Goal: Transaction & Acquisition: Purchase product/service

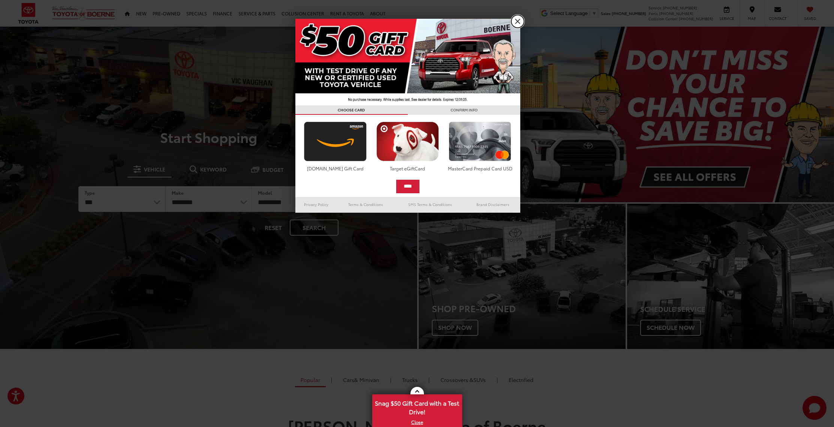
click at [520, 21] on link "X" at bounding box center [517, 21] width 13 height 13
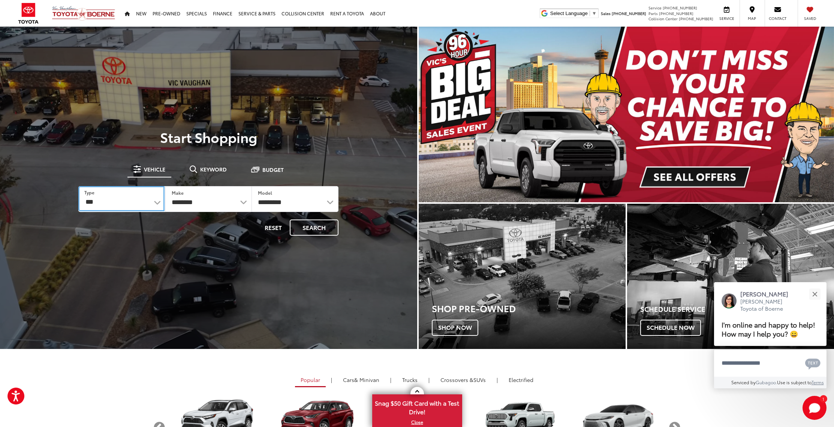
click at [156, 201] on select "*** *** **** *********" at bounding box center [121, 198] width 86 height 25
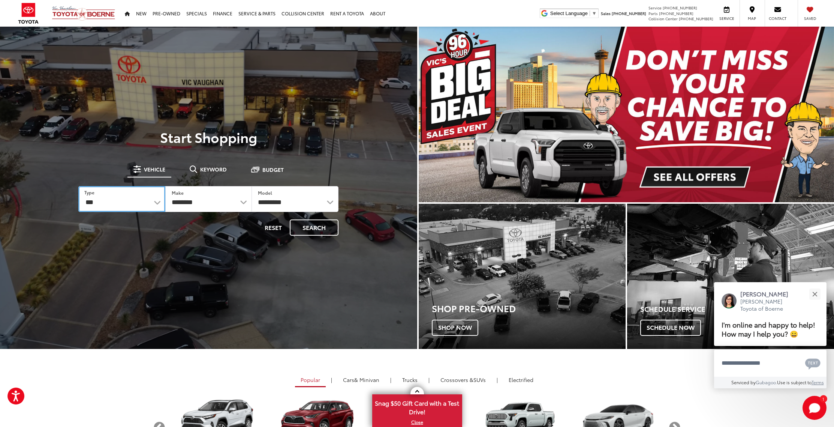
select select "******"
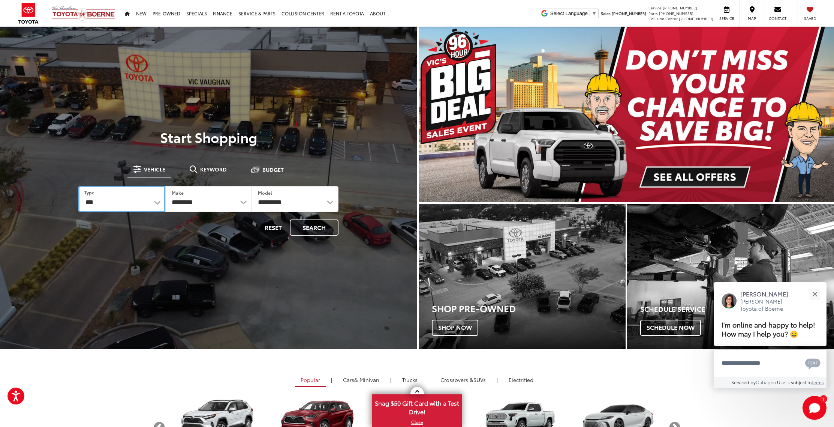
click at [78, 186] on select "*** *** **** *********" at bounding box center [121, 199] width 87 height 26
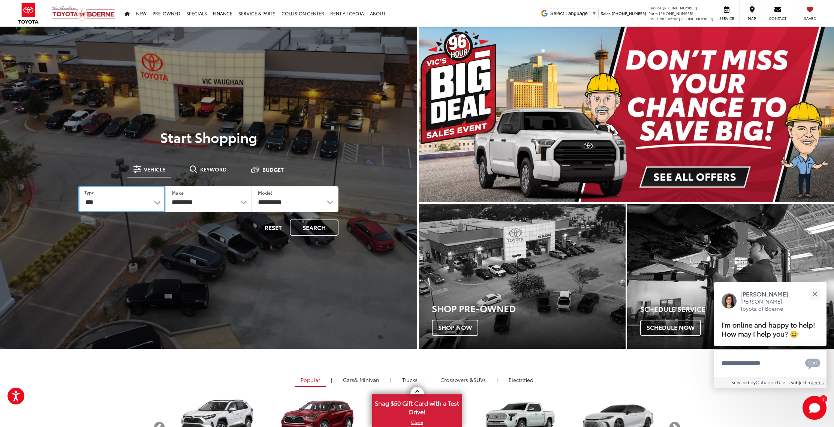
select select
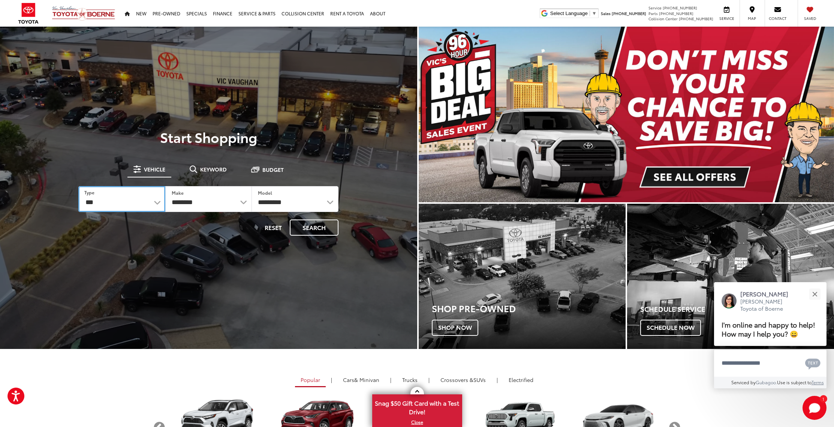
select select
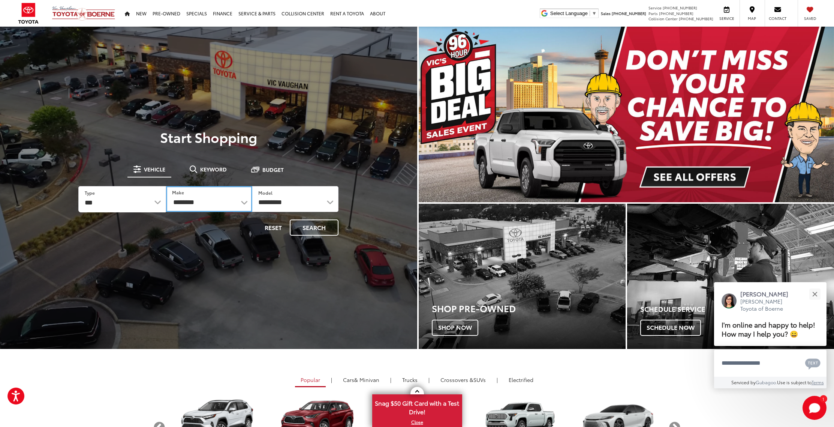
click at [200, 204] on select "**********" at bounding box center [209, 199] width 86 height 26
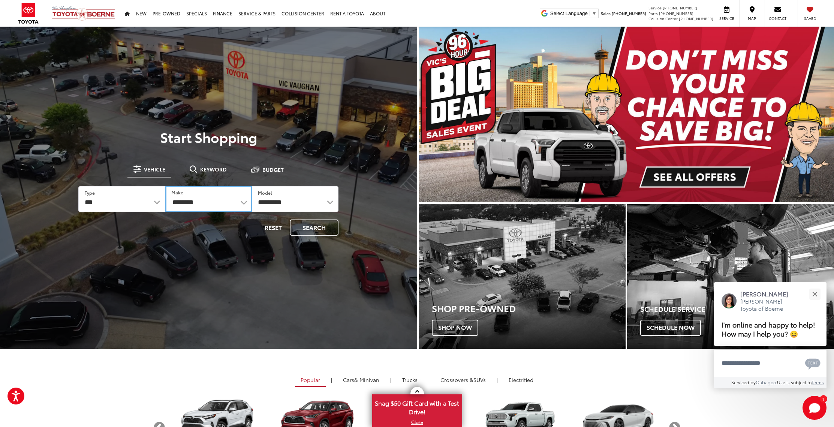
select select "*****"
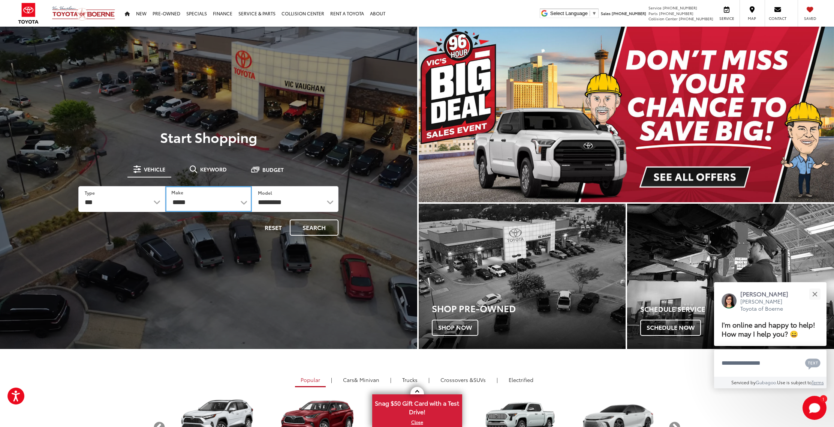
click at [165, 186] on select "**********" at bounding box center [208, 199] width 87 height 26
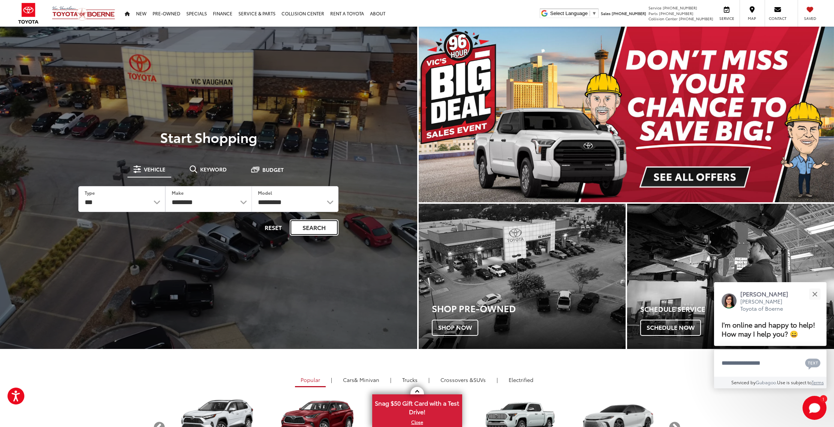
click at [305, 231] on button "Search" at bounding box center [314, 227] width 49 height 16
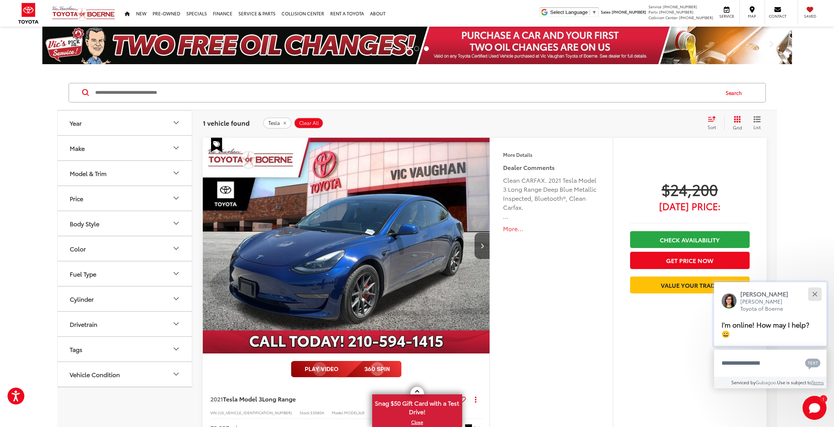
click at [813, 302] on button "Close" at bounding box center [815, 294] width 16 height 16
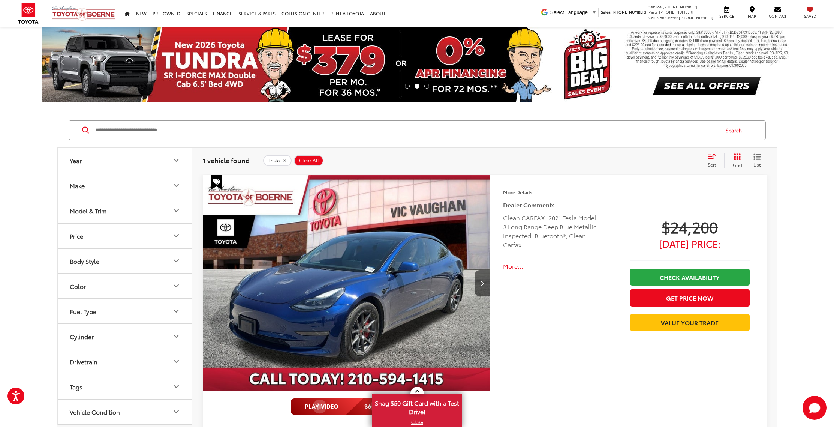
click at [513, 266] on button "More..." at bounding box center [551, 266] width 96 height 9
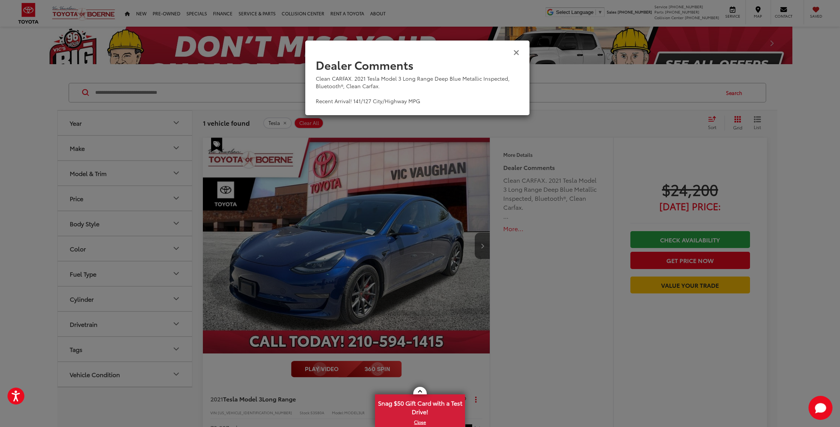
click at [515, 52] on icon "Close" at bounding box center [516, 52] width 6 height 8
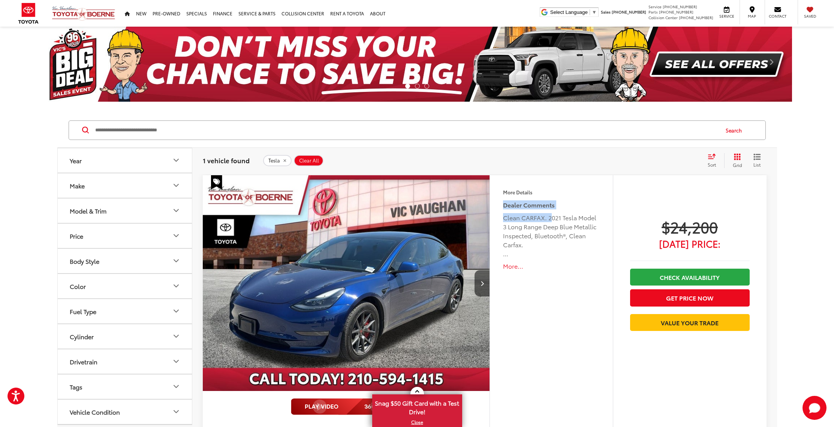
drag, startPoint x: 549, startPoint y: 218, endPoint x: 542, endPoint y: 189, distance: 29.4
click at [542, 189] on div "More Details Comments Dealer Comments Clean CARFAX. 2021 Tesla Model 3 Long Ran…" at bounding box center [551, 234] width 96 height 90
click at [547, 217] on div "Clean CARFAX. 2021 Tesla Model 3 Long Range Deep Blue Metallic Inspected, Bluet…" at bounding box center [551, 235] width 96 height 45
drag, startPoint x: 547, startPoint y: 218, endPoint x: 541, endPoint y: 189, distance: 29.9
click at [541, 189] on div "More Details Comments Dealer Comments Clean CARFAX. 2021 Tesla Model 3 Long Ran…" at bounding box center [551, 233] width 123 height 117
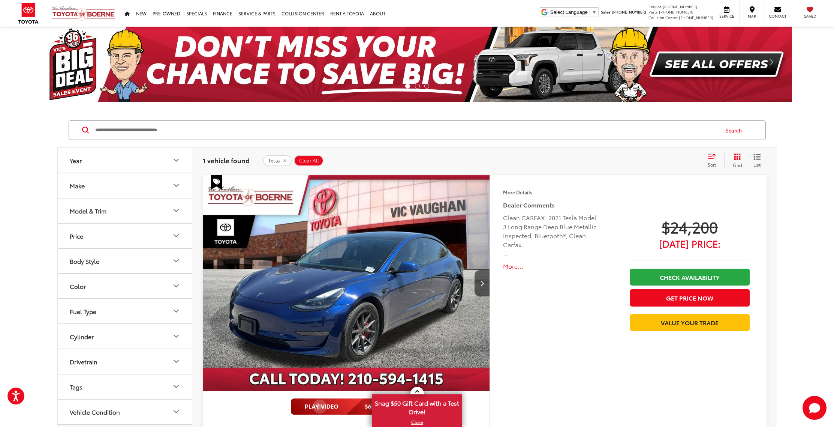
click at [562, 217] on div "Clean CARFAX. 2021 Tesla Model 3 Long Range Deep Blue Metallic Inspected, Bluet…" at bounding box center [551, 235] width 96 height 45
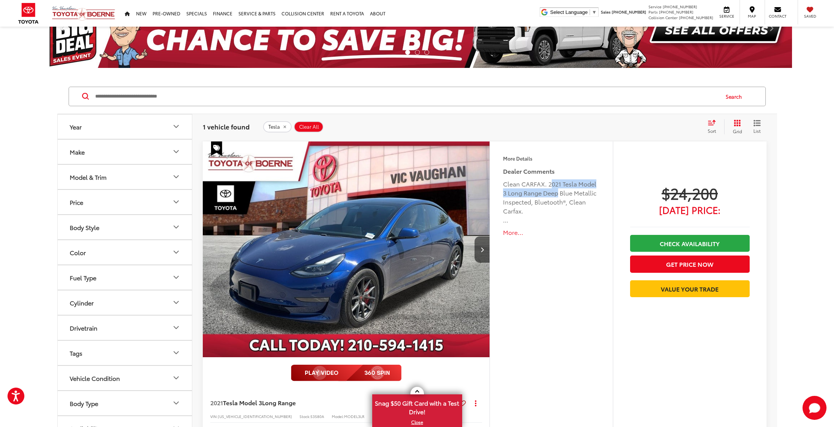
scroll to position [71, 0]
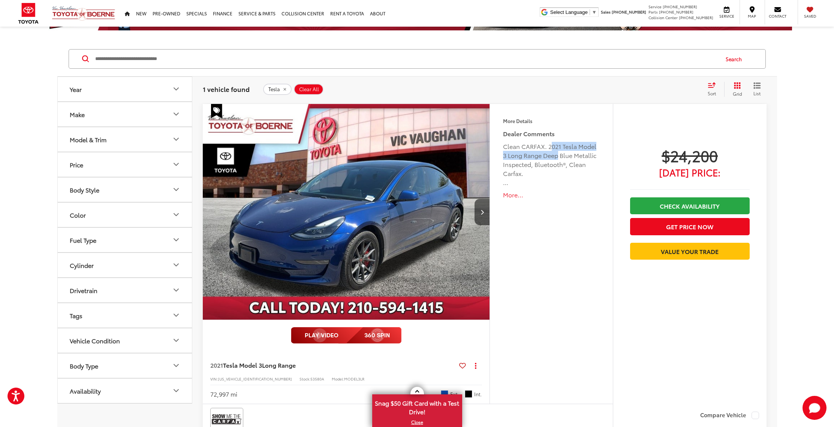
drag, startPoint x: 549, startPoint y: 146, endPoint x: 559, endPoint y: 153, distance: 11.5
click at [559, 153] on div "Clean CARFAX. 2021 Tesla Model 3 Long Range Deep Blue Metallic Inspected, Bluet…" at bounding box center [551, 164] width 96 height 45
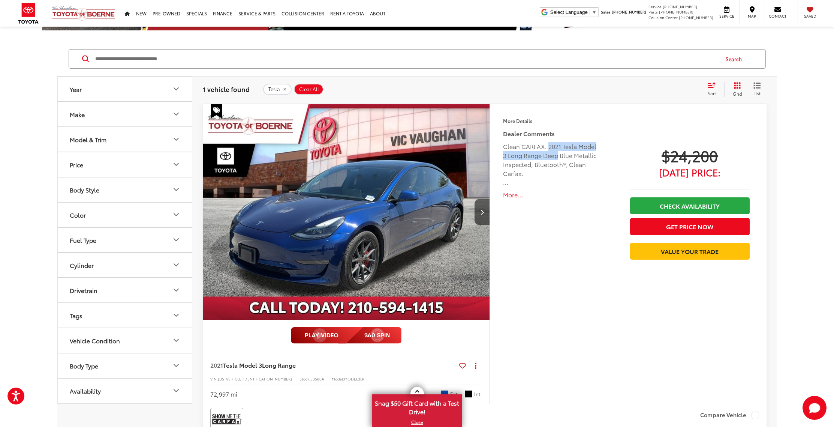
drag, startPoint x: 549, startPoint y: 147, endPoint x: 559, endPoint y: 153, distance: 12.1
click at [559, 153] on div "Clean CARFAX. 2021 Tesla Model 3 Long Range Deep Blue Metallic Inspected, Bluet…" at bounding box center [551, 164] width 96 height 45
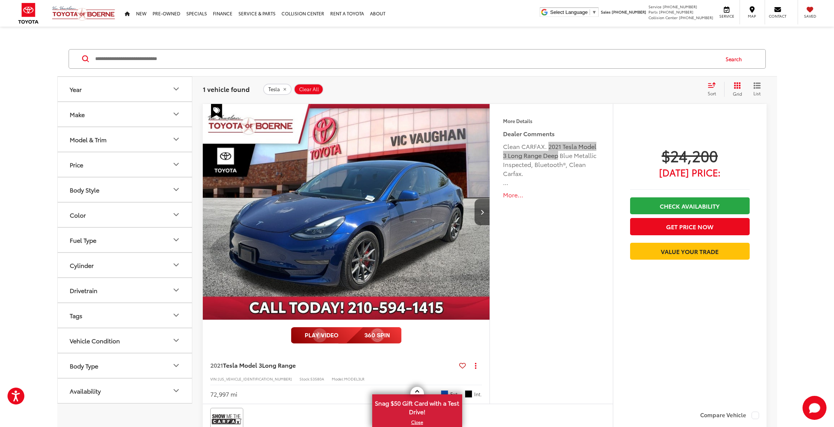
scroll to position [34, 0]
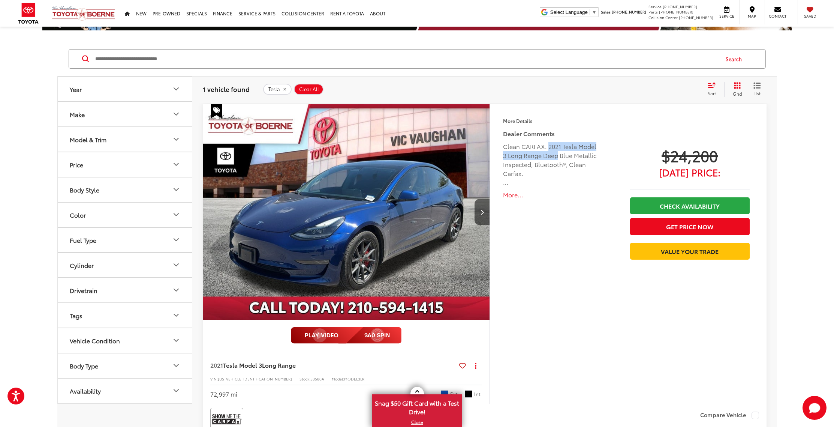
click at [175, 115] on icon "Make" at bounding box center [176, 114] width 4 height 2
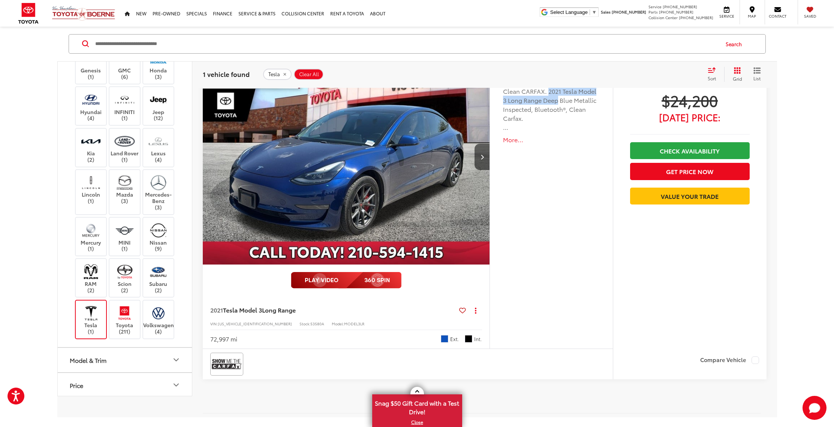
scroll to position [126, 0]
click at [120, 321] on label "Toyota (211)" at bounding box center [124, 319] width 30 height 30
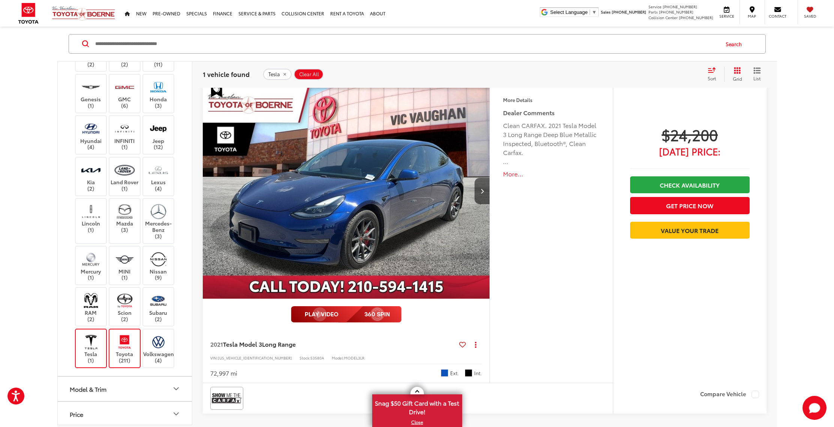
scroll to position [86, 0]
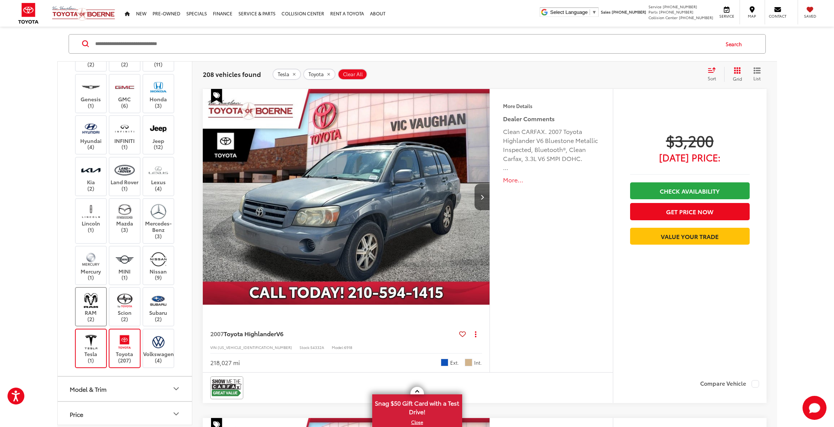
click at [84, 303] on img at bounding box center [91, 300] width 21 height 18
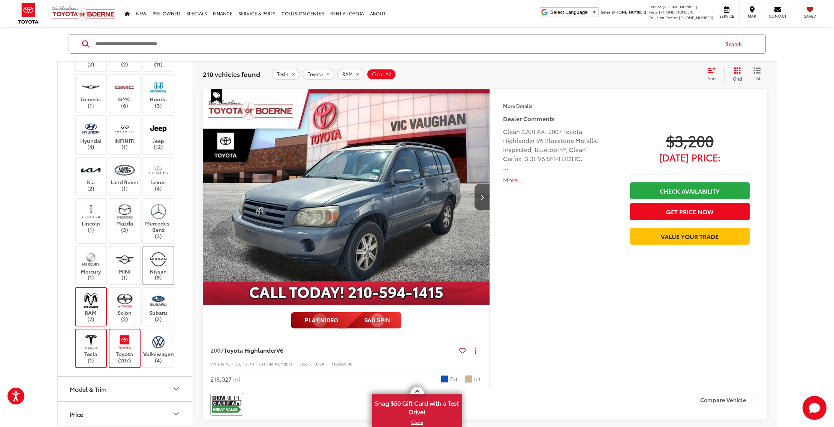
click at [156, 268] on label "Nissan (9)" at bounding box center [158, 265] width 30 height 30
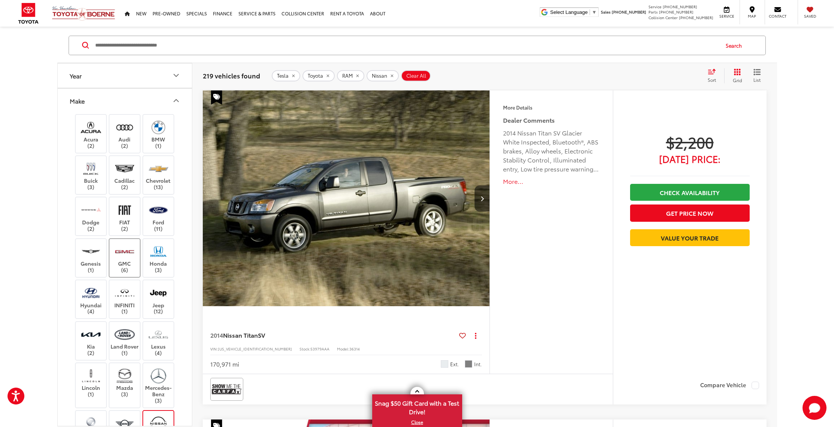
scroll to position [85, 0]
click at [160, 179] on label "Chevrolet (13)" at bounding box center [158, 175] width 30 height 30
click at [128, 268] on label "GMC (6)" at bounding box center [124, 258] width 30 height 30
click at [177, 100] on icon "Make" at bounding box center [176, 100] width 4 height 2
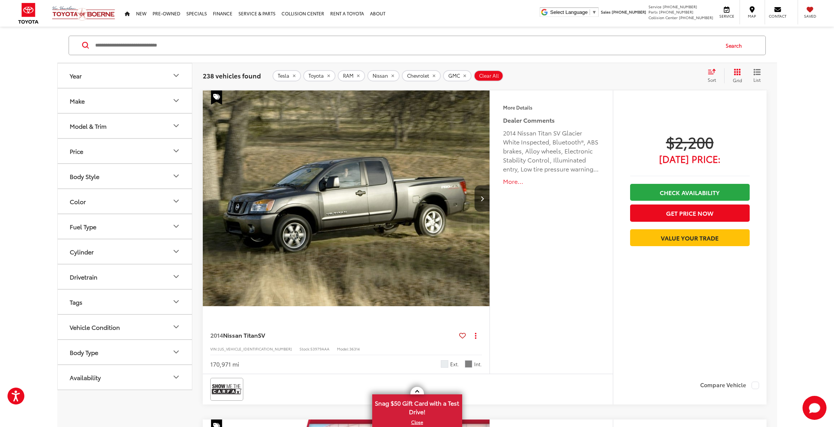
click at [174, 127] on icon "Model & Trim" at bounding box center [176, 125] width 9 height 9
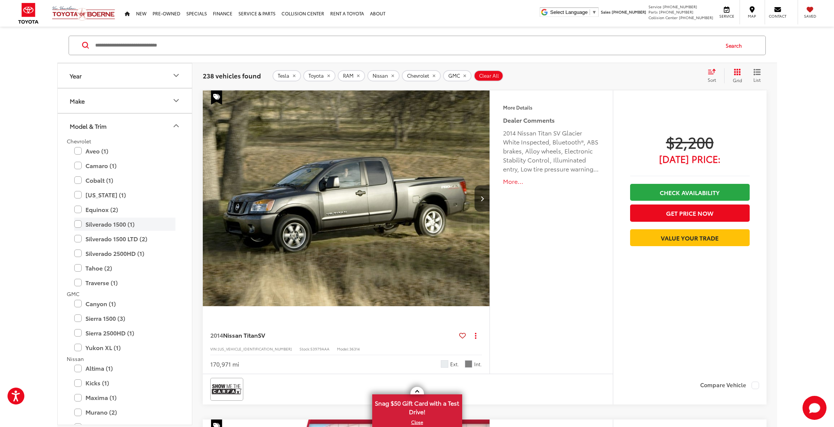
click at [78, 223] on label "Silverado 1500 (1)" at bounding box center [124, 223] width 101 height 13
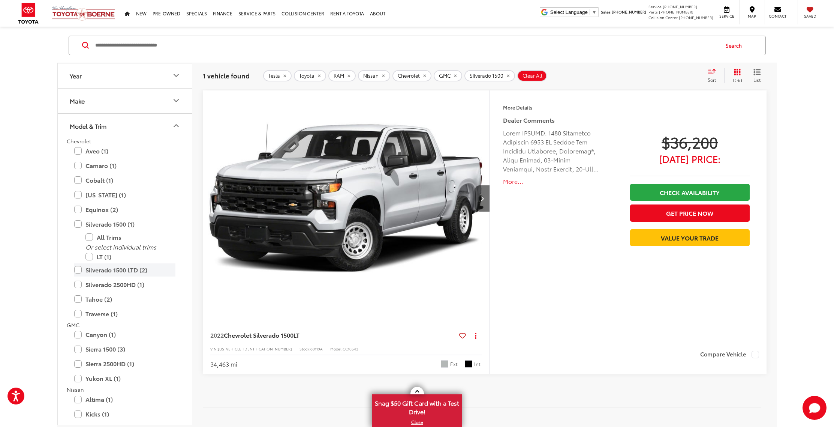
click at [75, 271] on label "Silverado 1500 LTD (2)" at bounding box center [124, 269] width 101 height 13
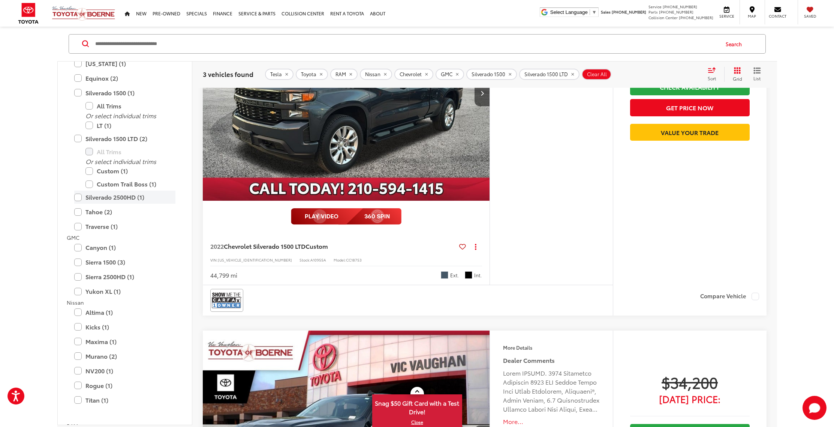
scroll to position [135, 0]
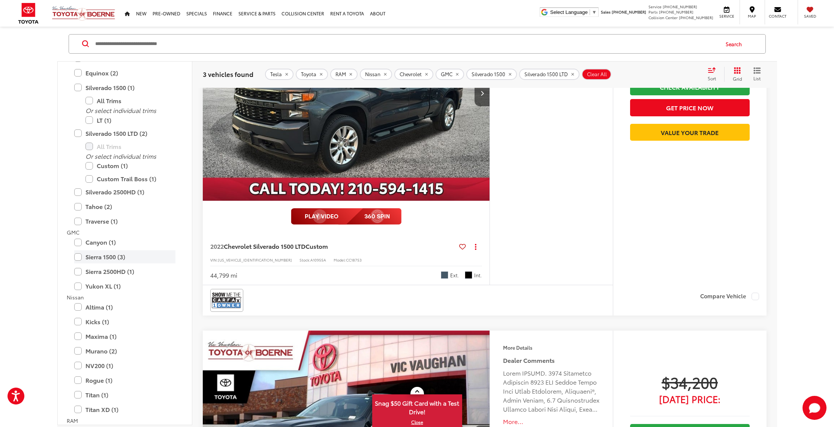
click at [78, 257] on label "Sierra 1500 (3)" at bounding box center [124, 256] width 101 height 13
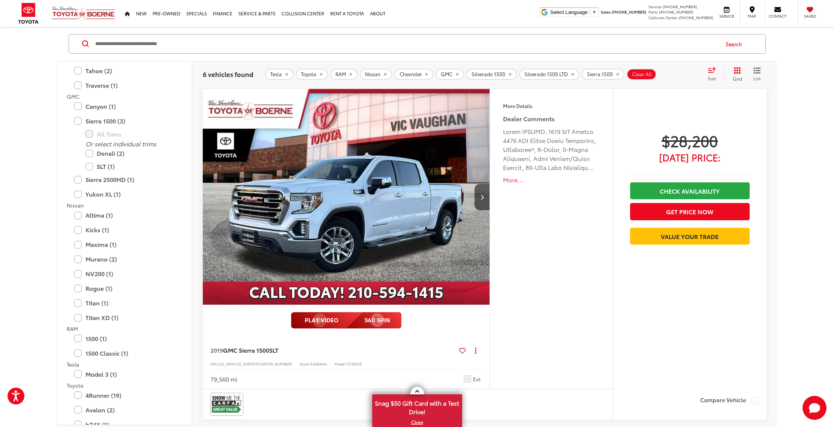
scroll to position [222, 0]
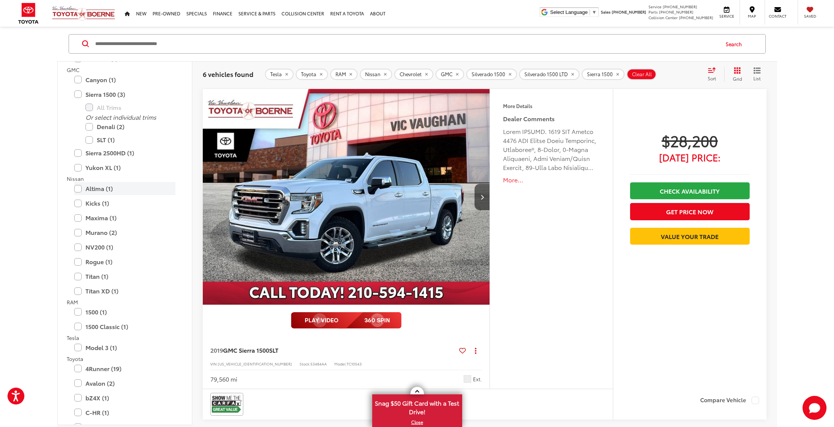
click at [78, 190] on label "Altima (1)" at bounding box center [124, 188] width 101 height 13
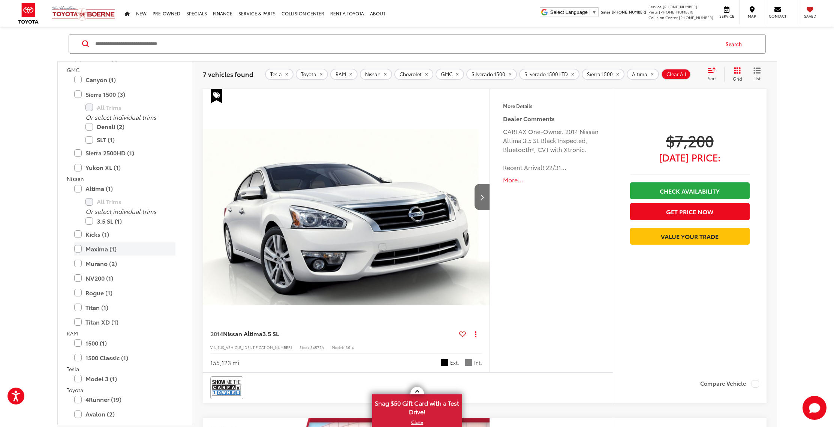
click at [79, 249] on label "Maxima (1)" at bounding box center [124, 248] width 101 height 13
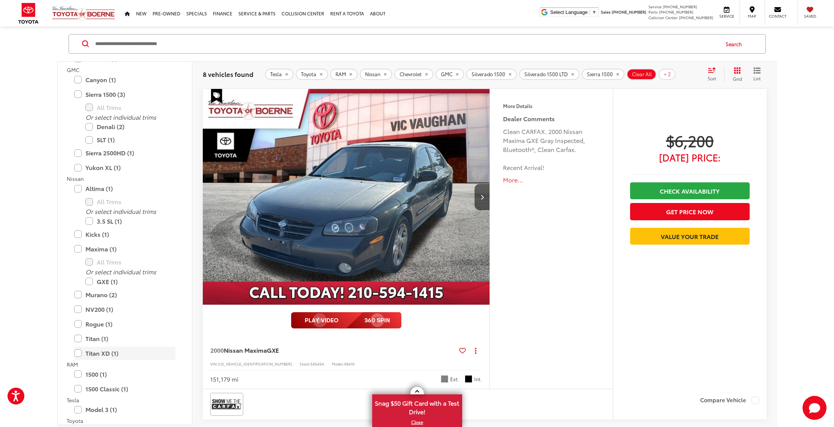
click at [78, 353] on label "Titan XD (1)" at bounding box center [124, 352] width 101 height 13
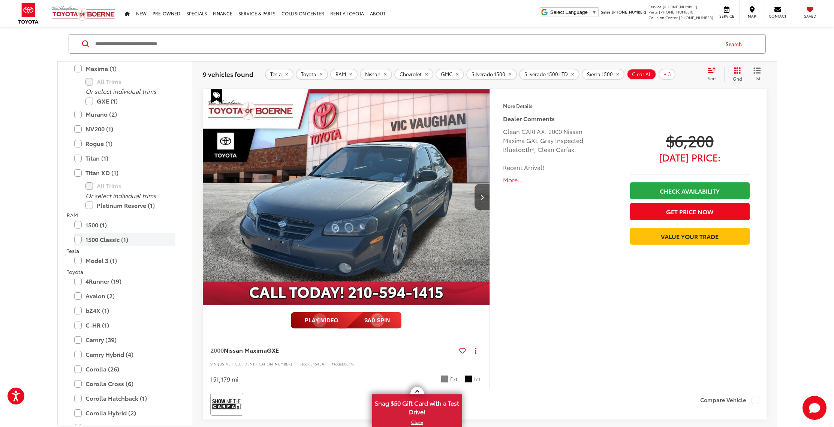
scroll to position [339, 0]
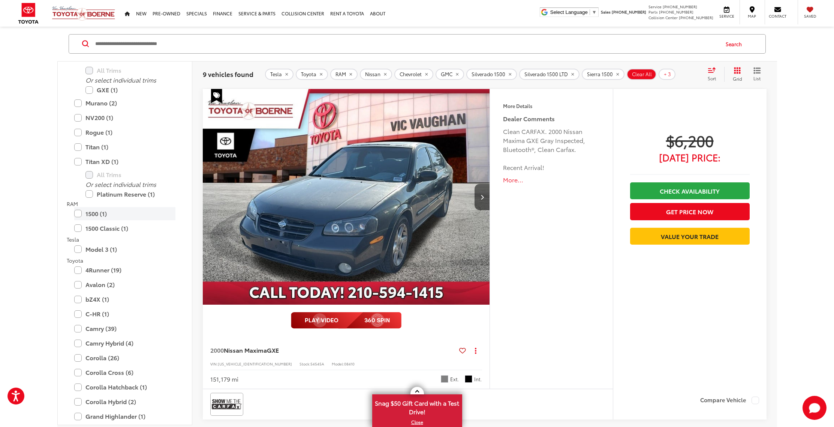
click at [78, 214] on label "1500 (1)" at bounding box center [124, 213] width 101 height 13
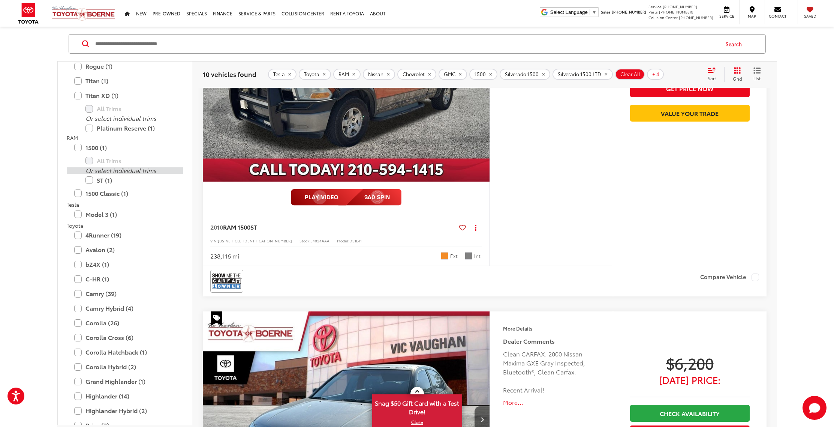
scroll to position [402, 0]
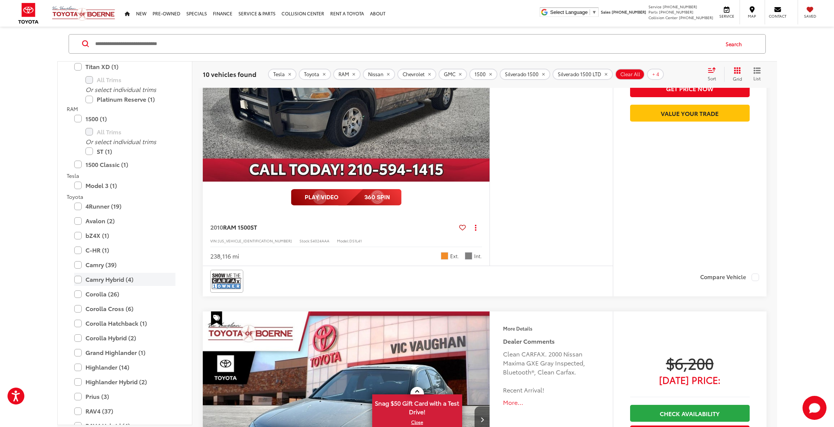
click at [77, 280] on label "Camry Hybrid (4)" at bounding box center [124, 279] width 101 height 13
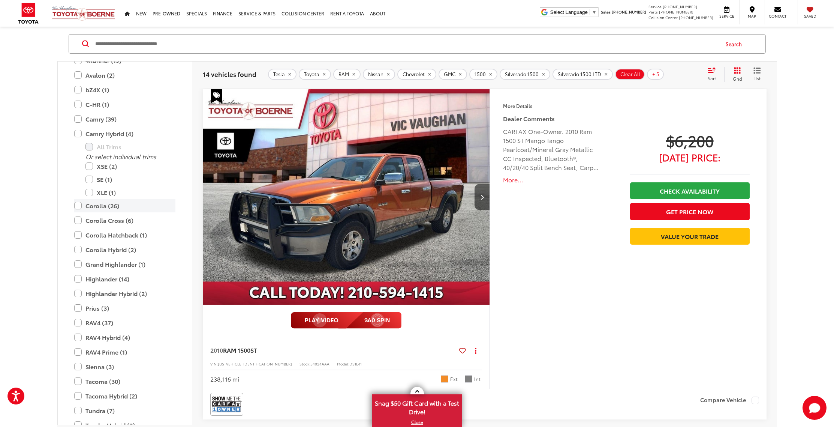
scroll to position [493, 0]
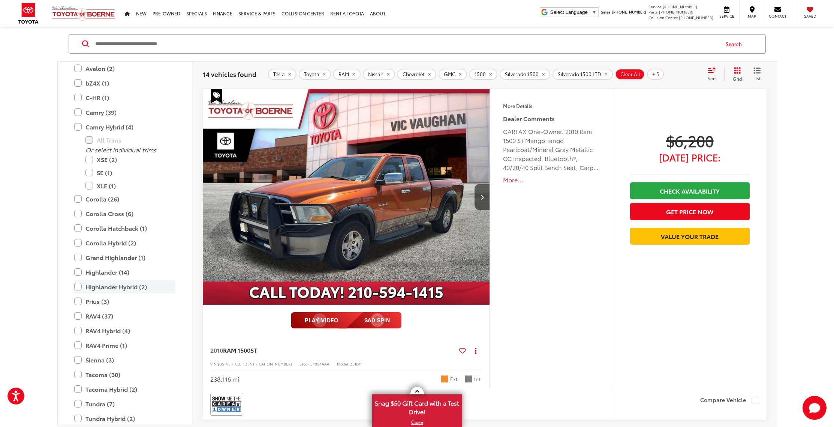
click at [77, 286] on label "Highlander Hybrid (2)" at bounding box center [124, 286] width 101 height 13
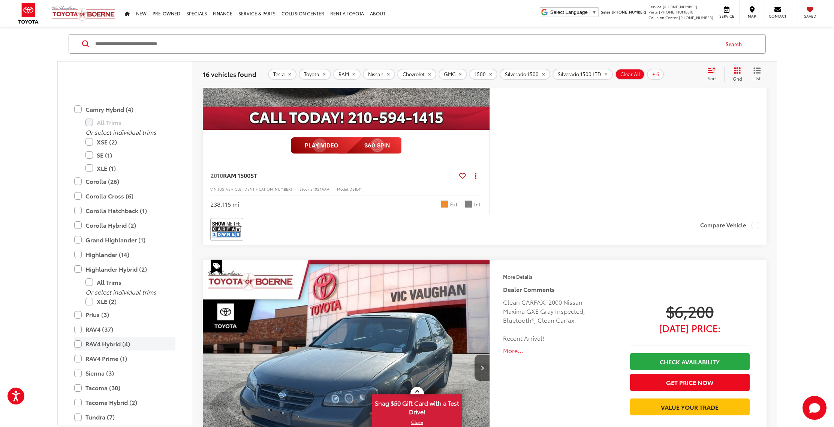
scroll to position [611, 0]
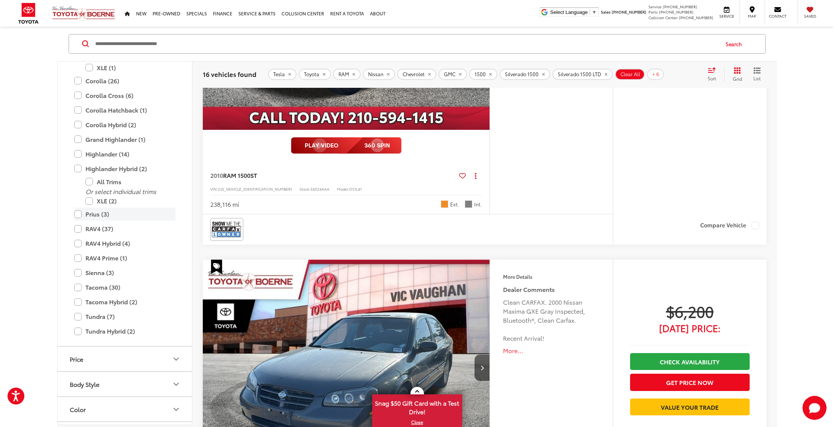
click at [78, 216] on label "Prius (3)" at bounding box center [124, 213] width 101 height 13
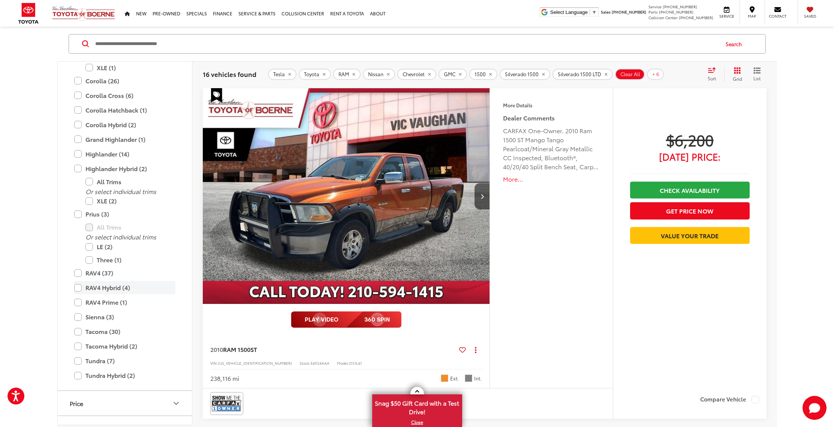
scroll to position [86, 0]
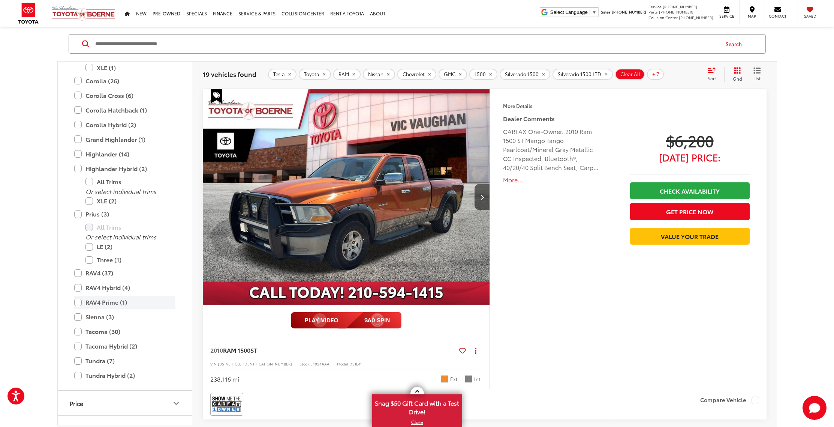
click at [78, 301] on label "RAV4 Prime (1)" at bounding box center [124, 301] width 101 height 13
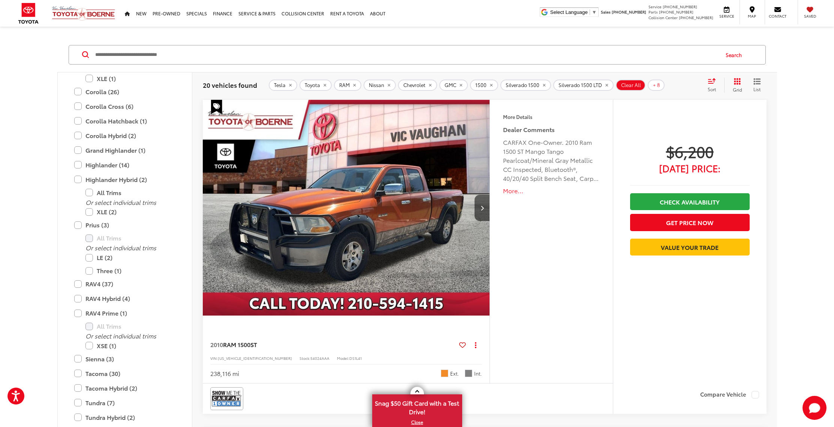
scroll to position [20, 0]
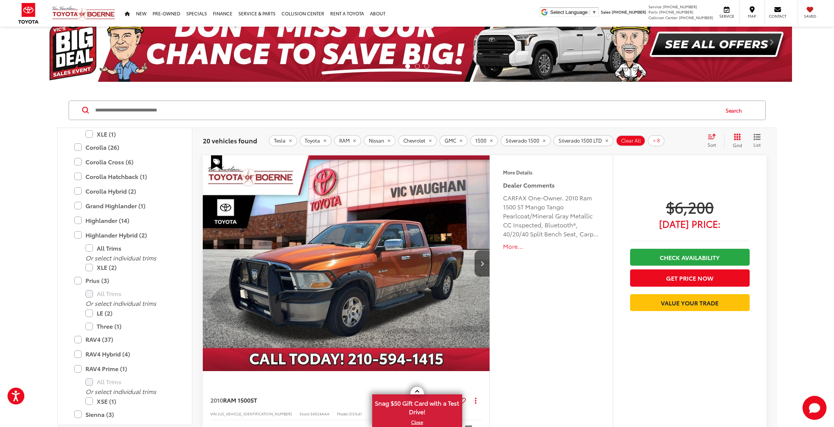
click at [509, 248] on button "More..." at bounding box center [551, 246] width 96 height 9
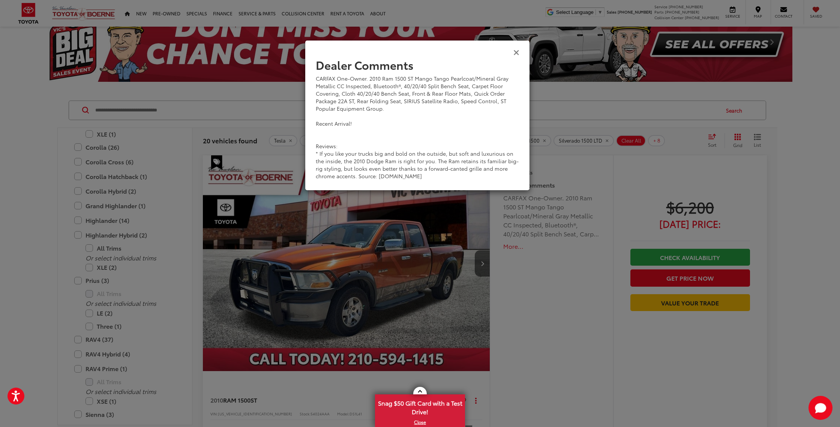
click at [517, 54] on icon "Close" at bounding box center [516, 52] width 6 height 8
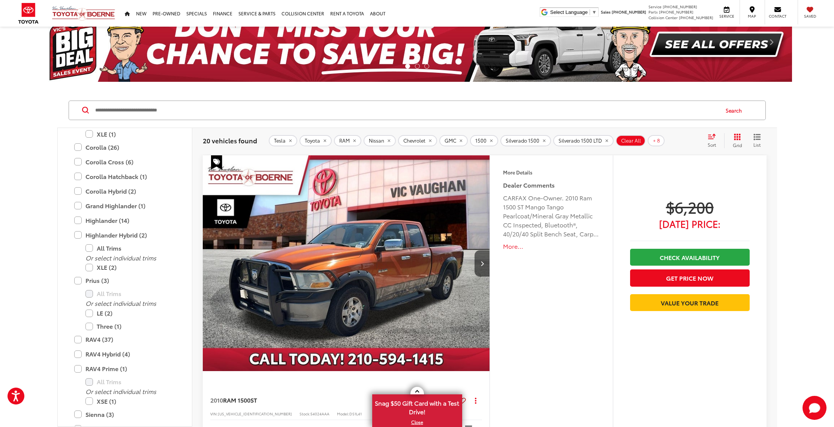
scroll to position [135, 0]
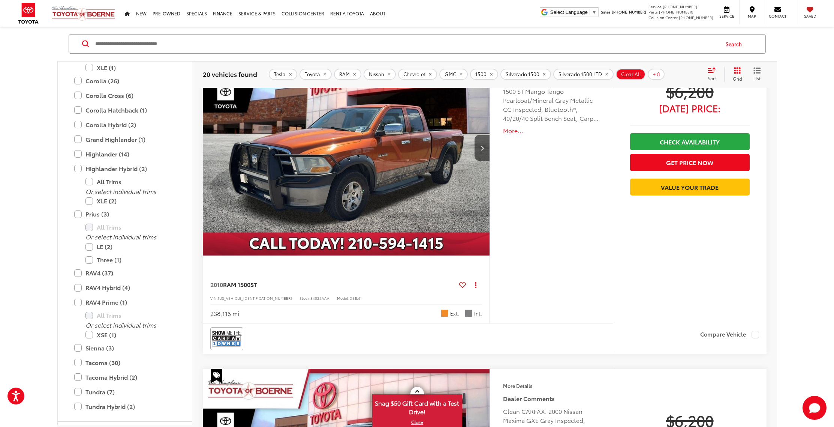
click at [403, 155] on img "2010 RAM 1500 ST 0" at bounding box center [346, 148] width 288 height 216
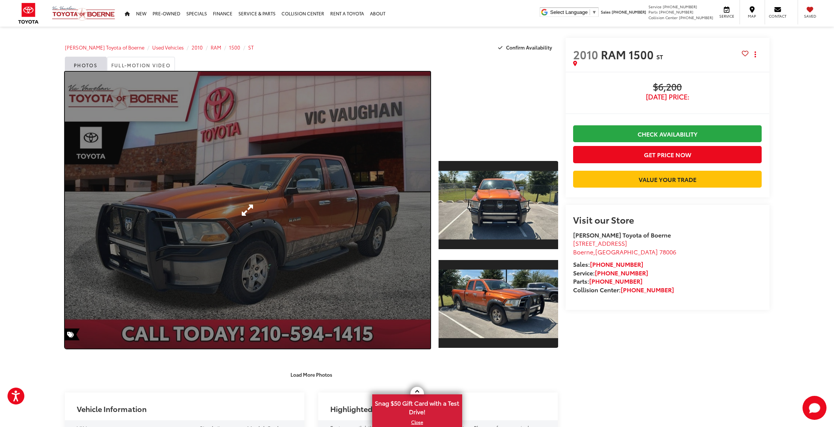
click at [365, 182] on link "Expand Photo 0" at bounding box center [248, 210] width 366 height 277
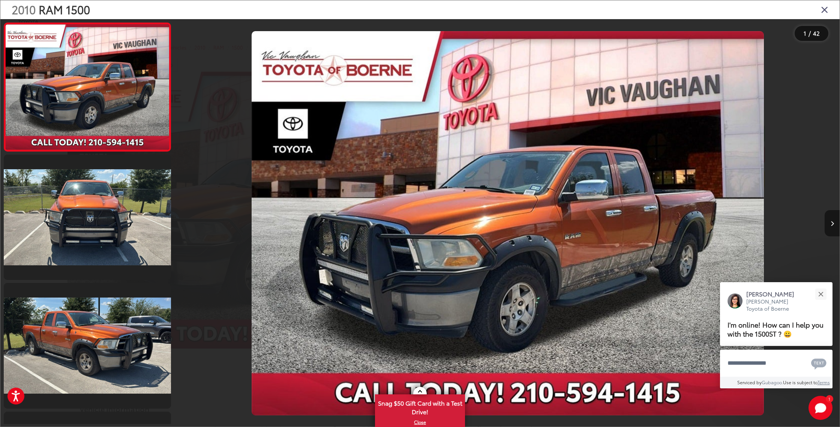
click at [829, 226] on button "Next image" at bounding box center [831, 223] width 15 height 26
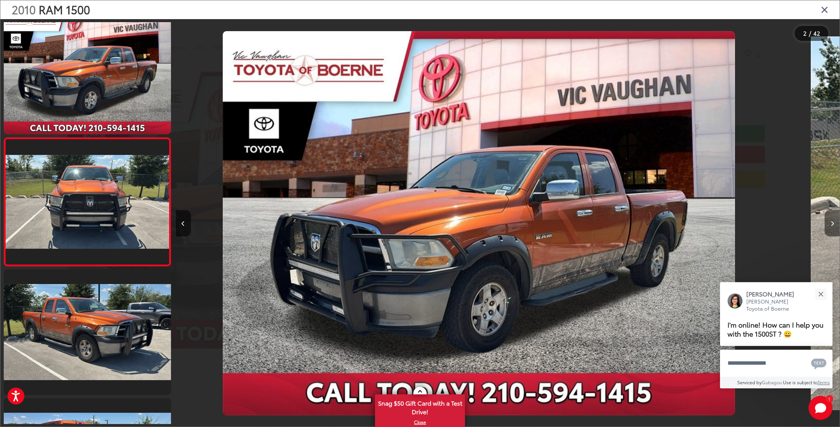
scroll to position [14, 0]
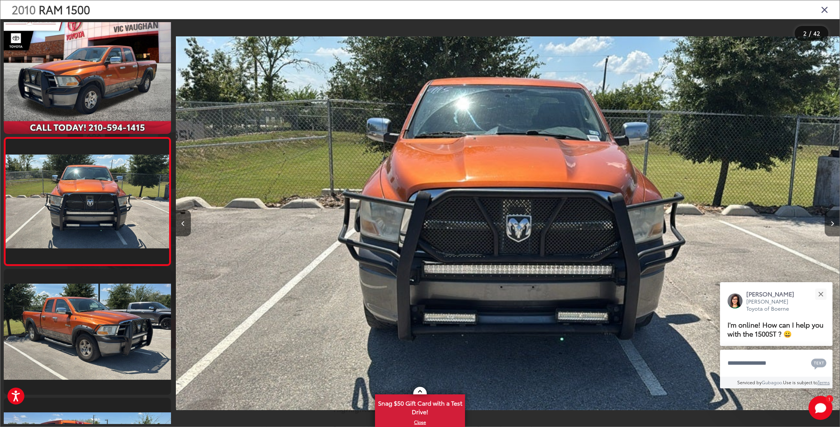
click at [829, 226] on button "Next image" at bounding box center [831, 223] width 15 height 26
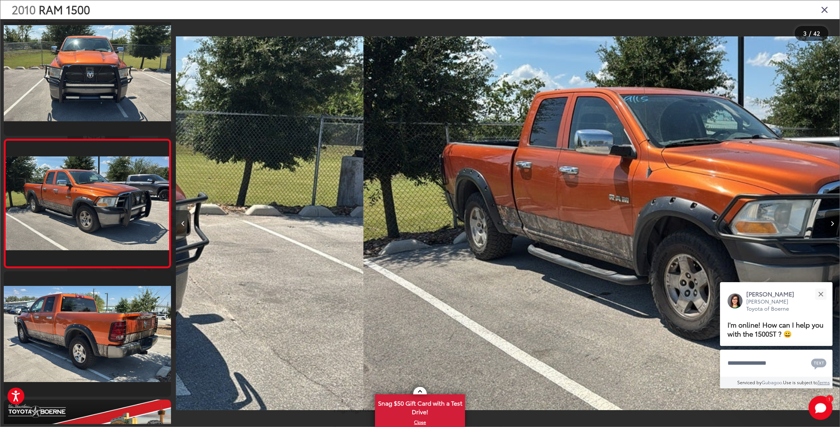
scroll to position [142, 0]
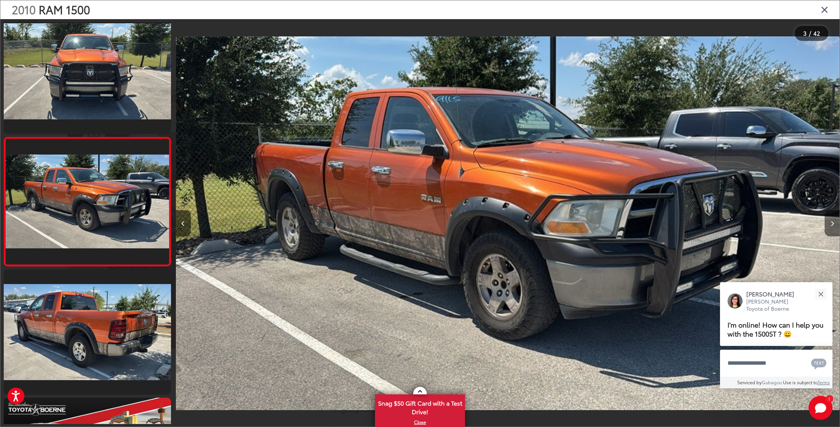
click at [829, 226] on button "Next image" at bounding box center [831, 223] width 15 height 26
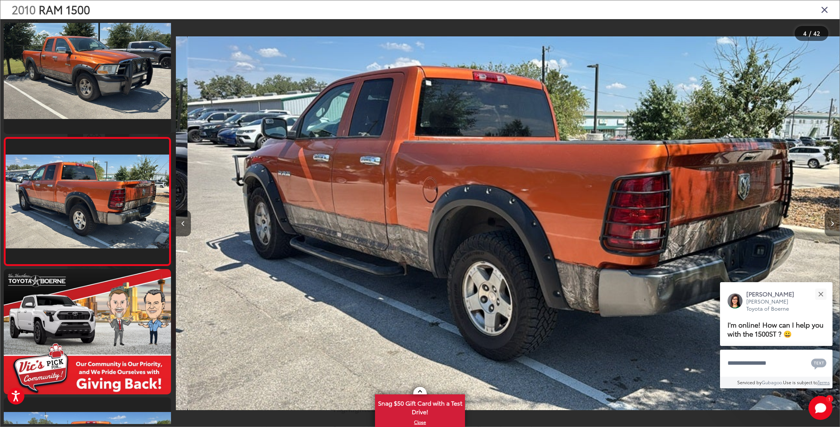
scroll to position [0, 1991]
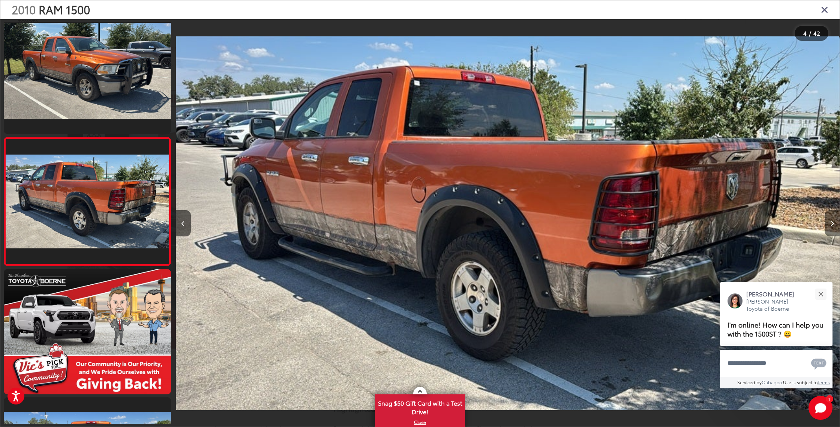
click at [829, 226] on button "Next image" at bounding box center [831, 223] width 15 height 26
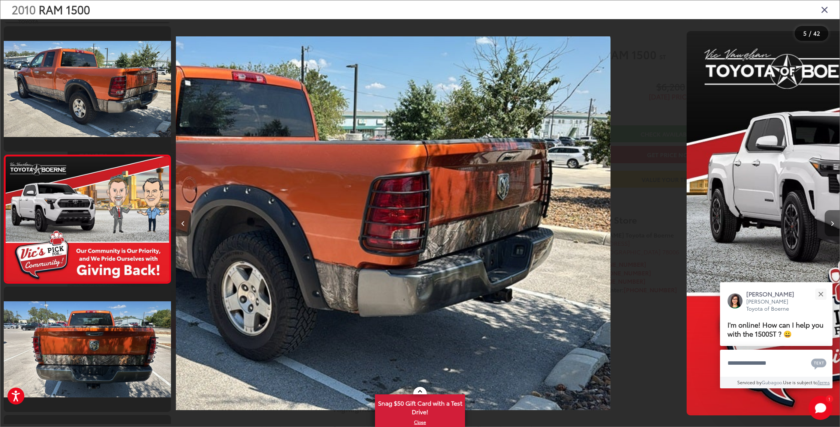
scroll to position [399, 0]
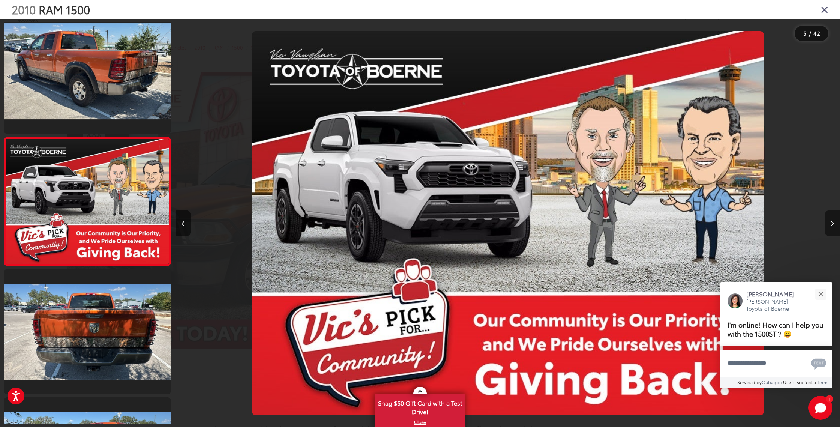
click at [829, 226] on button "Next image" at bounding box center [831, 223] width 15 height 26
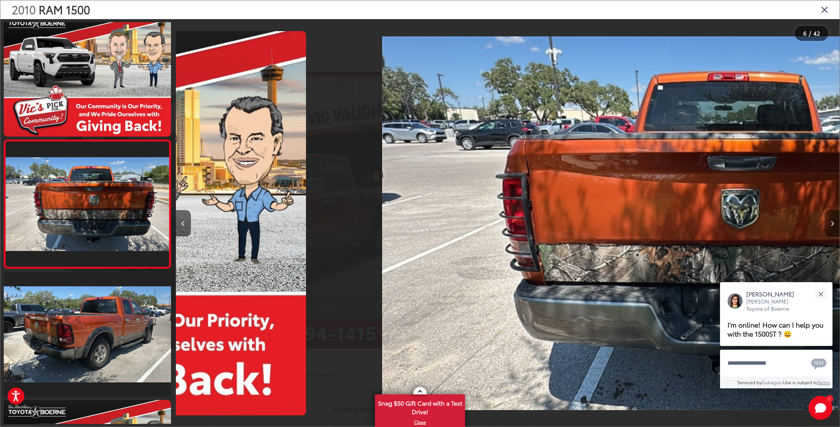
scroll to position [527, 0]
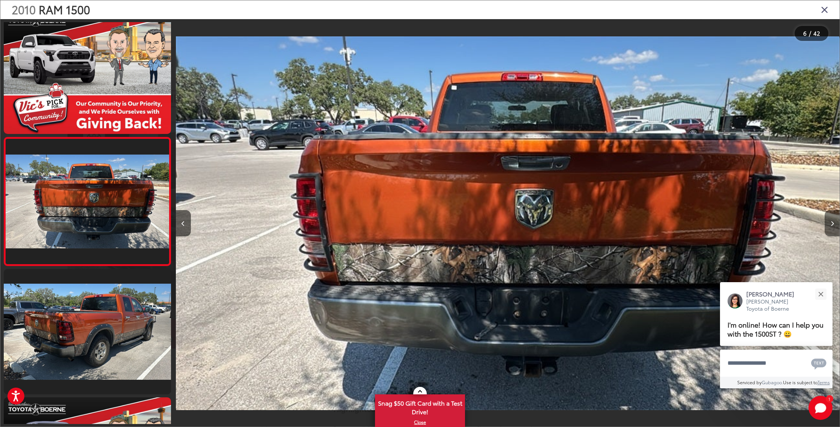
click at [829, 226] on button "Next image" at bounding box center [831, 223] width 15 height 26
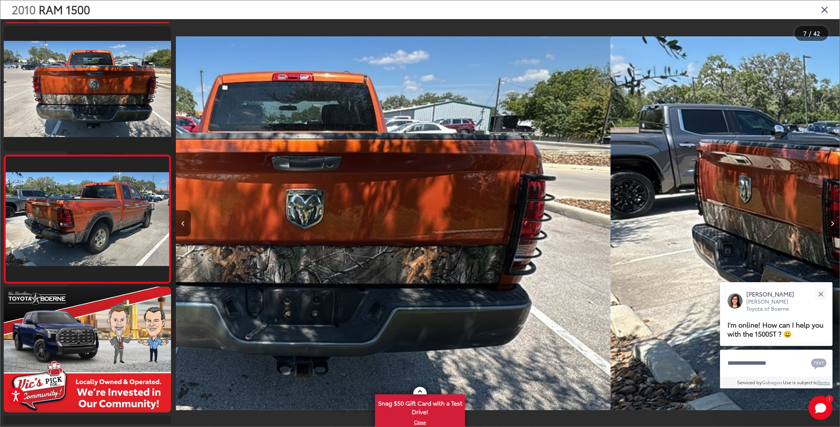
scroll to position [0, 0]
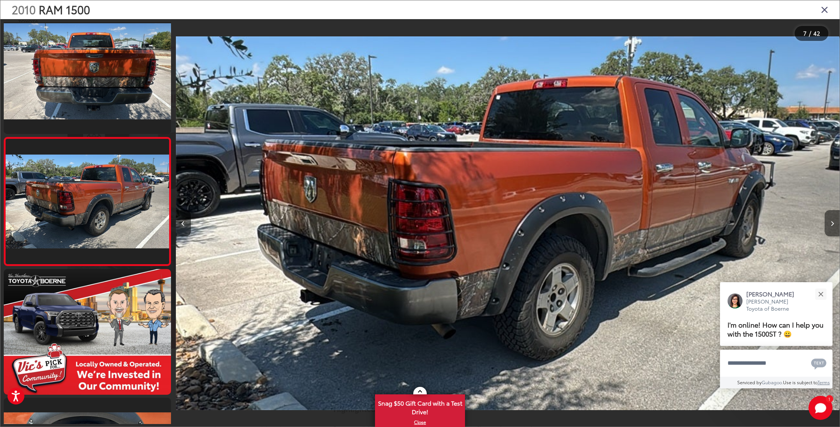
click at [829, 226] on button "Next image" at bounding box center [831, 223] width 15 height 26
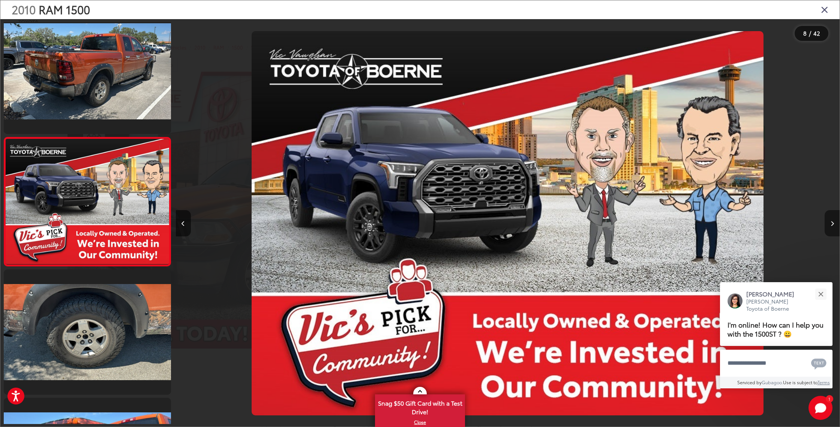
click at [829, 226] on button "Next image" at bounding box center [831, 223] width 15 height 26
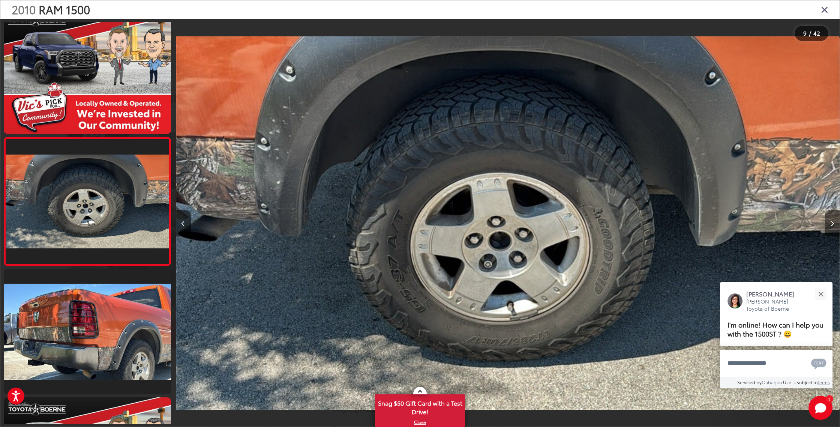
click at [829, 226] on button "Next image" at bounding box center [831, 223] width 15 height 26
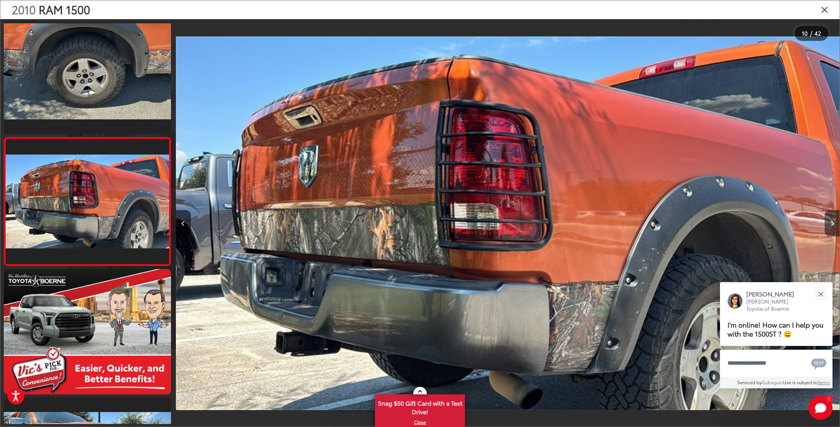
click at [829, 226] on button "Next image" at bounding box center [831, 223] width 15 height 26
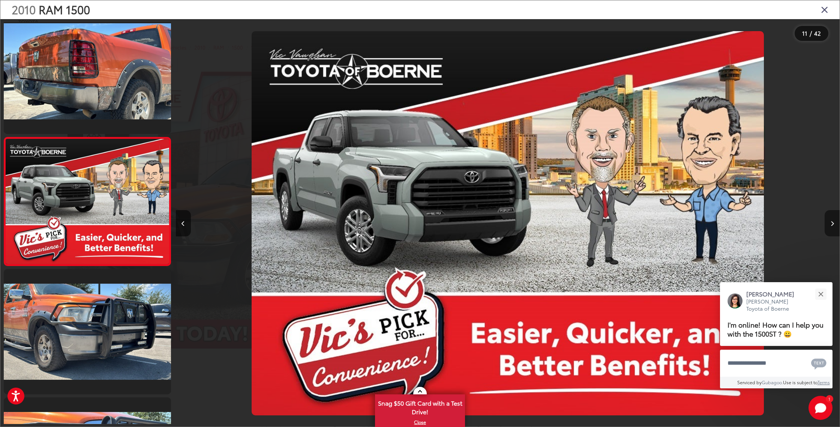
click at [829, 226] on button "Next image" at bounding box center [831, 223] width 15 height 26
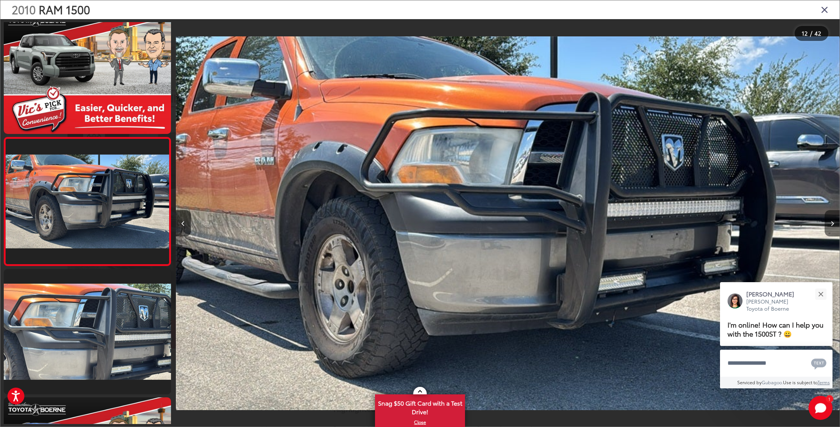
click at [829, 226] on button "Next image" at bounding box center [831, 223] width 15 height 26
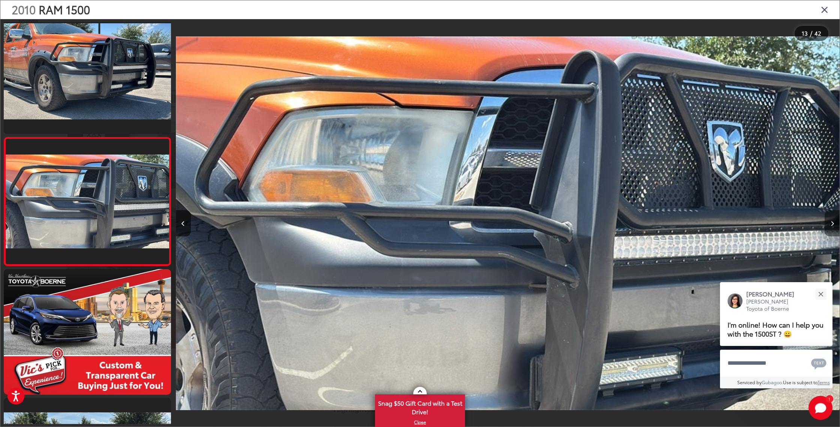
click at [829, 226] on button "Next image" at bounding box center [831, 223] width 15 height 26
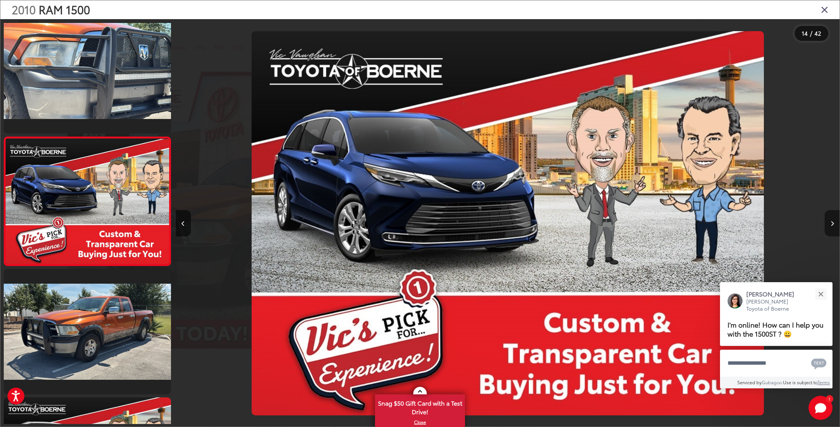
click at [829, 226] on button "Next image" at bounding box center [831, 223] width 15 height 26
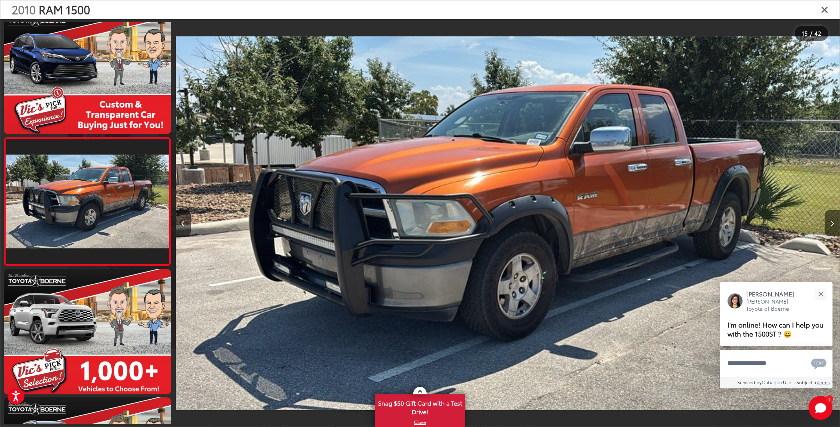
click at [829, 226] on button "Next image" at bounding box center [831, 223] width 15 height 26
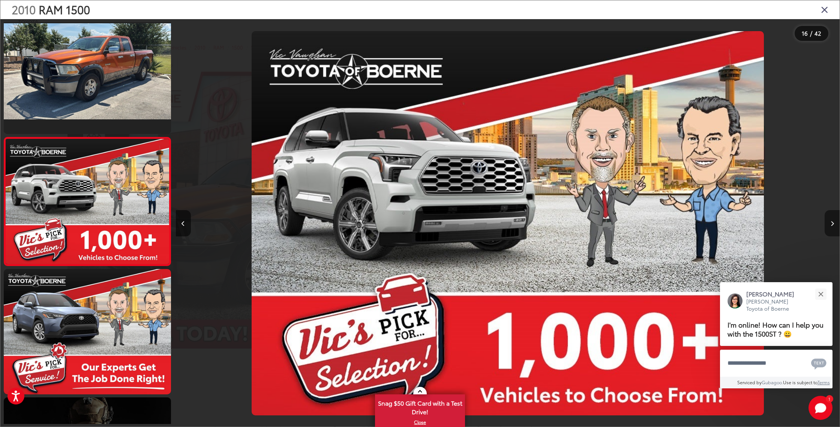
click at [829, 226] on button "Next image" at bounding box center [831, 223] width 15 height 26
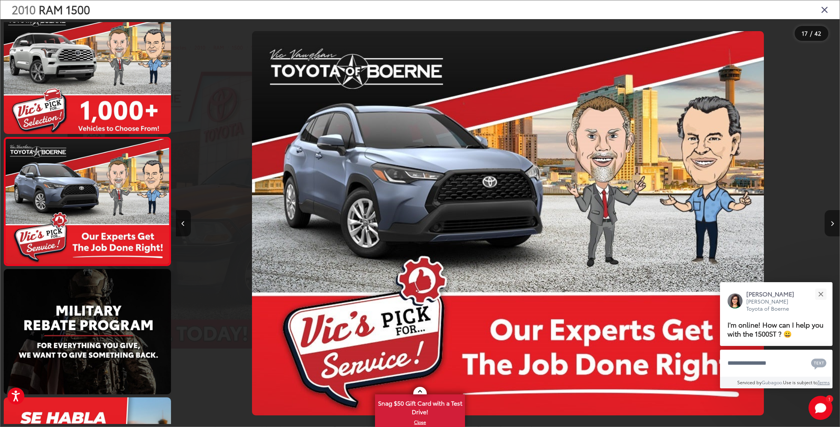
click at [829, 226] on button "Next image" at bounding box center [831, 223] width 15 height 26
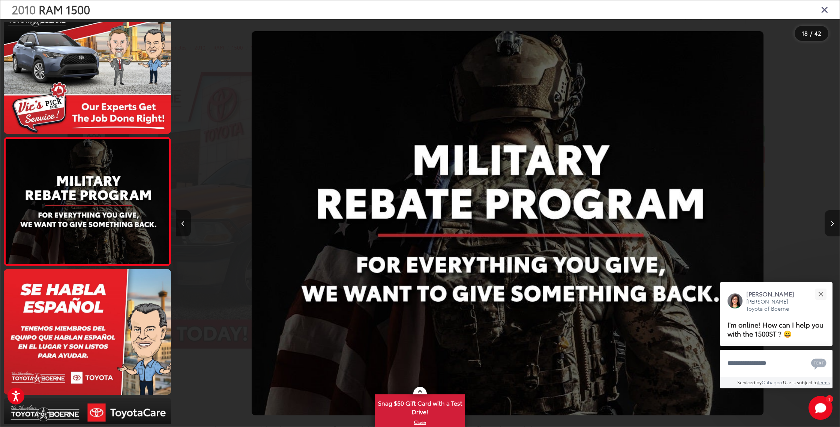
click at [829, 226] on button "Next image" at bounding box center [831, 223] width 15 height 26
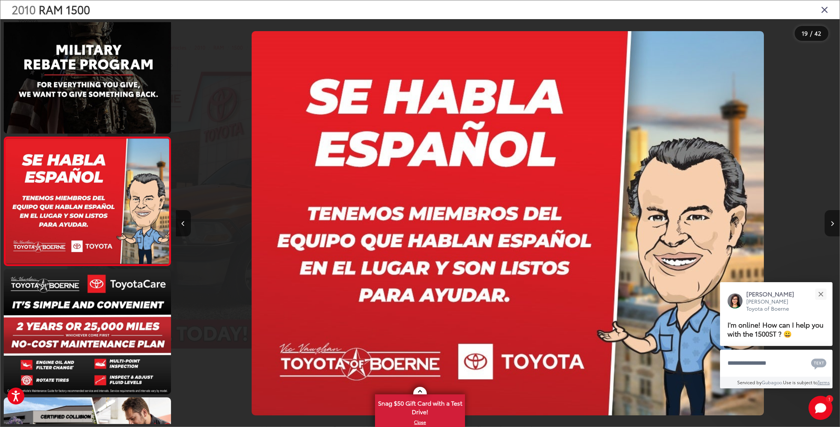
click at [829, 226] on button "Next image" at bounding box center [831, 223] width 15 height 26
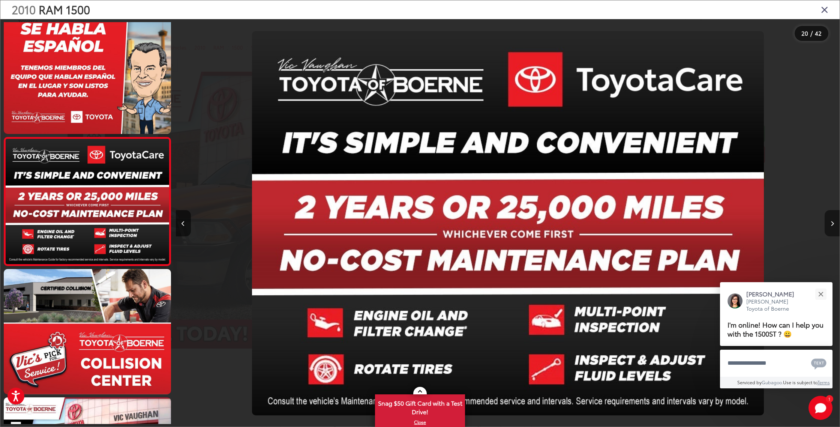
click at [829, 226] on button "Next image" at bounding box center [831, 223] width 15 height 26
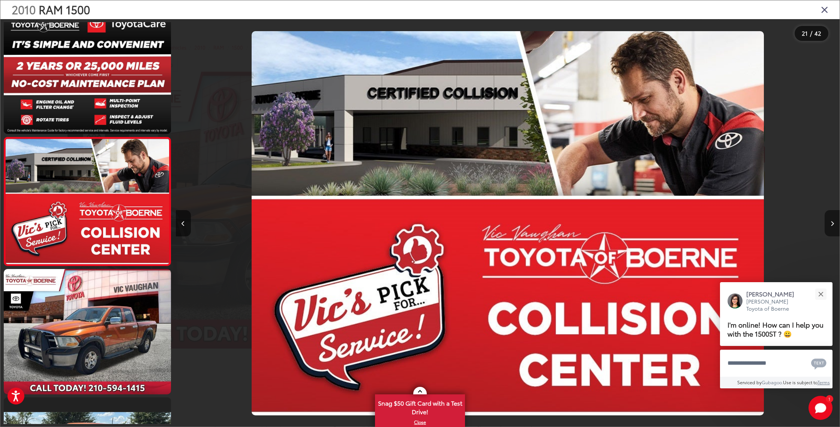
click at [829, 226] on button "Next image" at bounding box center [831, 223] width 15 height 26
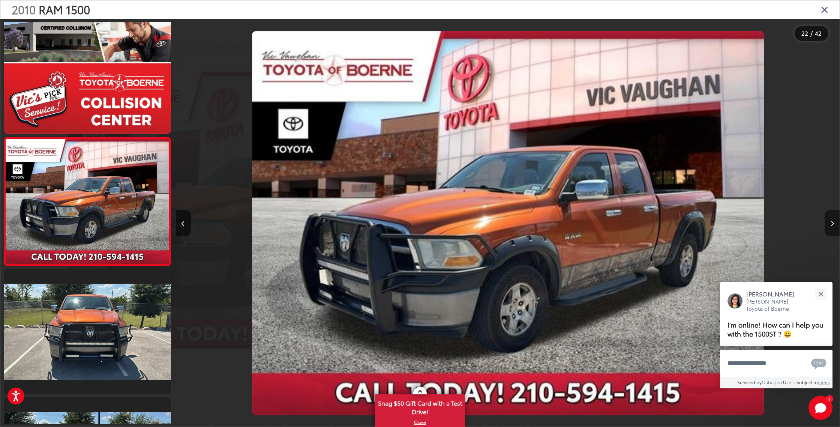
click at [829, 226] on button "Next image" at bounding box center [831, 223] width 15 height 26
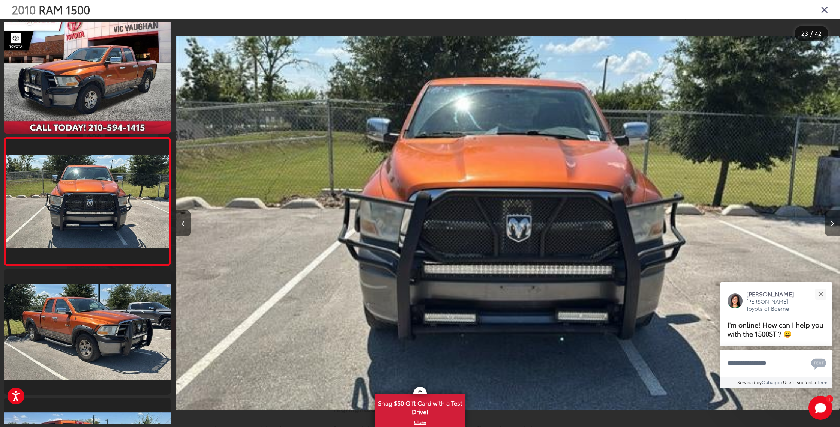
click at [829, 226] on button "Next image" at bounding box center [831, 223] width 15 height 26
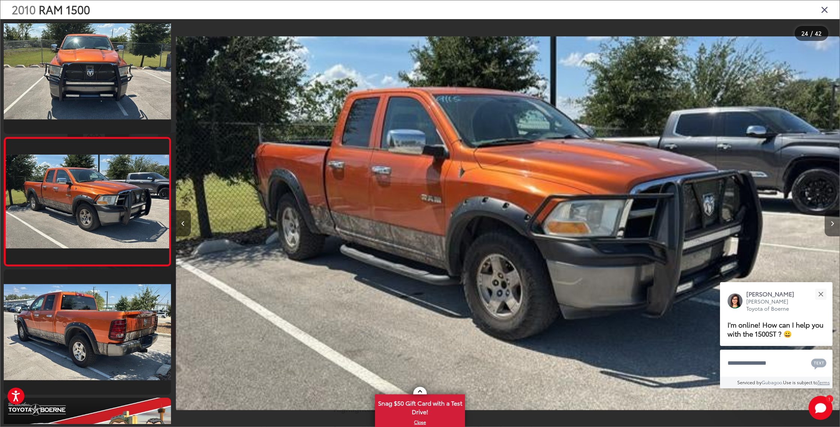
click at [829, 226] on button "Next image" at bounding box center [831, 223] width 15 height 26
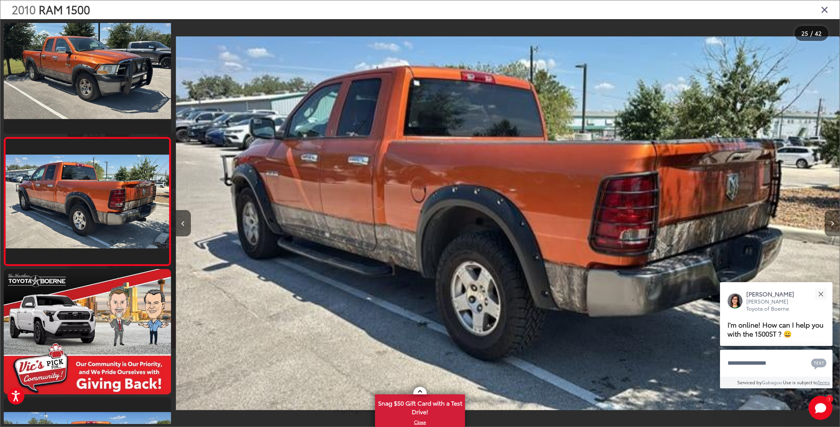
click at [829, 226] on button "Next image" at bounding box center [831, 223] width 15 height 26
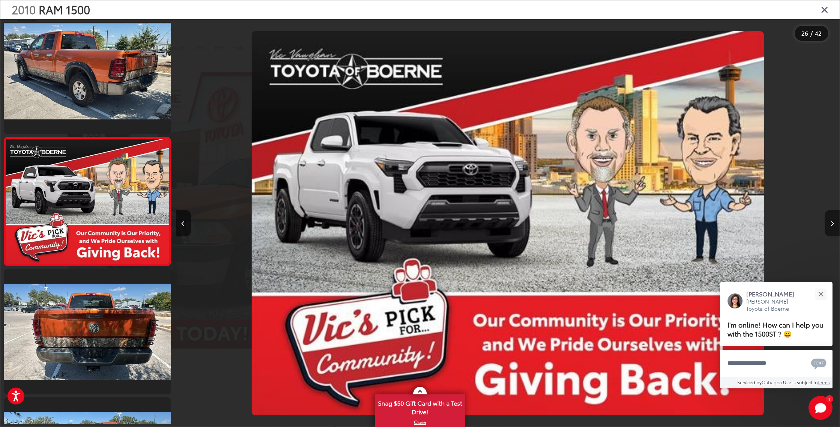
click at [829, 226] on button "Next image" at bounding box center [831, 223] width 15 height 26
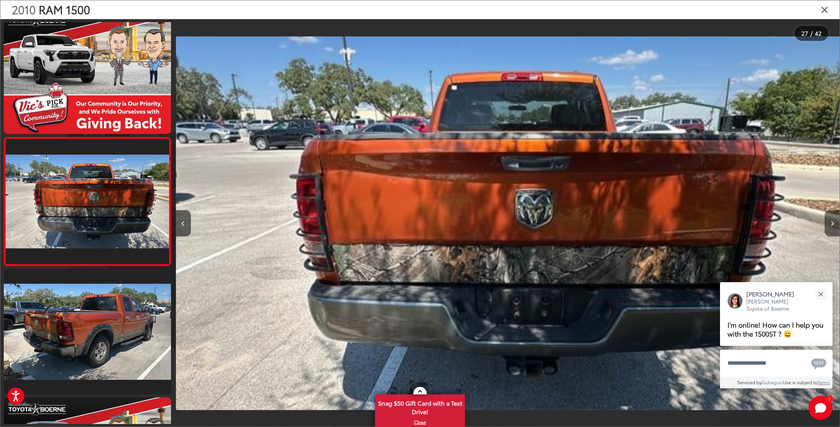
click at [829, 226] on button "Next image" at bounding box center [831, 223] width 15 height 26
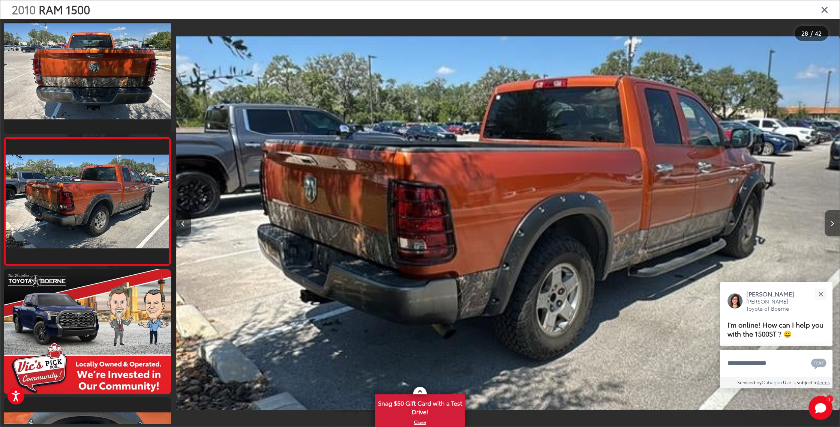
click at [829, 226] on button "Next image" at bounding box center [831, 223] width 15 height 26
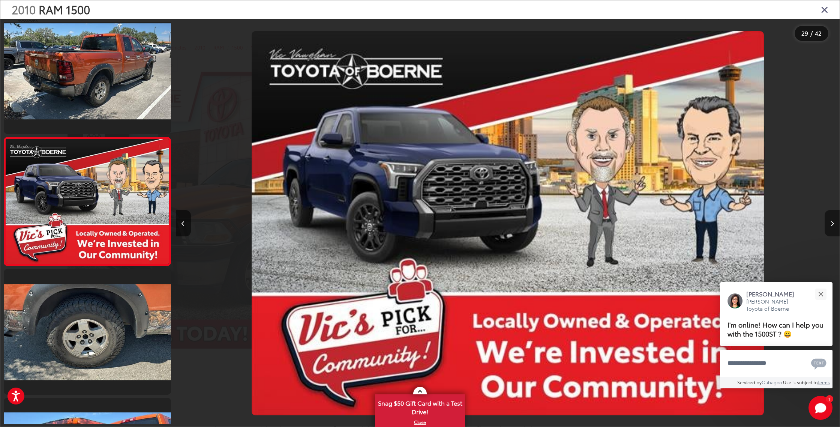
click at [829, 226] on button "Next image" at bounding box center [831, 223] width 15 height 26
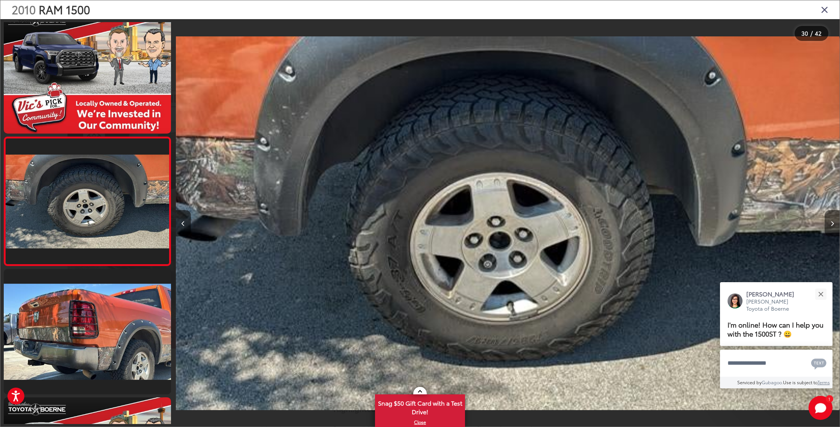
click at [829, 226] on button "Next image" at bounding box center [831, 223] width 15 height 26
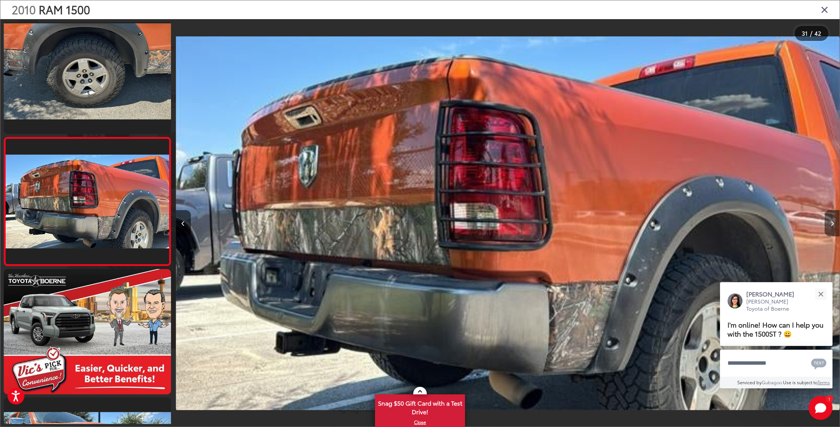
click at [829, 226] on button "Next image" at bounding box center [831, 223] width 15 height 26
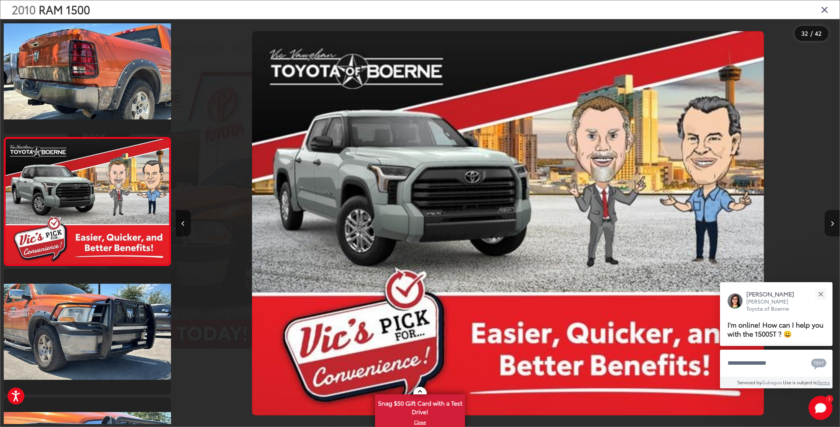
click at [829, 226] on button "Next image" at bounding box center [831, 223] width 15 height 26
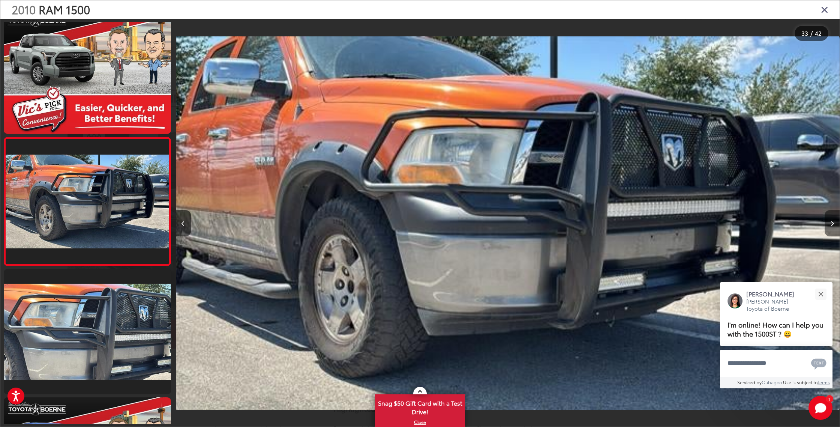
click at [829, 226] on button "Next image" at bounding box center [831, 223] width 15 height 26
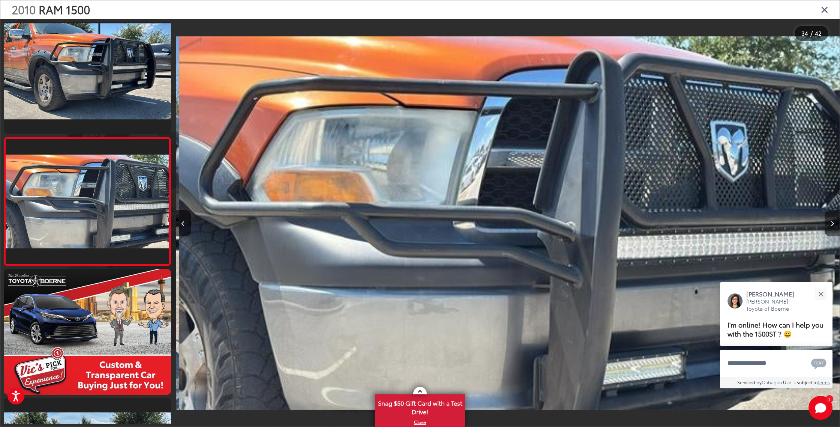
click at [829, 226] on button "Next image" at bounding box center [831, 223] width 15 height 26
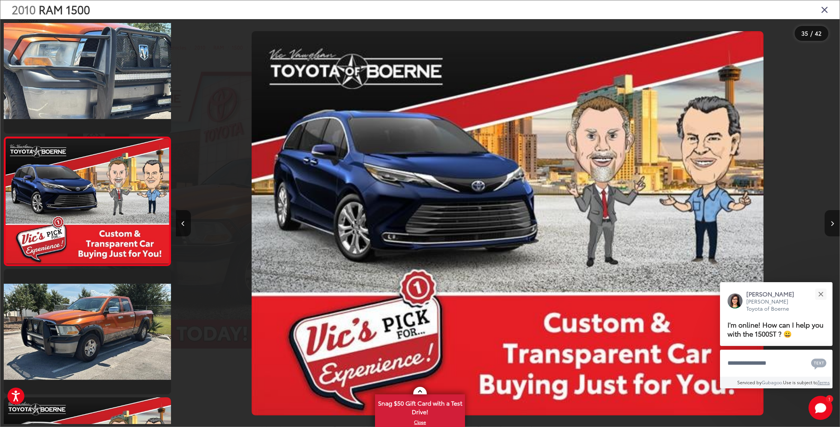
click at [829, 226] on button "Next image" at bounding box center [831, 223] width 15 height 26
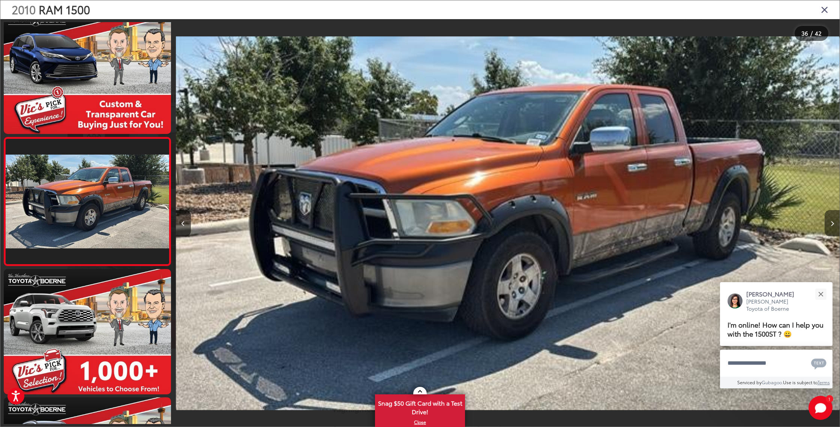
click at [829, 226] on button "Next image" at bounding box center [831, 223] width 15 height 26
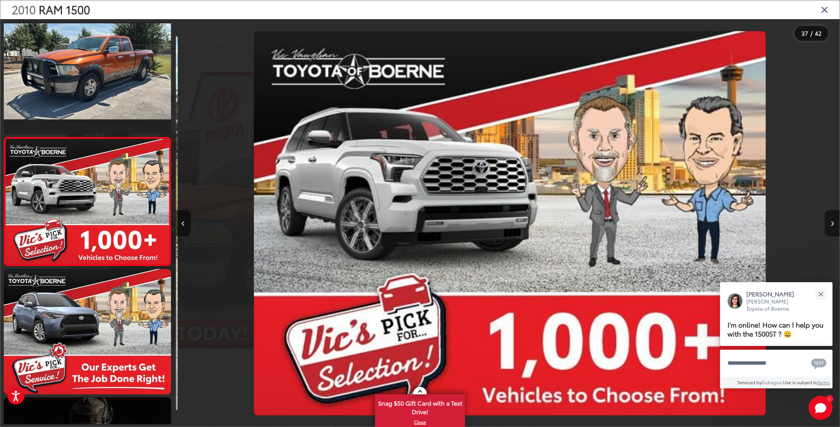
click at [829, 226] on button "Next image" at bounding box center [831, 223] width 15 height 26
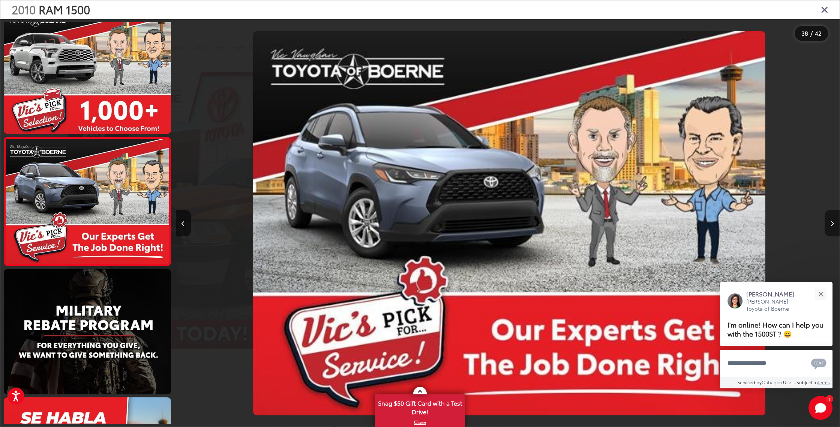
click at [829, 226] on button "Next image" at bounding box center [831, 223] width 15 height 26
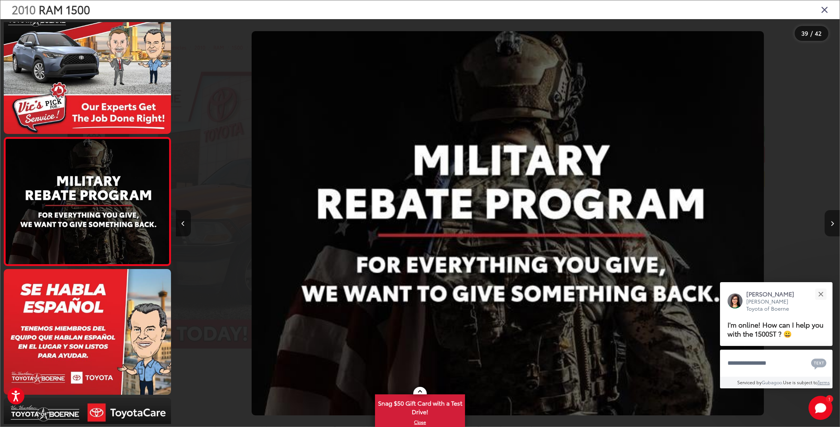
click at [829, 226] on button "Next image" at bounding box center [831, 223] width 15 height 26
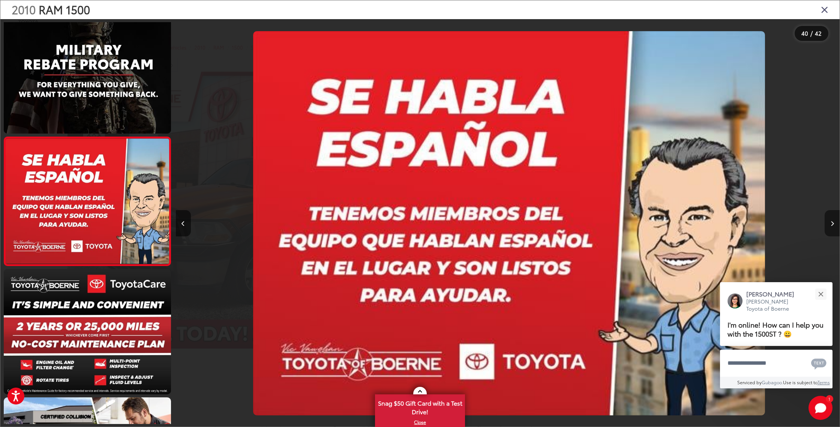
click at [829, 226] on button "Next image" at bounding box center [831, 223] width 15 height 26
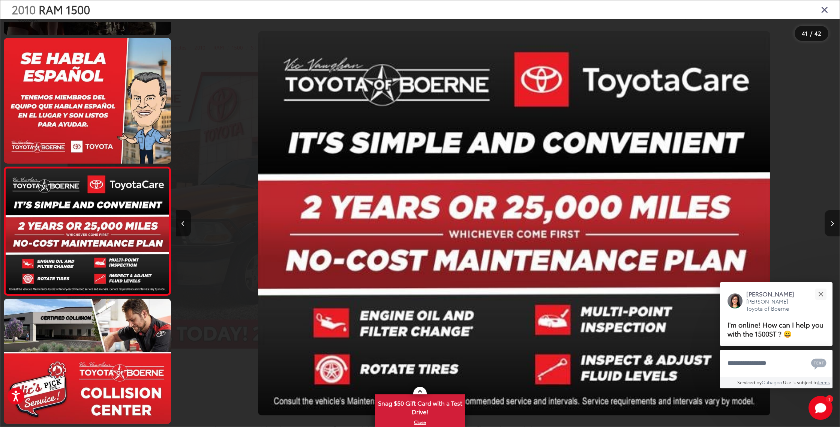
click at [829, 226] on button "Next image" at bounding box center [831, 223] width 15 height 26
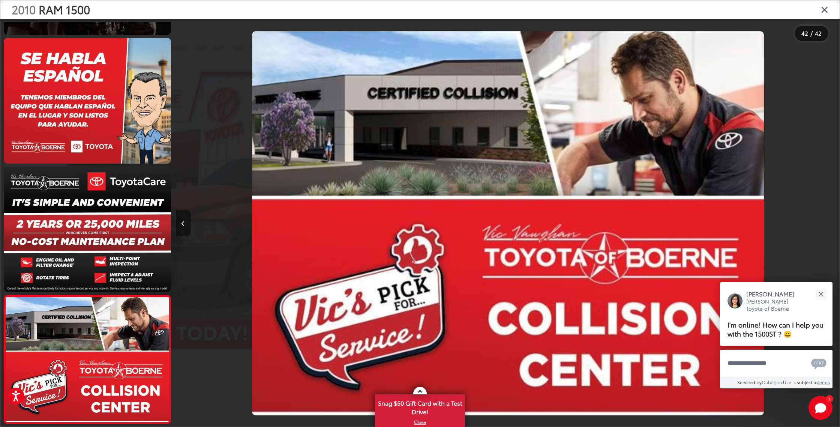
click at [181, 225] on button "Previous image" at bounding box center [183, 223] width 15 height 26
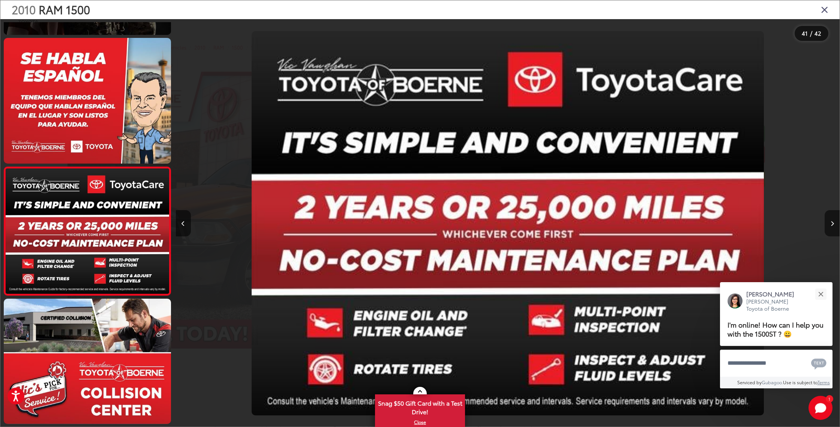
click at [823, 11] on icon "Close gallery" at bounding box center [824, 9] width 7 height 10
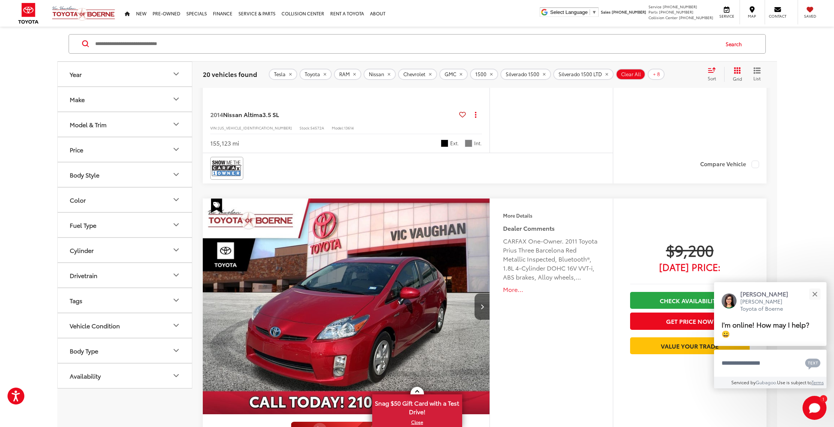
scroll to position [1092, 0]
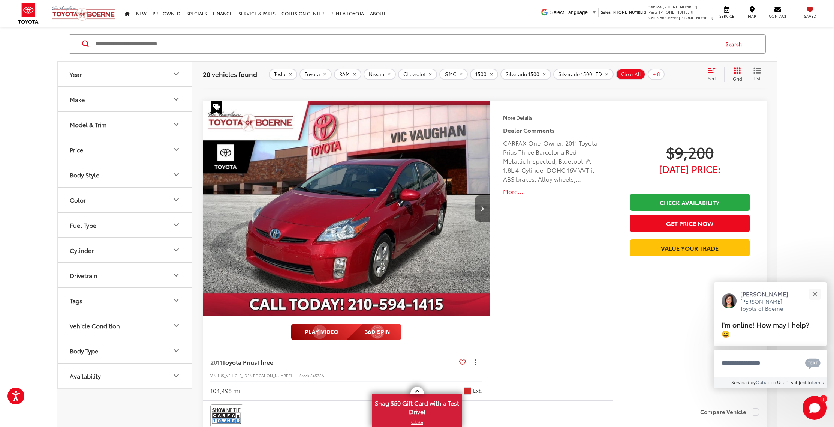
click at [483, 211] on icon "Next image" at bounding box center [482, 208] width 3 height 5
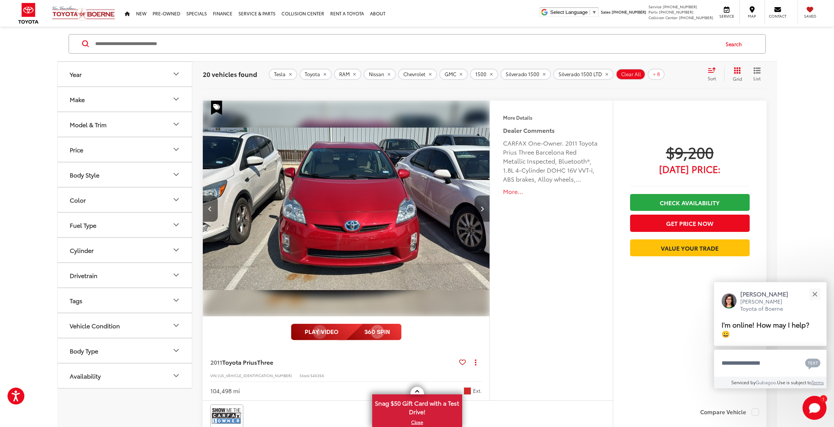
click at [483, 211] on icon "Next image" at bounding box center [482, 208] width 3 height 5
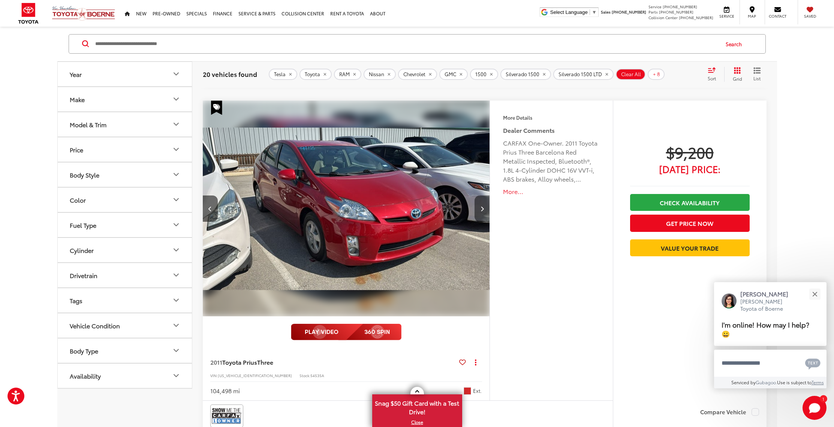
click at [483, 211] on icon "Next image" at bounding box center [482, 208] width 3 height 5
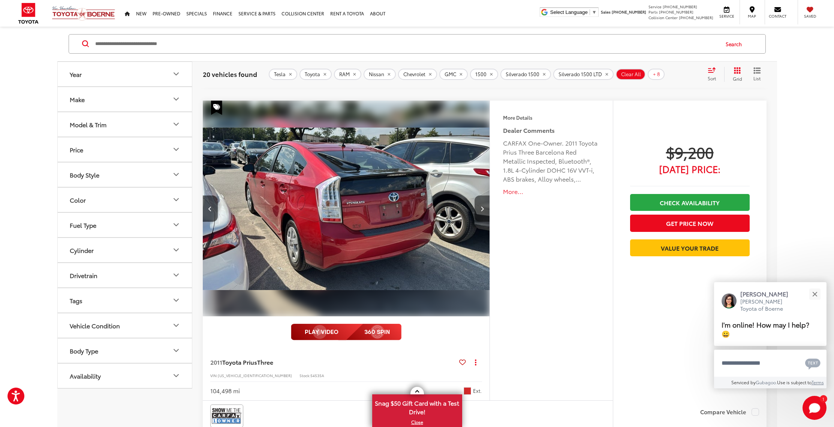
click at [483, 211] on icon "Next image" at bounding box center [482, 208] width 3 height 5
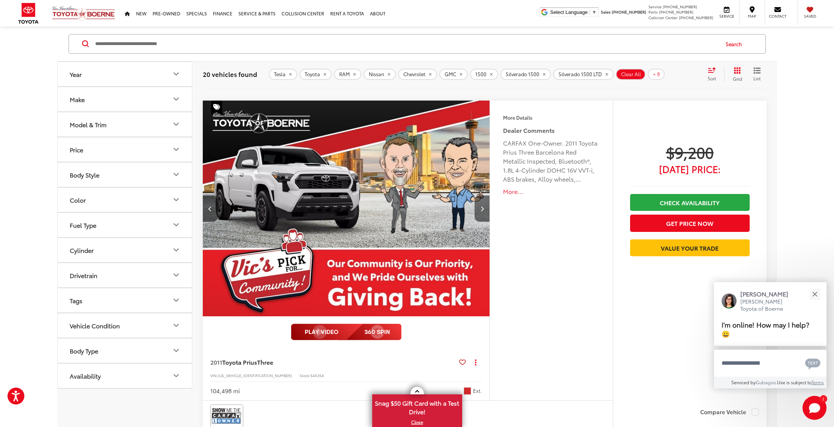
click at [483, 211] on icon "Next image" at bounding box center [482, 208] width 3 height 5
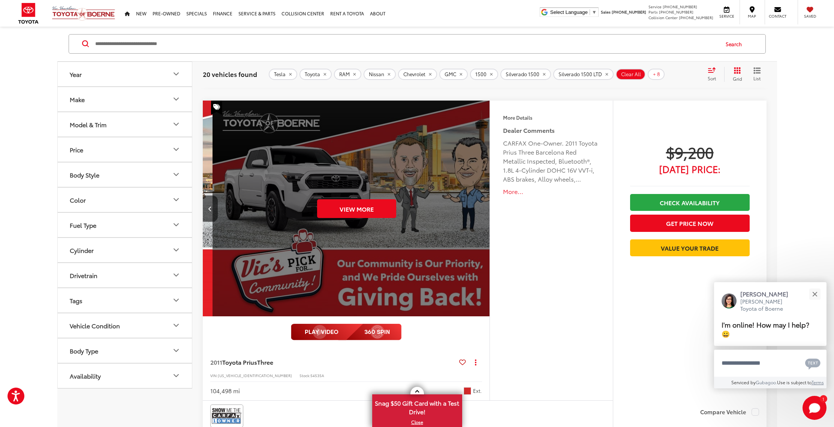
scroll to position [0, 1441]
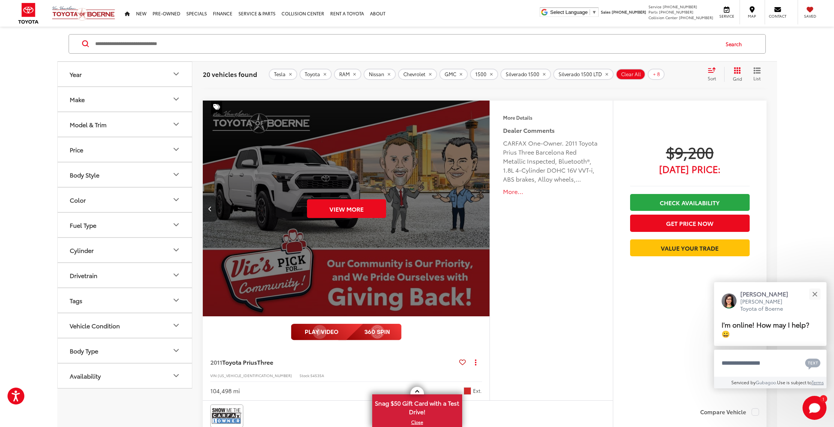
click at [483, 211] on div "View More" at bounding box center [346, 208] width 288 height 216
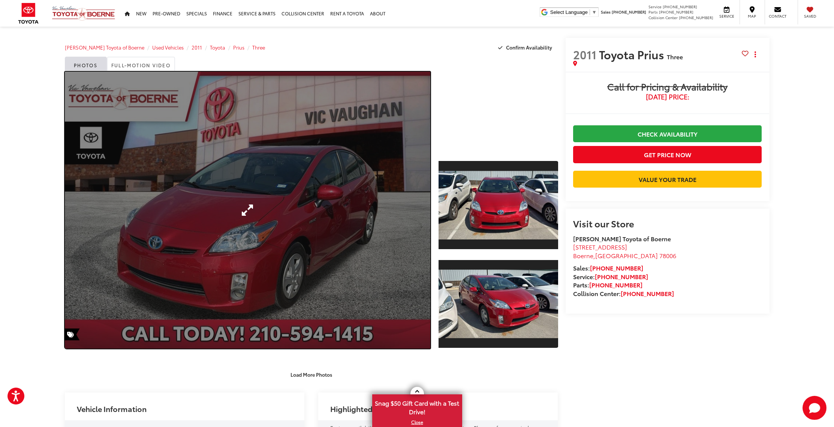
click at [338, 211] on link "Expand Photo 0" at bounding box center [248, 210] width 366 height 277
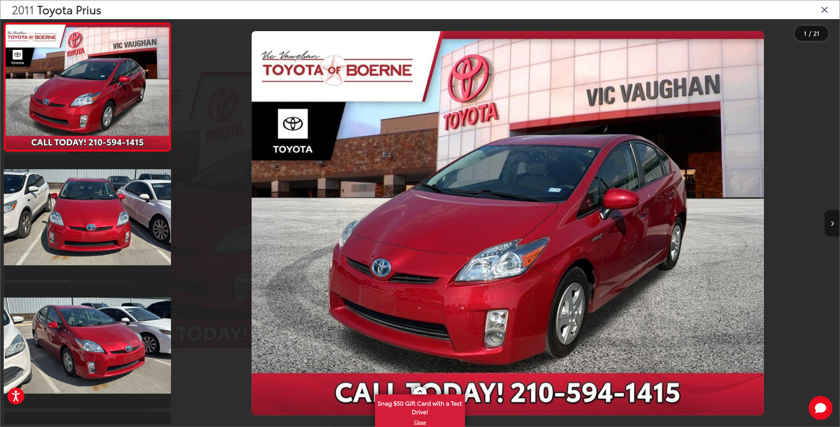
click at [834, 225] on button "Next image" at bounding box center [831, 223] width 15 height 26
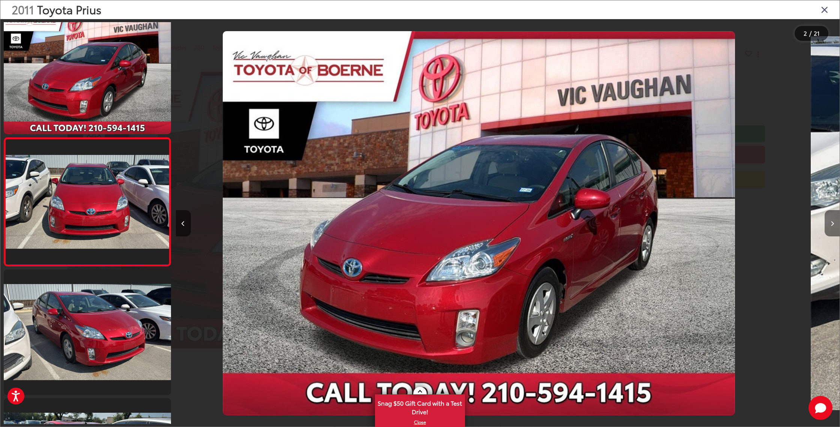
scroll to position [14, 0]
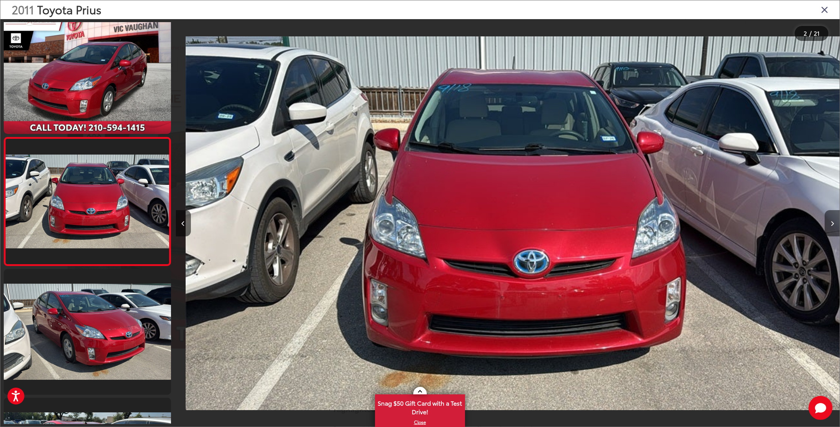
click at [832, 225] on icon "Next image" at bounding box center [831, 223] width 3 height 5
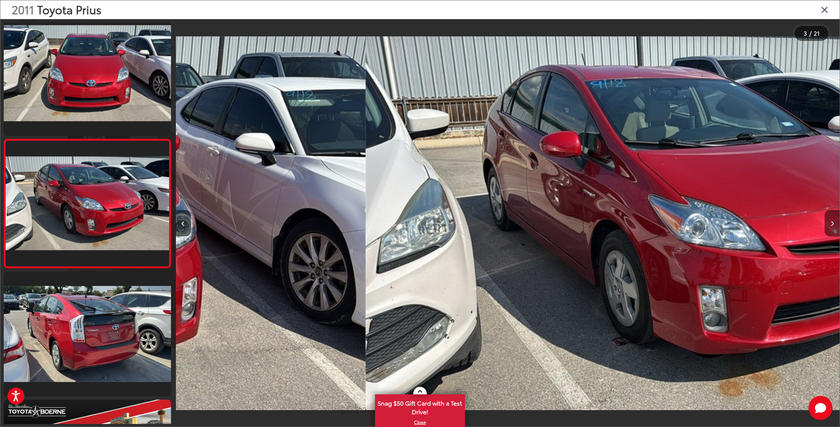
scroll to position [142, 0]
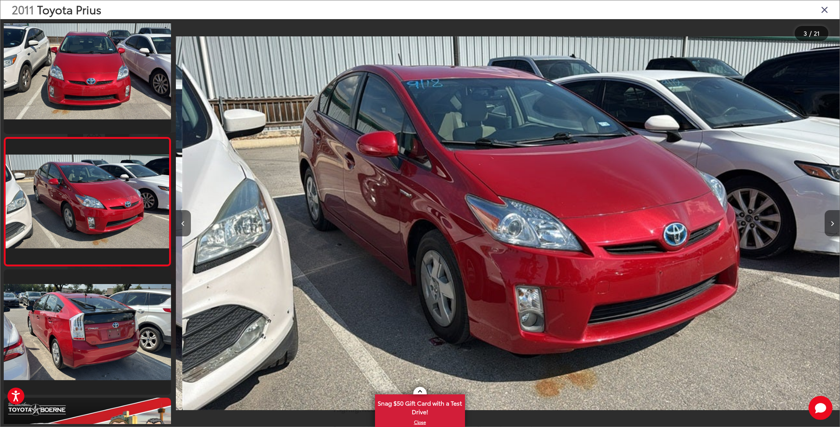
click at [832, 225] on icon "Next image" at bounding box center [831, 223] width 3 height 5
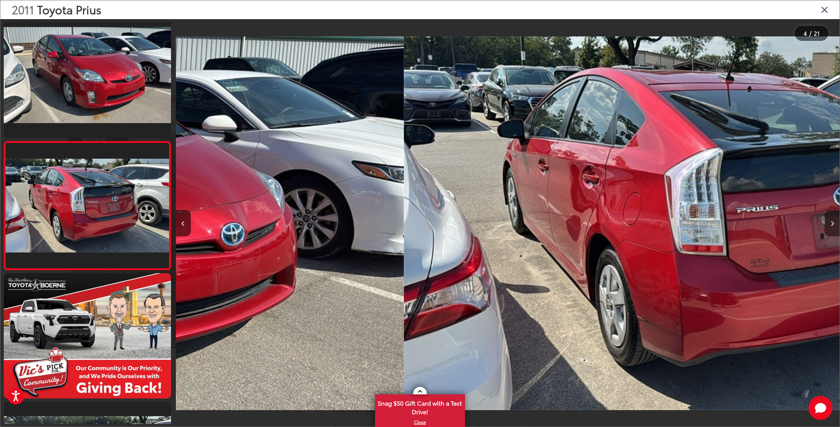
scroll to position [271, 0]
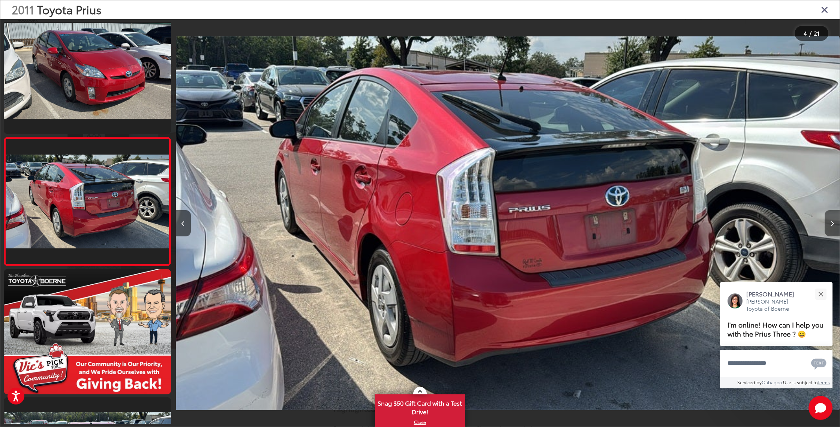
click at [832, 225] on icon "Next image" at bounding box center [831, 223] width 3 height 5
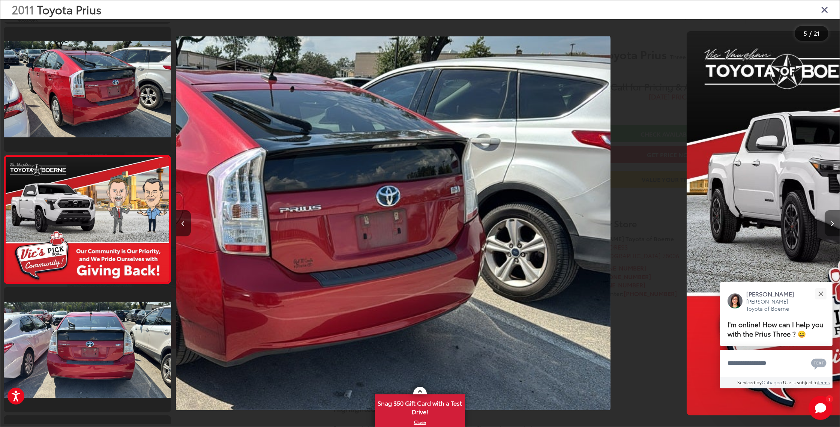
scroll to position [399, 0]
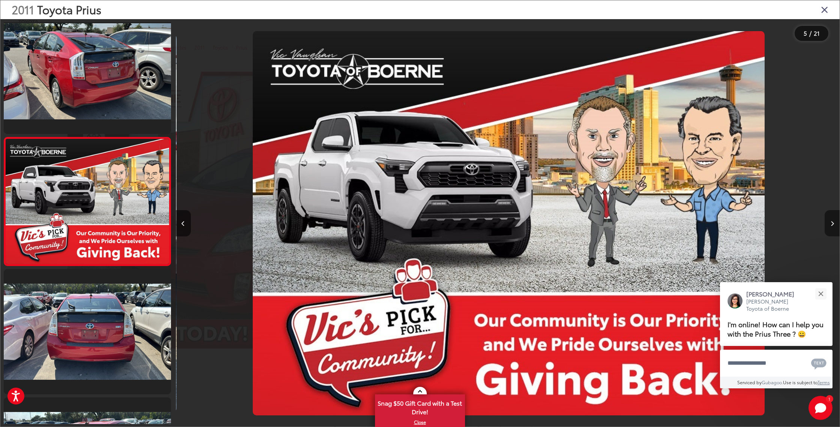
click at [832, 225] on icon "Next image" at bounding box center [831, 223] width 3 height 5
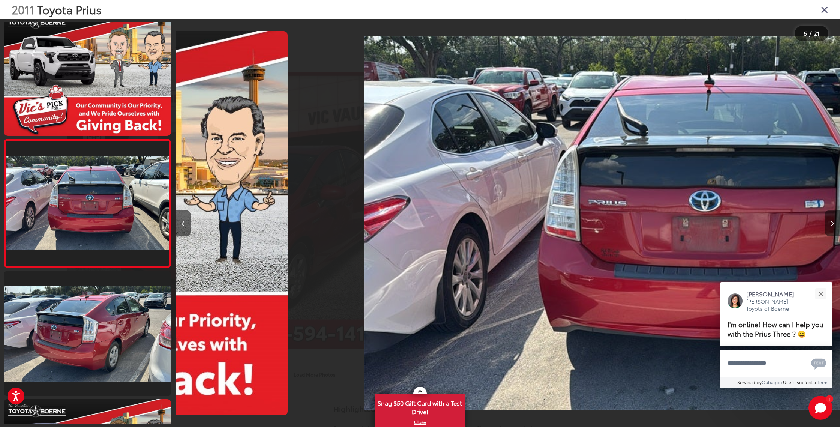
scroll to position [527, 0]
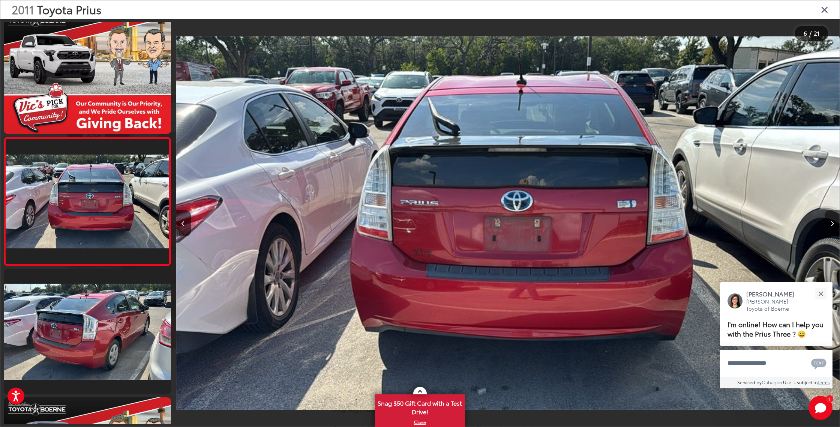
click at [830, 225] on icon "Next image" at bounding box center [831, 223] width 3 height 5
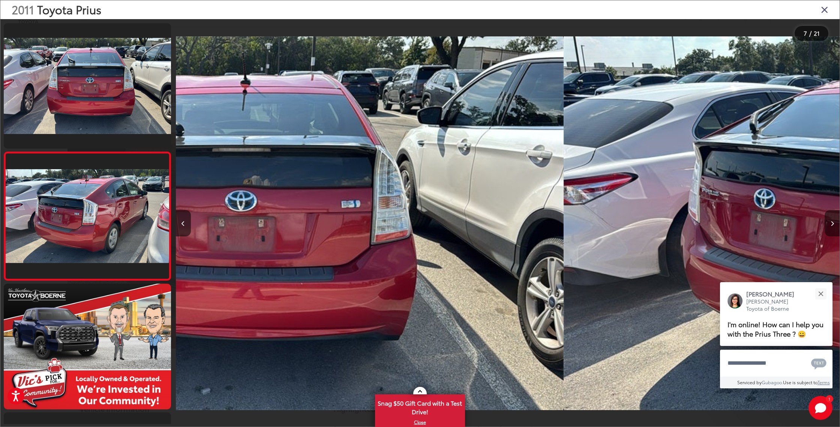
scroll to position [0, 0]
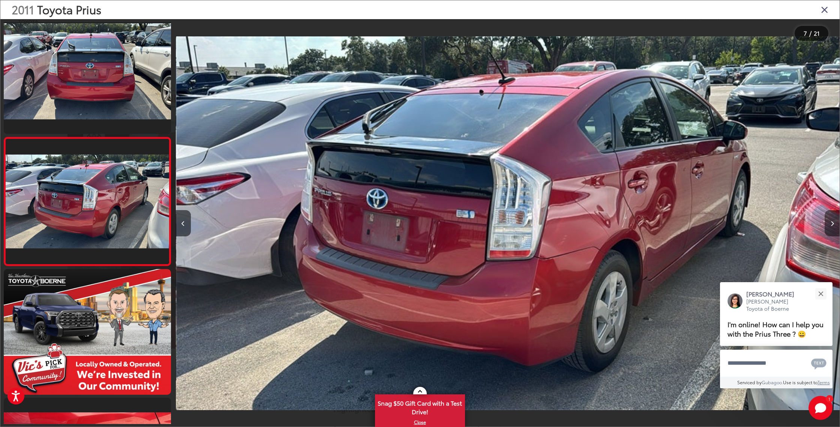
click at [830, 225] on icon "Next image" at bounding box center [831, 223] width 3 height 5
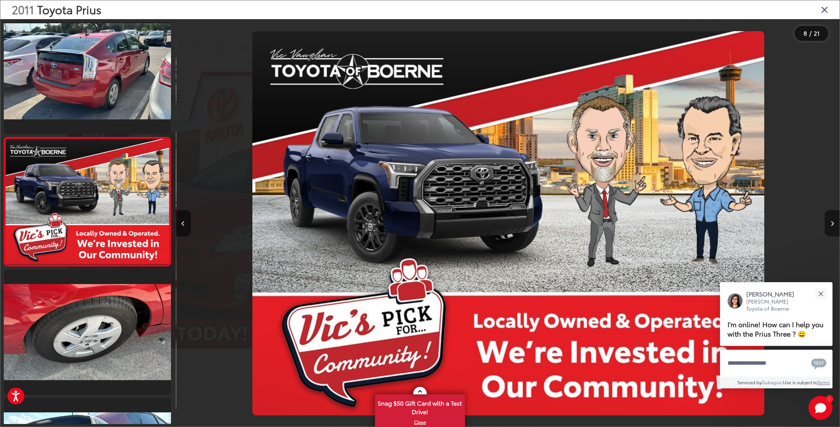
click at [830, 225] on icon "Next image" at bounding box center [831, 223] width 3 height 5
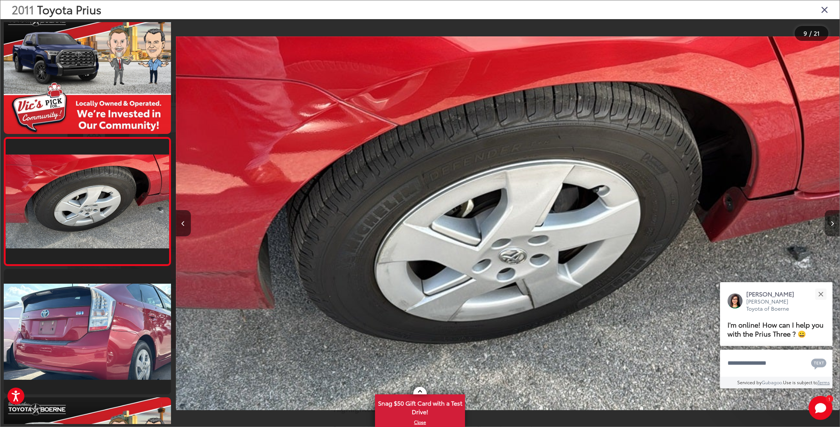
click at [830, 225] on icon "Next image" at bounding box center [831, 223] width 3 height 5
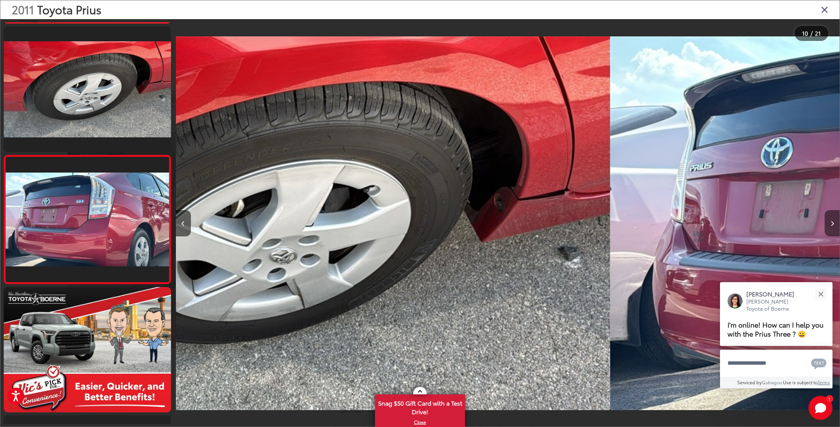
click at [830, 225] on icon "Next image" at bounding box center [831, 223] width 3 height 5
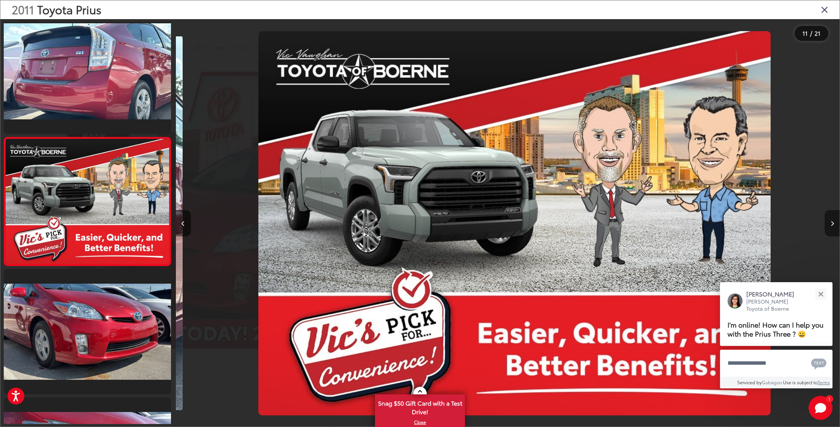
click at [830, 225] on icon "Next image" at bounding box center [831, 223] width 3 height 5
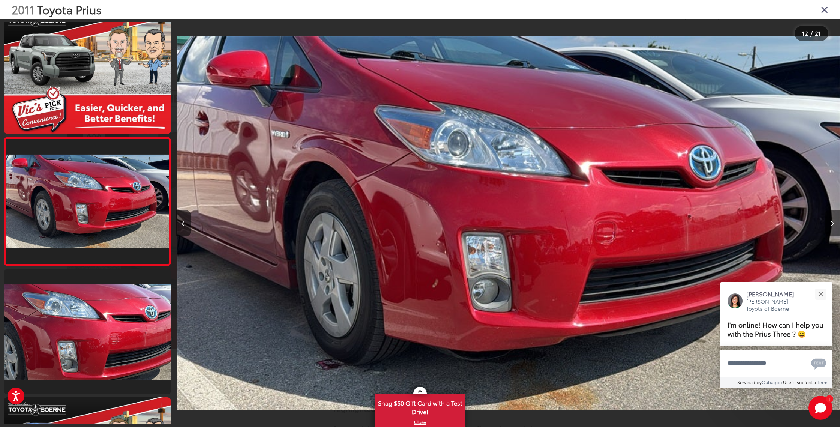
click at [830, 225] on icon "Next image" at bounding box center [831, 223] width 3 height 5
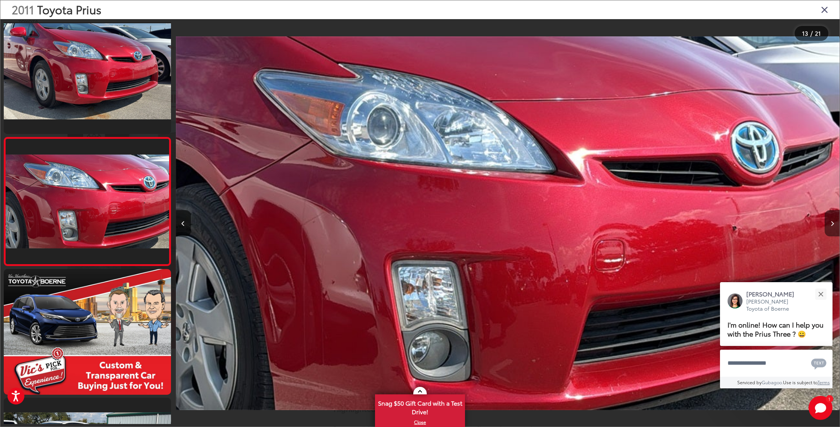
click at [830, 225] on icon "Next image" at bounding box center [831, 223] width 3 height 5
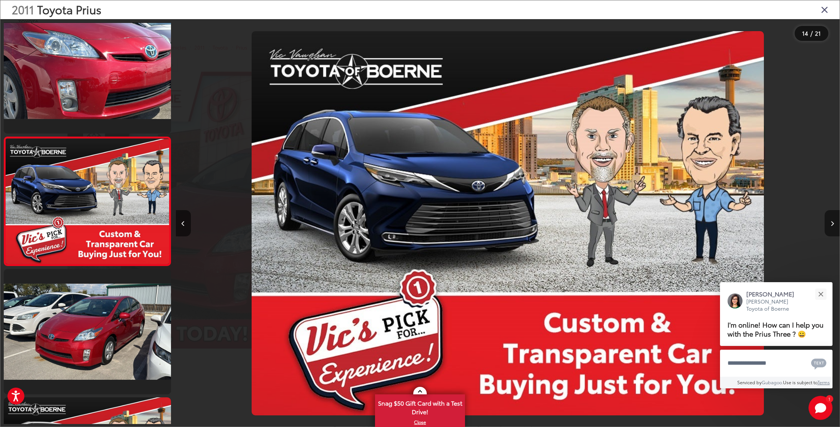
click at [830, 225] on icon "Next image" at bounding box center [831, 223] width 3 height 5
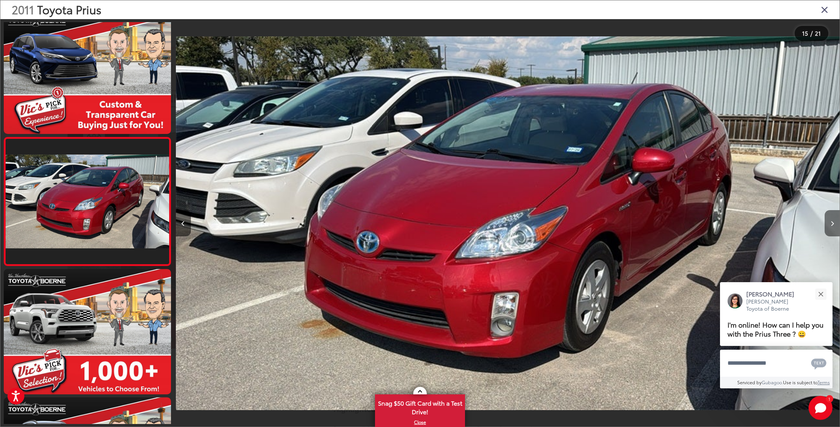
click at [830, 225] on icon "Next image" at bounding box center [831, 223] width 3 height 5
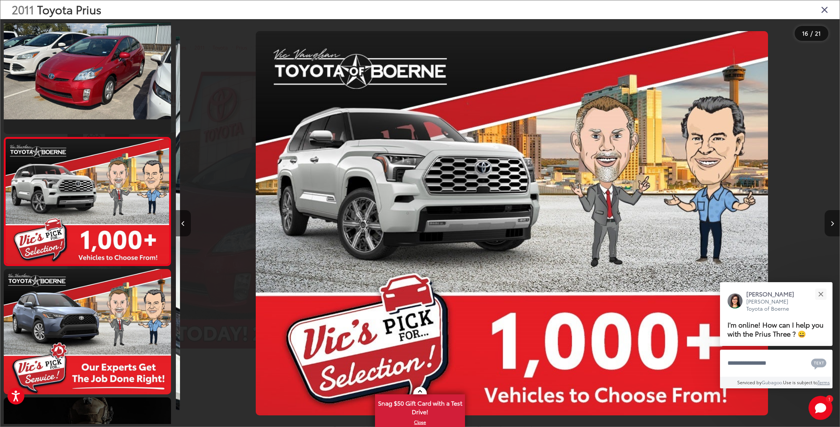
click at [830, 225] on icon "Next image" at bounding box center [831, 223] width 3 height 5
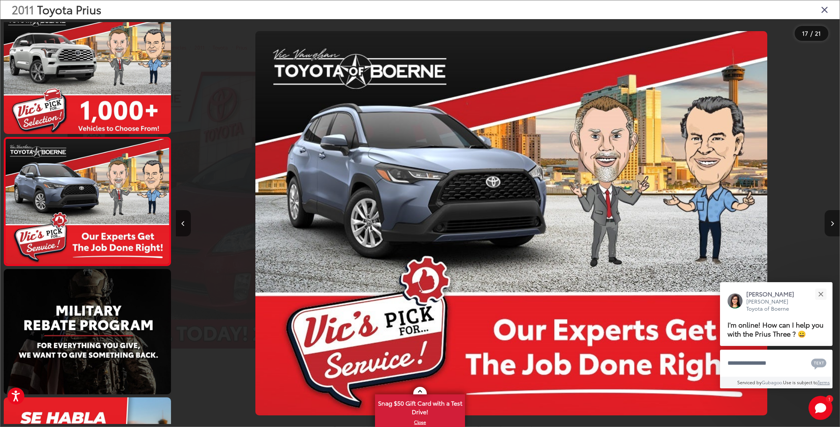
click at [830, 225] on icon "Next image" at bounding box center [831, 223] width 3 height 5
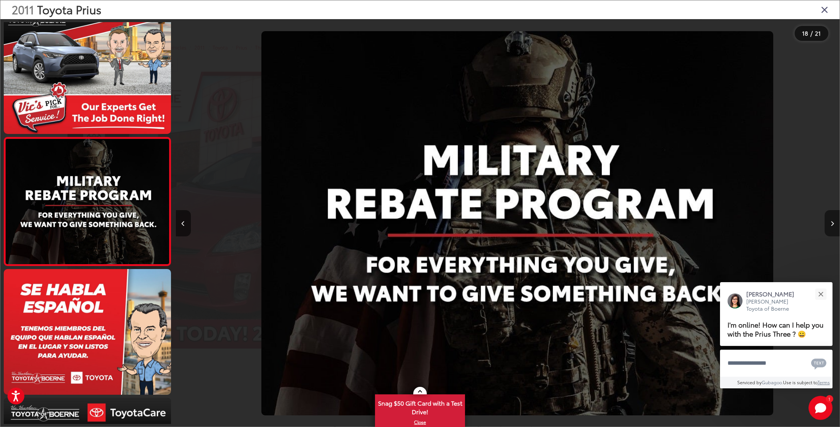
click at [830, 225] on icon "Next image" at bounding box center [831, 223] width 3 height 5
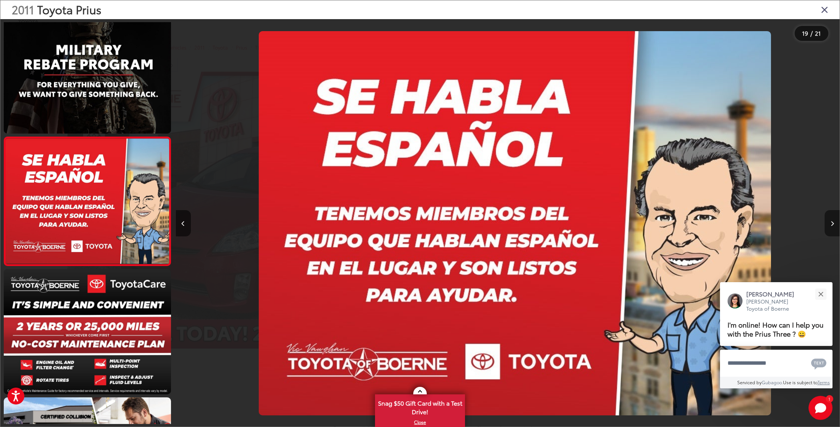
click at [830, 225] on icon "Next image" at bounding box center [831, 223] width 3 height 5
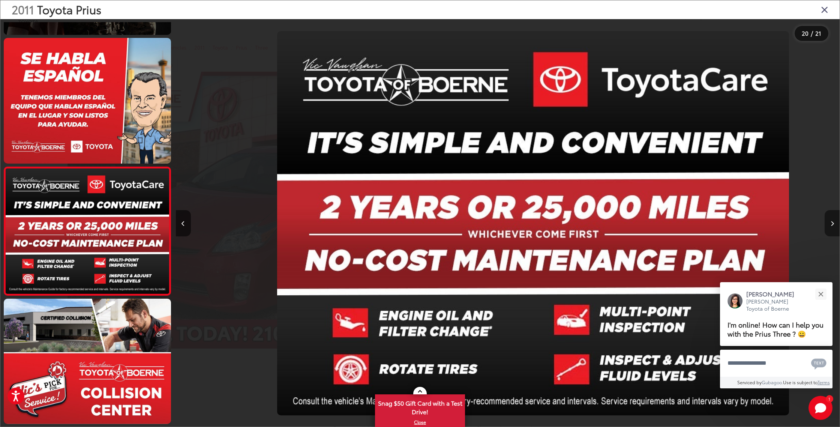
click at [830, 225] on icon "Next image" at bounding box center [831, 223] width 3 height 5
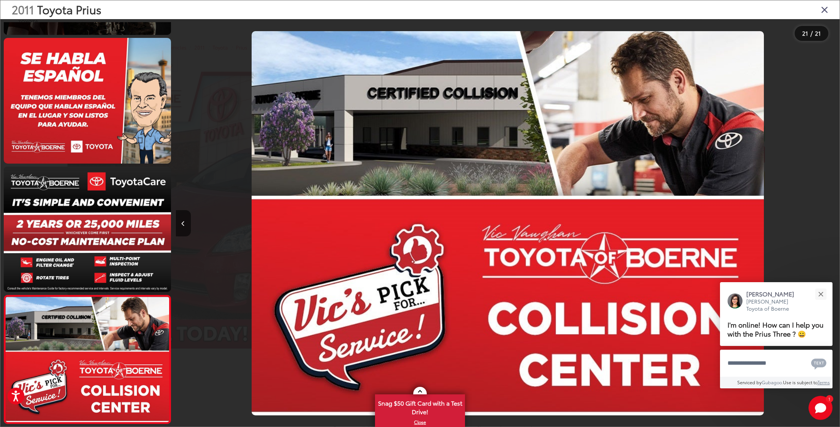
click at [825, 9] on icon "Close gallery" at bounding box center [824, 9] width 7 height 10
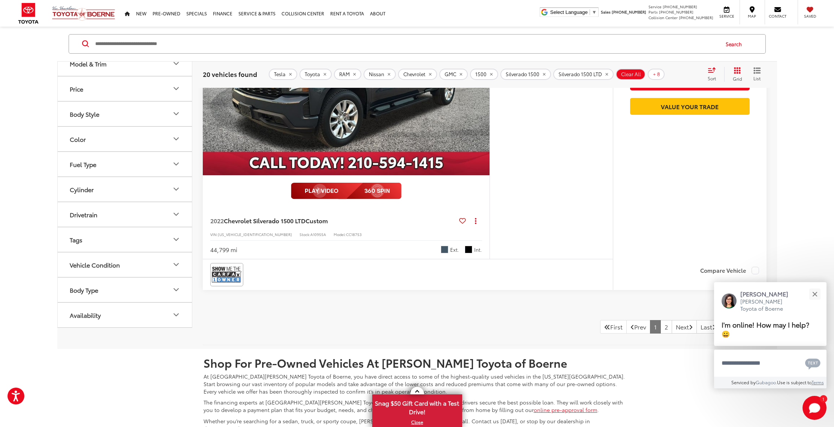
scroll to position [3981, 0]
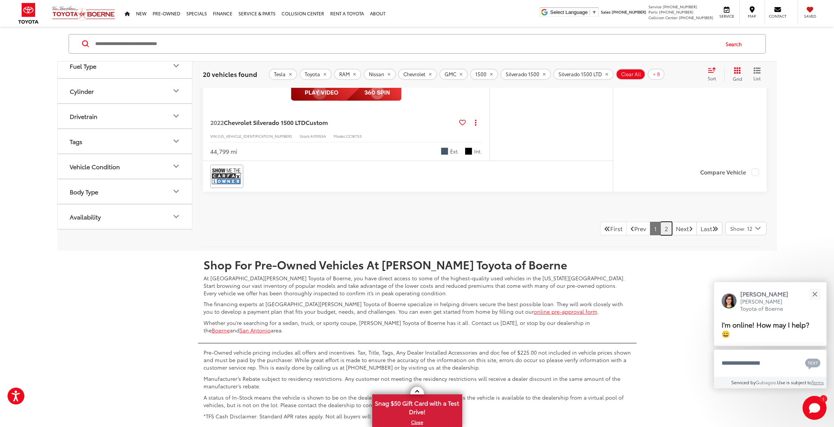
click at [661, 235] on link "2" at bounding box center [667, 228] width 12 height 13
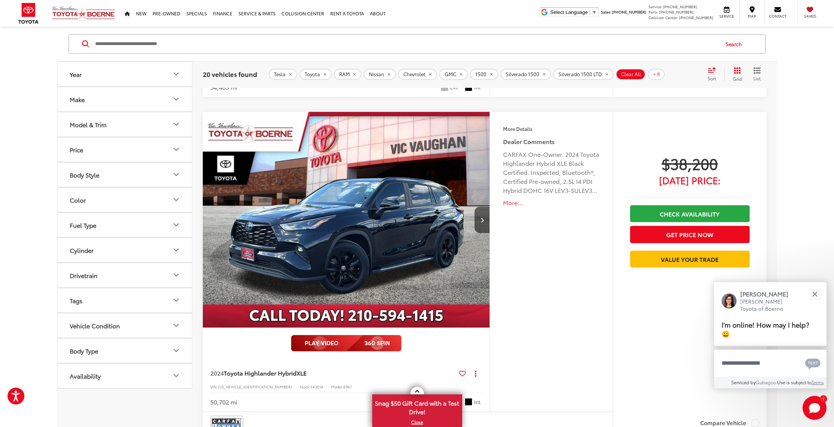
scroll to position [1062, 0]
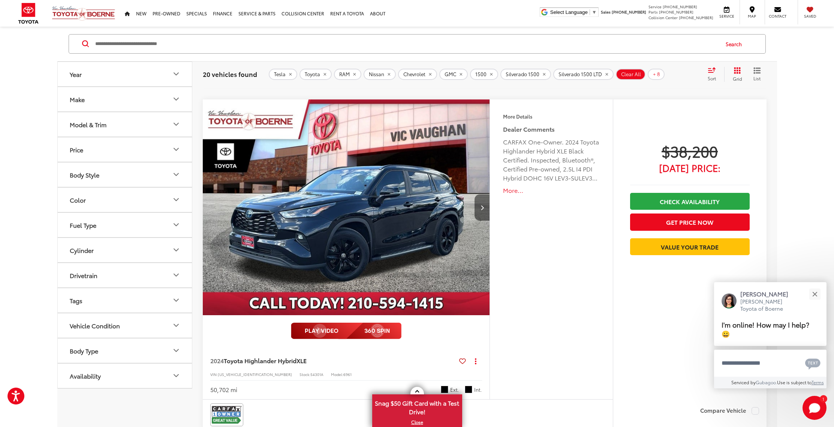
click at [481, 208] on icon "Next image" at bounding box center [482, 207] width 3 height 5
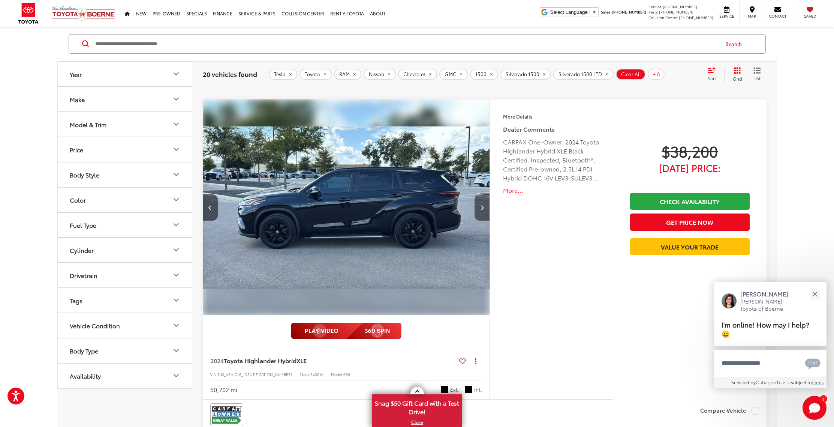
click at [481, 208] on icon "Next image" at bounding box center [482, 207] width 3 height 5
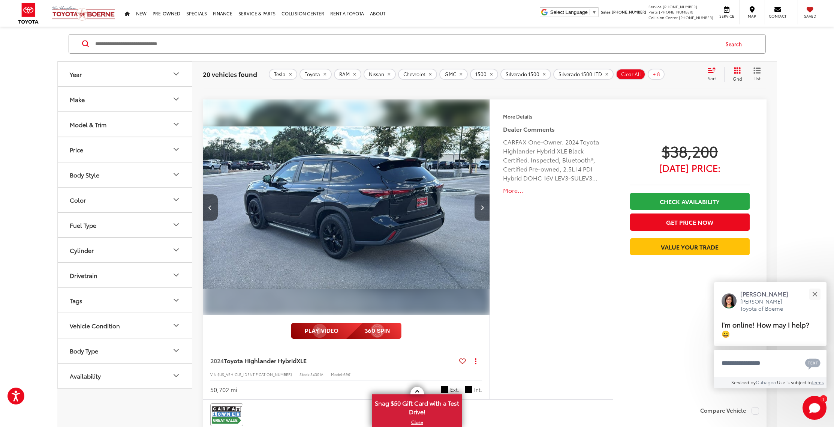
scroll to position [0, 577]
click at [481, 208] on icon "Next image" at bounding box center [482, 207] width 3 height 5
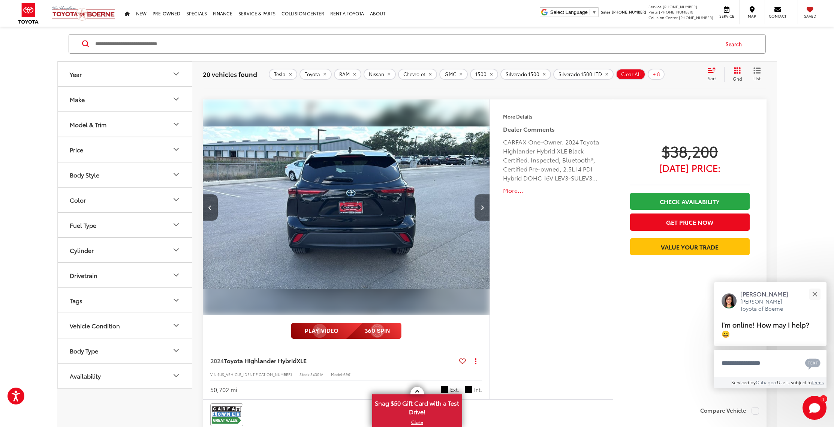
click at [481, 208] on icon "Next image" at bounding box center [482, 207] width 3 height 5
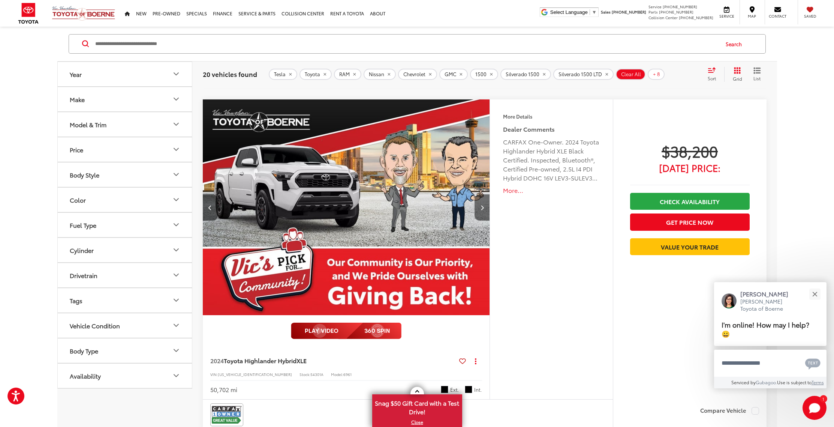
click at [481, 208] on icon "Next image" at bounding box center [482, 207] width 3 height 5
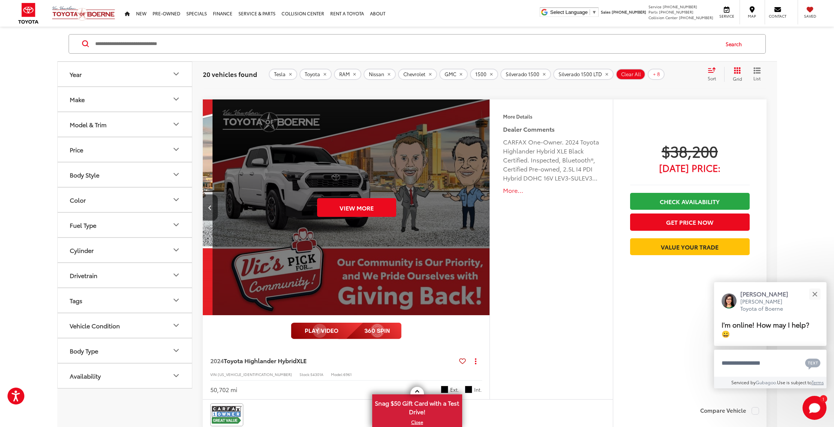
scroll to position [0, 1441]
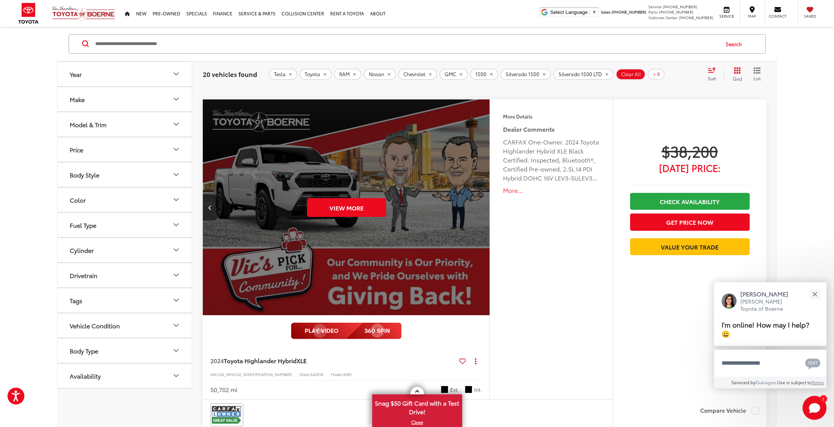
click at [481, 208] on div "View More" at bounding box center [346, 207] width 288 height 216
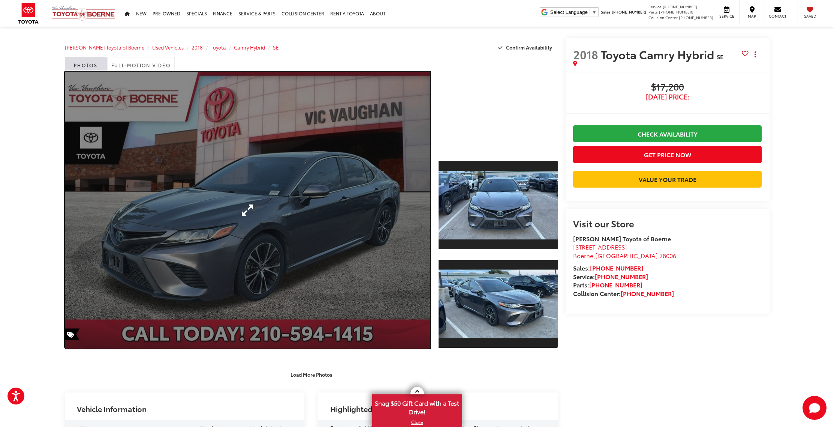
click at [322, 220] on link "Expand Photo 0" at bounding box center [248, 210] width 366 height 277
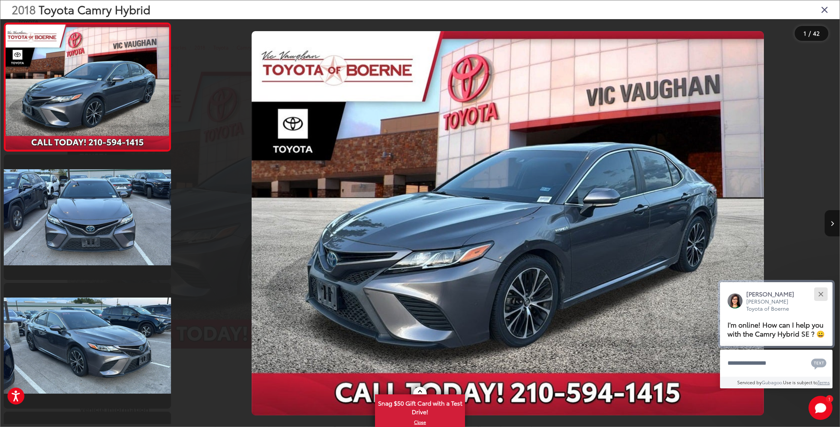
click at [819, 293] on div "Close" at bounding box center [820, 293] width 5 height 5
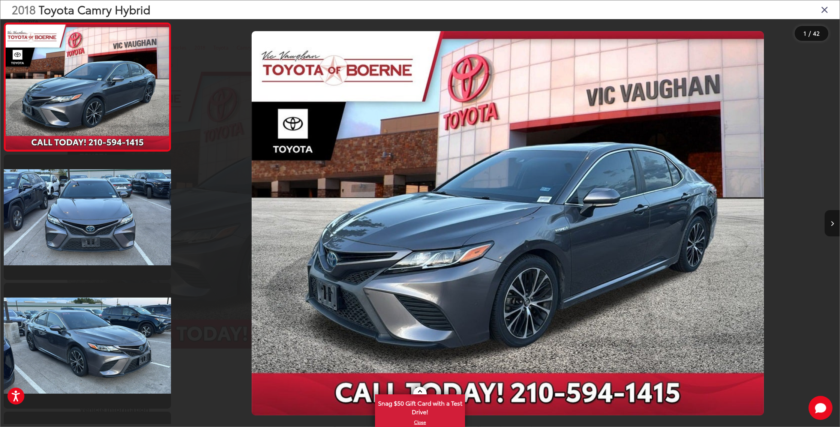
click at [829, 223] on button "Next image" at bounding box center [831, 223] width 15 height 26
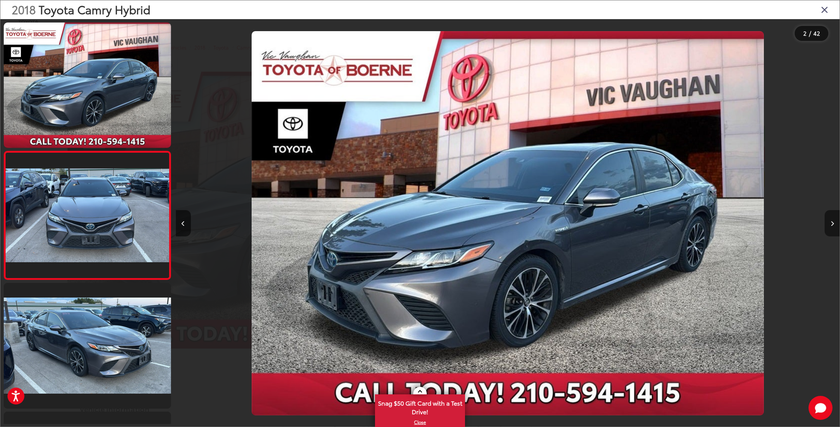
scroll to position [14, 0]
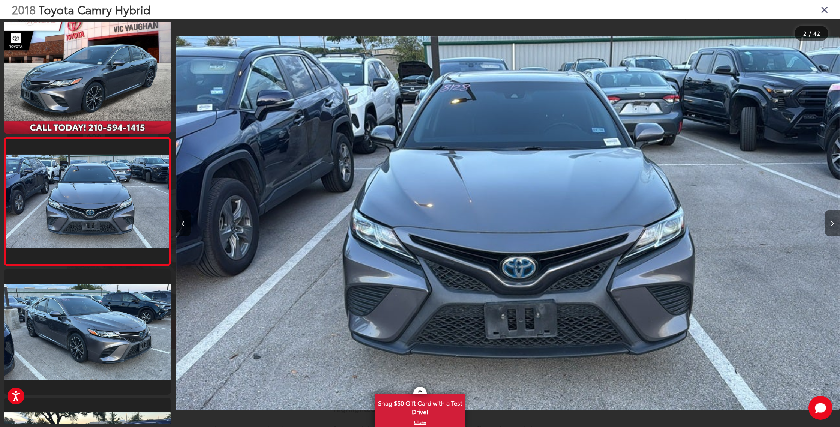
click at [829, 223] on button "Next image" at bounding box center [831, 223] width 15 height 26
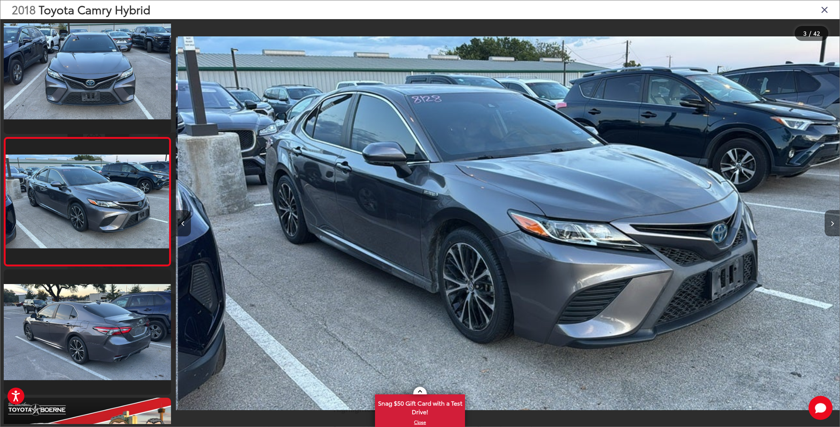
scroll to position [0, 1328]
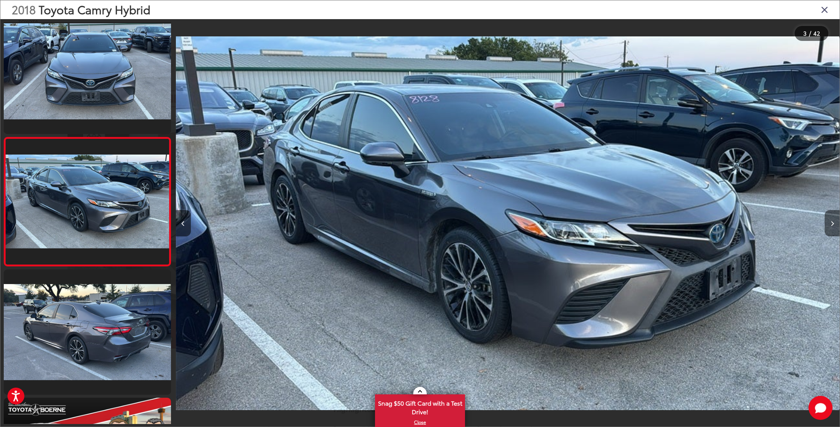
click at [829, 223] on button "Next image" at bounding box center [831, 223] width 15 height 26
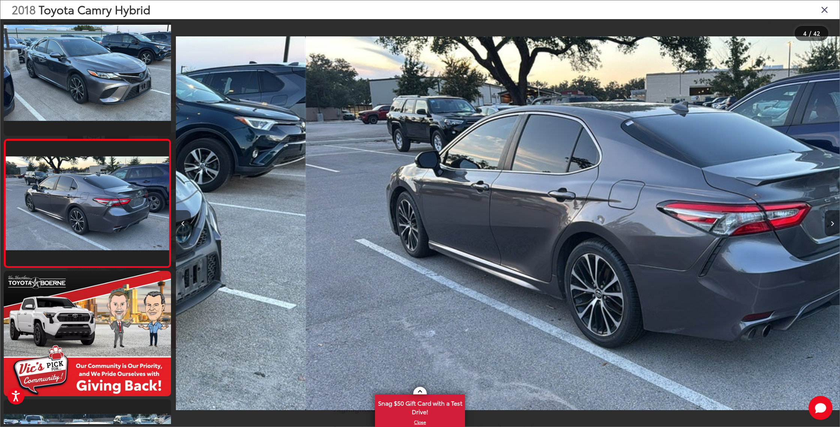
scroll to position [271, 0]
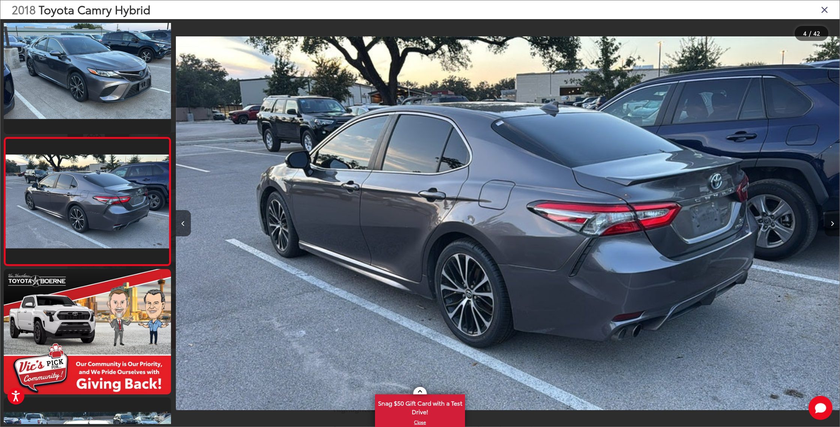
click at [829, 223] on button "Next image" at bounding box center [831, 223] width 15 height 26
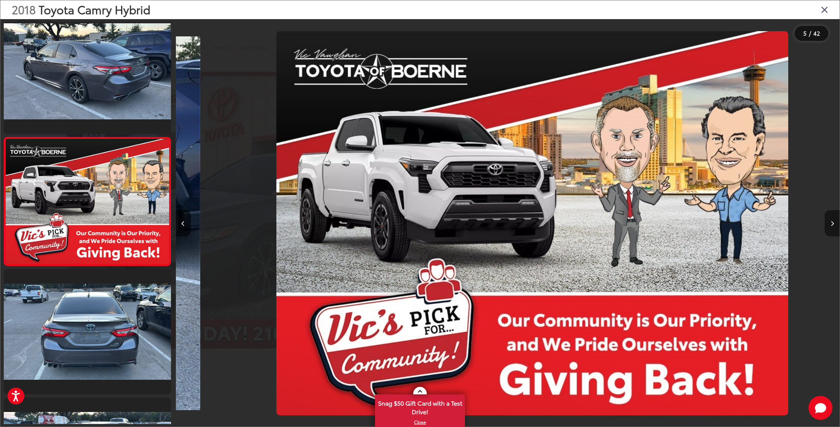
scroll to position [0, 2654]
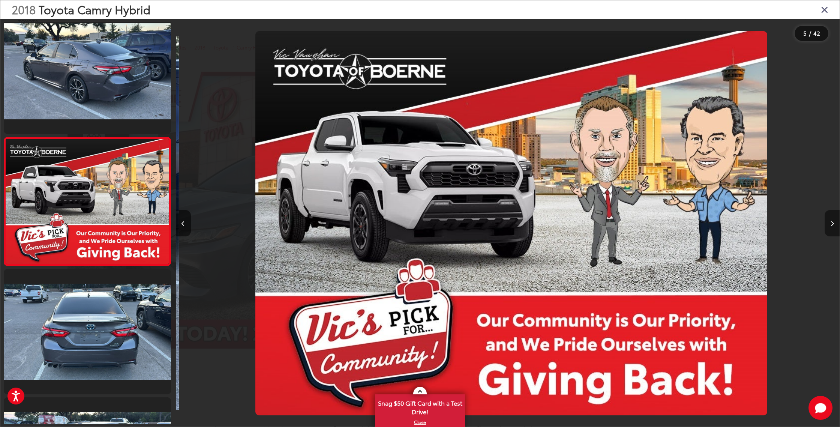
click at [829, 223] on button "Next image" at bounding box center [831, 223] width 15 height 26
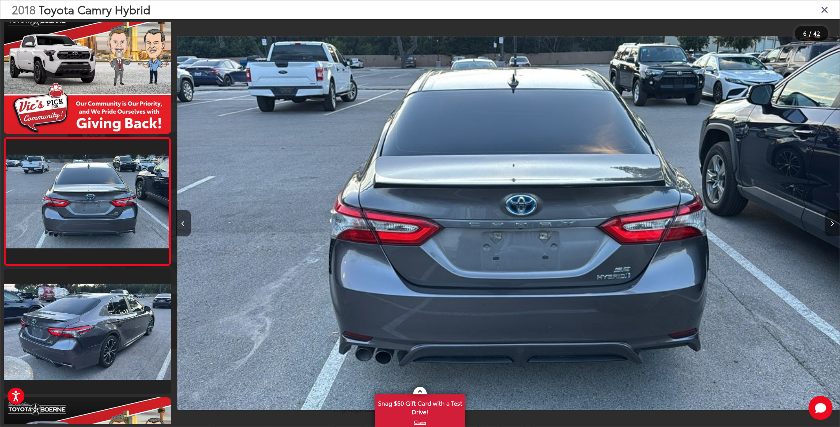
scroll to position [0, 3319]
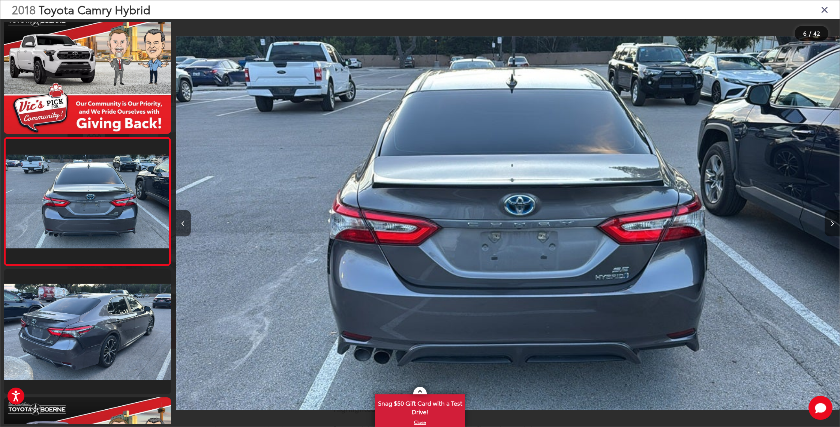
click at [829, 223] on button "Next image" at bounding box center [831, 223] width 15 height 26
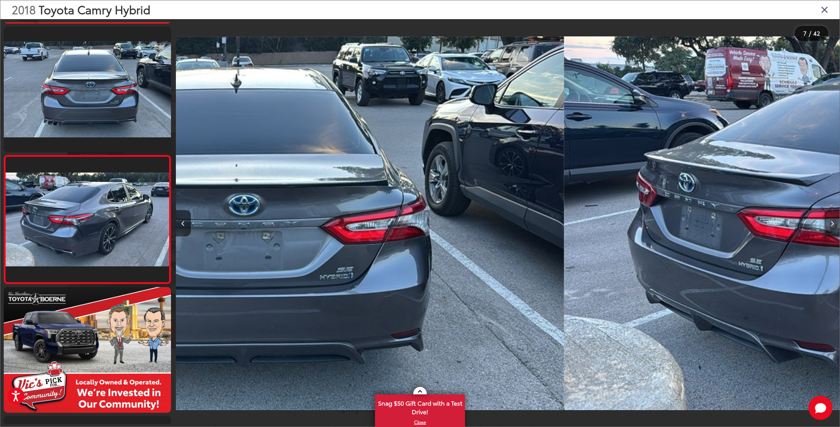
scroll to position [0, 0]
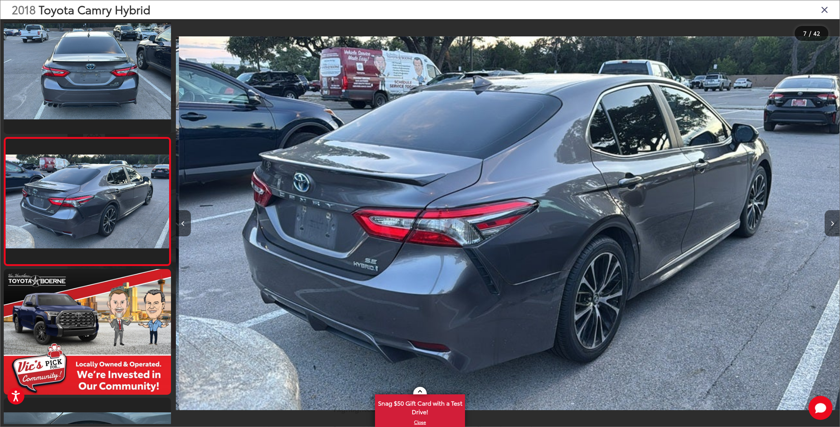
click at [829, 223] on button "Next image" at bounding box center [831, 223] width 15 height 26
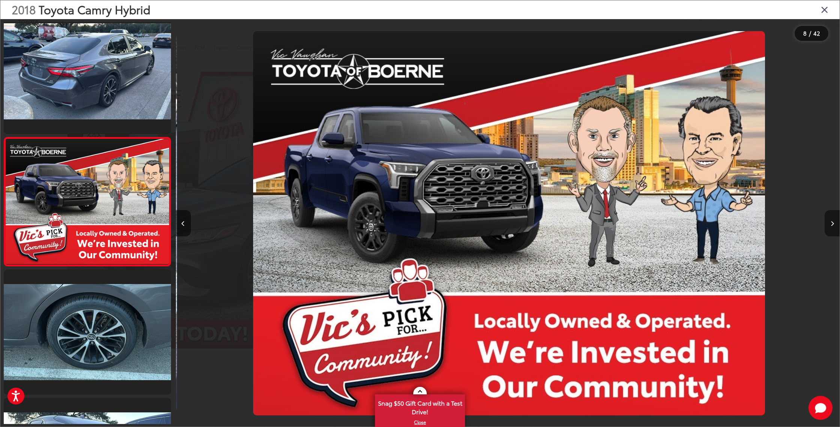
click at [829, 223] on button "Next image" at bounding box center [831, 223] width 15 height 26
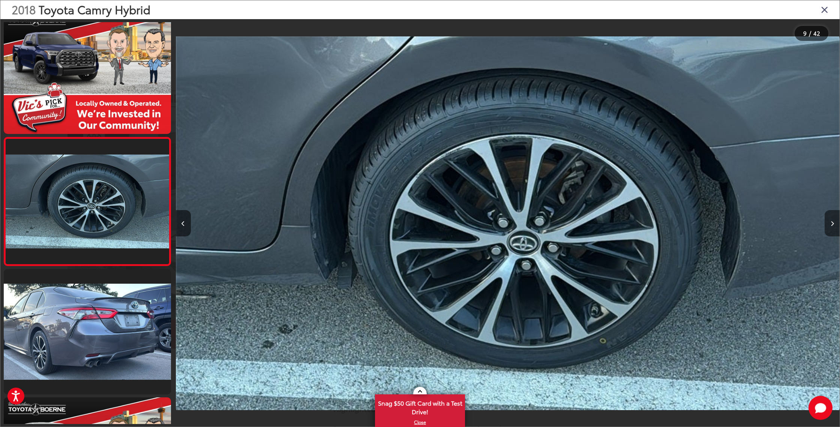
click at [829, 223] on button "Next image" at bounding box center [831, 223] width 15 height 26
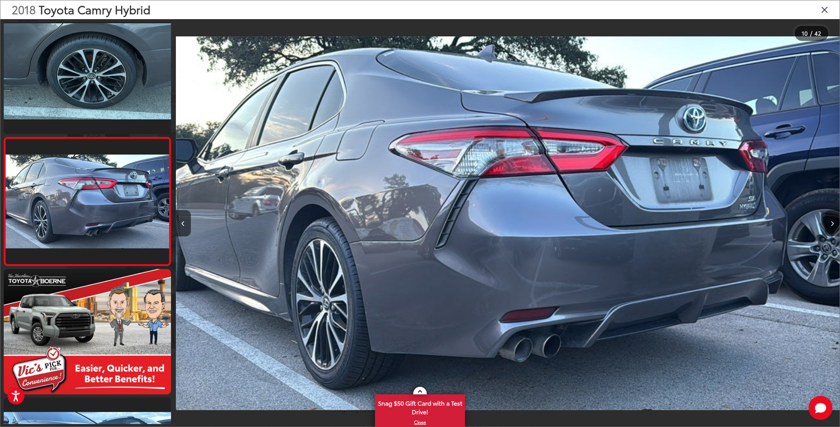
click at [829, 223] on button "Next image" at bounding box center [831, 223] width 15 height 26
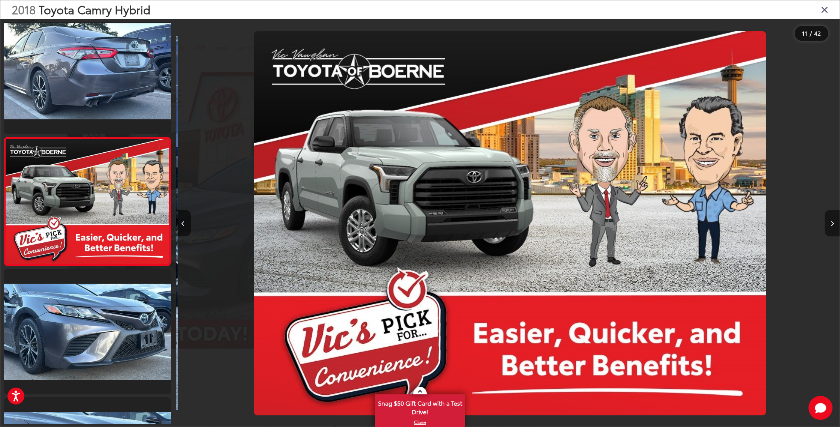
click at [829, 223] on button "Next image" at bounding box center [831, 223] width 15 height 26
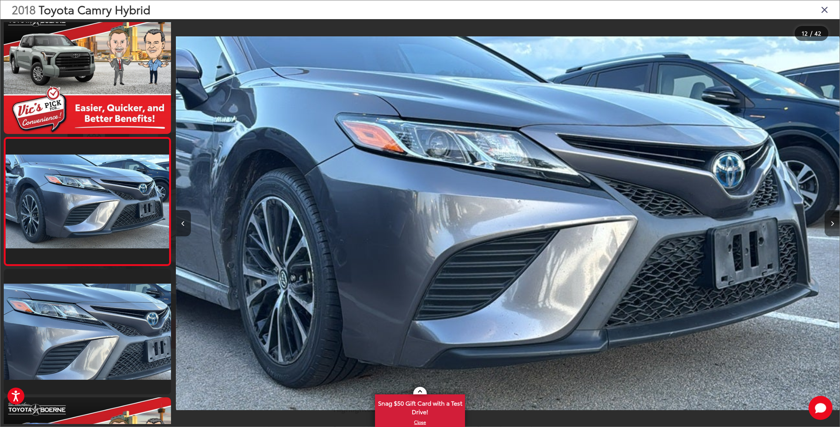
click at [829, 223] on button "Next image" at bounding box center [831, 223] width 15 height 26
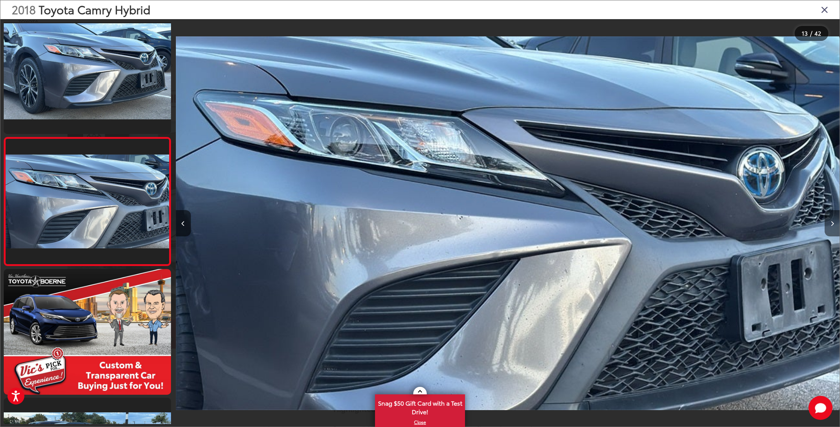
click at [829, 223] on button "Next image" at bounding box center [831, 223] width 15 height 26
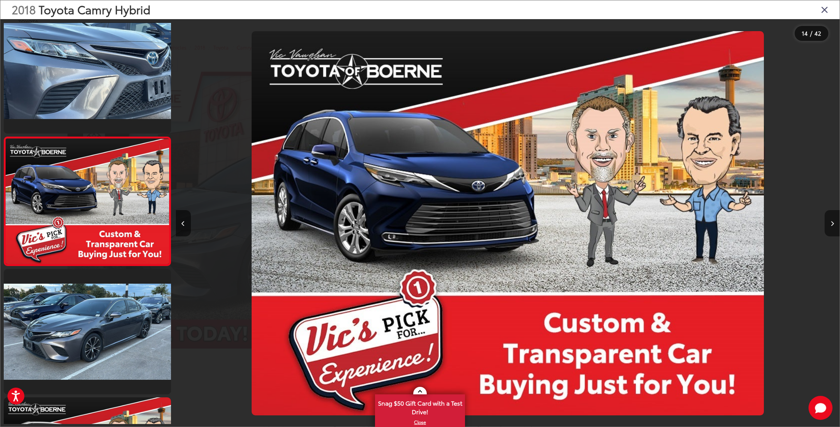
click at [829, 223] on button "Next image" at bounding box center [831, 223] width 15 height 26
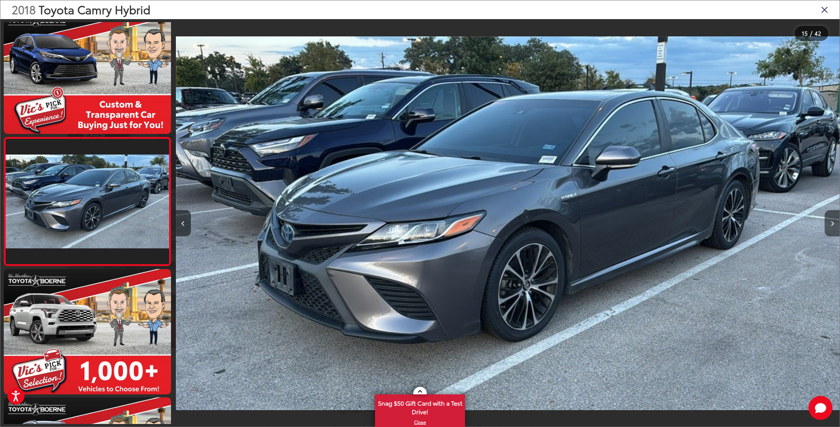
click at [829, 223] on button "Next image" at bounding box center [831, 223] width 15 height 26
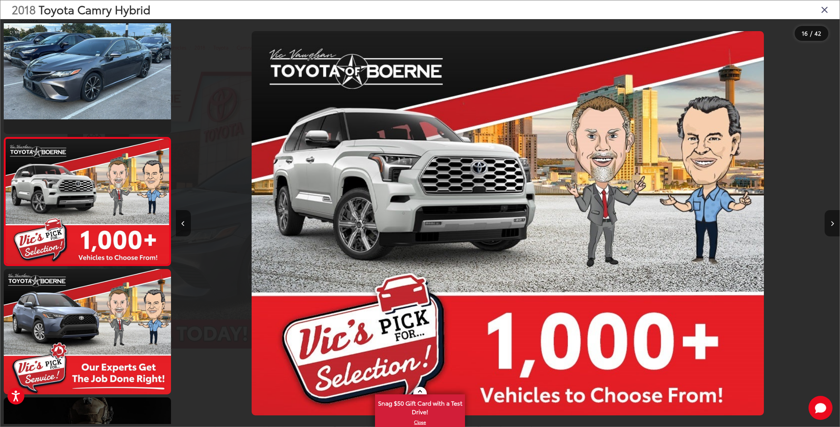
click at [829, 223] on button "Next image" at bounding box center [831, 223] width 15 height 26
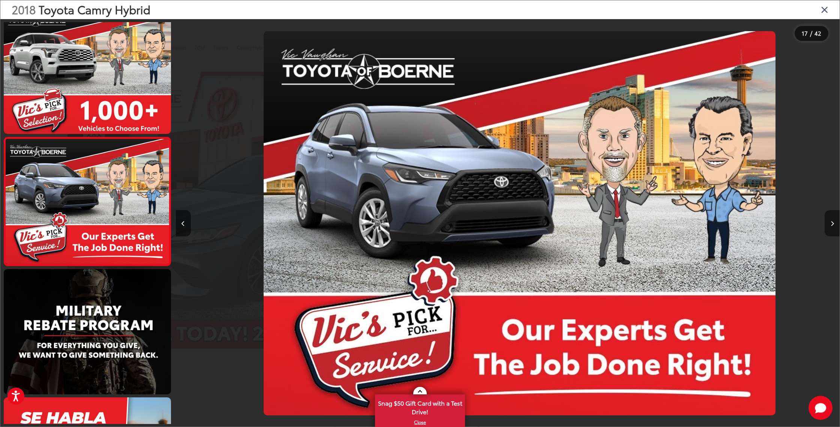
click at [829, 223] on button "Next image" at bounding box center [831, 223] width 15 height 26
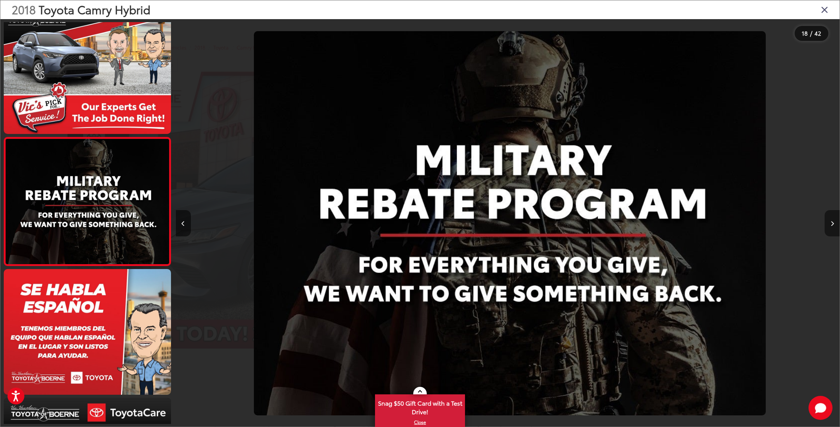
click at [829, 223] on button "Next image" at bounding box center [831, 223] width 15 height 26
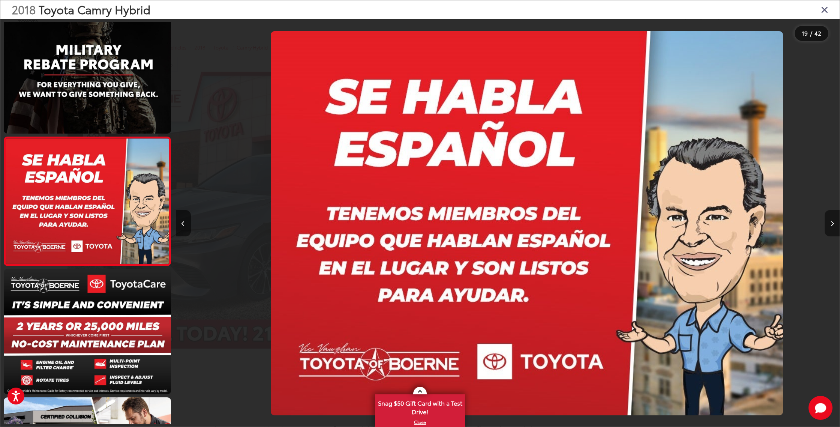
click at [829, 223] on button "Next image" at bounding box center [831, 223] width 15 height 26
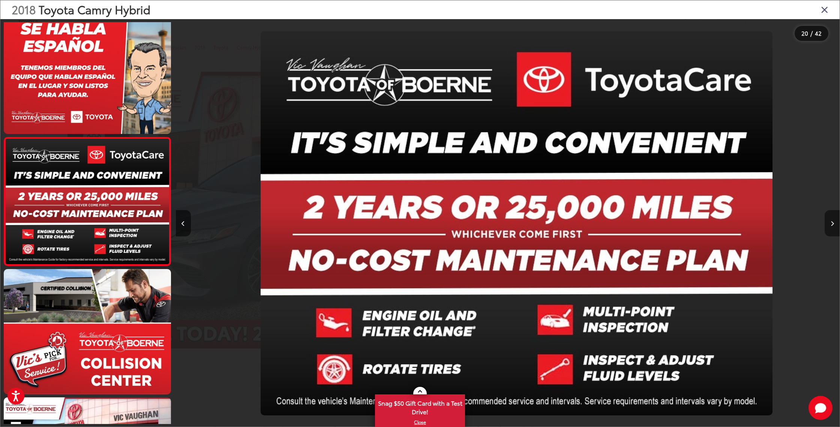
click at [829, 223] on button "Next image" at bounding box center [831, 223] width 15 height 26
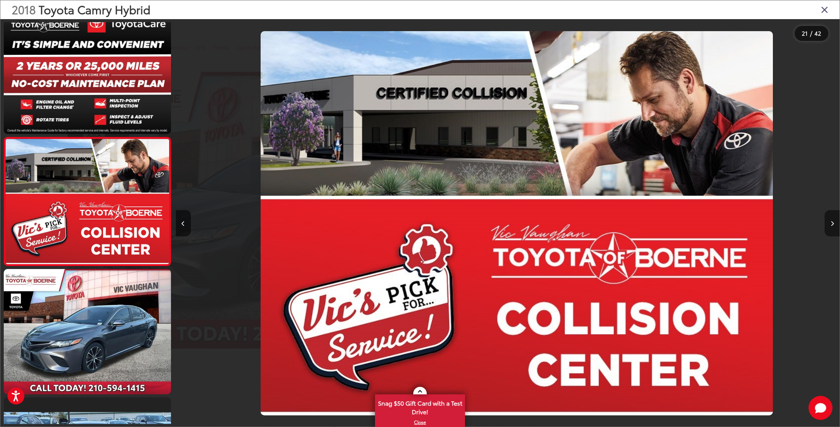
click at [829, 223] on button "Next image" at bounding box center [831, 223] width 15 height 26
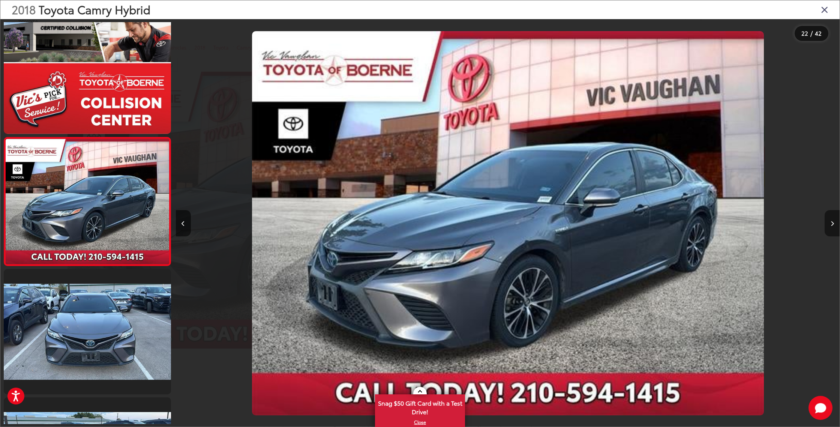
click at [829, 223] on button "Next image" at bounding box center [831, 223] width 15 height 26
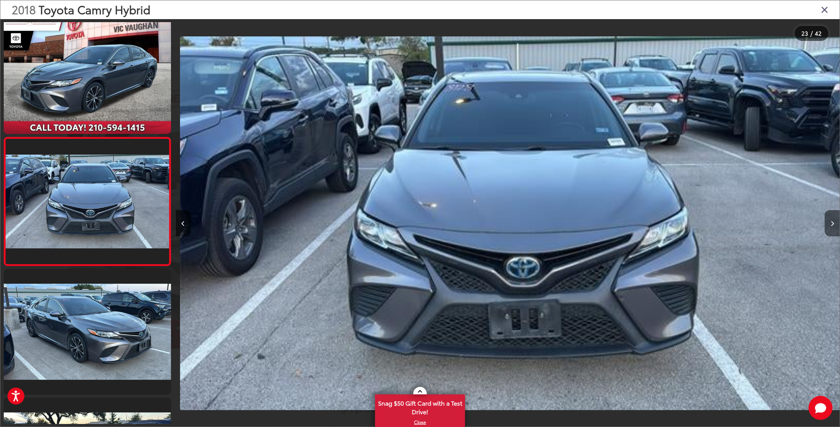
click at [829, 223] on button "Next image" at bounding box center [831, 223] width 15 height 26
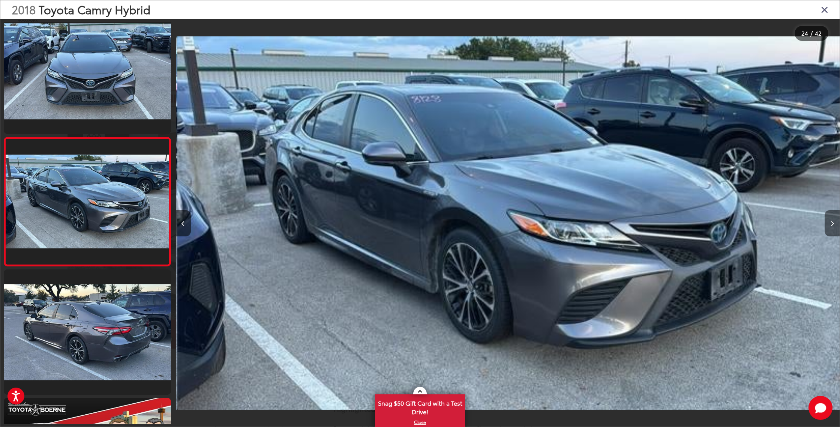
click at [829, 223] on button "Next image" at bounding box center [831, 223] width 15 height 26
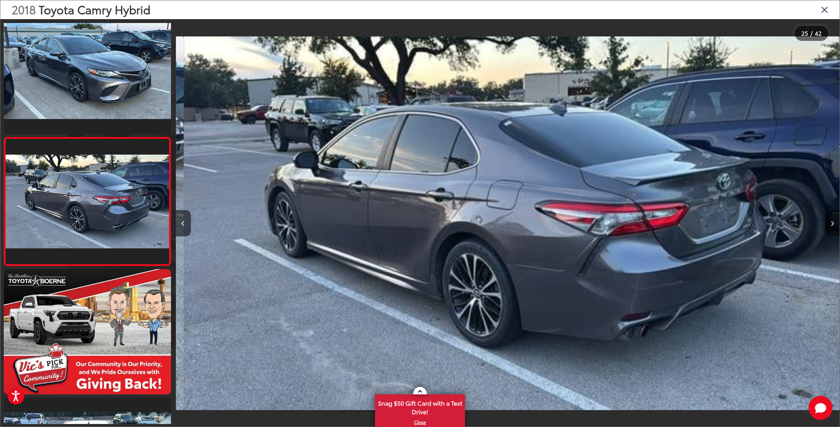
click at [829, 223] on button "Next image" at bounding box center [831, 223] width 15 height 26
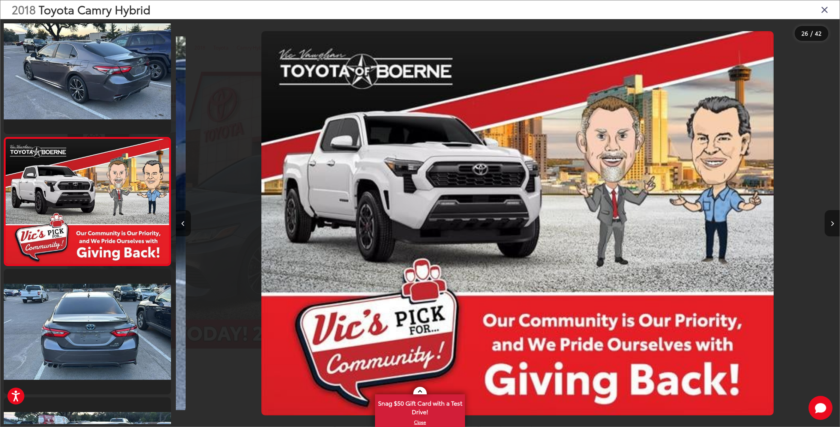
click at [829, 223] on button "Next image" at bounding box center [831, 223] width 15 height 26
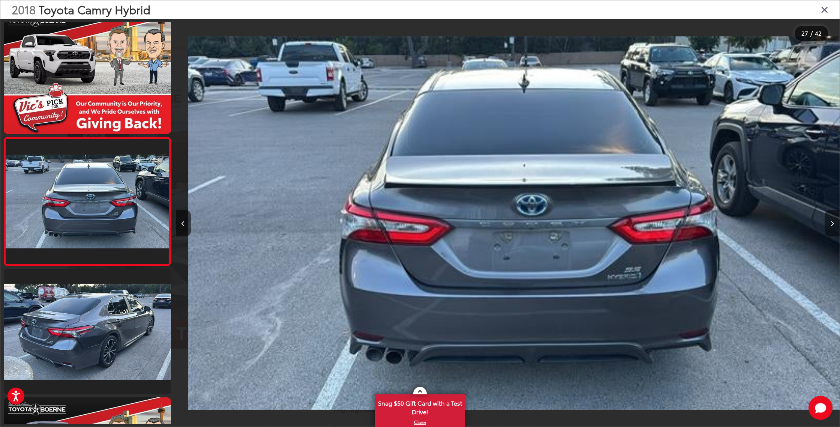
click at [829, 223] on button "Next image" at bounding box center [831, 223] width 15 height 26
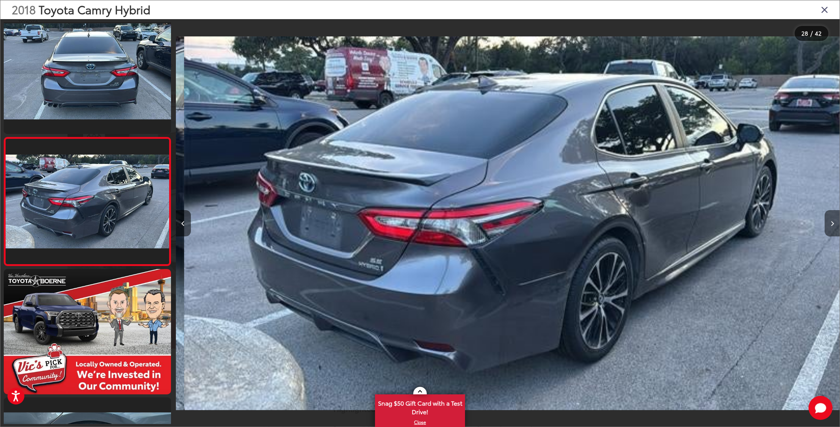
click at [829, 223] on button "Next image" at bounding box center [831, 223] width 15 height 26
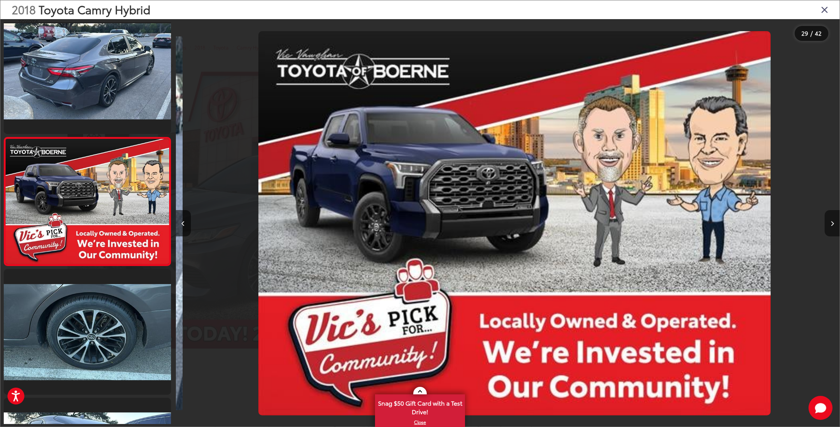
click at [829, 223] on button "Next image" at bounding box center [831, 223] width 15 height 26
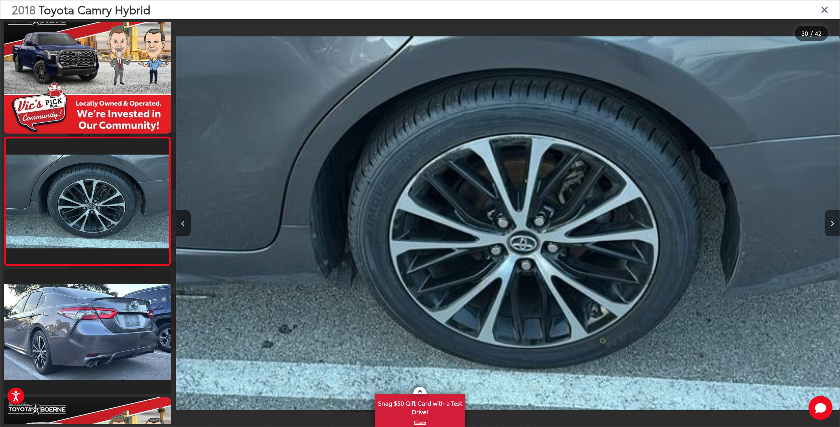
click at [829, 223] on button "Next image" at bounding box center [831, 223] width 15 height 26
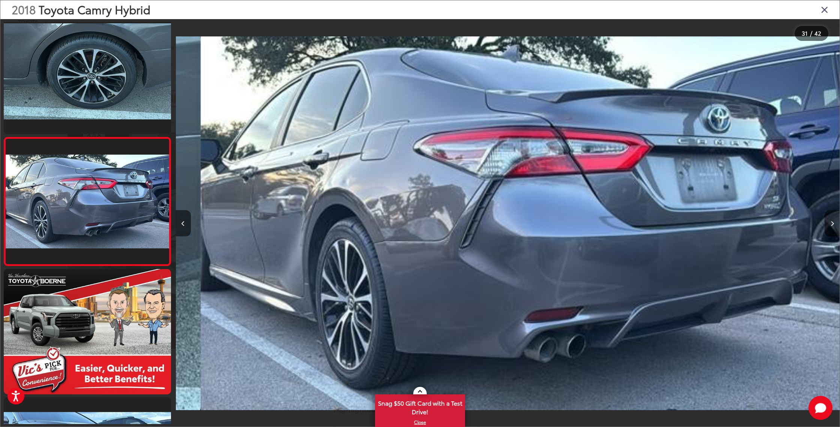
click at [829, 223] on button "Next image" at bounding box center [831, 223] width 15 height 26
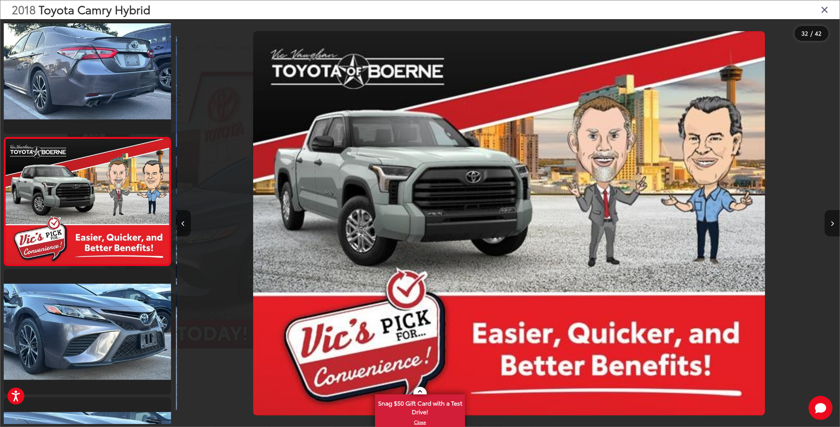
click at [829, 223] on button "Next image" at bounding box center [831, 223] width 15 height 26
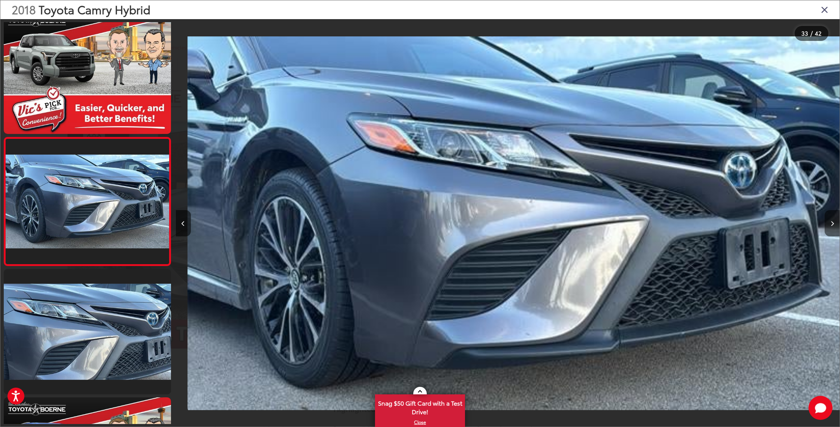
click at [829, 223] on button "Next image" at bounding box center [831, 223] width 15 height 26
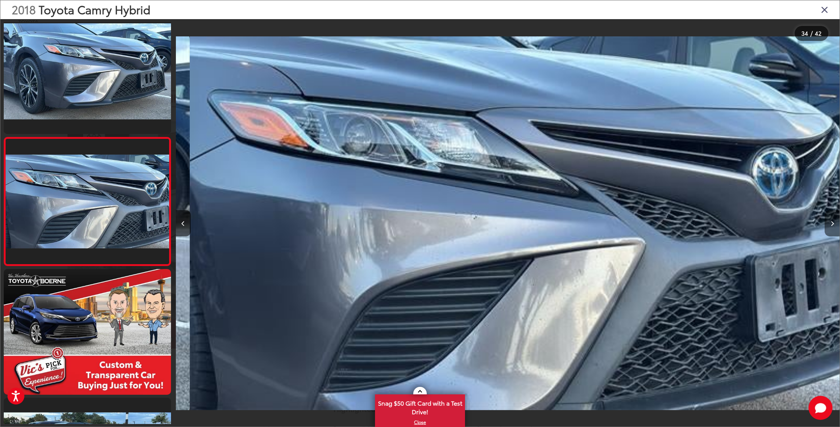
click at [829, 223] on button "Next image" at bounding box center [831, 223] width 15 height 26
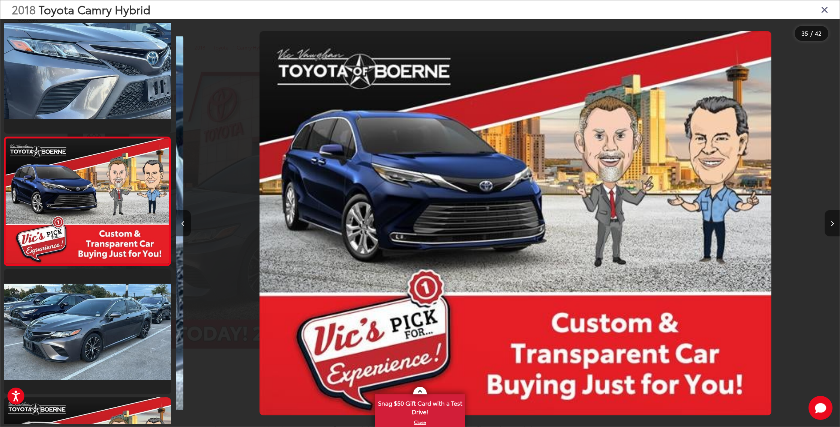
click at [829, 223] on button "Next image" at bounding box center [831, 223] width 15 height 26
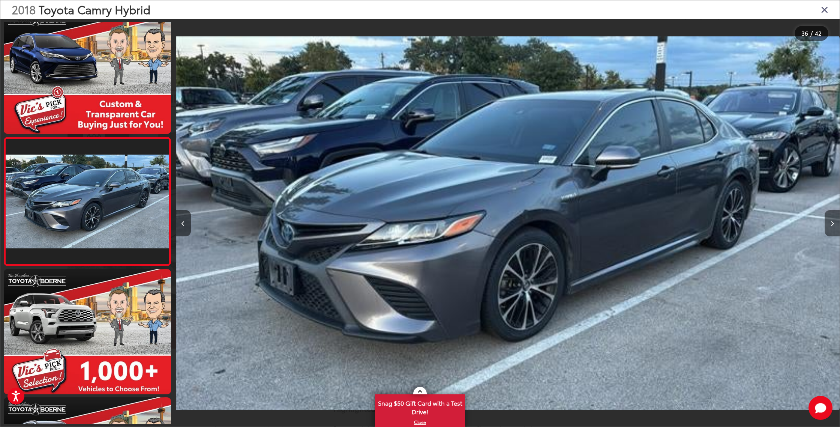
click at [829, 223] on button "Next image" at bounding box center [831, 223] width 15 height 26
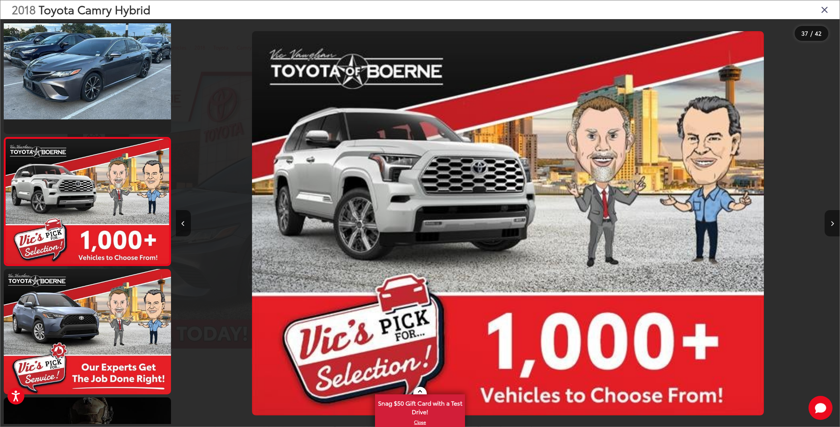
click at [829, 223] on button "Next image" at bounding box center [831, 223] width 15 height 26
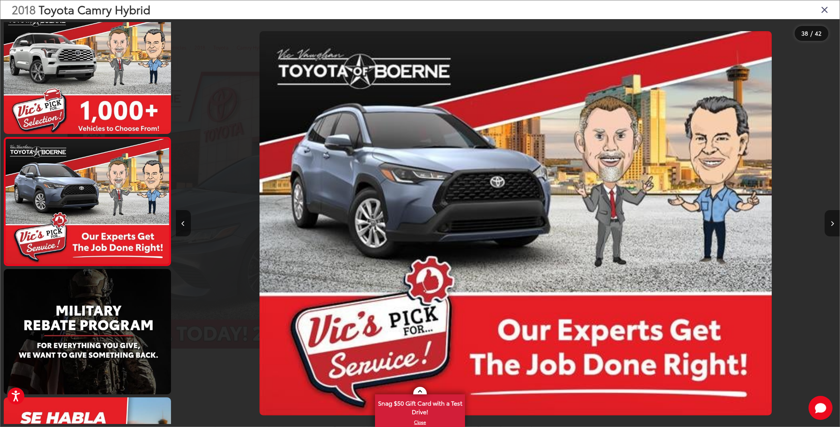
click at [829, 223] on button "Next image" at bounding box center [831, 223] width 15 height 26
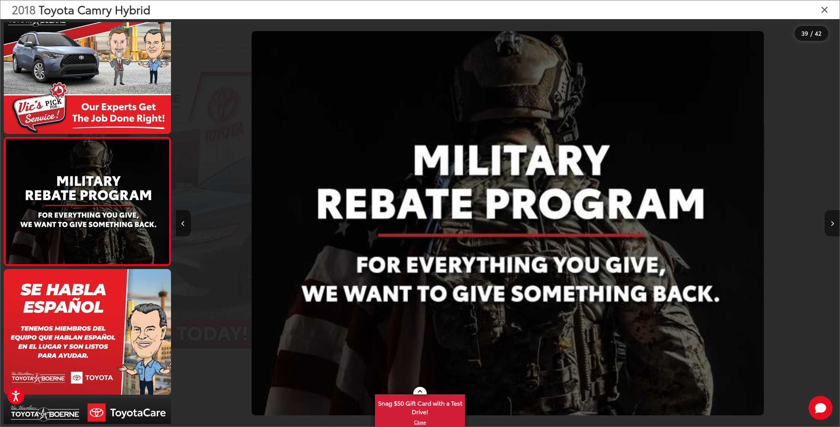
click at [829, 223] on button "Next image" at bounding box center [831, 223] width 15 height 26
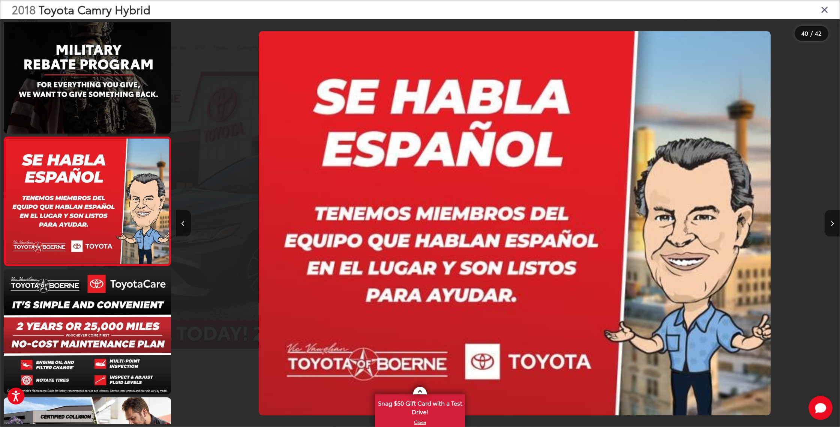
click at [829, 223] on button "Next image" at bounding box center [831, 223] width 15 height 26
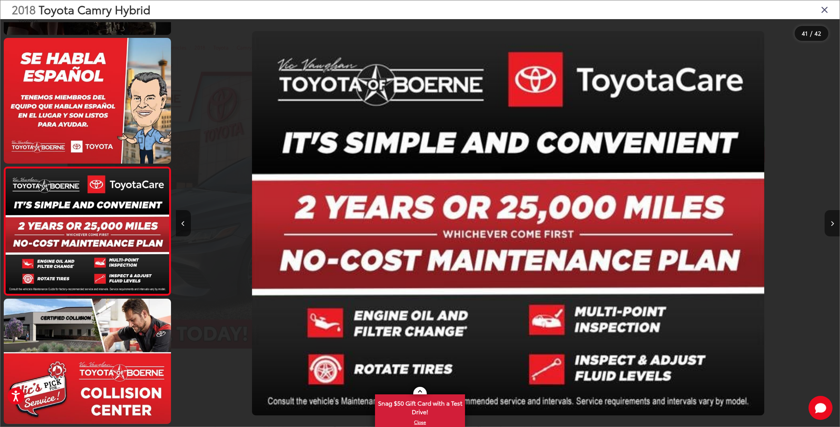
click at [829, 223] on button "Next image" at bounding box center [831, 223] width 15 height 26
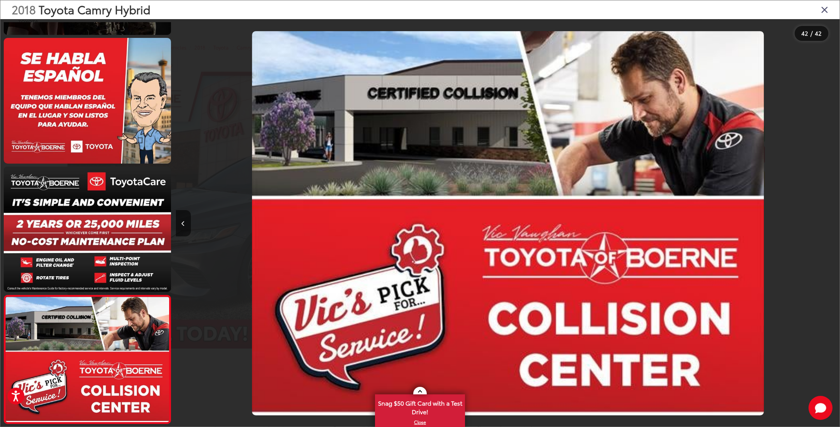
click at [825, 10] on icon "Close gallery" at bounding box center [824, 9] width 7 height 10
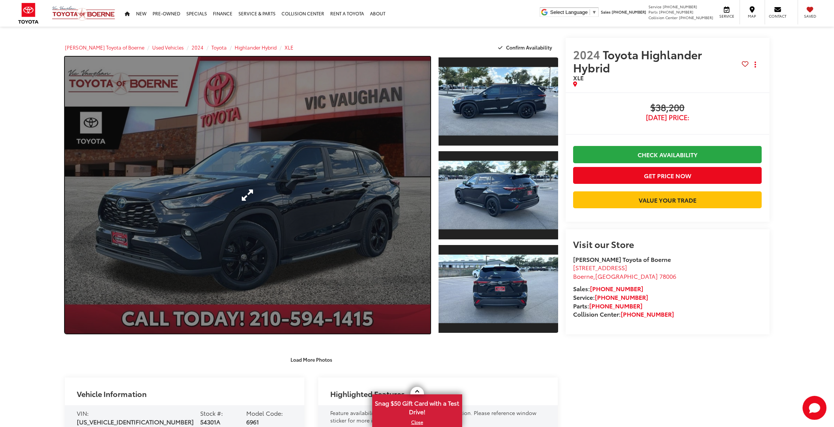
click at [339, 202] on link "Expand Photo 0" at bounding box center [248, 195] width 366 height 277
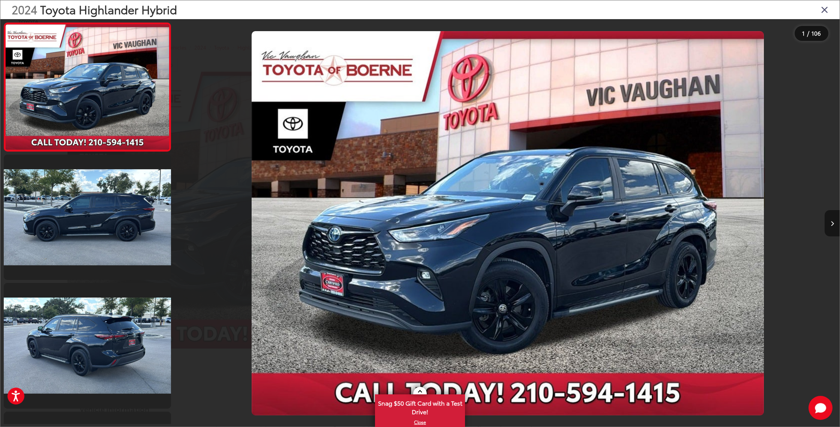
click at [831, 225] on icon "Next image" at bounding box center [831, 223] width 3 height 5
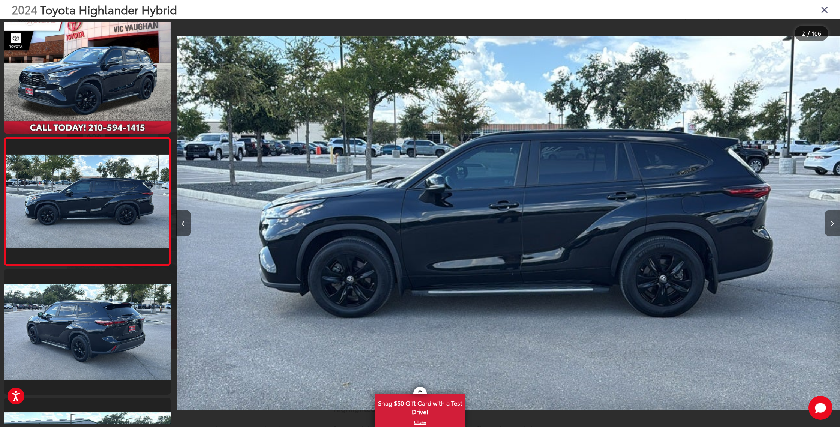
scroll to position [0, 664]
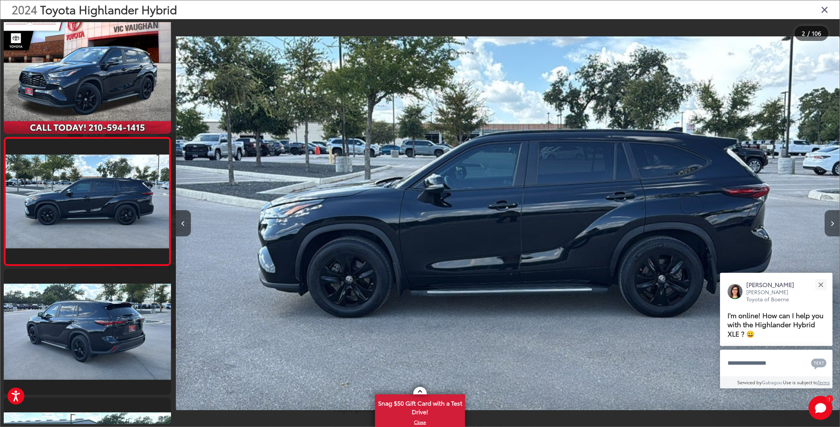
click at [830, 225] on icon "Next image" at bounding box center [831, 223] width 3 height 5
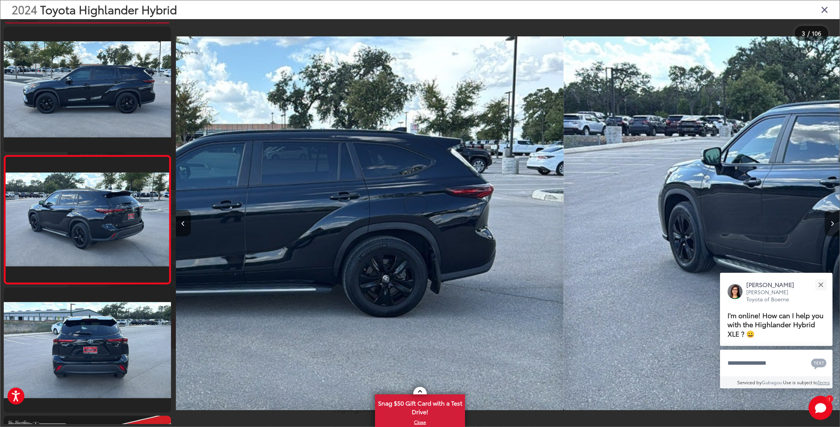
scroll to position [142, 0]
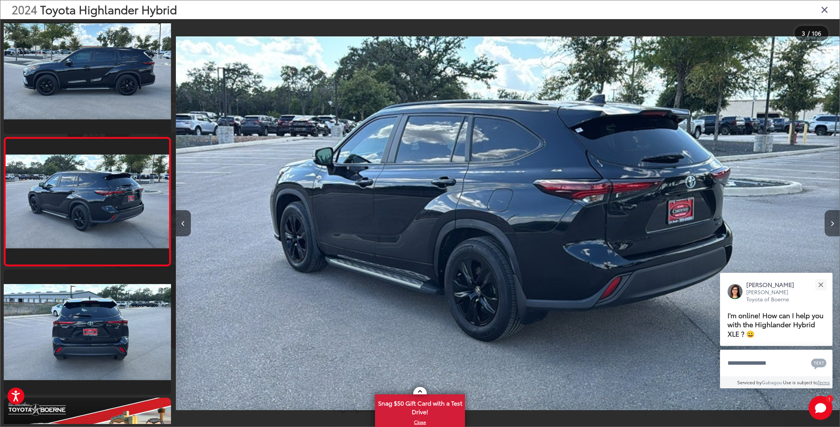
click at [830, 225] on icon "Next image" at bounding box center [831, 223] width 3 height 5
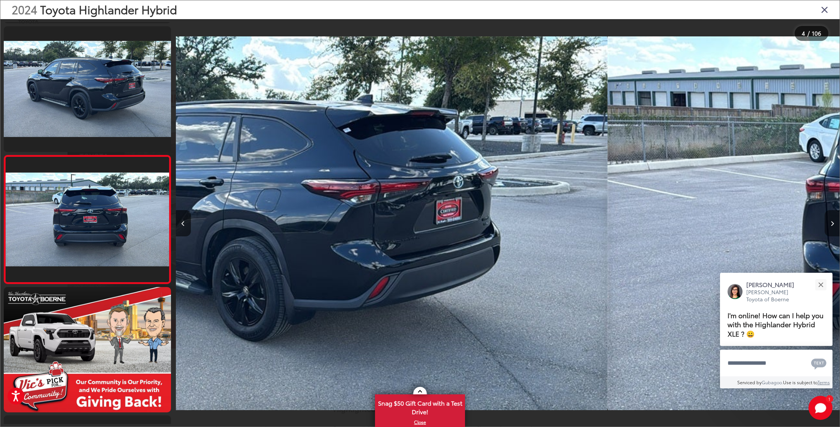
scroll to position [271, 0]
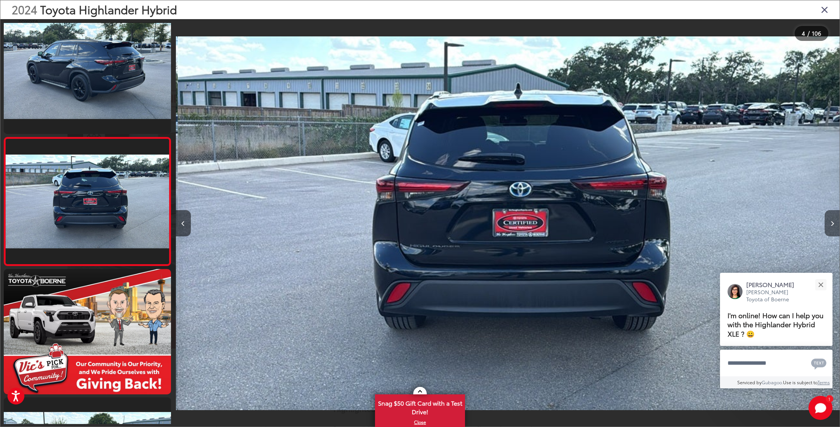
click at [830, 225] on icon "Next image" at bounding box center [831, 223] width 3 height 5
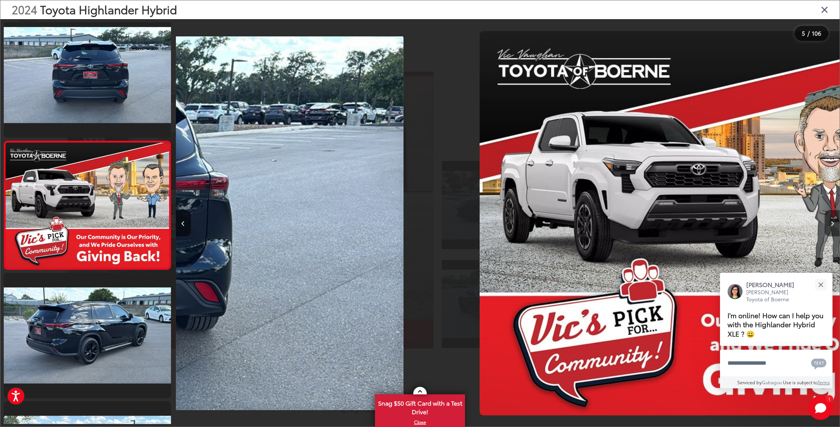
scroll to position [399, 0]
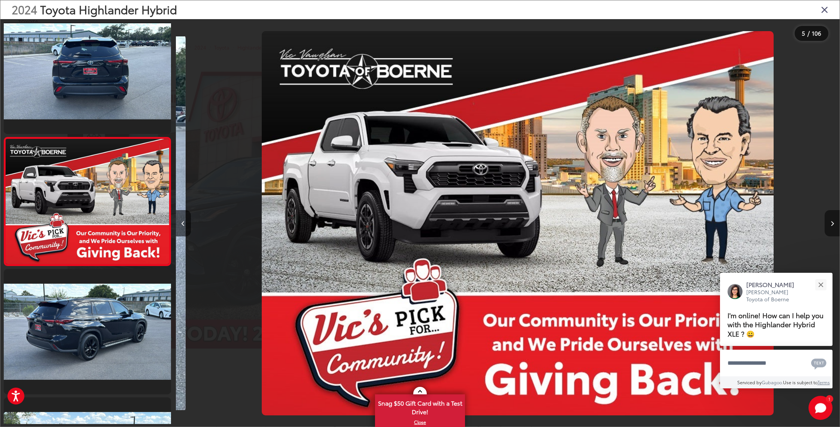
click at [830, 225] on icon "Next image" at bounding box center [831, 223] width 3 height 5
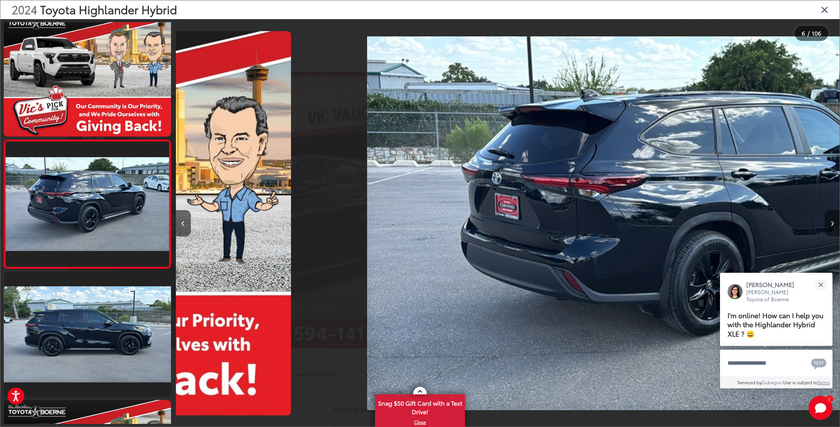
scroll to position [527, 0]
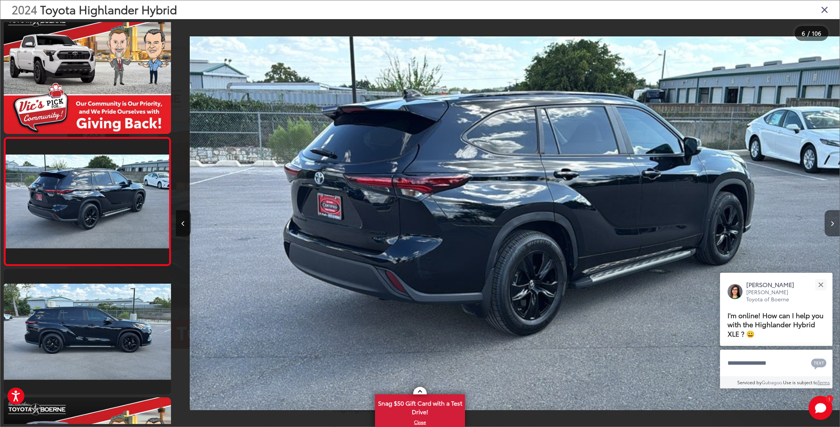
click at [830, 225] on icon "Next image" at bounding box center [831, 223] width 3 height 5
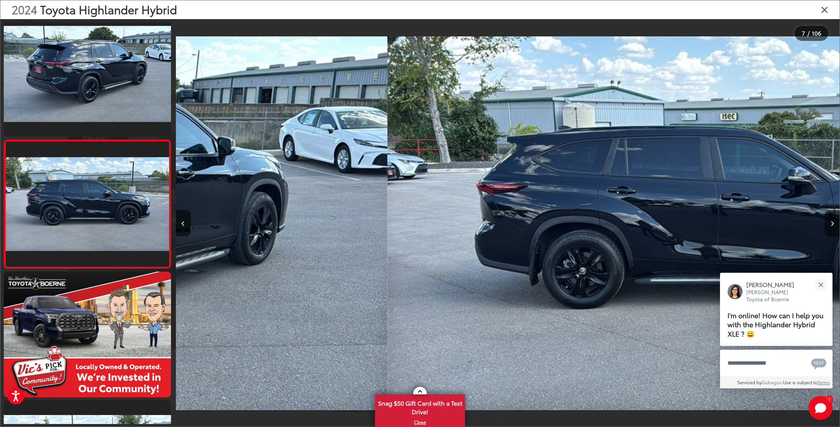
scroll to position [0, 0]
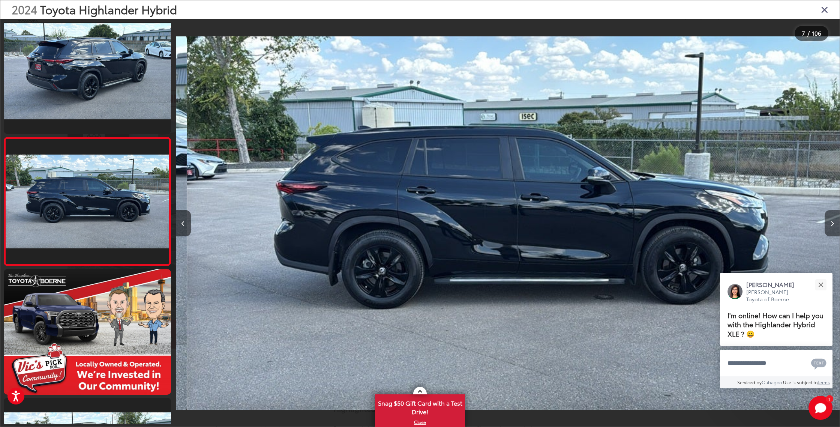
click at [830, 225] on icon "Next image" at bounding box center [831, 223] width 3 height 5
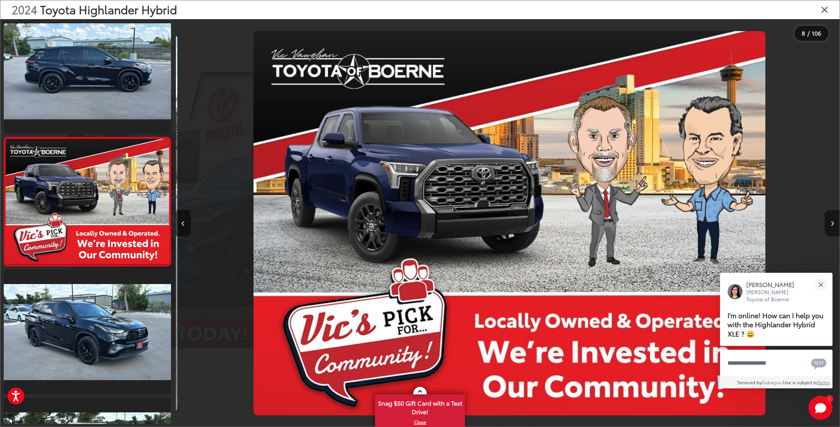
click at [830, 225] on icon "Next image" at bounding box center [831, 223] width 3 height 5
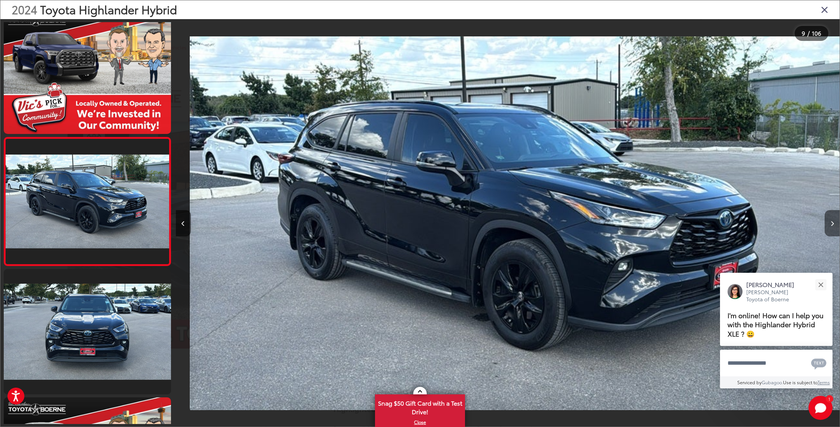
click at [830, 225] on icon "Next image" at bounding box center [831, 223] width 3 height 5
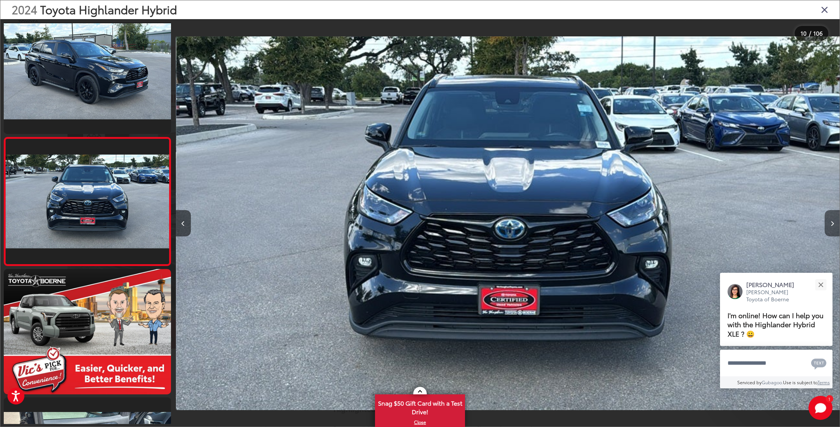
click at [830, 225] on icon "Next image" at bounding box center [831, 223] width 3 height 5
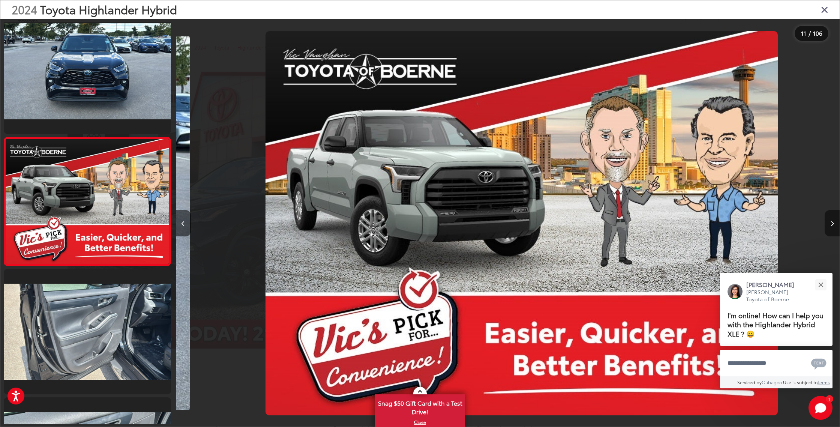
click at [830, 225] on icon "Next image" at bounding box center [831, 223] width 3 height 5
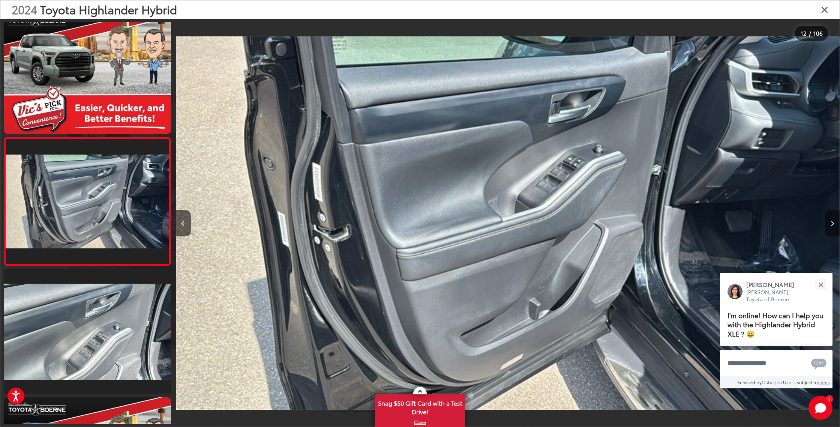
click at [830, 225] on icon "Next image" at bounding box center [831, 223] width 3 height 5
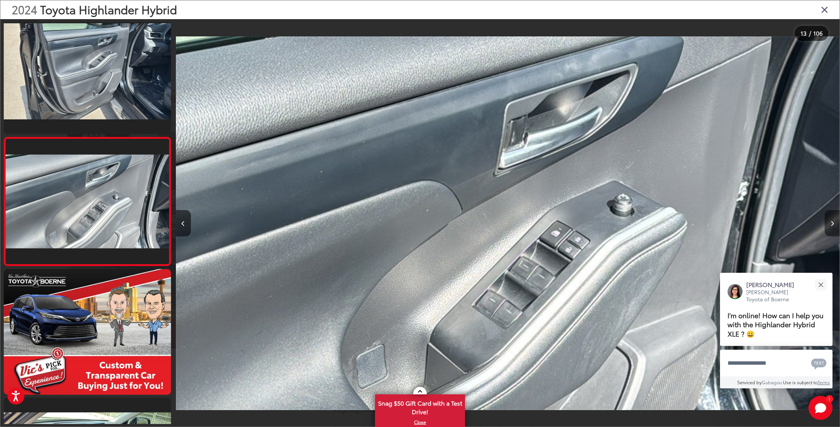
click at [830, 225] on icon "Next image" at bounding box center [831, 223] width 3 height 5
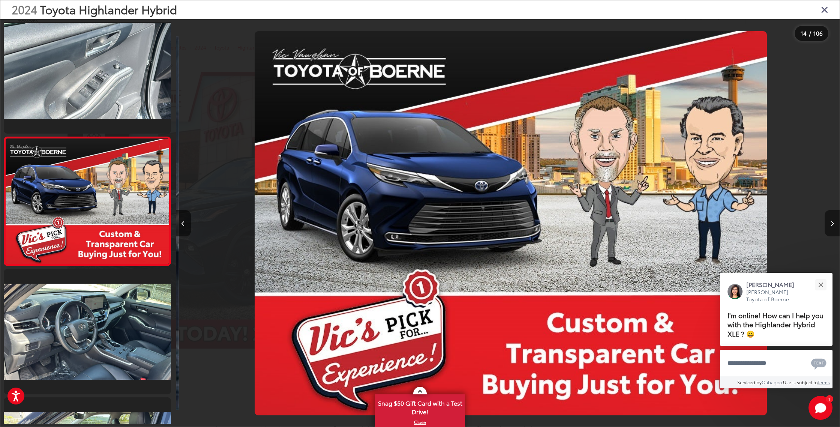
click at [830, 225] on icon "Next image" at bounding box center [831, 223] width 3 height 5
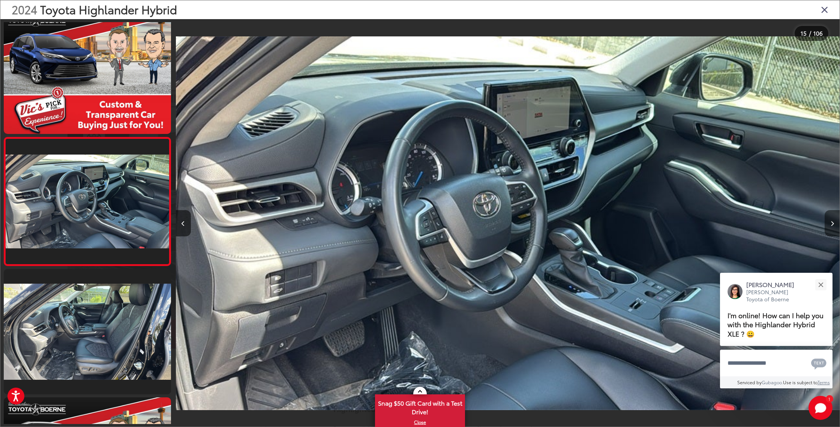
click at [830, 225] on icon "Next image" at bounding box center [831, 223] width 3 height 5
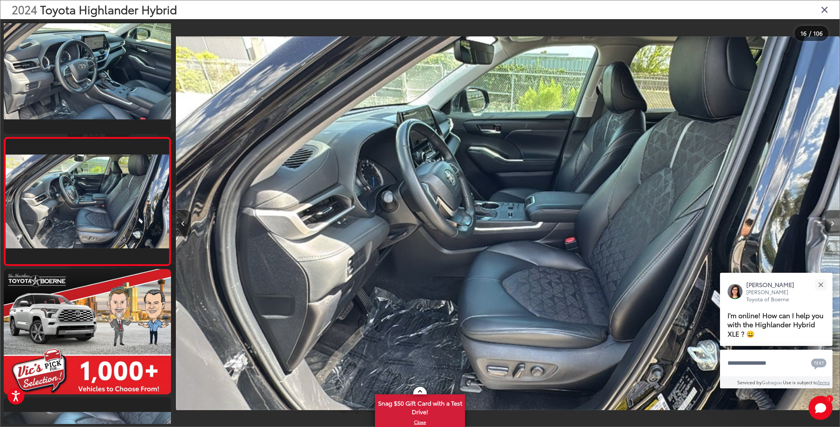
click at [830, 225] on icon "Next image" at bounding box center [831, 223] width 3 height 5
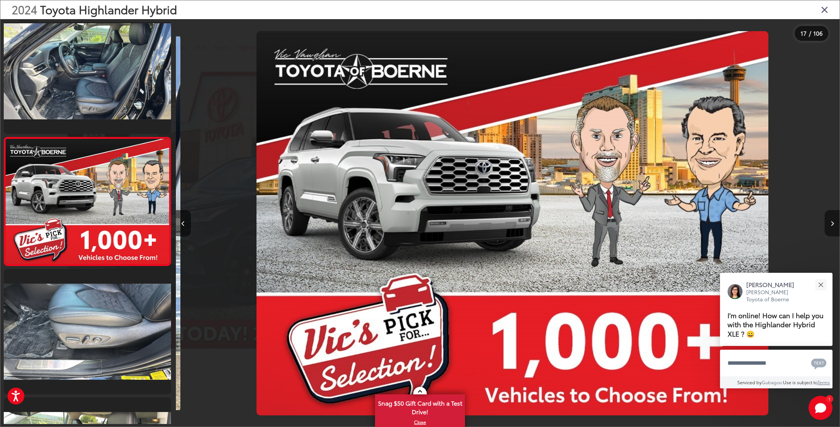
click at [830, 225] on icon "Next image" at bounding box center [831, 223] width 3 height 5
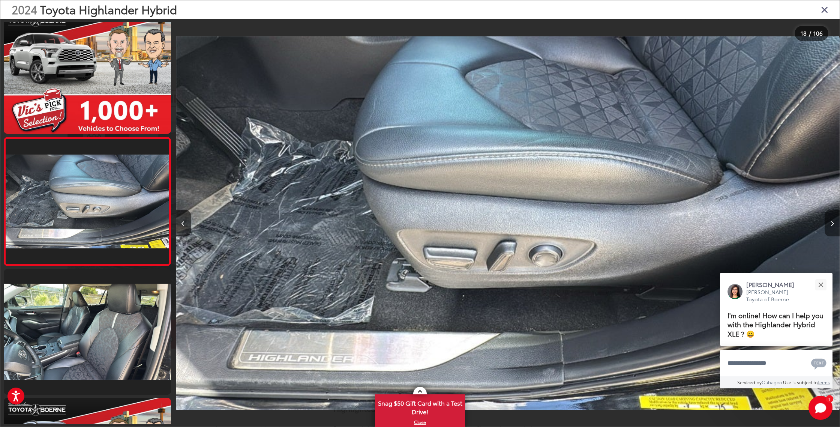
click at [830, 225] on icon "Next image" at bounding box center [831, 223] width 3 height 5
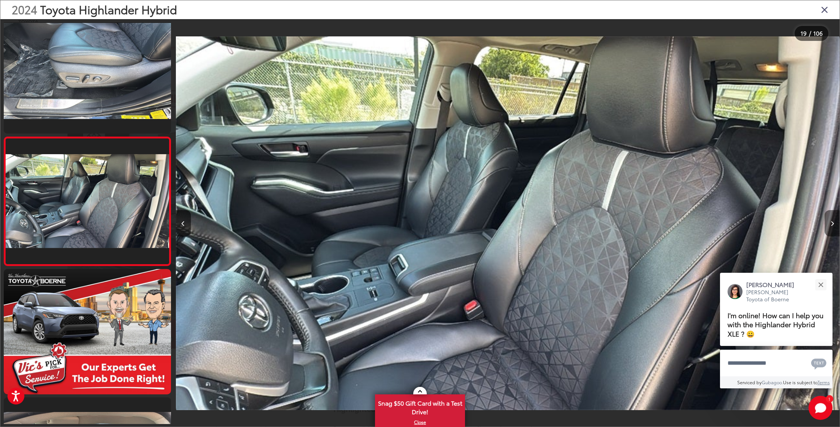
click at [830, 225] on icon "Next image" at bounding box center [831, 223] width 3 height 5
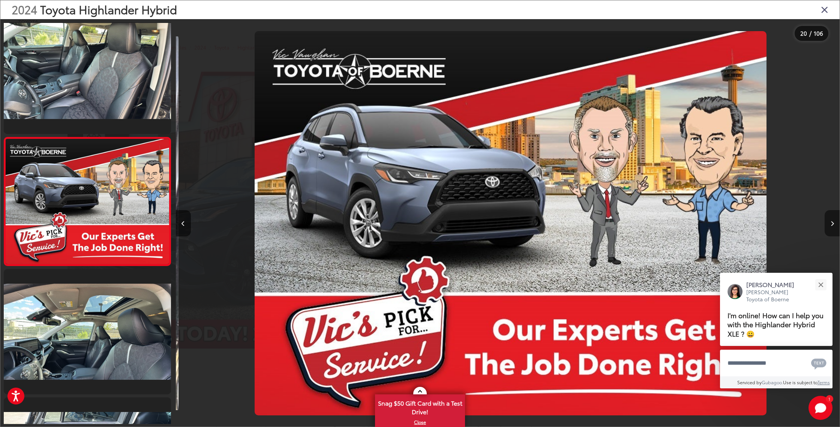
click at [830, 225] on icon "Next image" at bounding box center [831, 223] width 3 height 5
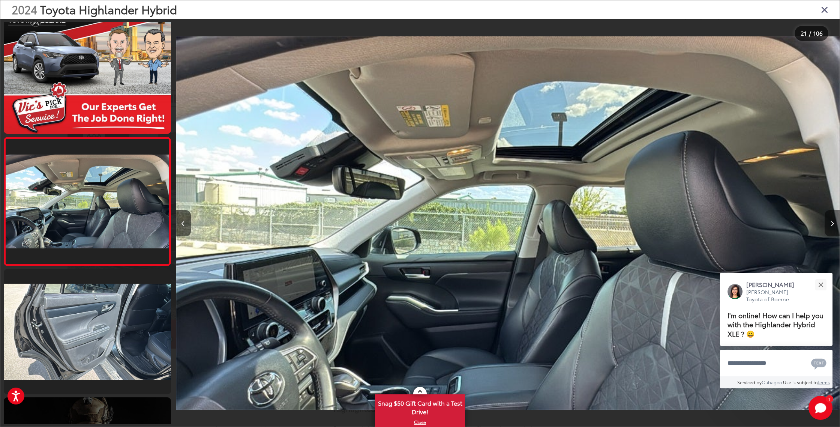
click at [830, 225] on icon "Next image" at bounding box center [831, 223] width 3 height 5
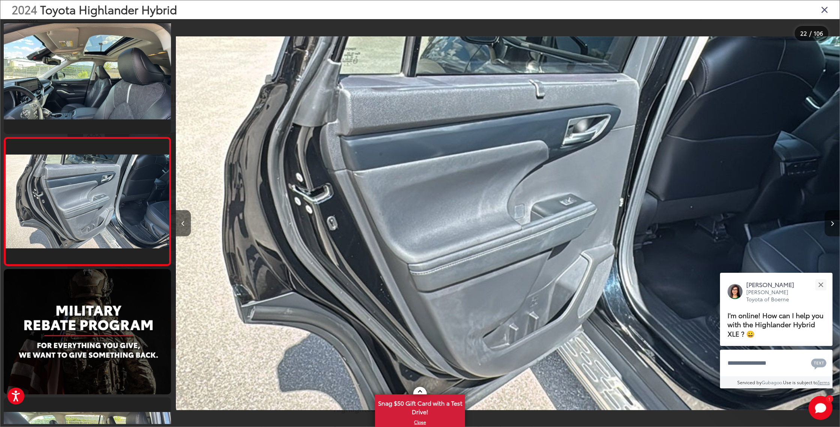
click at [830, 225] on icon "Next image" at bounding box center [831, 223] width 3 height 5
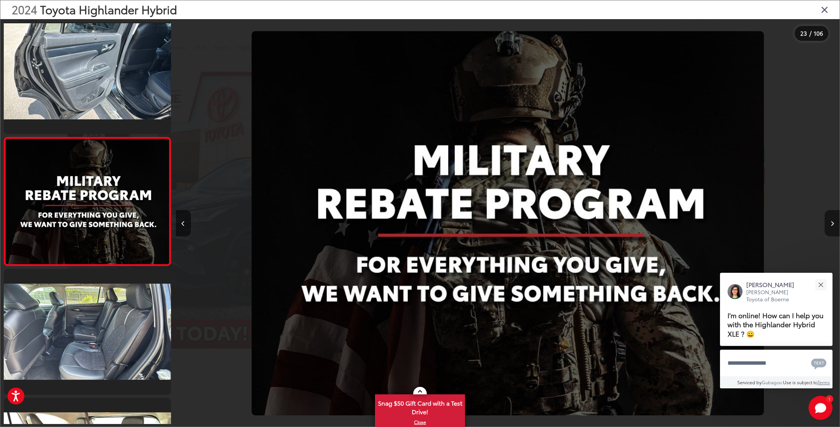
click at [830, 225] on icon "Next image" at bounding box center [831, 223] width 3 height 5
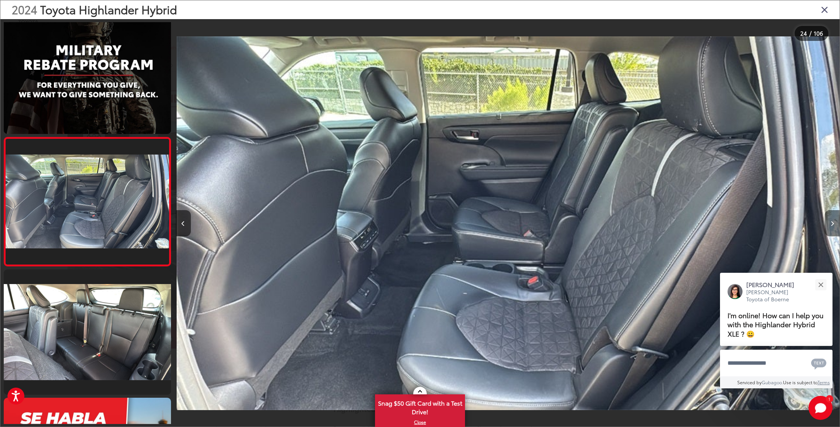
click at [830, 225] on icon "Next image" at bounding box center [831, 223] width 3 height 5
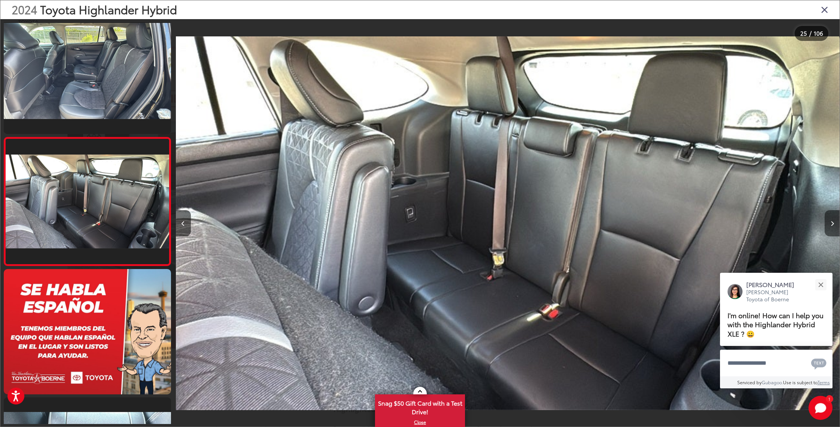
click at [830, 225] on icon "Next image" at bounding box center [831, 223] width 3 height 5
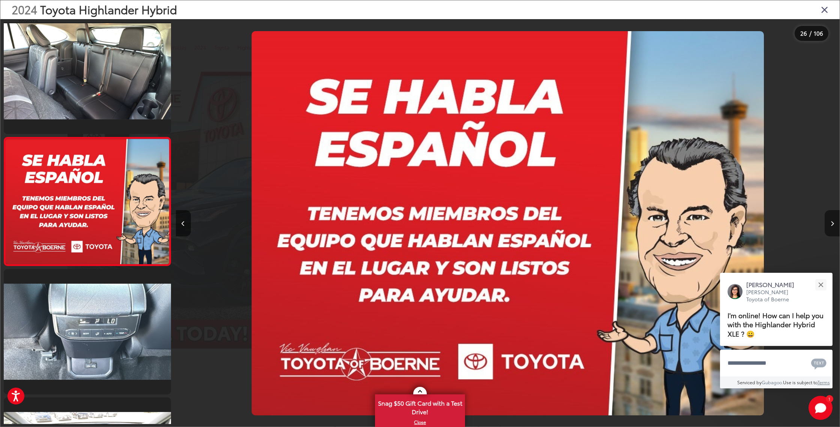
click at [830, 225] on icon "Next image" at bounding box center [831, 223] width 3 height 5
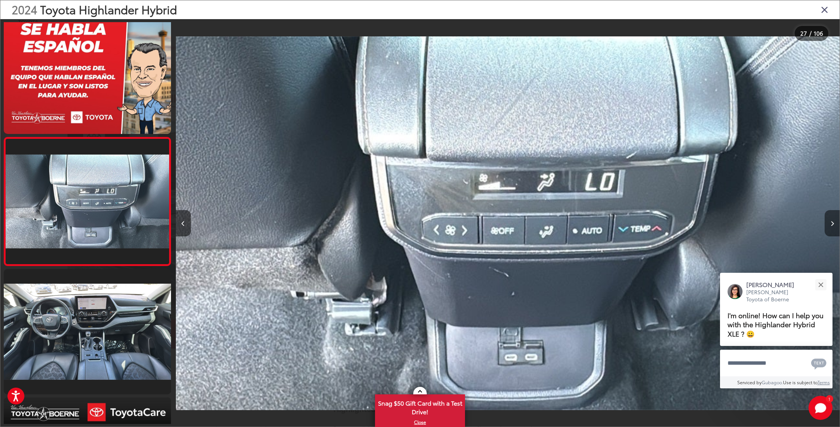
click at [832, 222] on icon "Next image" at bounding box center [831, 223] width 3 height 5
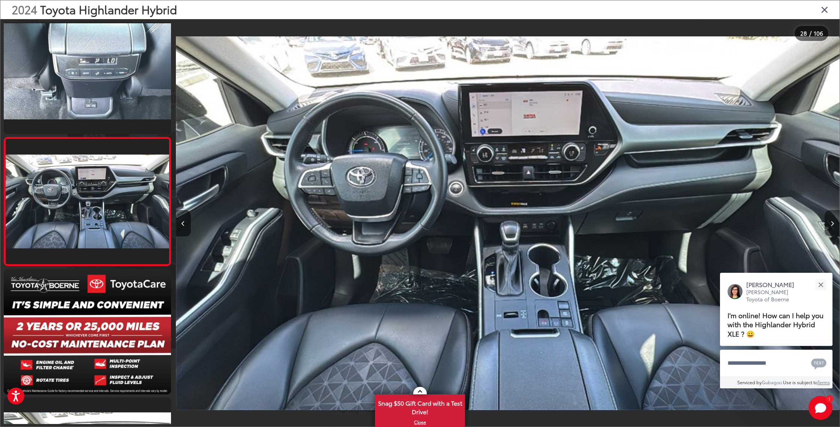
click at [832, 222] on icon "Next image" at bounding box center [831, 223] width 3 height 5
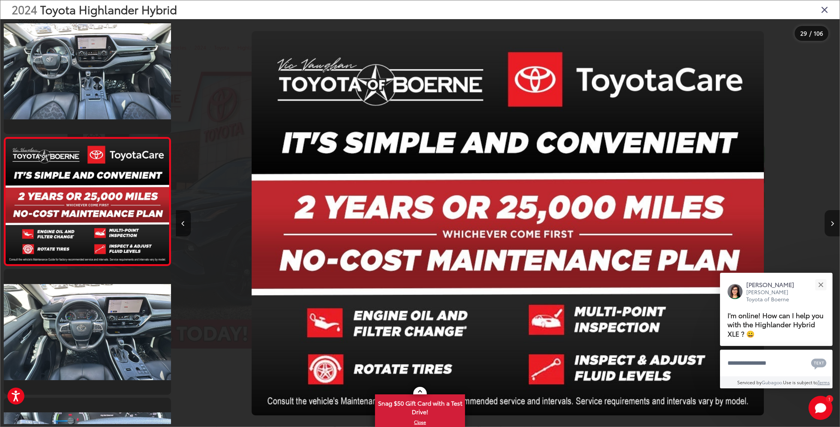
click at [832, 222] on icon "Next image" at bounding box center [831, 223] width 3 height 5
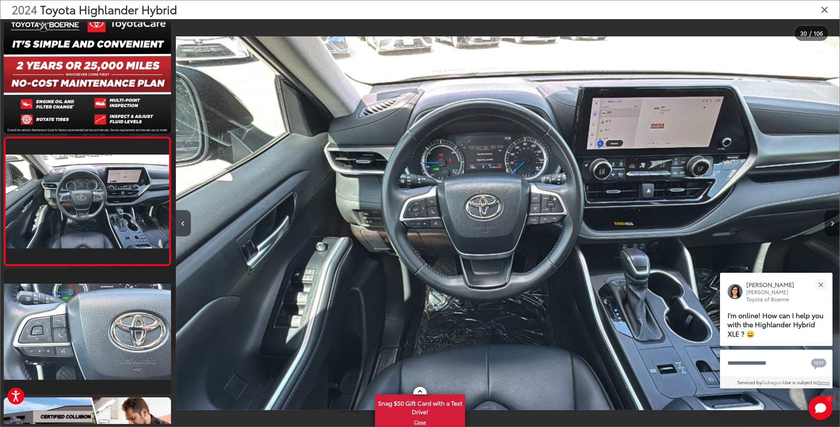
click at [832, 222] on icon "Next image" at bounding box center [831, 223] width 3 height 5
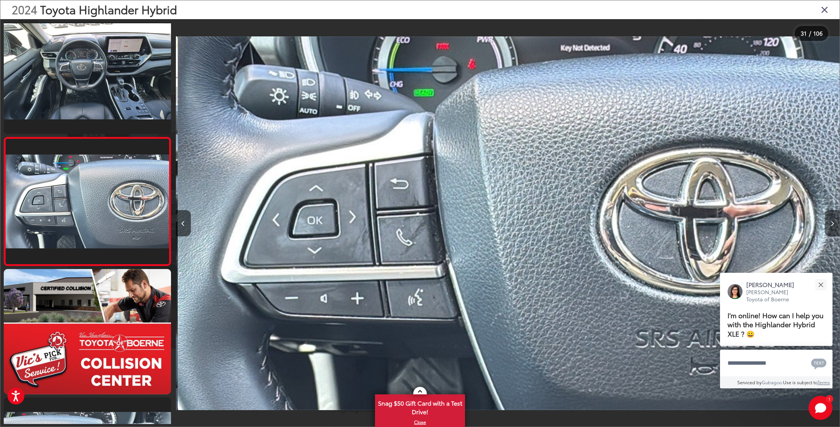
click at [832, 222] on icon "Next image" at bounding box center [831, 223] width 3 height 5
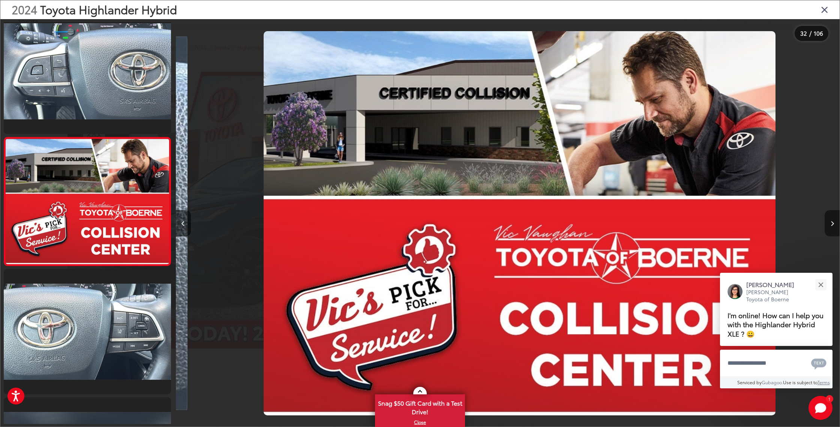
click at [832, 222] on icon "Next image" at bounding box center [831, 223] width 3 height 5
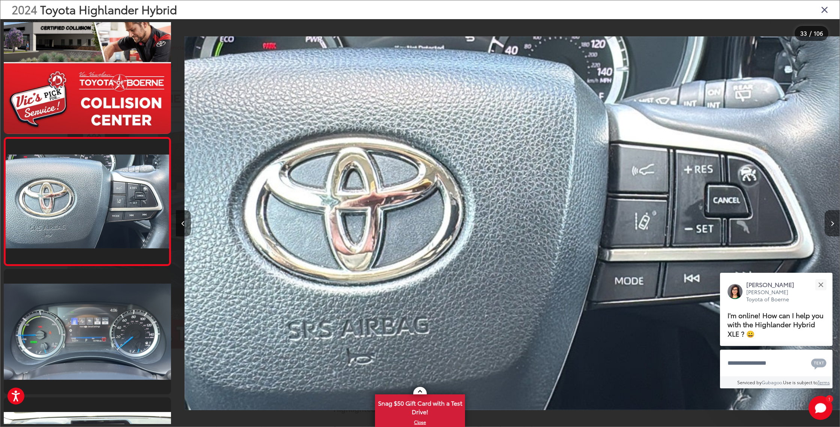
click at [832, 222] on icon "Next image" at bounding box center [831, 223] width 3 height 5
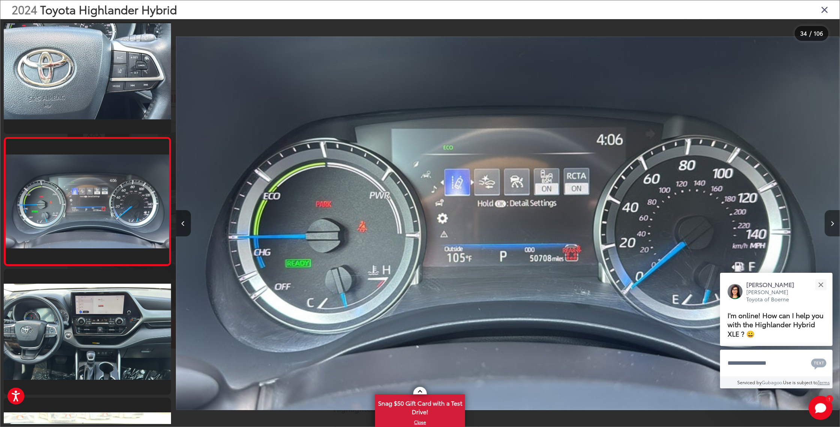
click at [832, 222] on icon "Next image" at bounding box center [831, 223] width 3 height 5
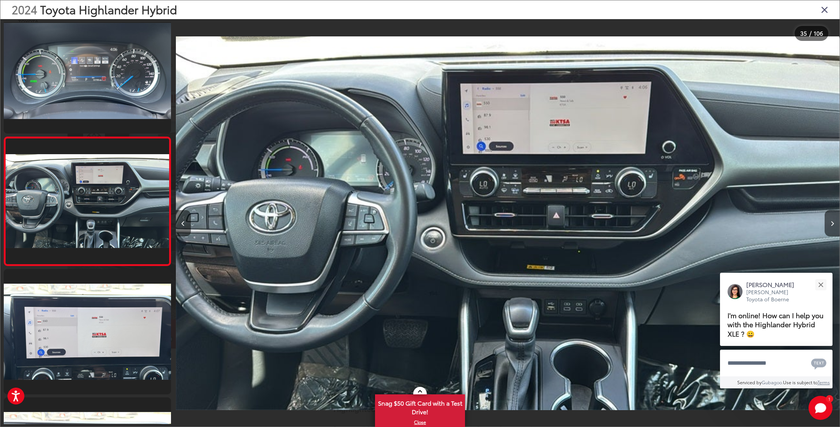
click at [183, 223] on icon "Previous image" at bounding box center [182, 223] width 3 height 5
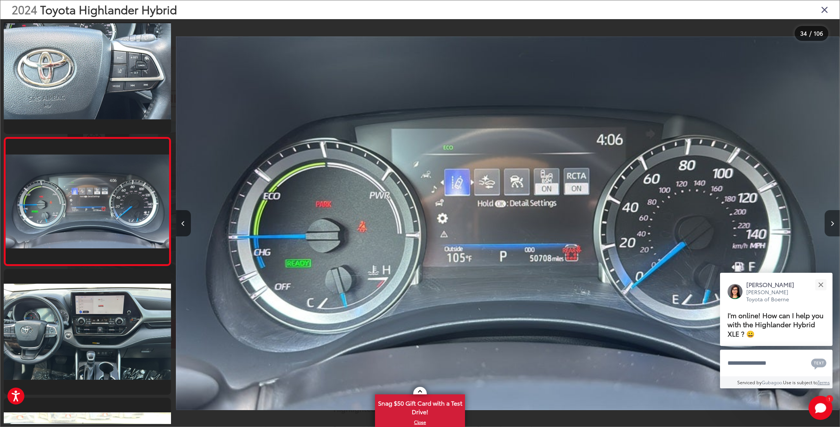
click at [832, 224] on icon "Next image" at bounding box center [831, 223] width 3 height 5
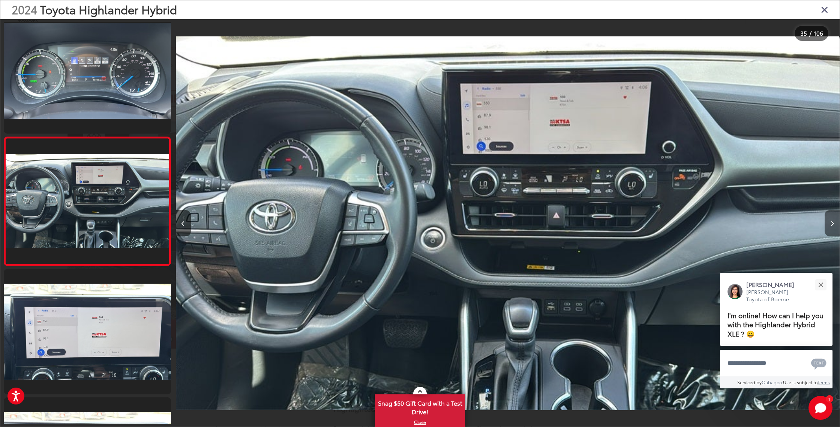
click at [832, 224] on icon "Next image" at bounding box center [831, 223] width 3 height 5
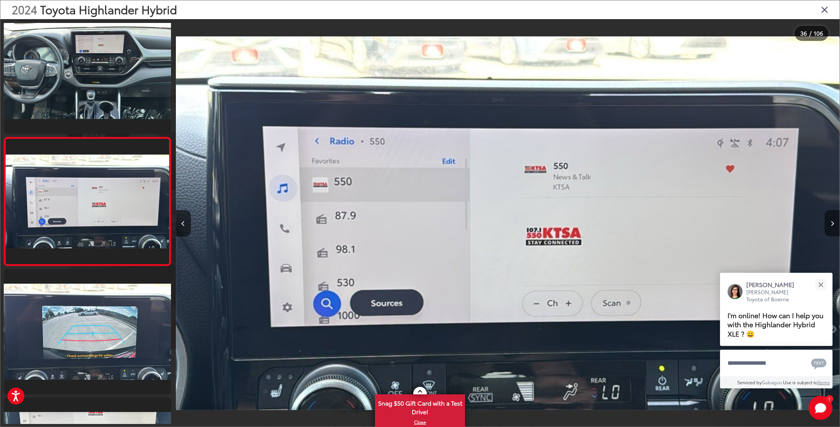
click at [832, 224] on icon "Next image" at bounding box center [831, 223] width 3 height 5
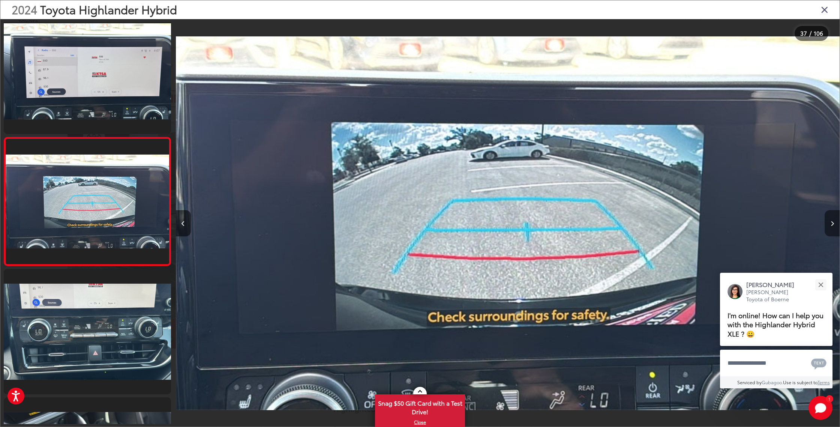
click at [832, 224] on icon "Next image" at bounding box center [831, 223] width 3 height 5
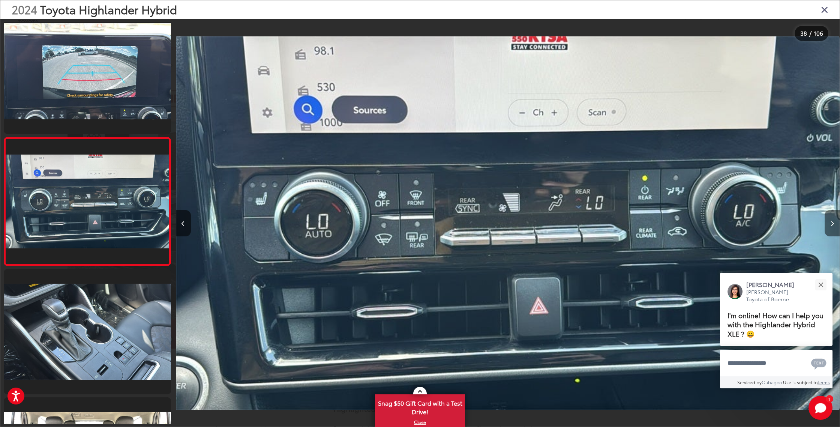
click at [832, 224] on icon "Next image" at bounding box center [831, 223] width 3 height 5
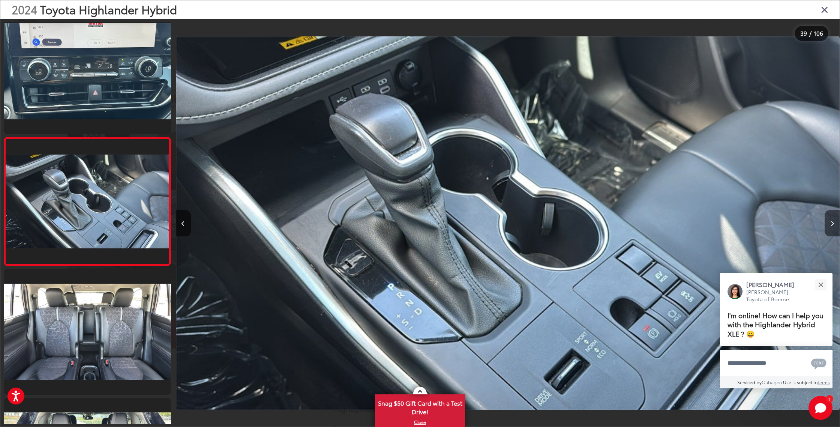
click at [832, 224] on icon "Next image" at bounding box center [831, 223] width 3 height 5
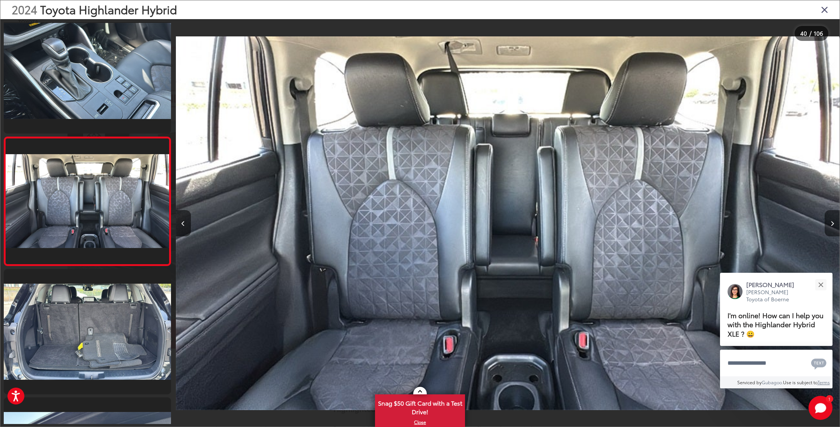
click at [832, 224] on icon "Next image" at bounding box center [831, 223] width 3 height 5
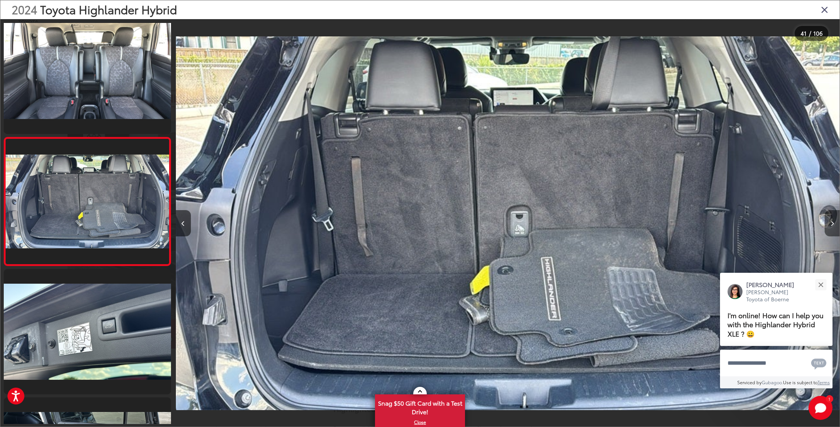
click at [832, 224] on icon "Next image" at bounding box center [831, 223] width 3 height 5
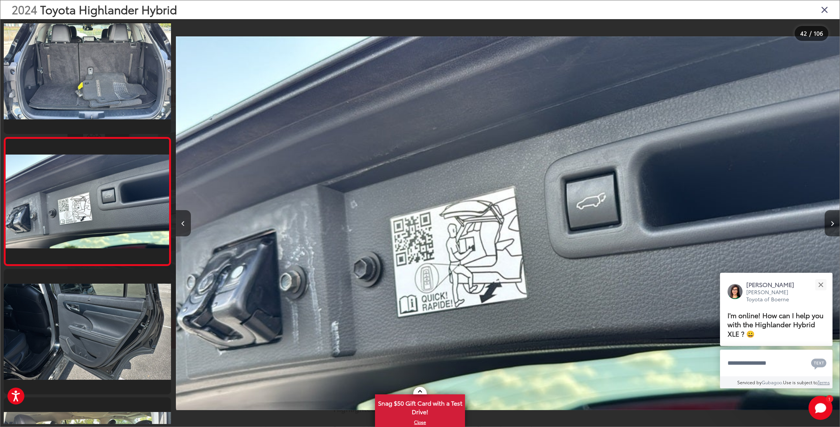
click at [823, 10] on icon "Close gallery" at bounding box center [824, 9] width 7 height 10
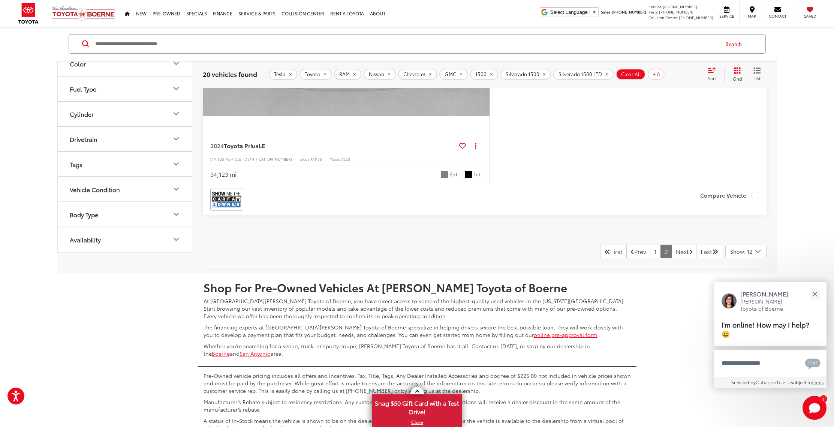
scroll to position [2632, 0]
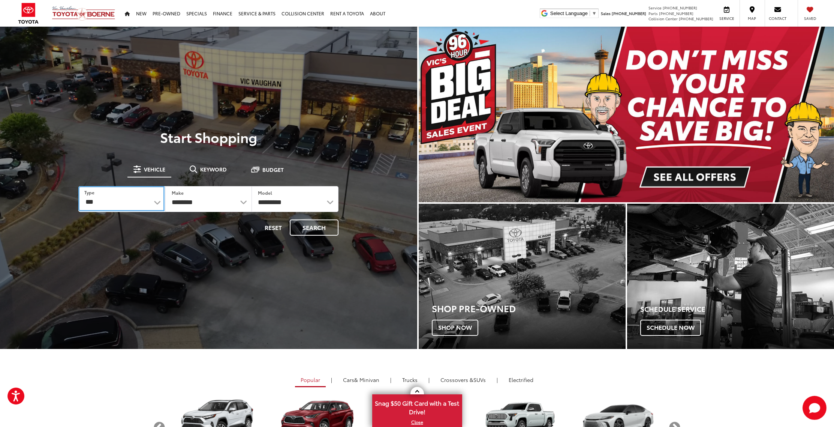
click at [130, 200] on select "*** *** **** *********" at bounding box center [121, 198] width 86 height 25
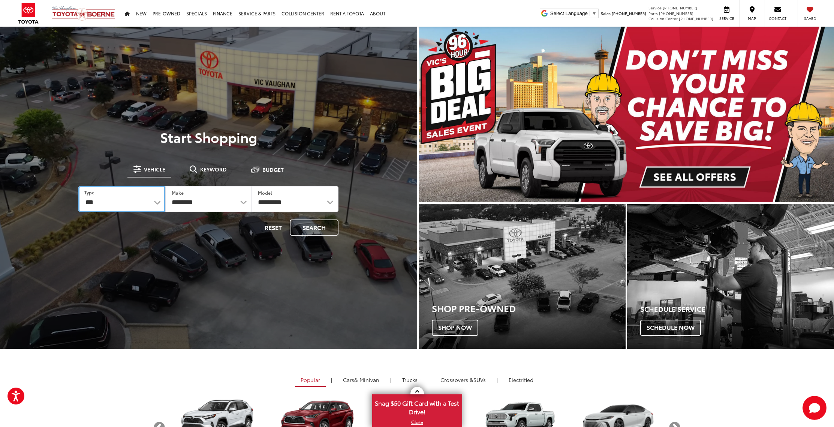
select select "******"
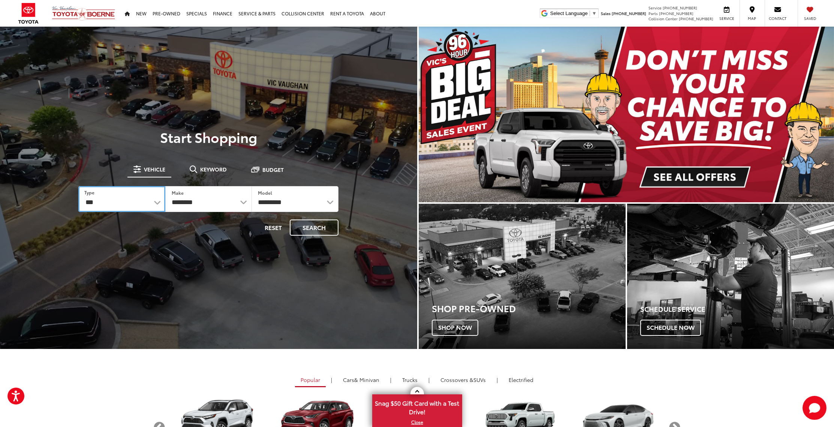
click at [78, 186] on select "*** *** **** *********" at bounding box center [121, 199] width 87 height 26
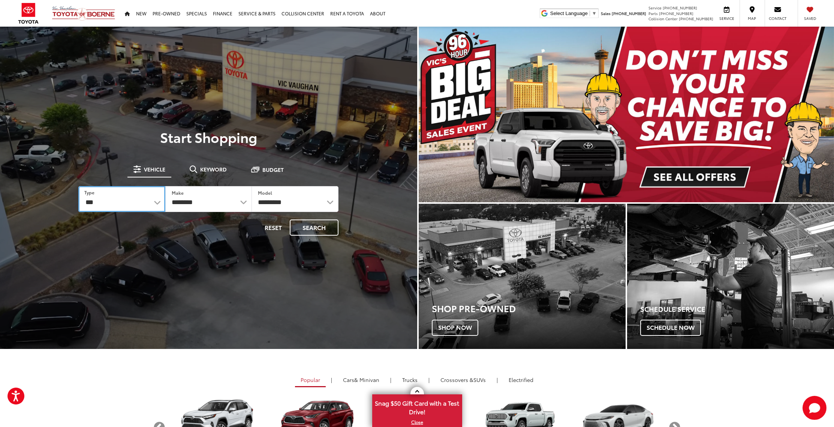
select select "******"
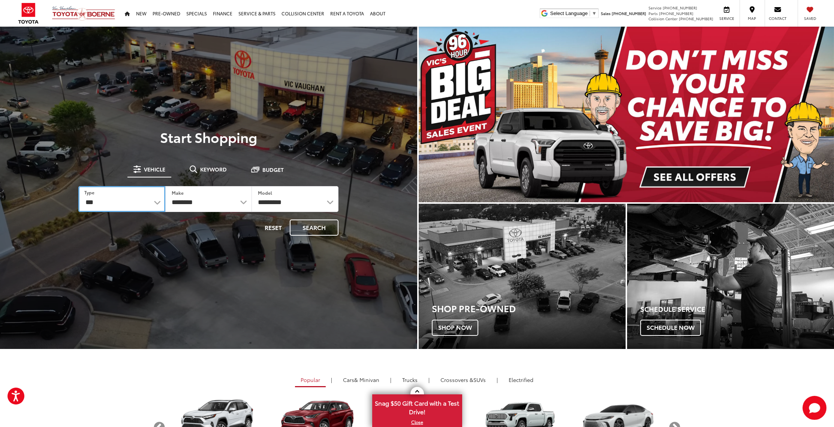
select select
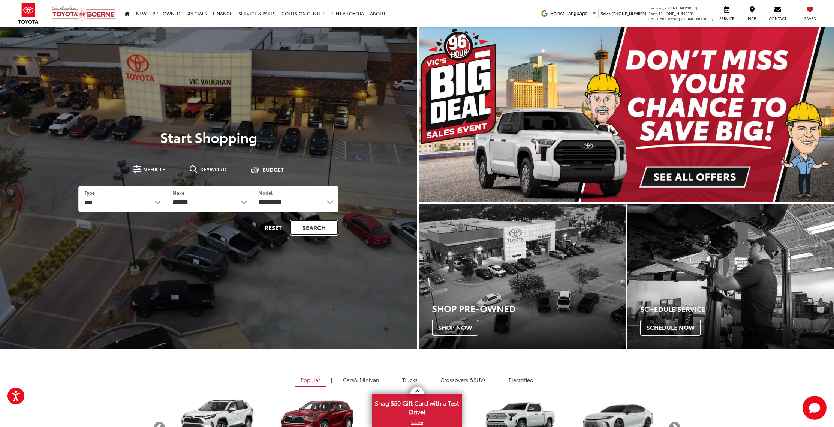
click at [315, 225] on button "Search" at bounding box center [314, 227] width 49 height 16
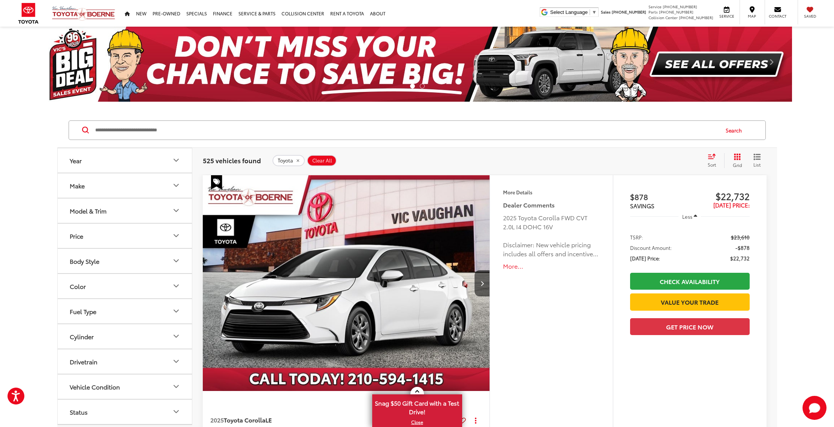
click at [170, 185] on button "Make" at bounding box center [125, 185] width 135 height 24
click at [103, 219] on label "Toyota (525)" at bounding box center [91, 218] width 30 height 30
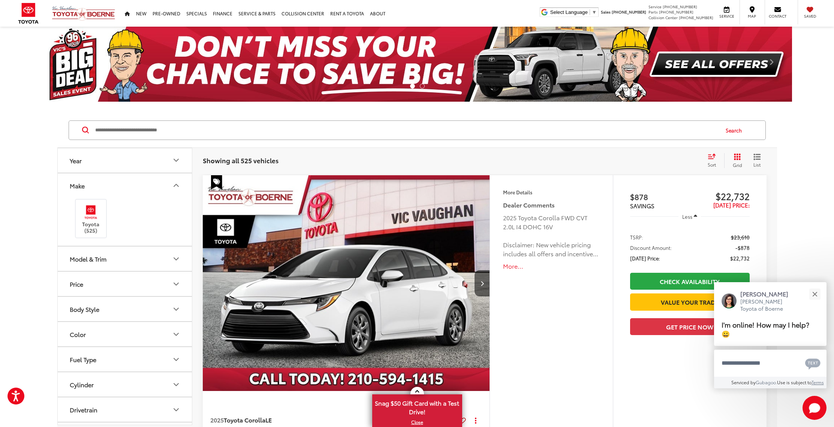
click at [169, 256] on button "Model & Trim" at bounding box center [125, 258] width 135 height 24
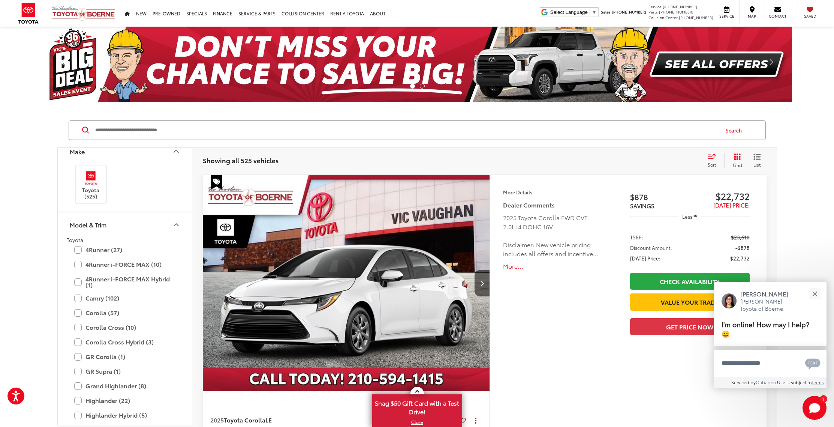
scroll to position [128, 0]
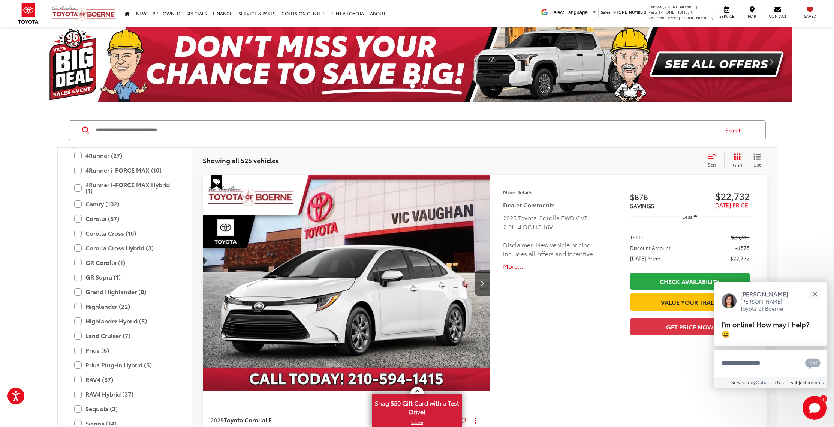
drag, startPoint x: 76, startPoint y: 156, endPoint x: 70, endPoint y: 167, distance: 12.6
click at [76, 156] on label "4Runner (27)" at bounding box center [124, 155] width 101 height 13
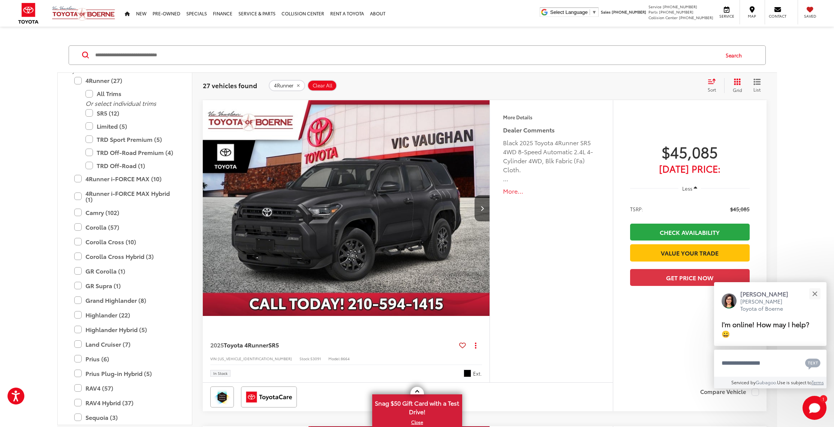
scroll to position [75, 0]
click at [76, 212] on label "Camry (102)" at bounding box center [124, 211] width 101 height 13
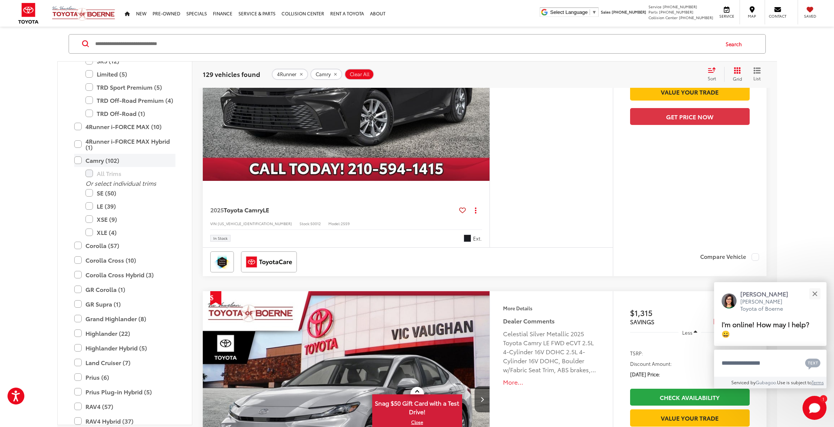
scroll to position [175, 0]
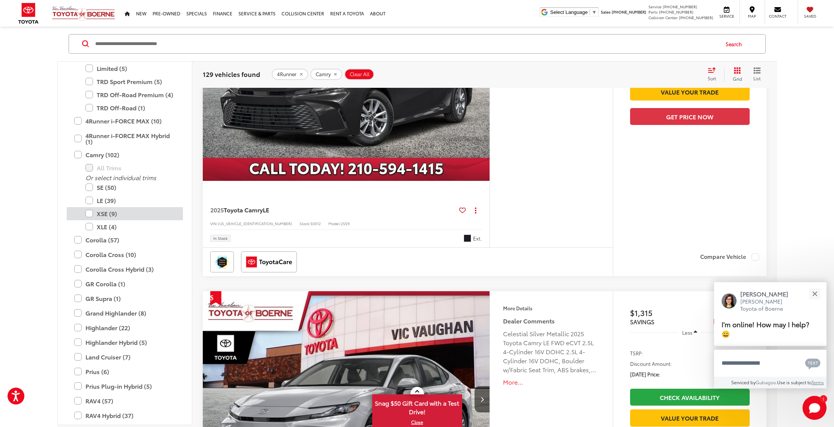
drag, startPoint x: 90, startPoint y: 201, endPoint x: 80, endPoint y: 207, distance: 12.0
click at [90, 201] on label "LE (39)" at bounding box center [130, 200] width 90 height 13
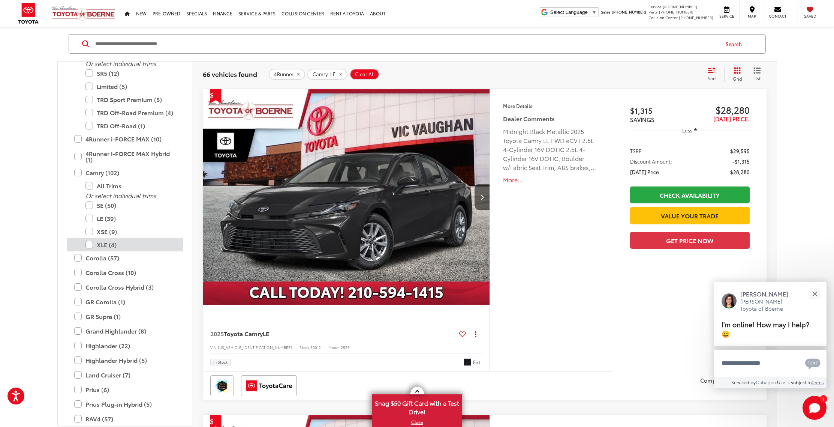
scroll to position [165, 0]
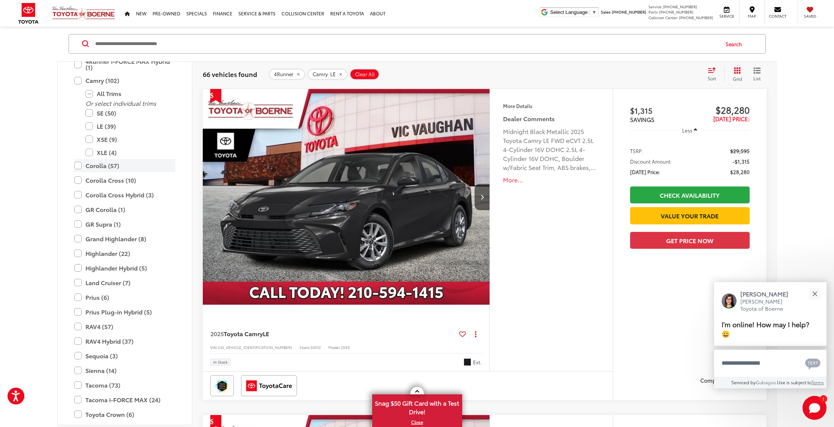
click at [76, 166] on label "Corolla (57)" at bounding box center [124, 165] width 101 height 13
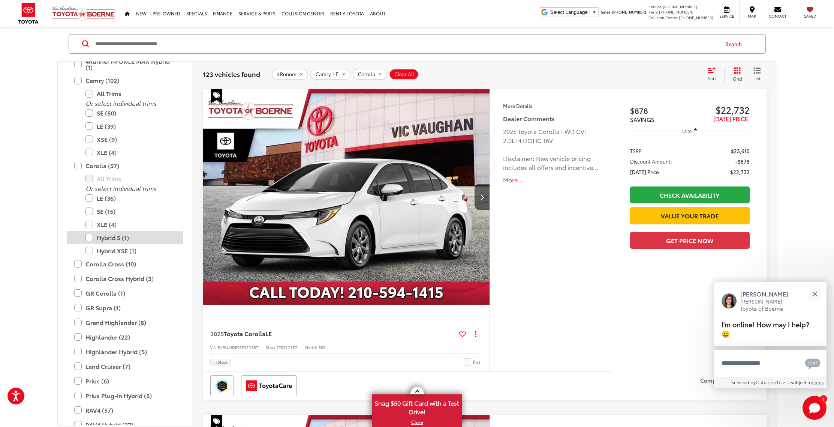
click at [89, 238] on label "Hybrid S (1)" at bounding box center [130, 237] width 90 height 13
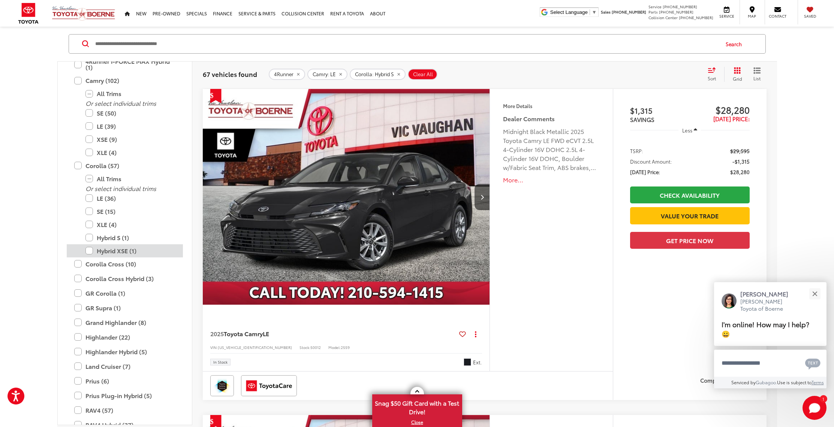
click at [89, 250] on label "Hybrid XSE (1)" at bounding box center [130, 250] width 90 height 13
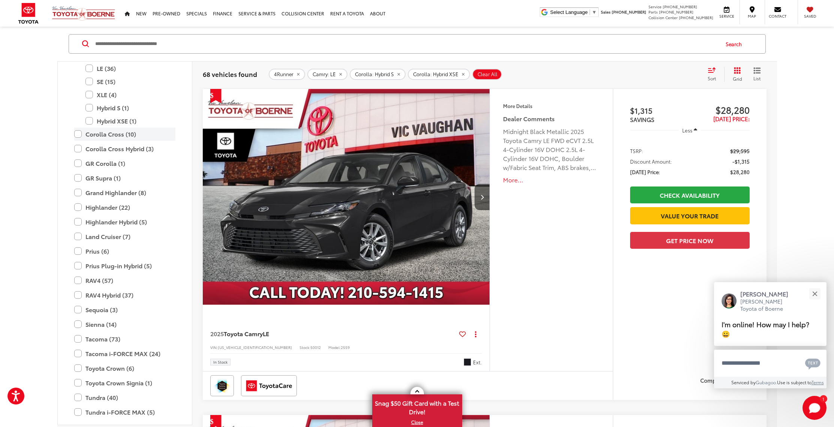
scroll to position [237, 0]
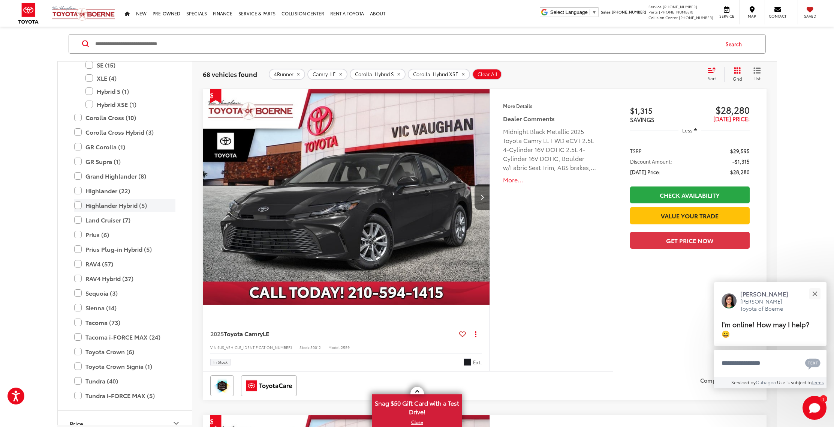
click at [78, 206] on label "Highlander Hybrid (5)" at bounding box center [124, 205] width 101 height 13
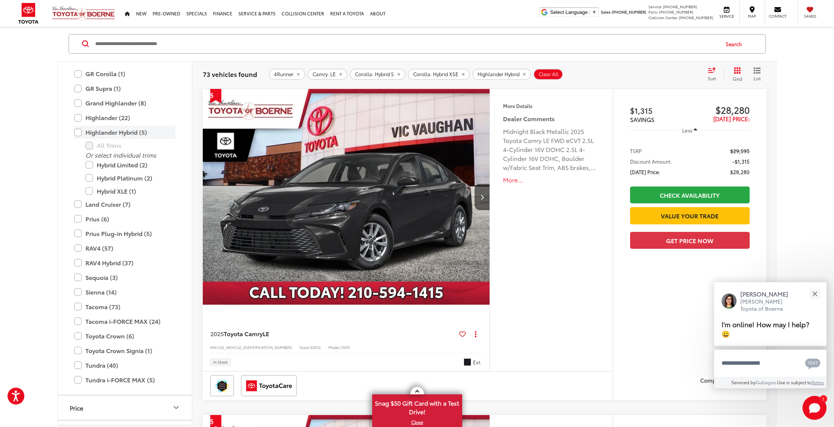
scroll to position [244, 0]
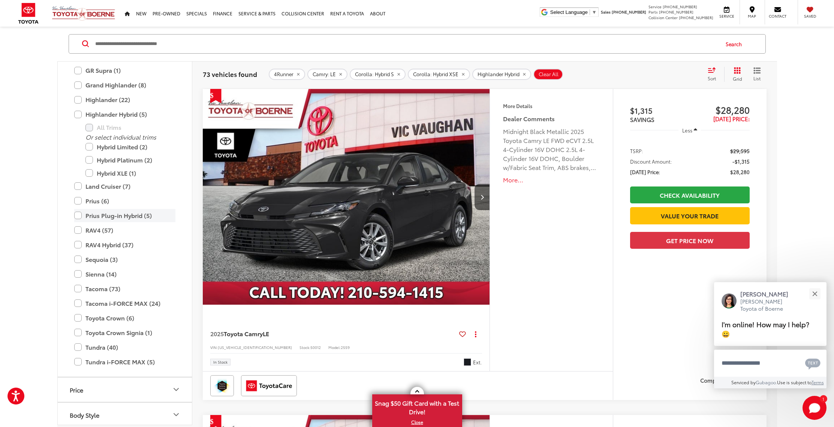
click at [79, 216] on label "Prius Plug-in Hybrid (5)" at bounding box center [124, 215] width 101 height 13
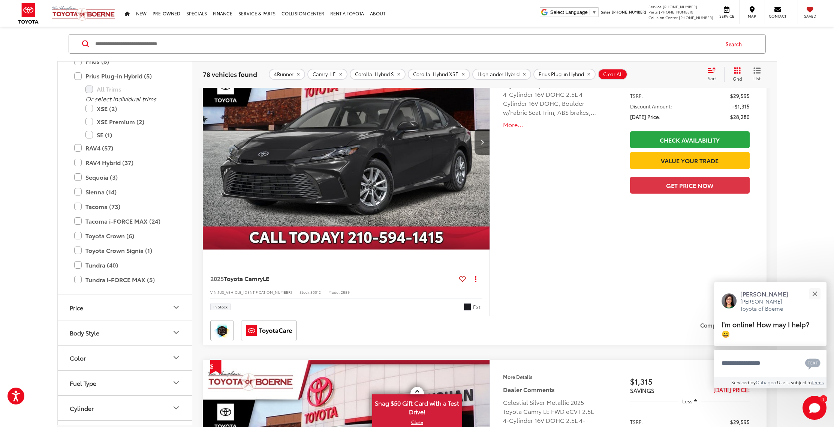
scroll to position [102, 0]
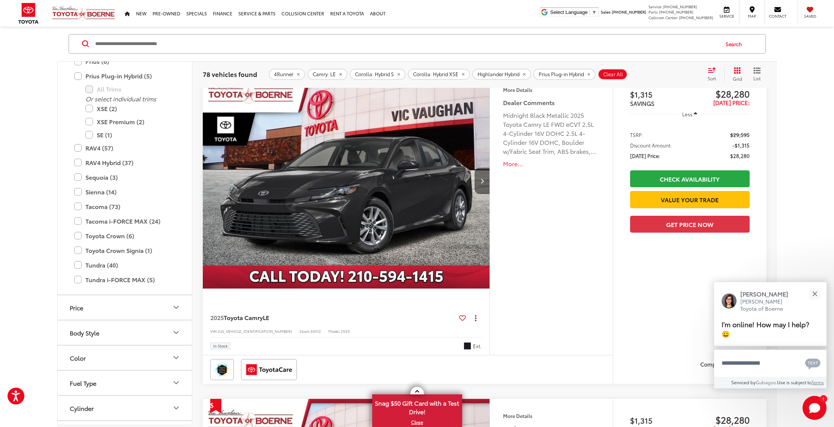
click at [479, 184] on button "Next image" at bounding box center [482, 181] width 15 height 26
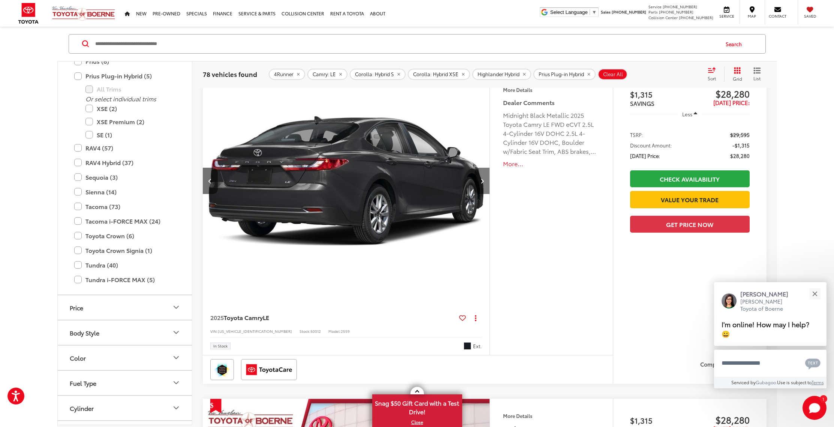
click at [479, 184] on button "Next image" at bounding box center [482, 181] width 15 height 26
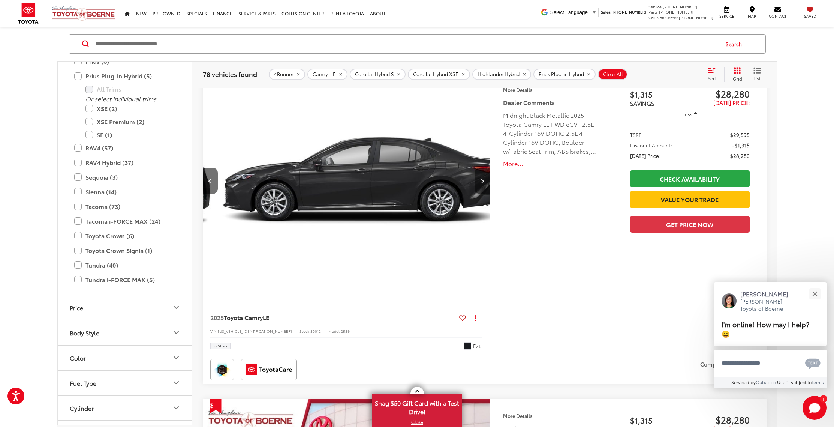
scroll to position [0, 577]
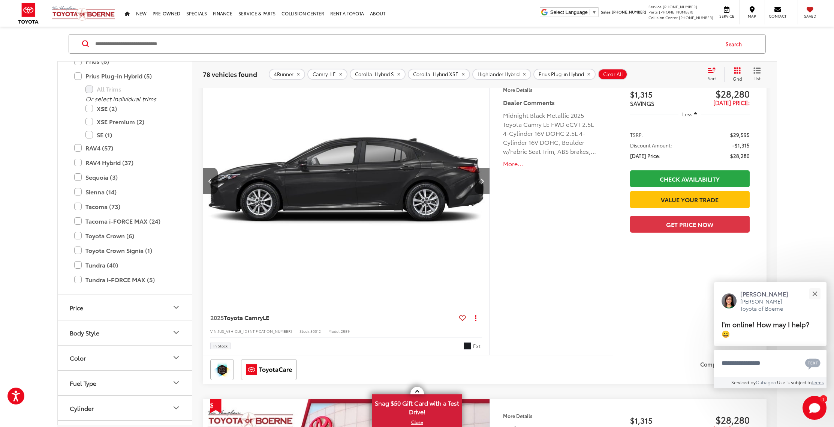
click at [479, 184] on button "Next image" at bounding box center [482, 181] width 15 height 26
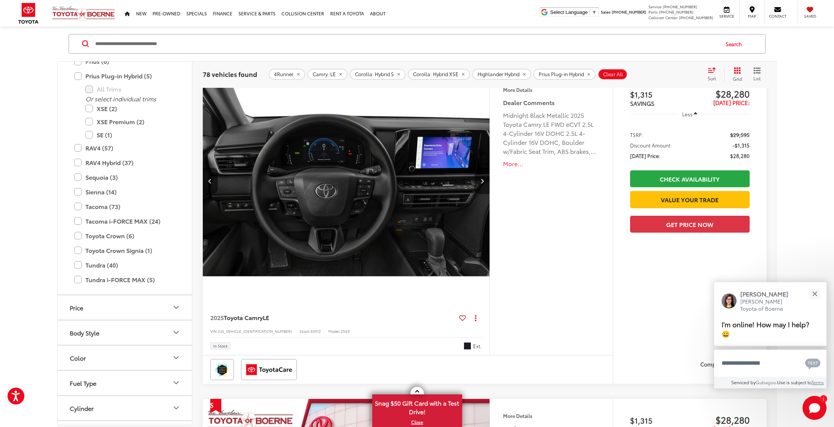
click at [480, 183] on button "Next image" at bounding box center [482, 181] width 15 height 26
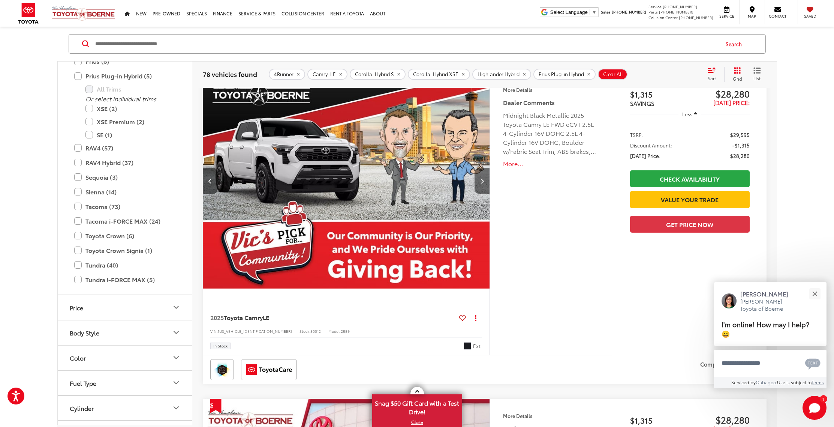
click at [480, 183] on button "Next image" at bounding box center [482, 181] width 15 height 26
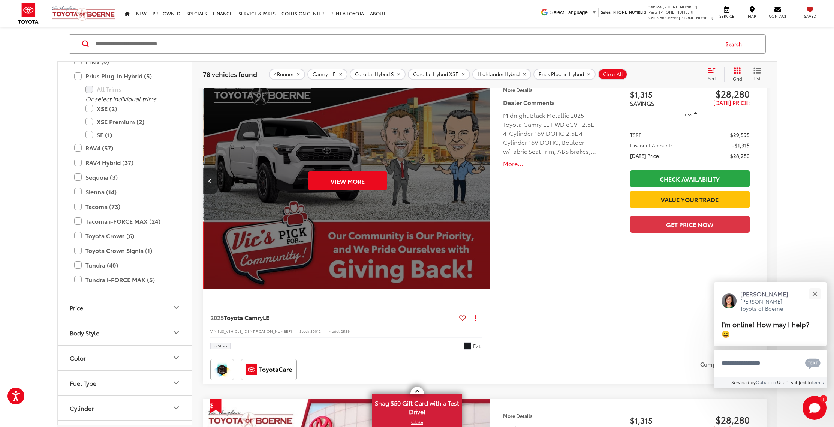
scroll to position [0, 1441]
click at [480, 183] on div "View More" at bounding box center [346, 181] width 288 height 216
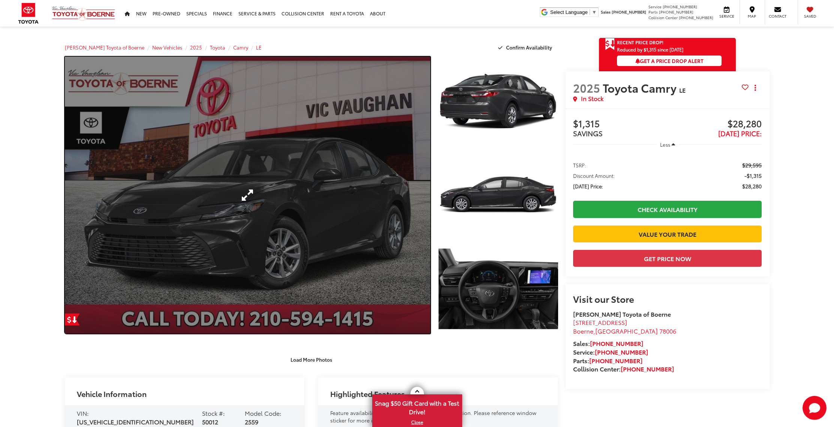
click at [251, 207] on link "Expand Photo 0" at bounding box center [248, 195] width 366 height 277
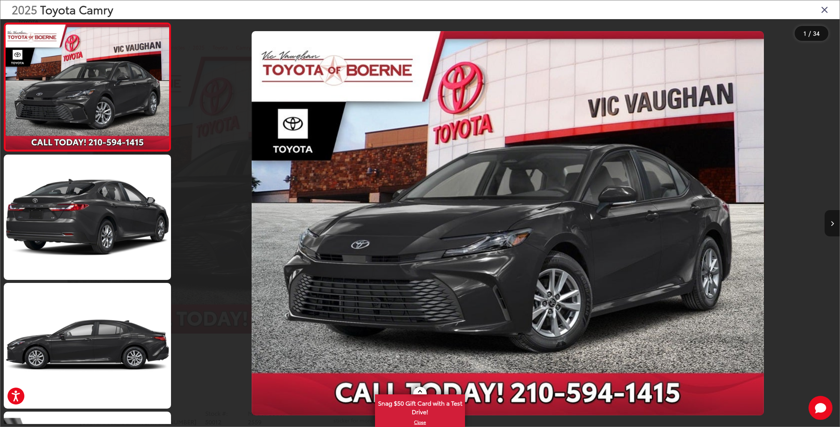
click at [833, 223] on button "Next image" at bounding box center [831, 223] width 15 height 26
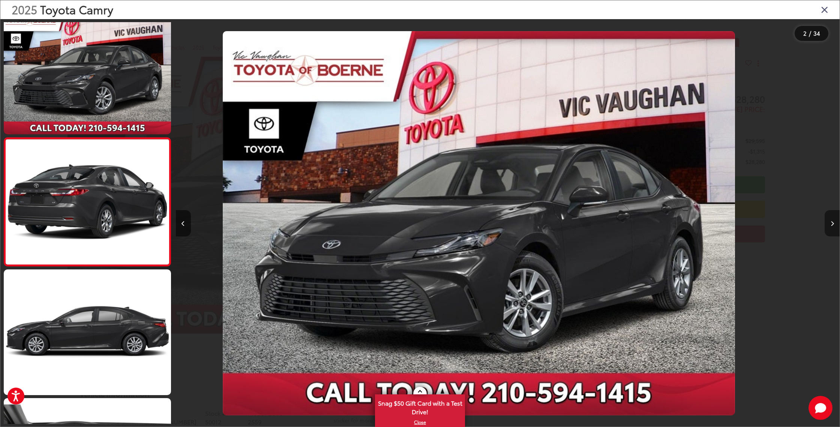
scroll to position [14, 0]
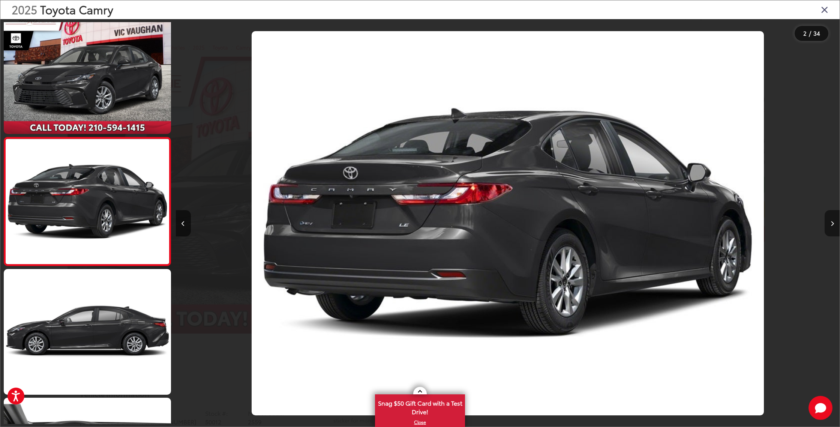
click at [833, 223] on button "Next image" at bounding box center [831, 223] width 15 height 26
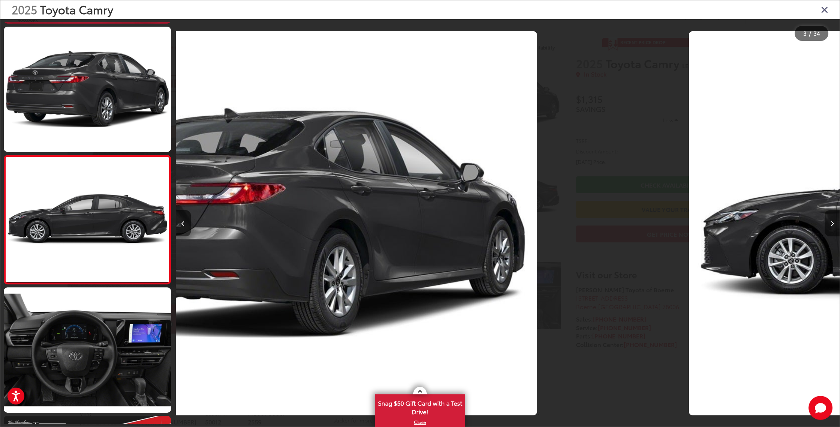
scroll to position [142, 0]
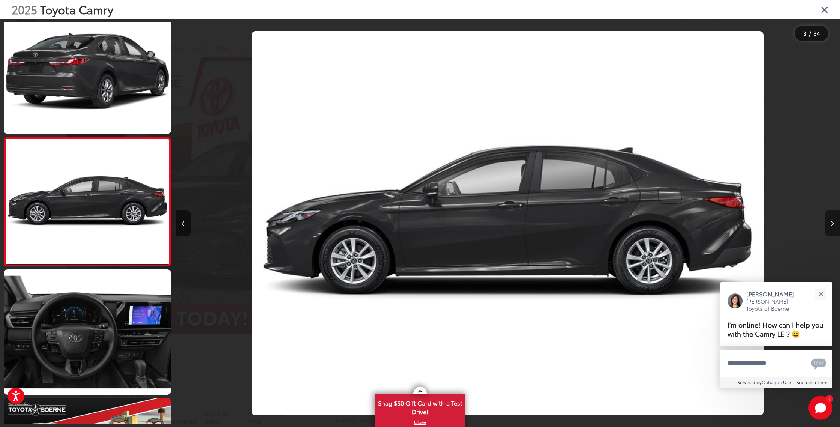
click at [833, 223] on button "Next image" at bounding box center [831, 223] width 15 height 26
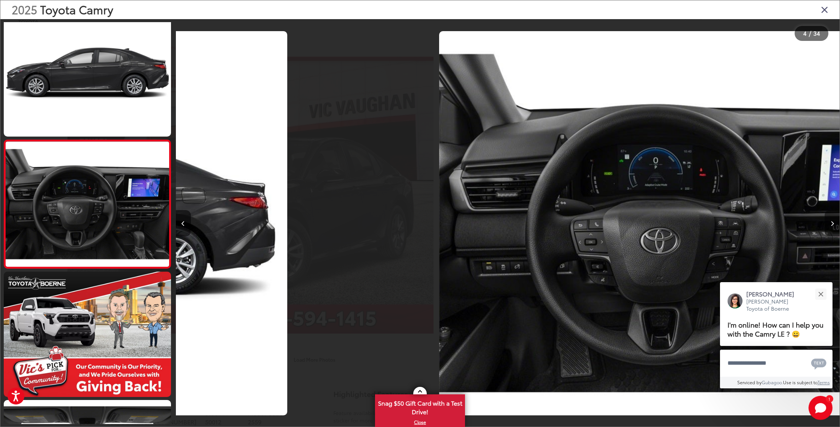
scroll to position [271, 0]
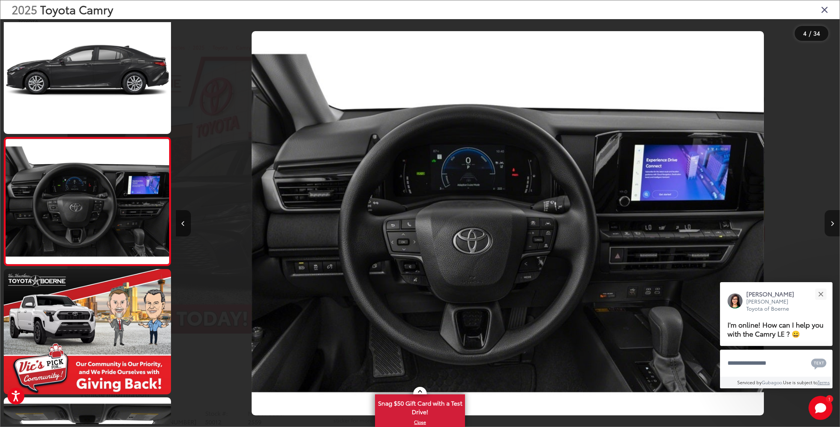
click at [833, 223] on button "Next image" at bounding box center [831, 223] width 15 height 26
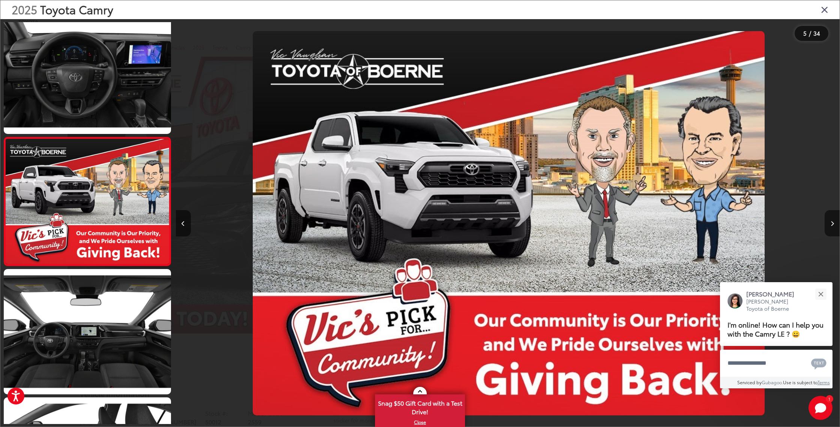
scroll to position [0, 2655]
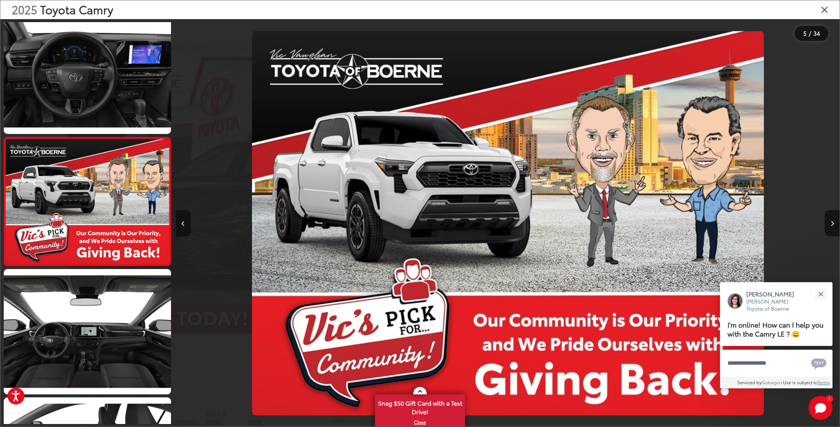
click at [188, 227] on button "Previous image" at bounding box center [183, 223] width 15 height 26
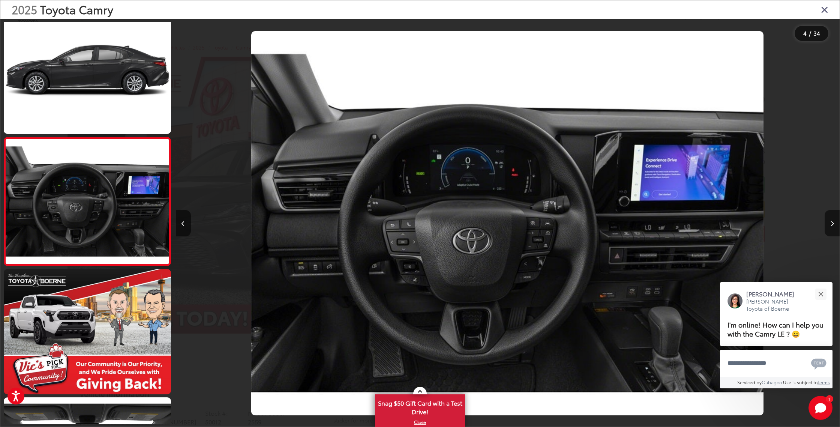
scroll to position [0, 1991]
click at [829, 223] on button "Next image" at bounding box center [831, 223] width 15 height 26
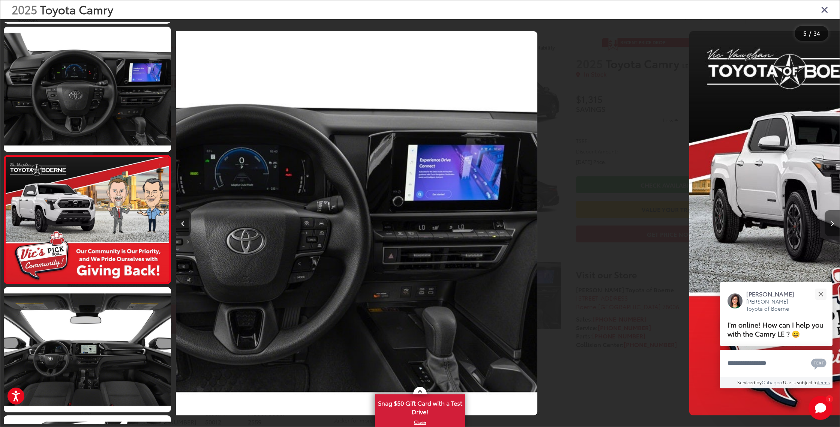
scroll to position [399, 0]
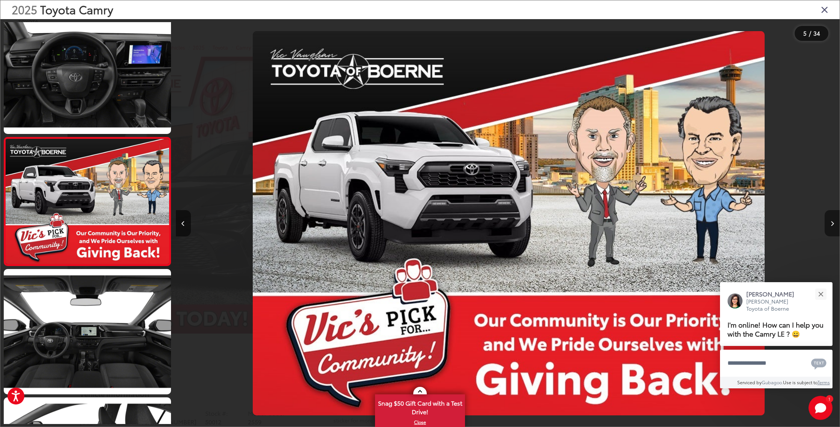
click at [829, 223] on button "Next image" at bounding box center [831, 223] width 15 height 26
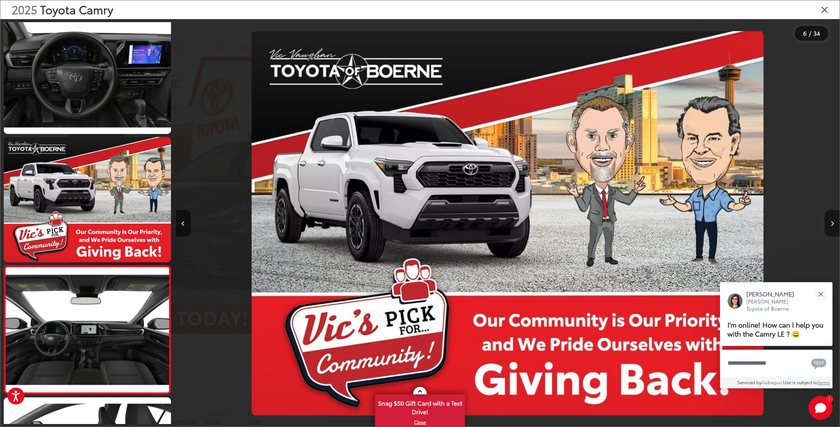
scroll to position [0, 0]
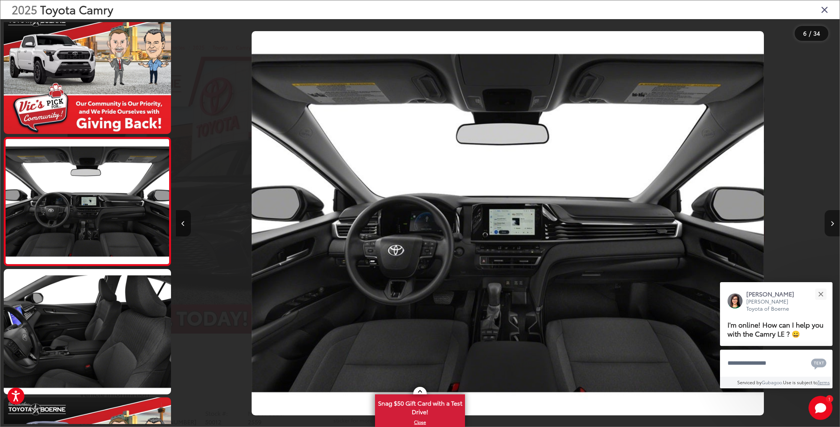
click at [829, 223] on button "Next image" at bounding box center [831, 223] width 15 height 26
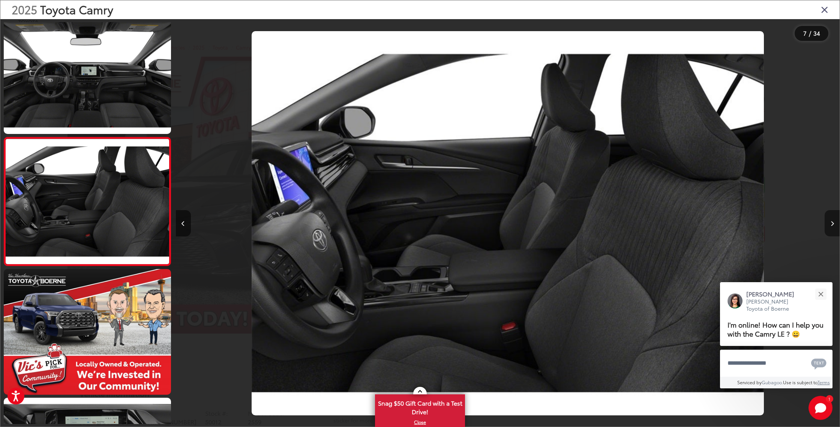
click at [829, 223] on button "Next image" at bounding box center [831, 223] width 15 height 26
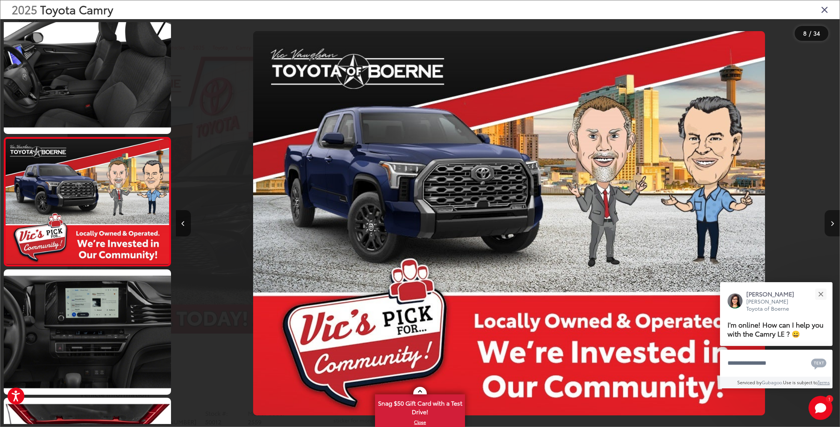
click at [829, 223] on button "Next image" at bounding box center [831, 223] width 15 height 26
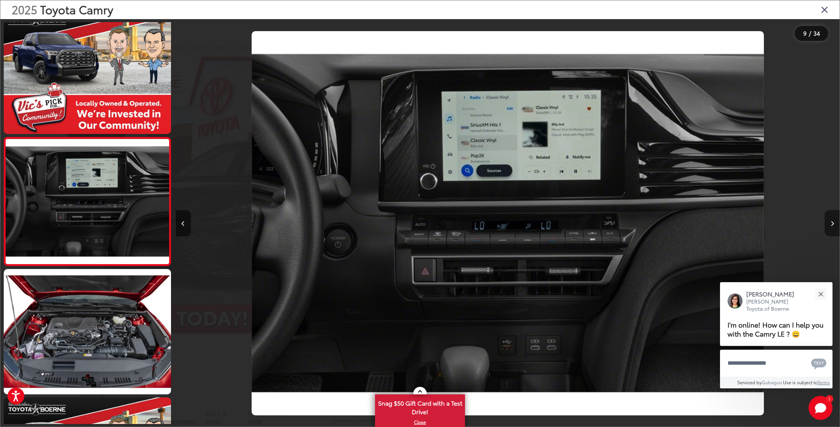
click at [829, 223] on button "Next image" at bounding box center [831, 223] width 15 height 26
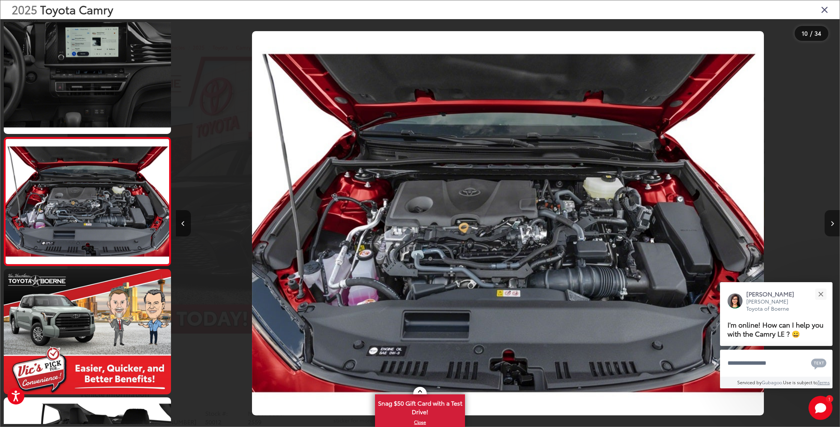
click at [829, 223] on button "Next image" at bounding box center [831, 223] width 15 height 26
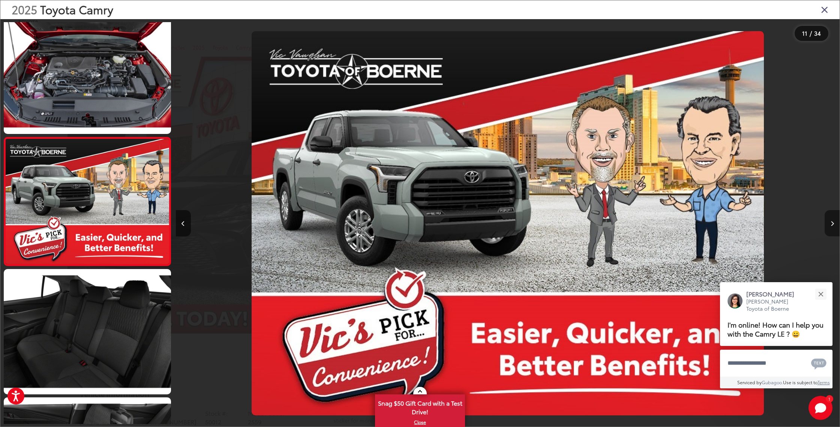
click at [829, 223] on button "Next image" at bounding box center [831, 223] width 15 height 26
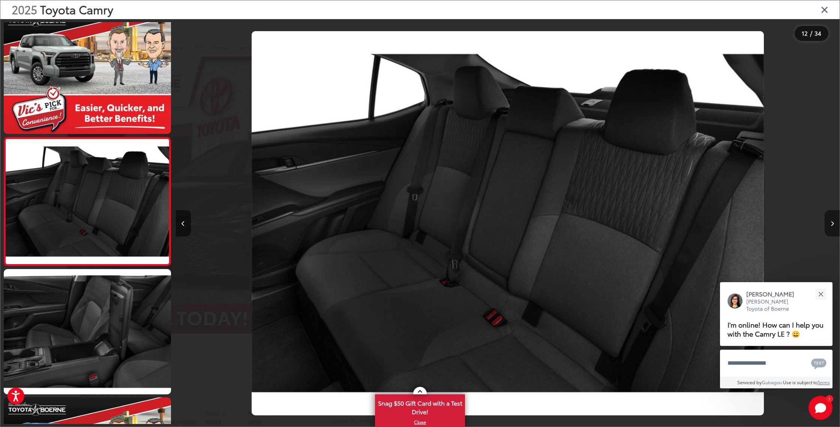
click at [829, 223] on button "Next image" at bounding box center [831, 223] width 15 height 26
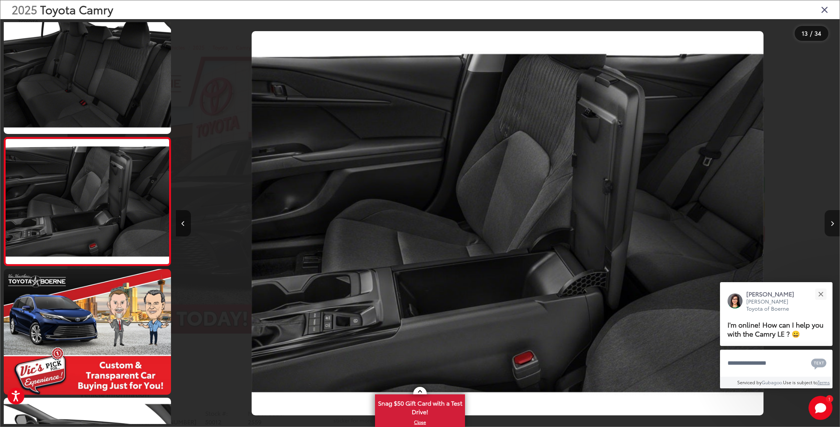
click at [829, 223] on button "Next image" at bounding box center [831, 223] width 15 height 26
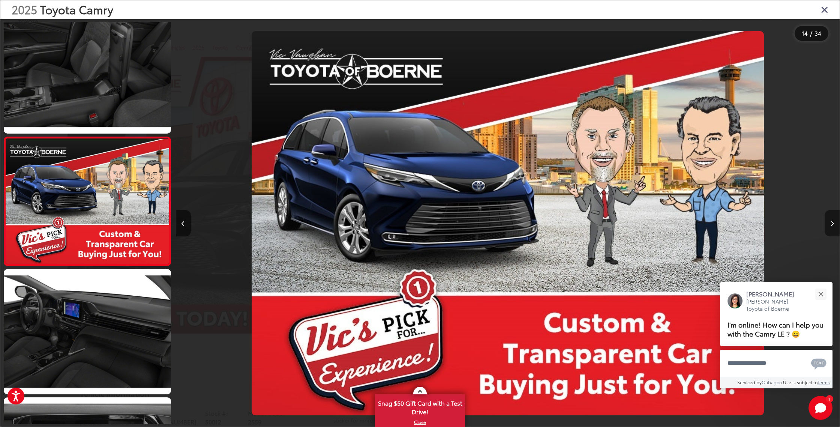
click at [829, 223] on button "Next image" at bounding box center [831, 223] width 15 height 26
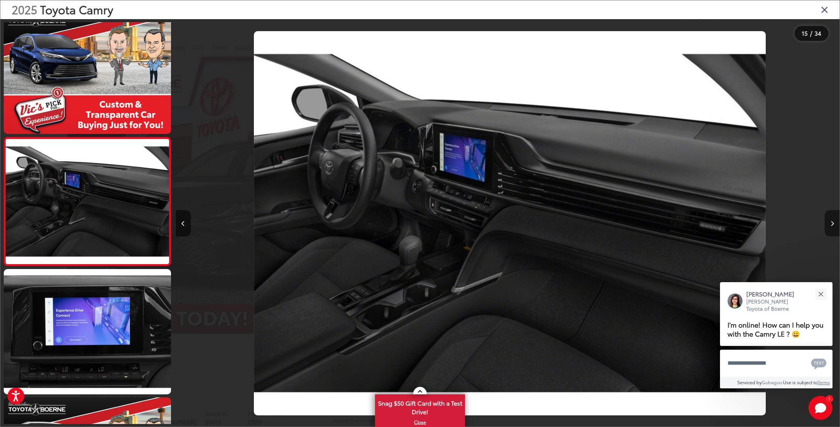
click at [829, 223] on button "Next image" at bounding box center [831, 223] width 15 height 26
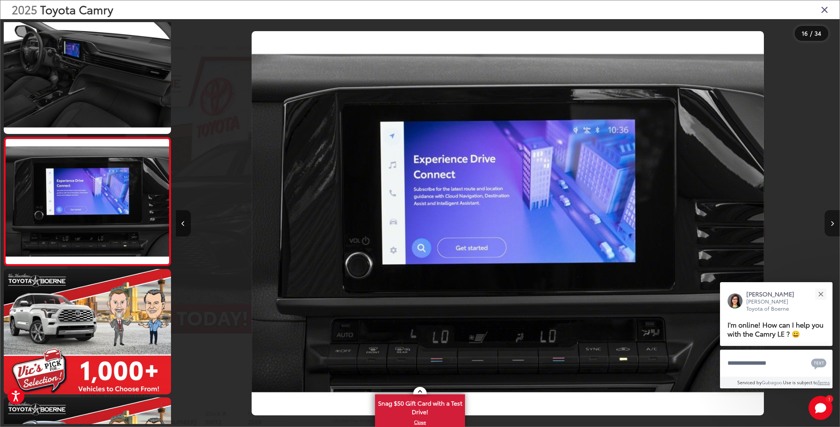
click at [829, 223] on button "Next image" at bounding box center [831, 223] width 15 height 26
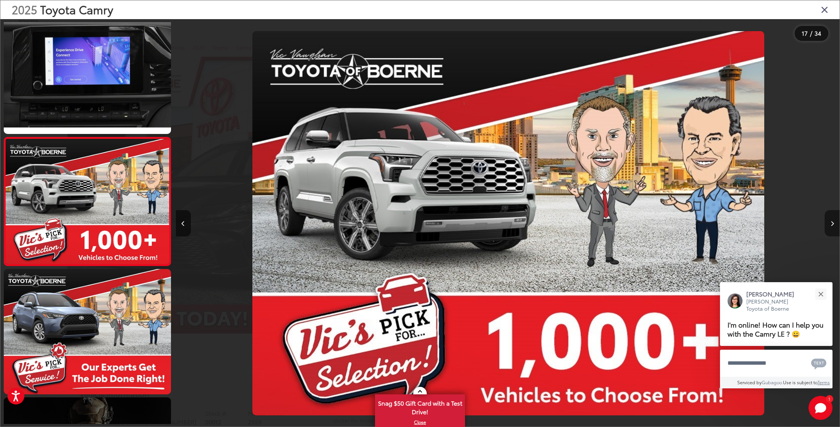
click at [829, 223] on button "Next image" at bounding box center [831, 223] width 15 height 26
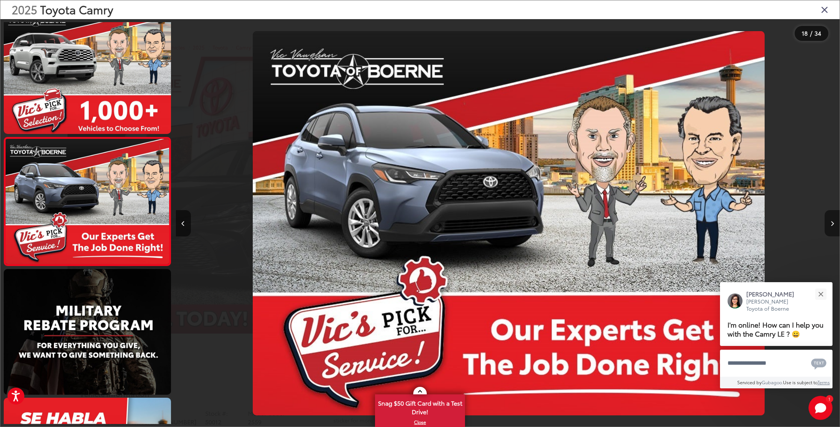
click at [829, 223] on button "Next image" at bounding box center [831, 223] width 15 height 26
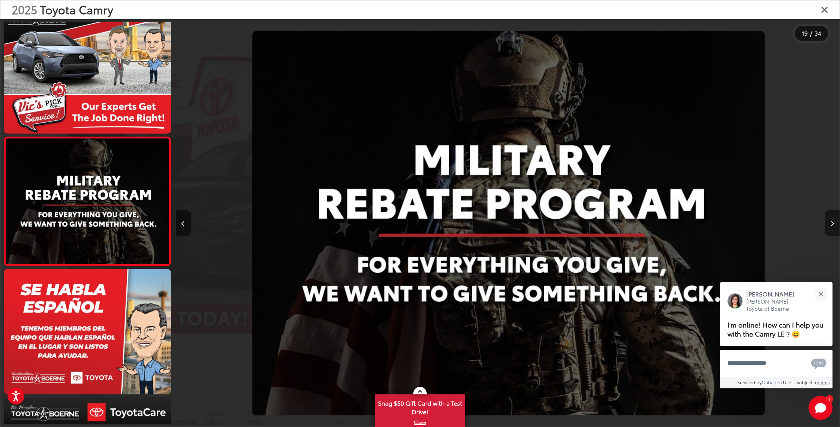
click at [829, 223] on button "Next image" at bounding box center [831, 223] width 15 height 26
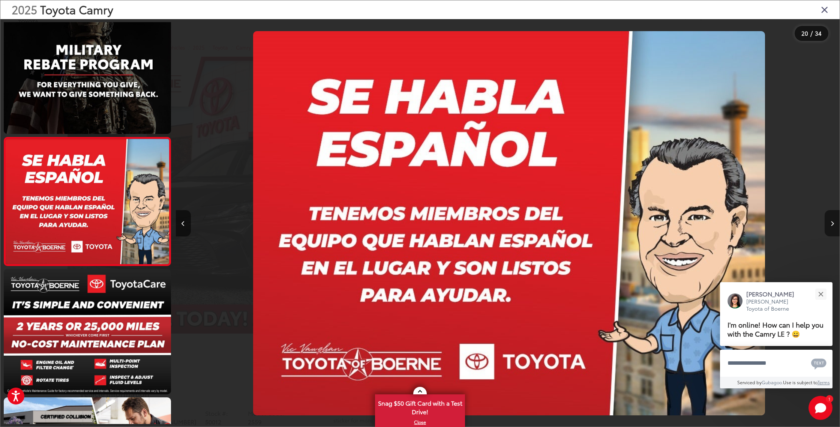
click at [829, 223] on button "Next image" at bounding box center [831, 223] width 15 height 26
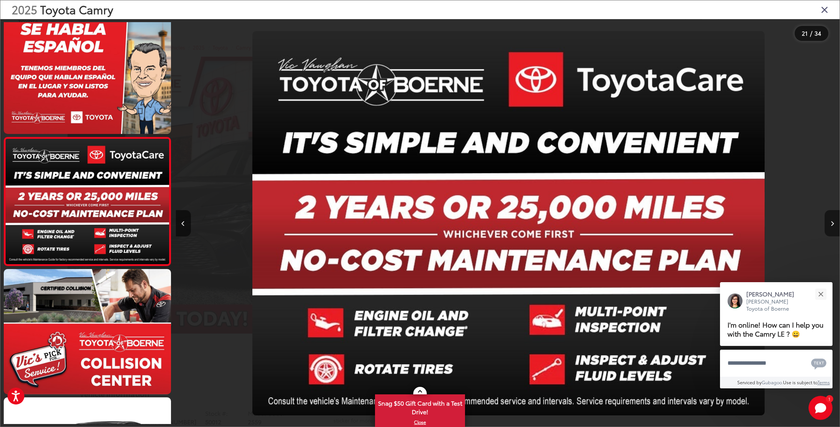
click at [829, 223] on button "Next image" at bounding box center [831, 223] width 15 height 26
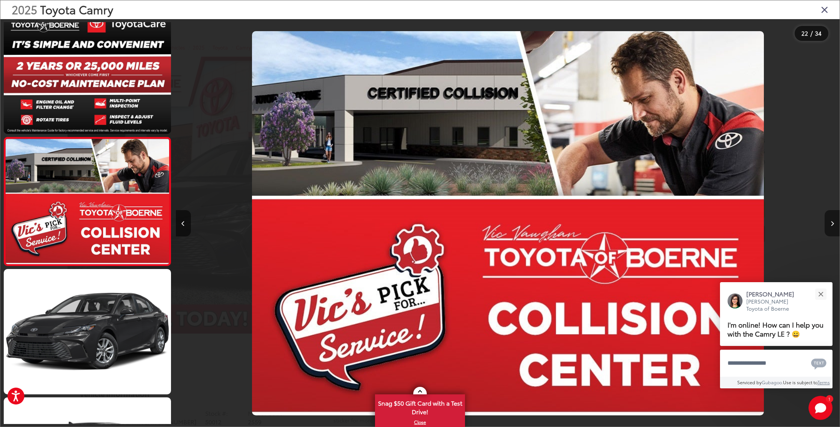
click at [829, 223] on button "Next image" at bounding box center [831, 223] width 15 height 26
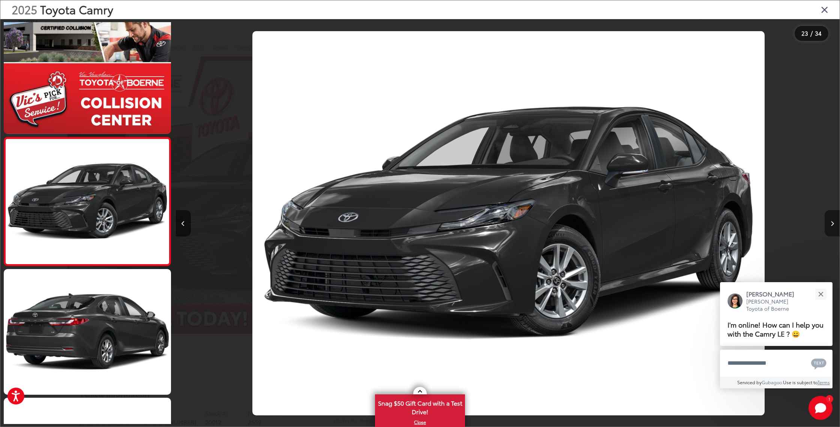
click at [829, 223] on button "Next image" at bounding box center [831, 223] width 15 height 26
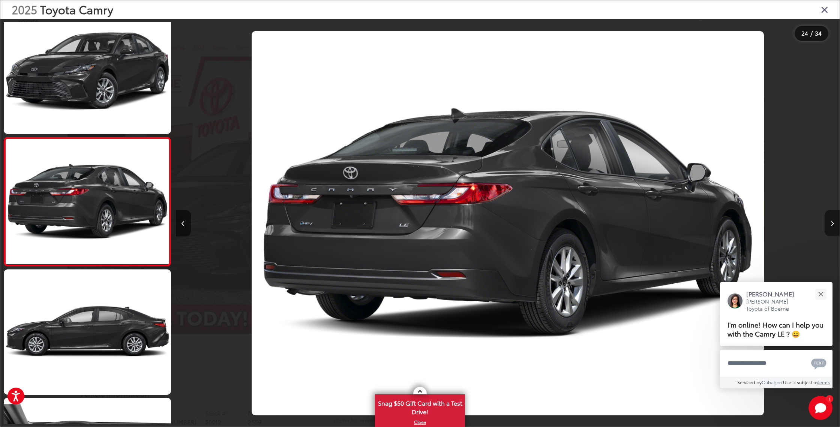
click at [829, 223] on button "Next image" at bounding box center [831, 223] width 15 height 26
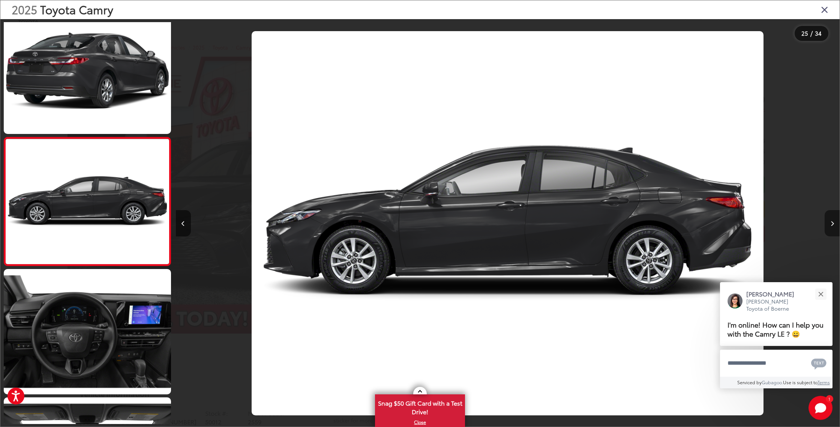
click at [829, 223] on button "Next image" at bounding box center [831, 223] width 15 height 26
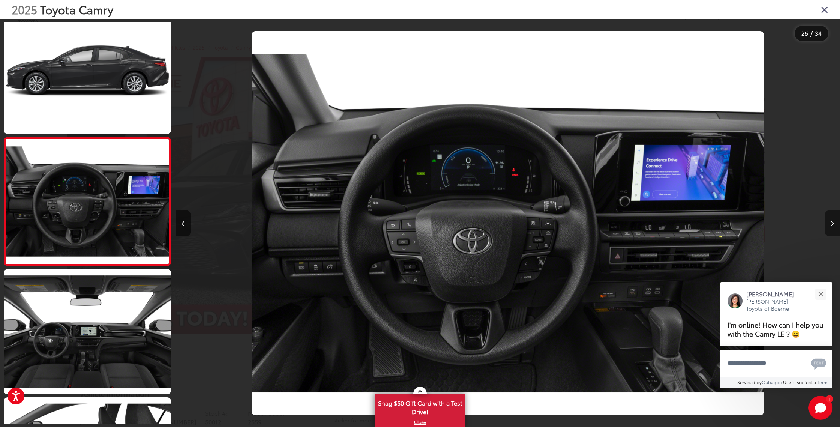
click at [829, 223] on button "Next image" at bounding box center [831, 223] width 15 height 26
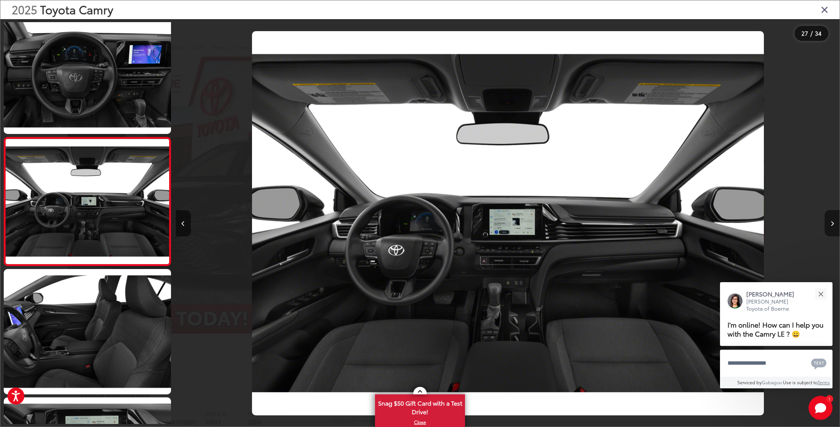
click at [829, 223] on button "Next image" at bounding box center [831, 223] width 15 height 26
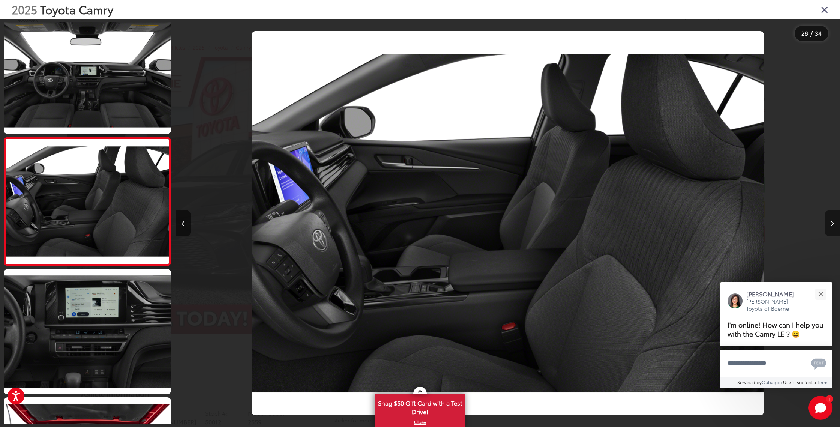
click at [829, 223] on button "Next image" at bounding box center [831, 223] width 15 height 26
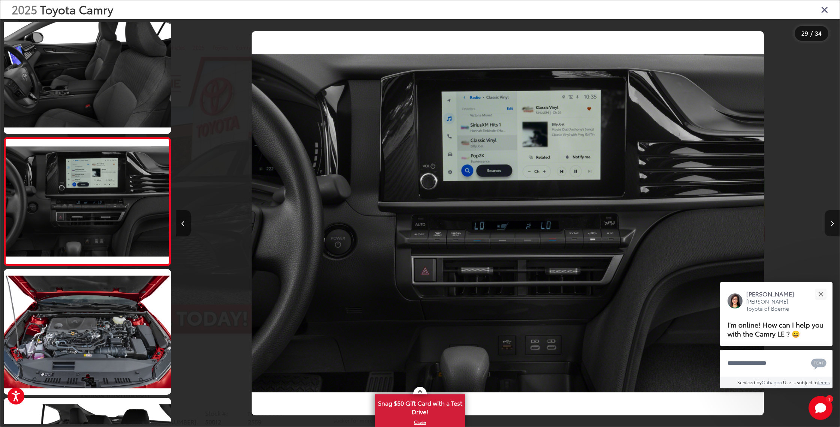
click at [829, 223] on button "Next image" at bounding box center [831, 223] width 15 height 26
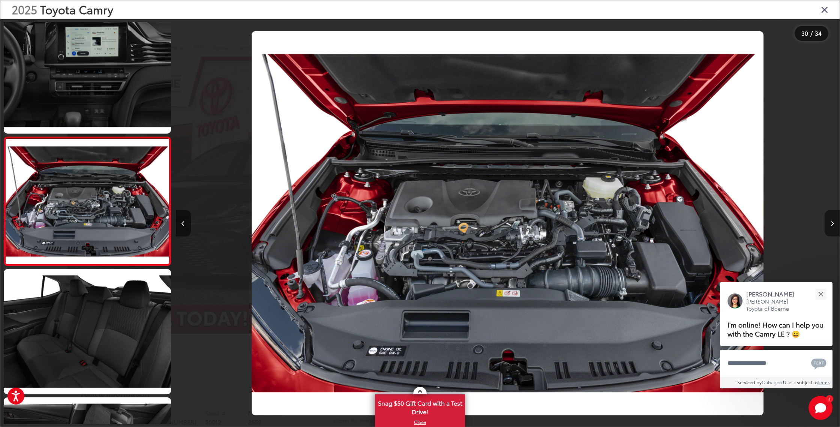
click at [829, 223] on button "Next image" at bounding box center [831, 223] width 15 height 26
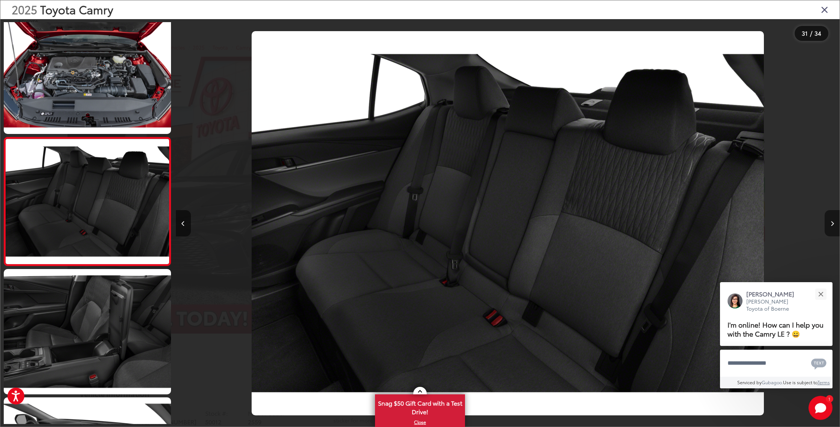
click at [832, 222] on icon "Next image" at bounding box center [831, 223] width 3 height 5
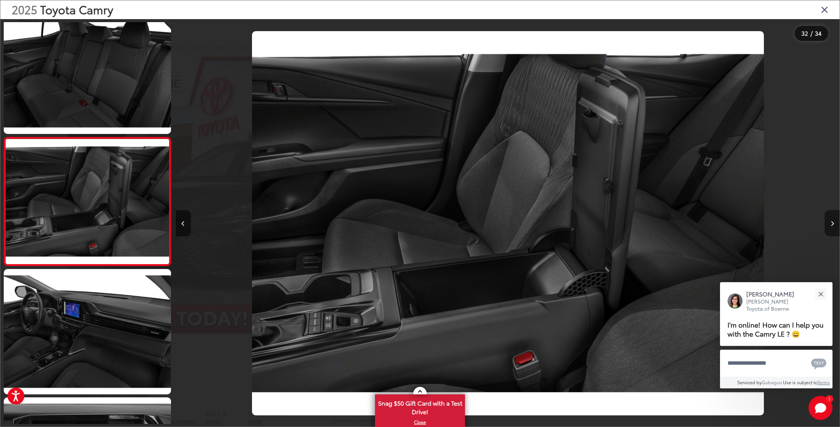
click at [831, 222] on icon "Next image" at bounding box center [831, 223] width 3 height 5
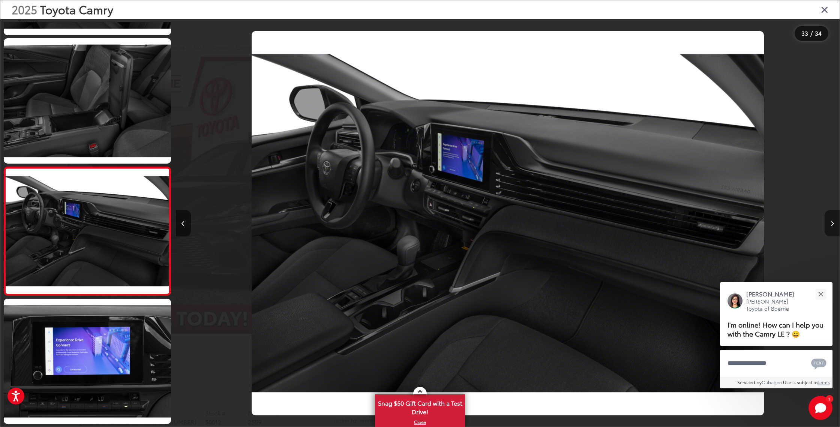
click at [831, 222] on icon "Next image" at bounding box center [831, 223] width 3 height 5
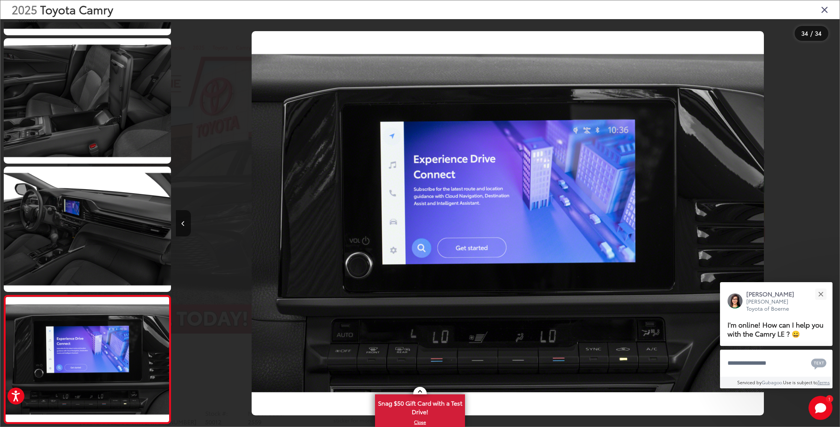
click at [831, 222] on div at bounding box center [756, 223] width 166 height 408
click at [822, 12] on icon "Close gallery" at bounding box center [824, 9] width 7 height 10
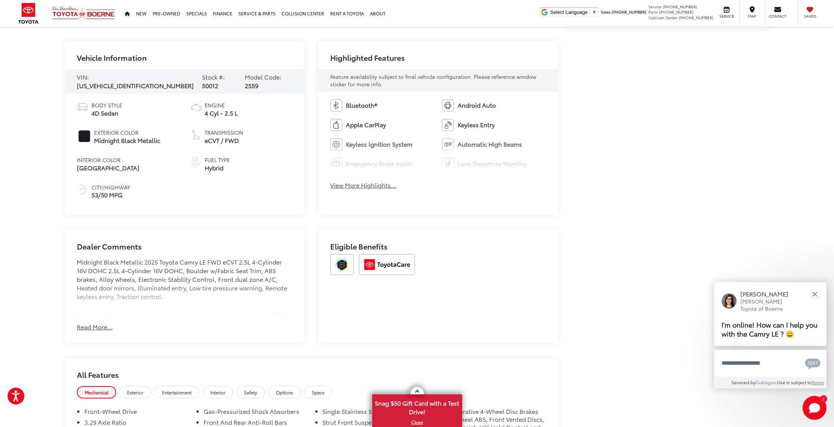
click at [90, 325] on button "Read More..." at bounding box center [95, 326] width 36 height 9
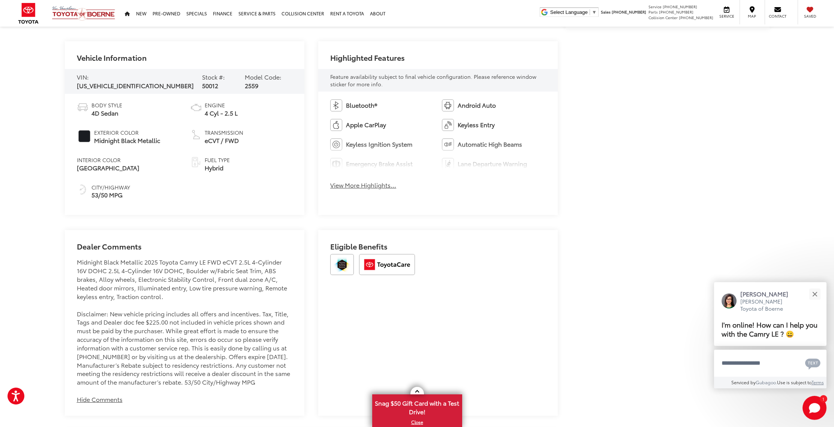
click at [359, 188] on button "View More Highlights..." at bounding box center [363, 185] width 66 height 9
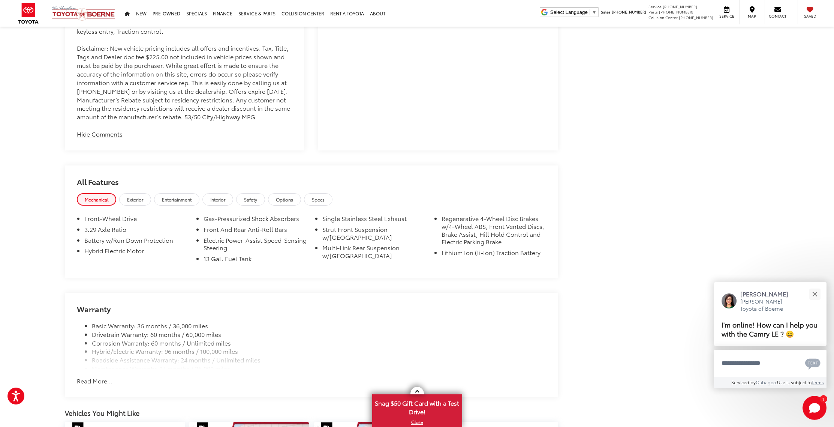
scroll to position [646, 0]
click at [219, 202] on span "Interior" at bounding box center [217, 199] width 15 height 6
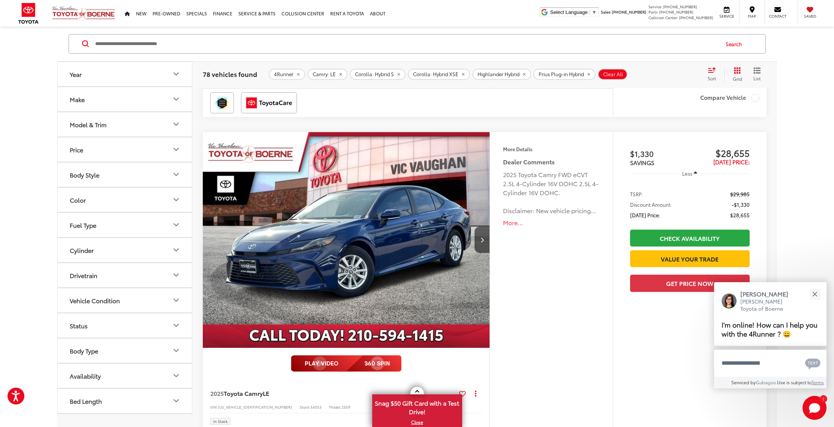
scroll to position [1393, 0]
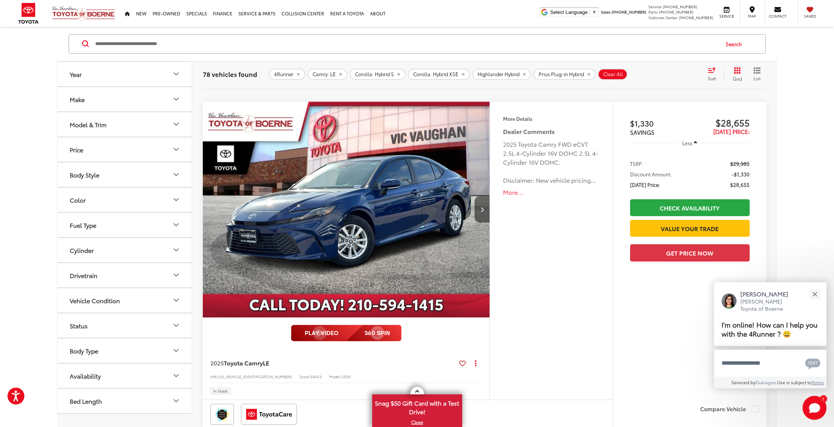
click at [479, 208] on button "Next image" at bounding box center [482, 209] width 15 height 26
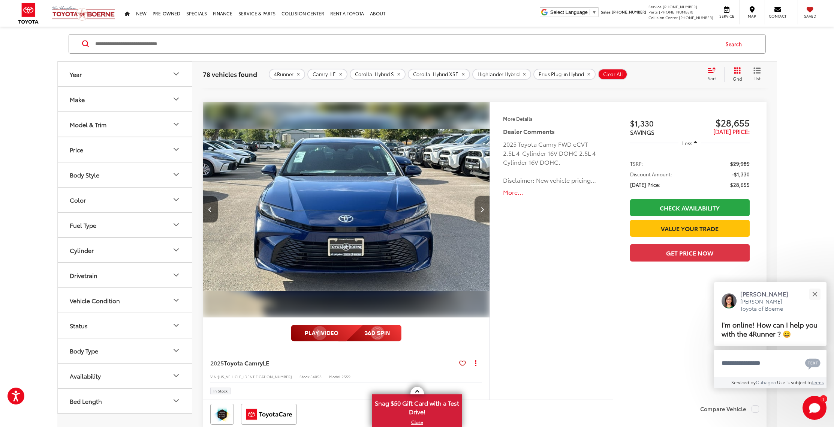
click at [479, 208] on button "Next image" at bounding box center [482, 209] width 15 height 26
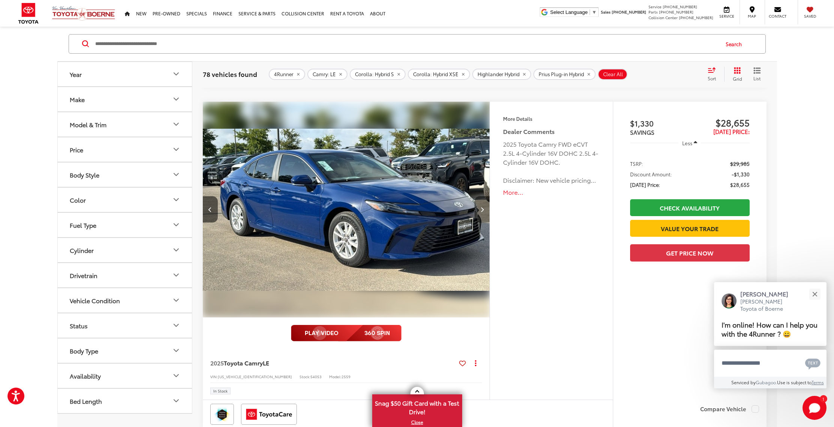
click at [479, 208] on button "Next image" at bounding box center [482, 209] width 15 height 26
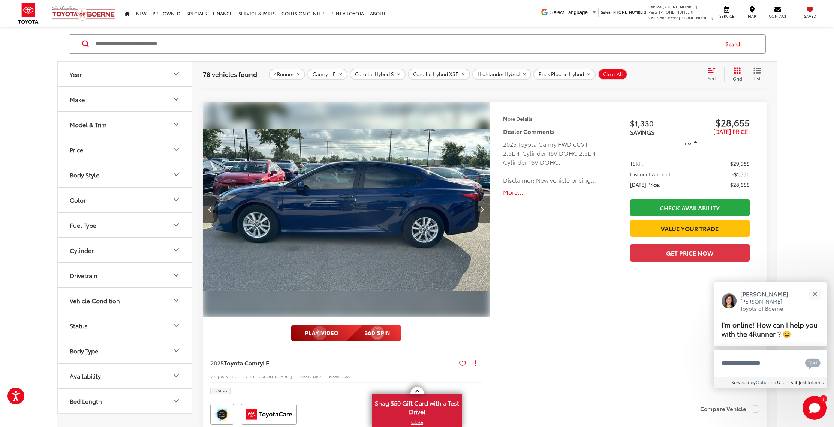
click at [479, 208] on button "Next image" at bounding box center [482, 209] width 15 height 26
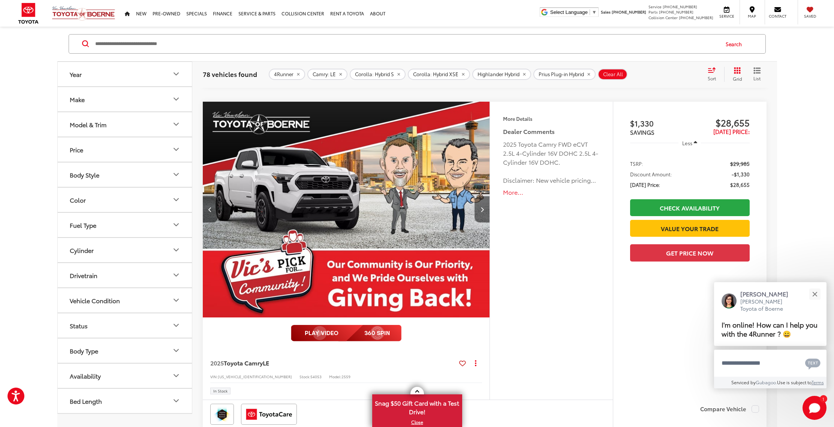
click at [479, 208] on button "Next image" at bounding box center [482, 209] width 15 height 26
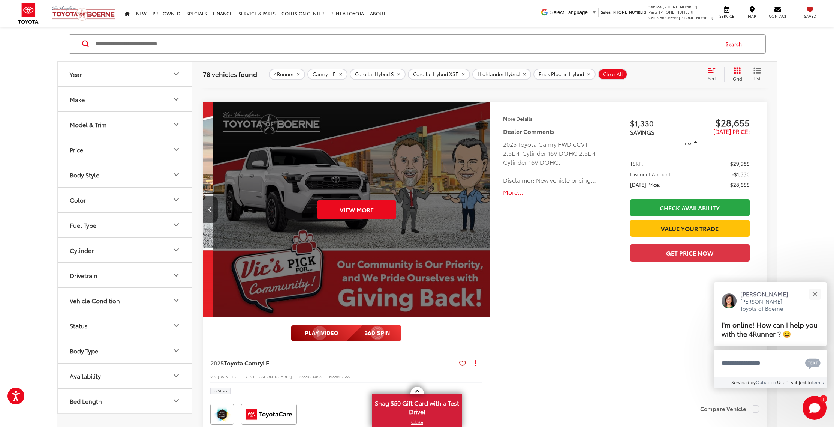
scroll to position [0, 1441]
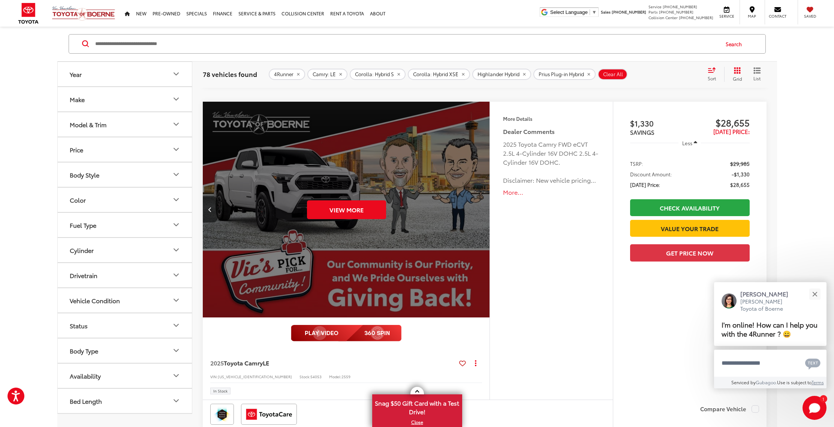
click at [479, 208] on div "View More" at bounding box center [346, 210] width 288 height 216
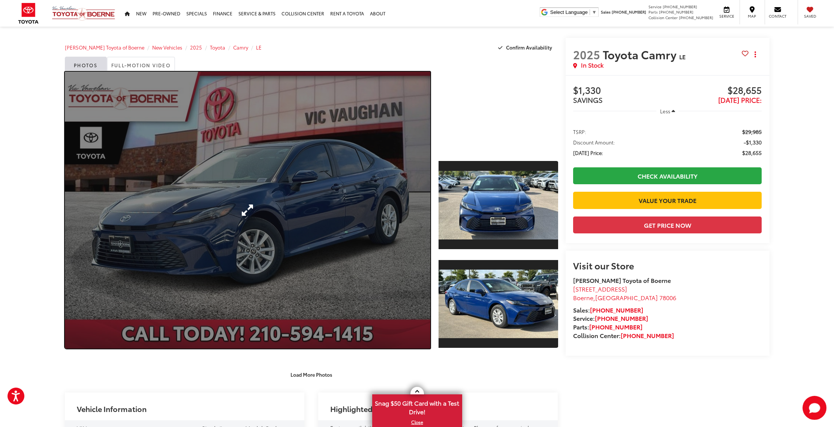
click at [347, 212] on link "Expand Photo 0" at bounding box center [248, 210] width 366 height 277
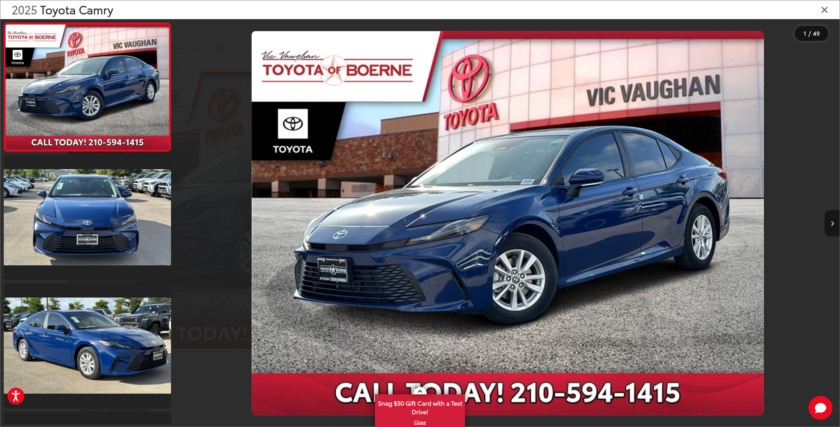
click at [827, 225] on button "Next image" at bounding box center [831, 223] width 15 height 26
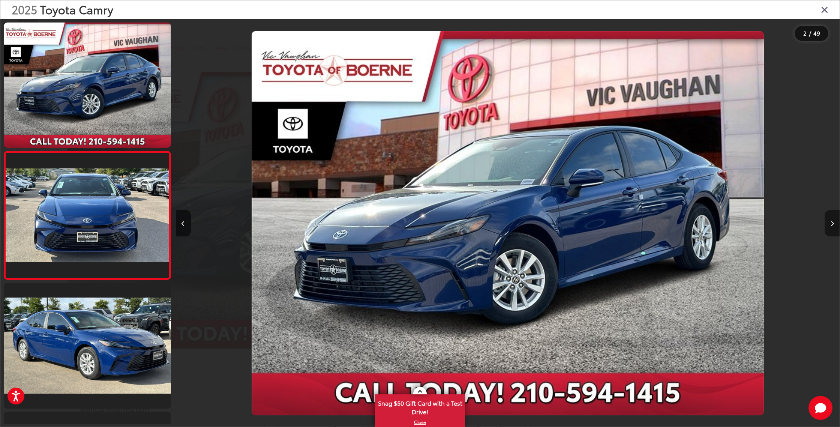
scroll to position [14, 0]
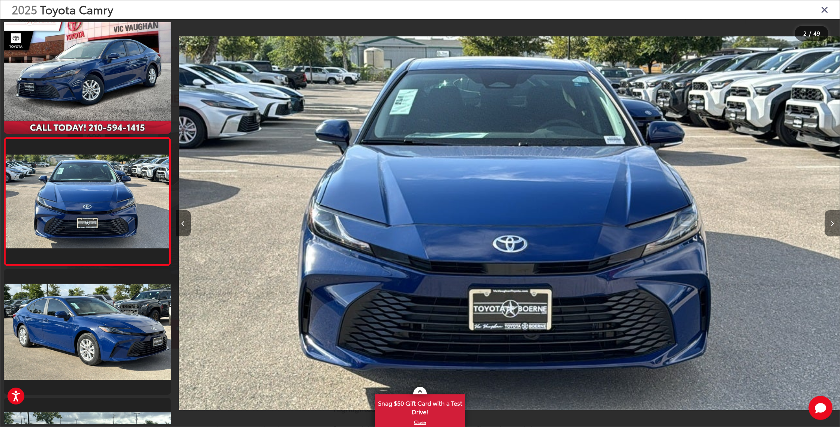
click at [827, 225] on button "Next image" at bounding box center [831, 223] width 15 height 26
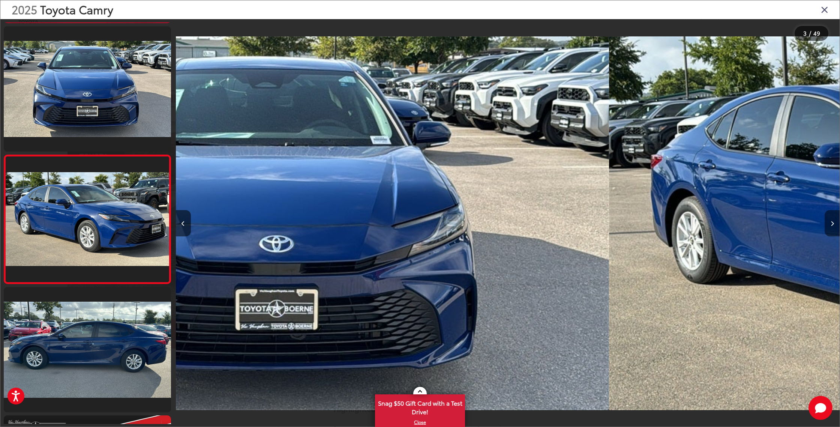
scroll to position [142, 0]
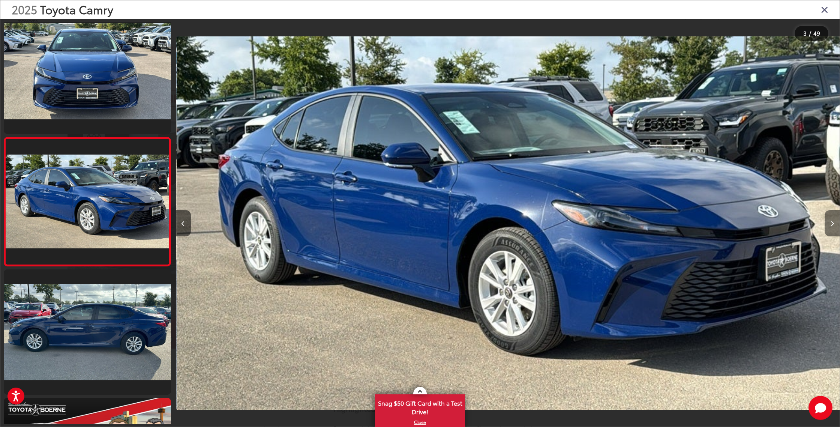
click at [827, 225] on button "Next image" at bounding box center [831, 223] width 15 height 26
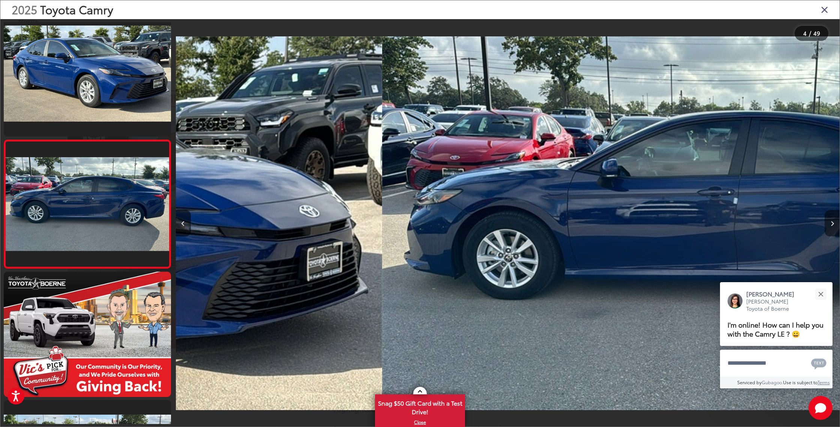
scroll to position [271, 0]
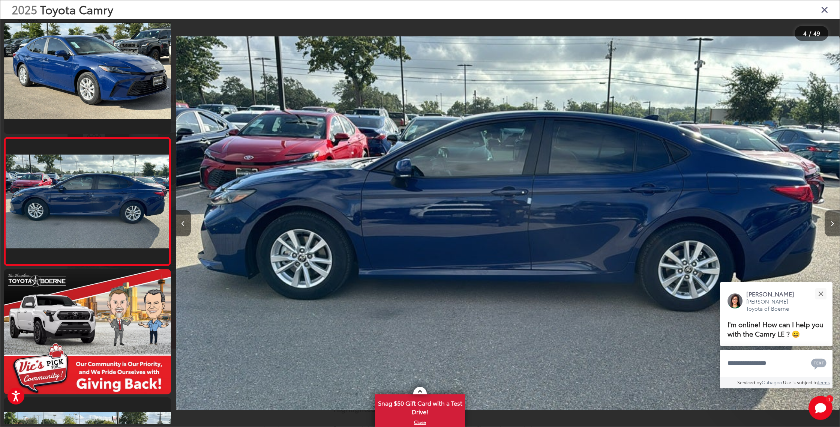
click at [827, 225] on button "Next image" at bounding box center [831, 223] width 15 height 26
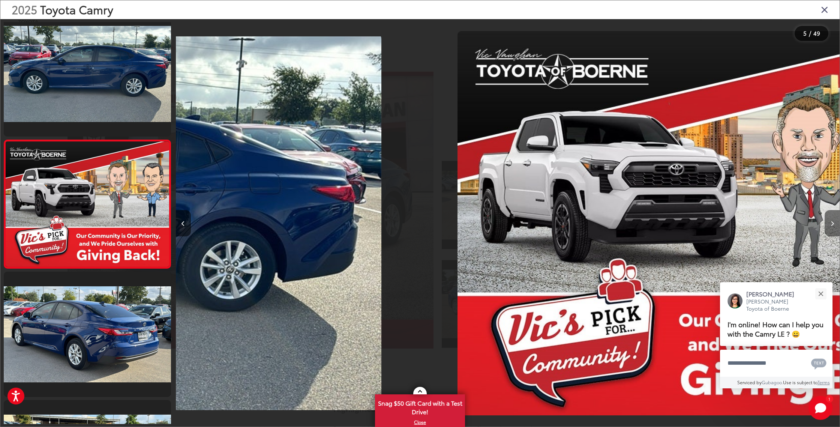
scroll to position [399, 0]
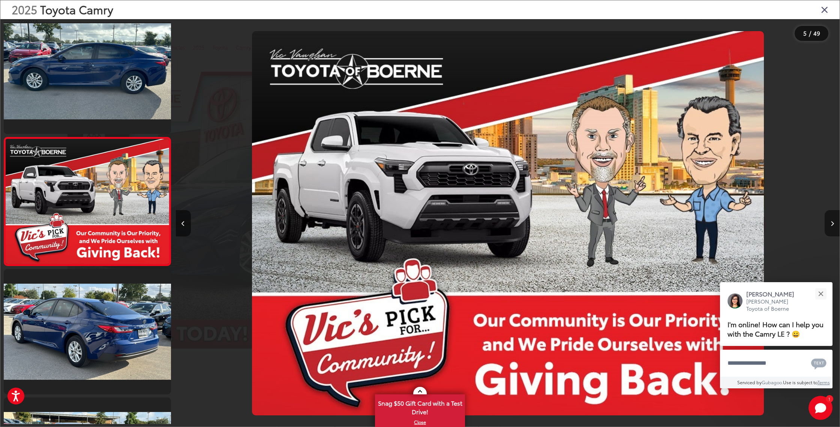
click at [827, 225] on button "Next image" at bounding box center [831, 223] width 15 height 26
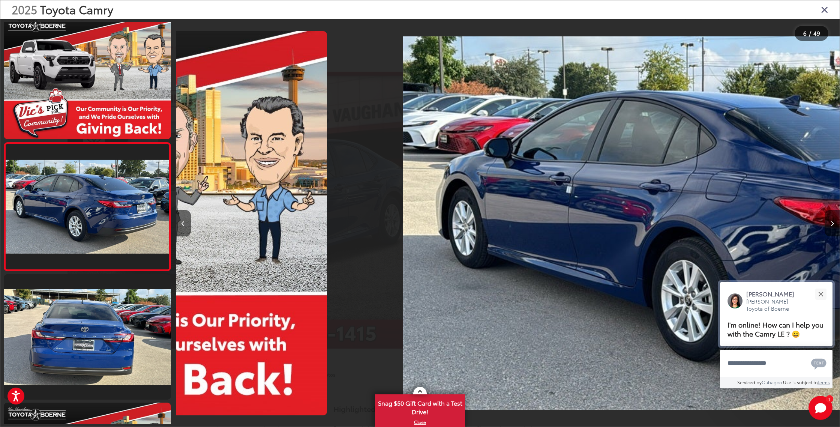
scroll to position [527, 0]
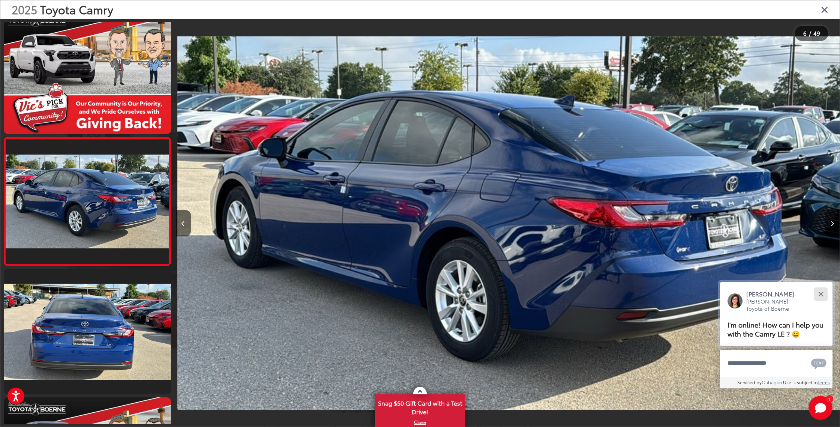
click at [818, 295] on button "Close" at bounding box center [820, 294] width 16 height 16
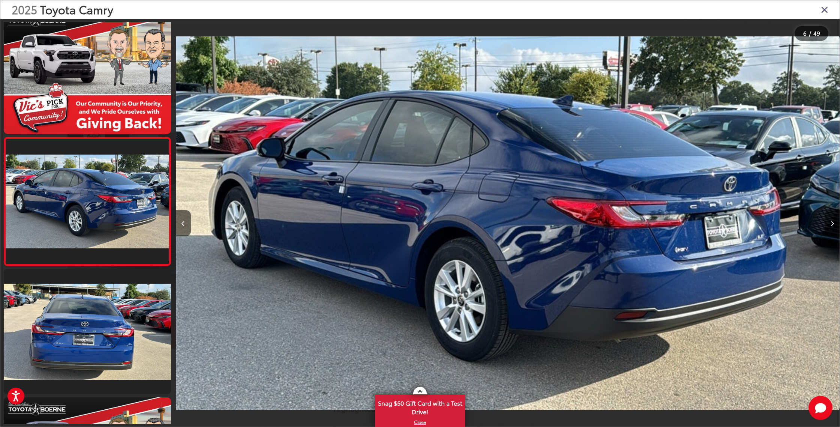
drag, startPoint x: 830, startPoint y: 230, endPoint x: 830, endPoint y: 223, distance: 6.7
click at [830, 230] on button "Next image" at bounding box center [831, 223] width 15 height 26
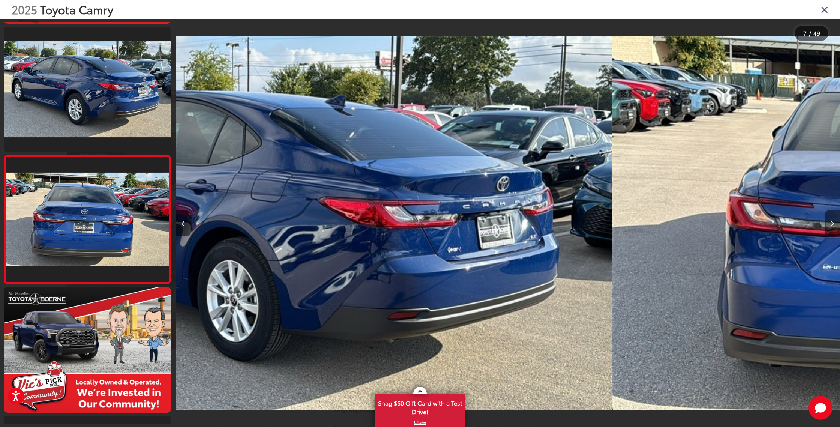
scroll to position [0, 0]
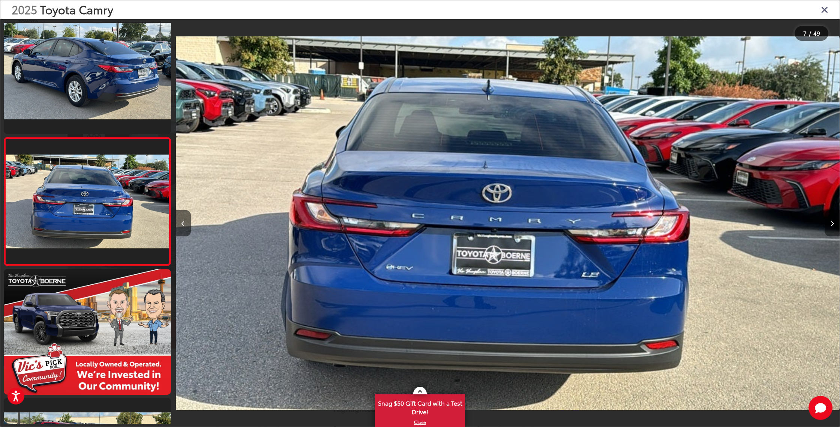
click at [832, 228] on button "Next image" at bounding box center [831, 223] width 15 height 26
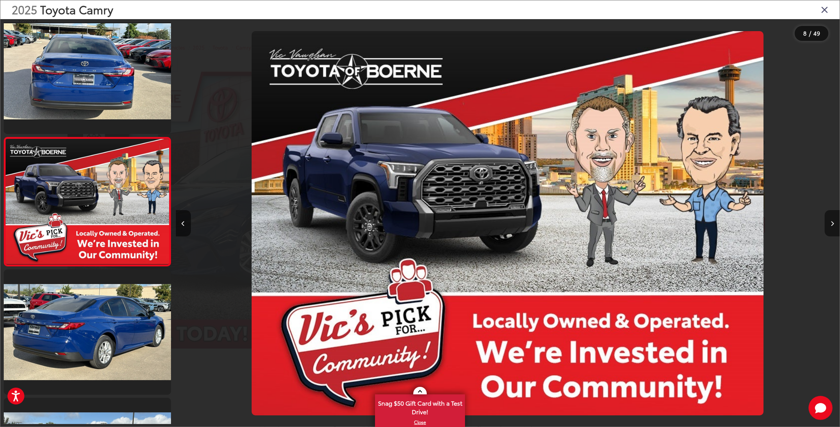
click at [832, 228] on button "Next image" at bounding box center [831, 223] width 15 height 26
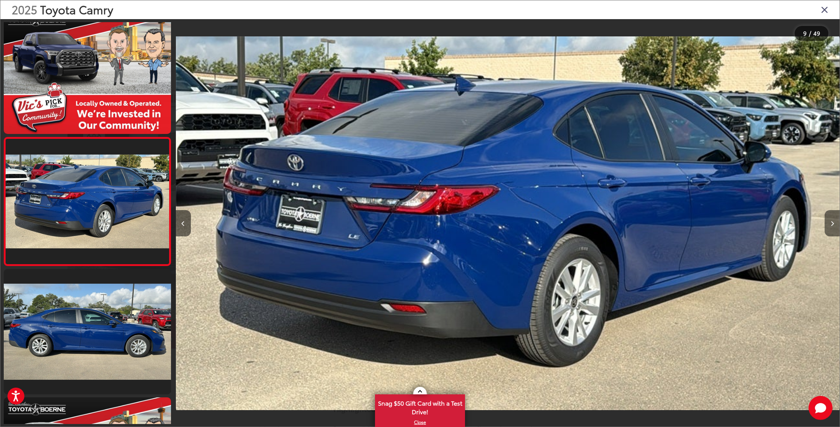
click at [832, 228] on button "Next image" at bounding box center [831, 223] width 15 height 26
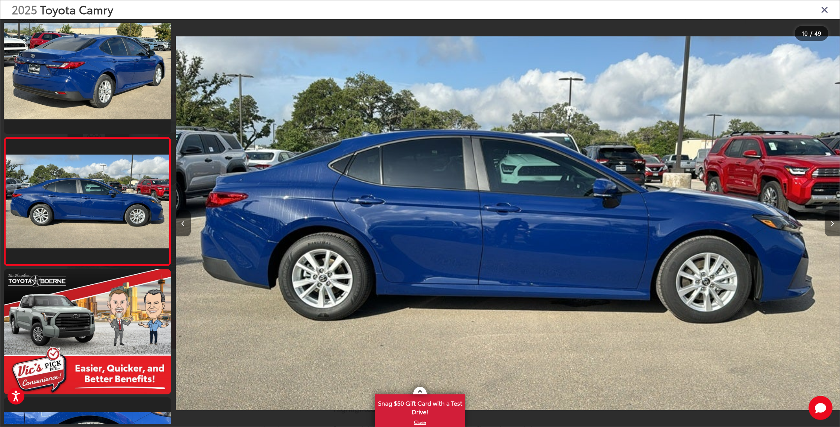
click at [831, 228] on button "Next image" at bounding box center [831, 223] width 15 height 26
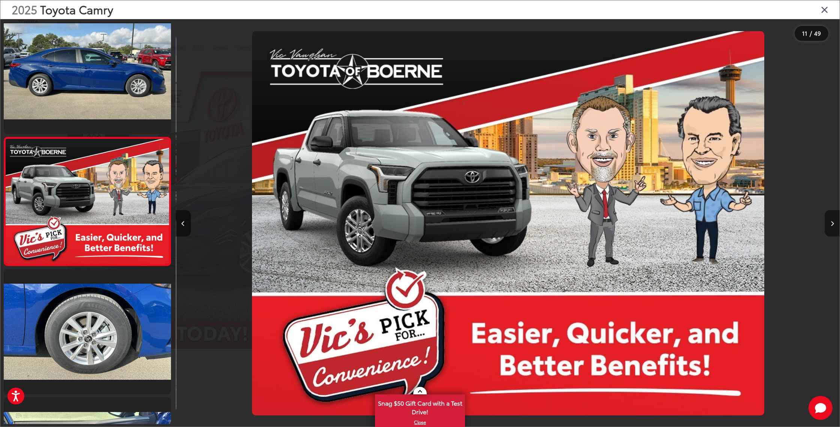
click at [831, 228] on button "Next image" at bounding box center [831, 223] width 15 height 26
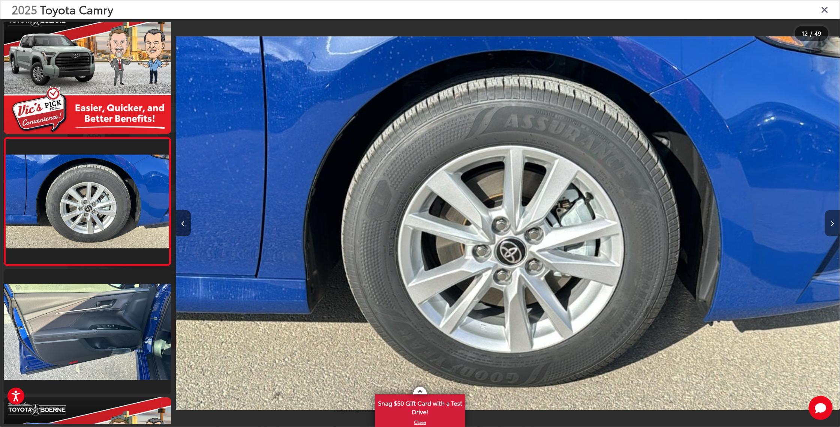
click at [831, 228] on button "Next image" at bounding box center [831, 223] width 15 height 26
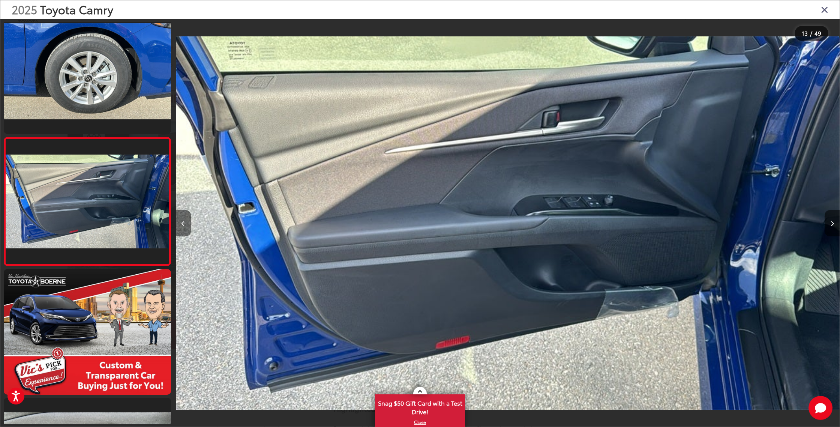
click at [187, 224] on button "Previous image" at bounding box center [183, 223] width 15 height 26
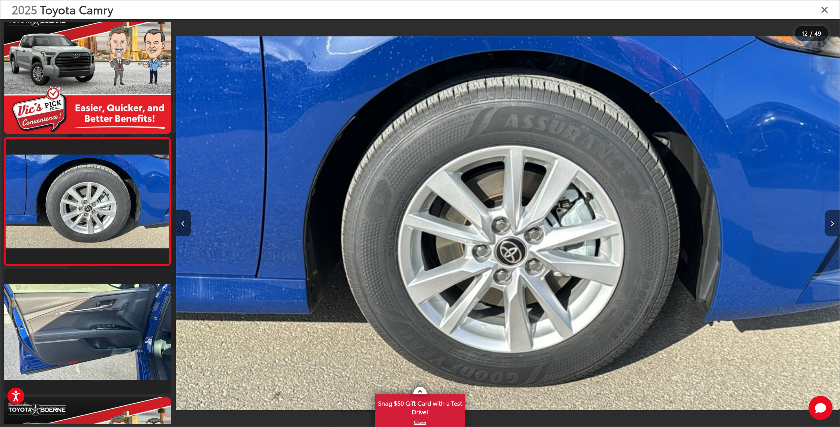
click at [831, 226] on button "Next image" at bounding box center [831, 223] width 15 height 26
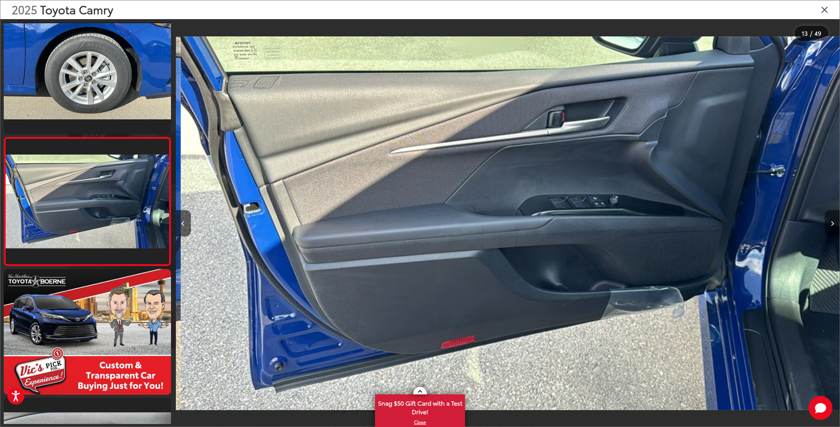
click at [831, 226] on button "Next image" at bounding box center [831, 223] width 15 height 26
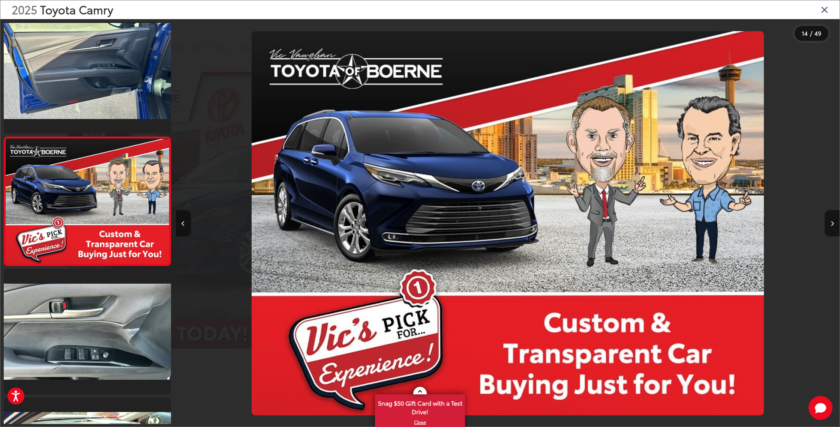
click at [180, 223] on button "Previous image" at bounding box center [183, 223] width 15 height 26
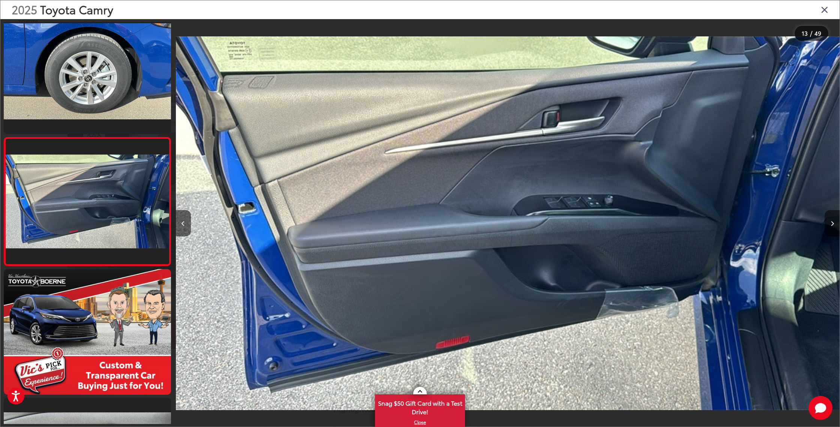
click at [831, 227] on button "Next image" at bounding box center [831, 223] width 15 height 26
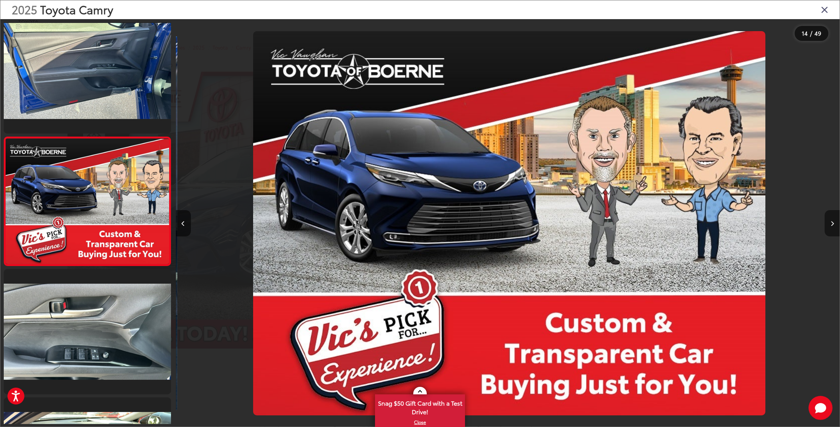
click at [833, 225] on icon "Next image" at bounding box center [831, 223] width 3 height 5
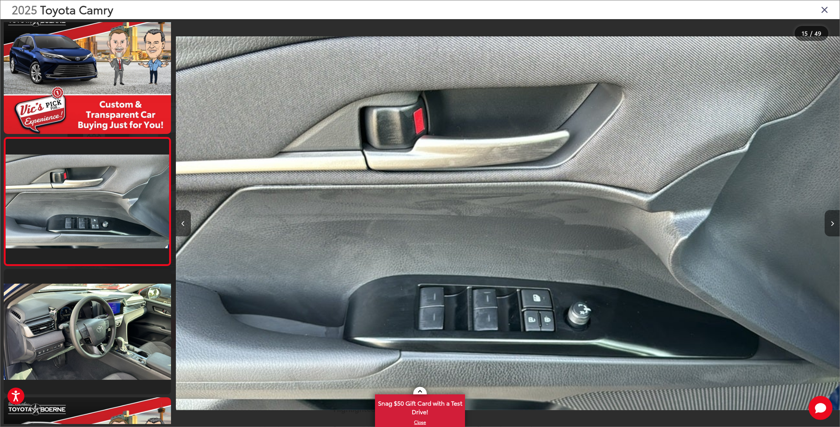
click at [832, 225] on icon "Next image" at bounding box center [831, 223] width 3 height 5
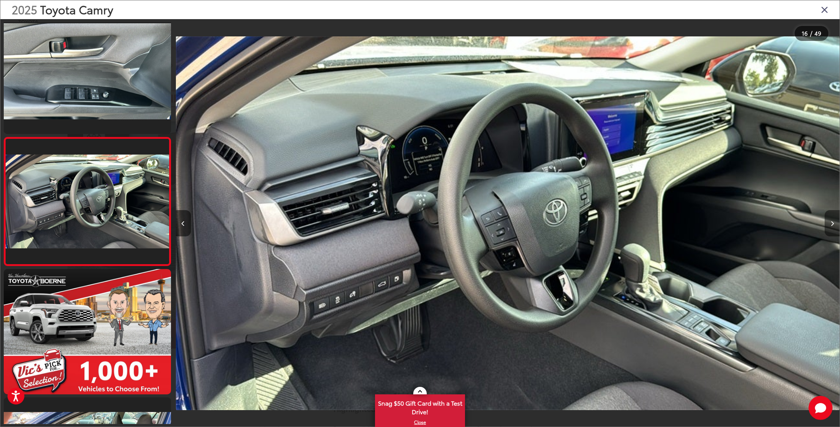
click at [832, 225] on icon "Next image" at bounding box center [831, 223] width 3 height 5
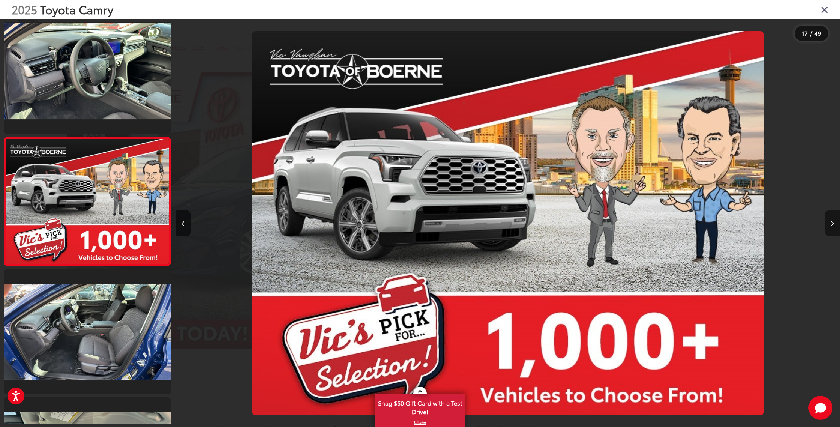
click at [832, 225] on icon "Next image" at bounding box center [831, 223] width 3 height 5
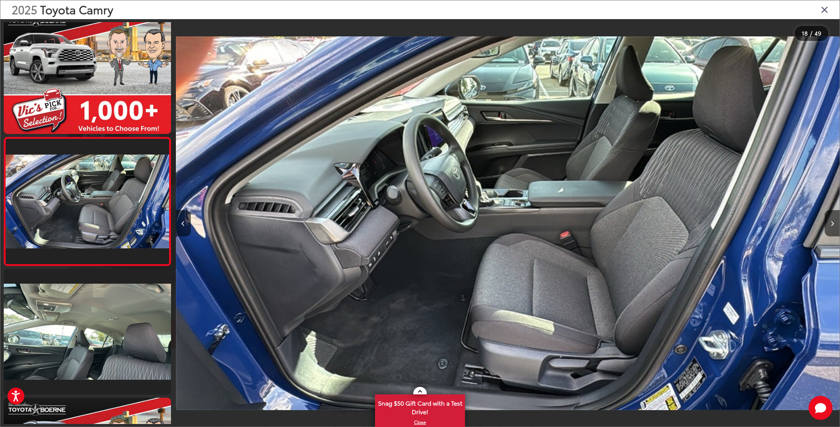
click at [826, 6] on icon "Close gallery" at bounding box center [824, 9] width 7 height 10
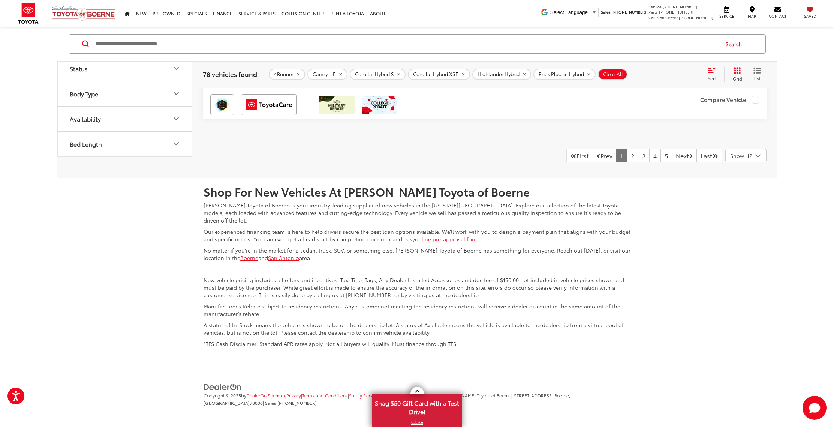
scroll to position [4051, 0]
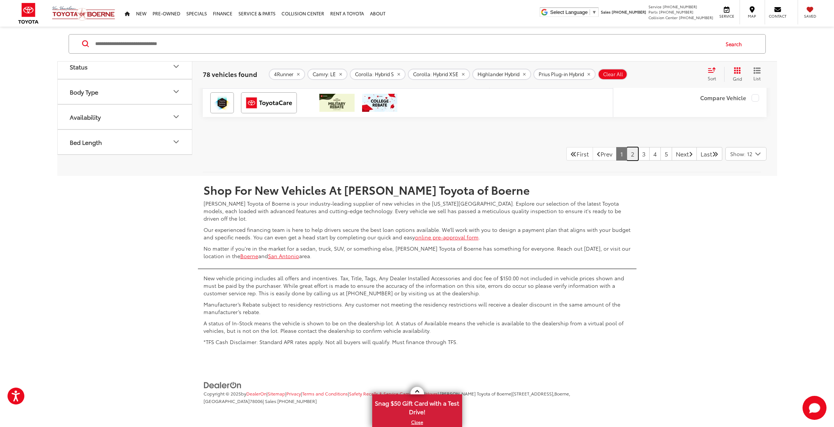
click at [627, 155] on link "2" at bounding box center [633, 153] width 12 height 13
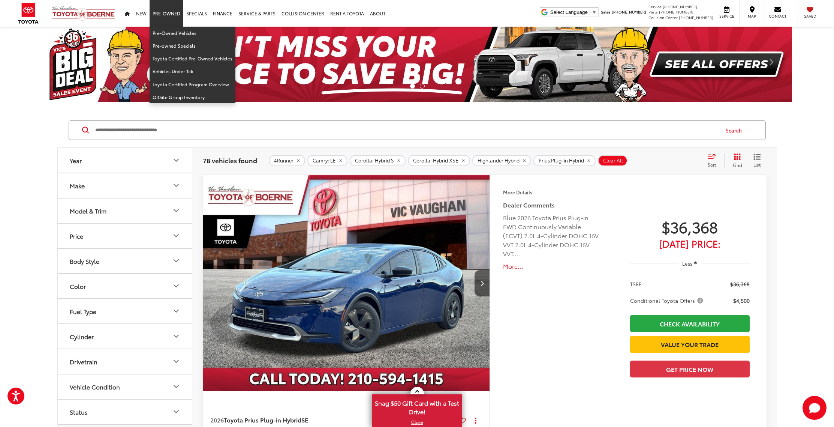
click at [160, 17] on link "Pre-Owned" at bounding box center [167, 13] width 34 height 27
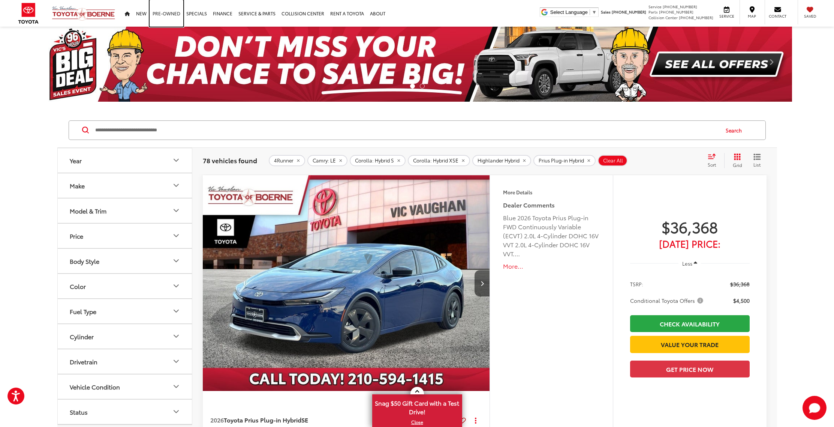
click at [163, 15] on link "Pre-Owned" at bounding box center [167, 13] width 34 height 27
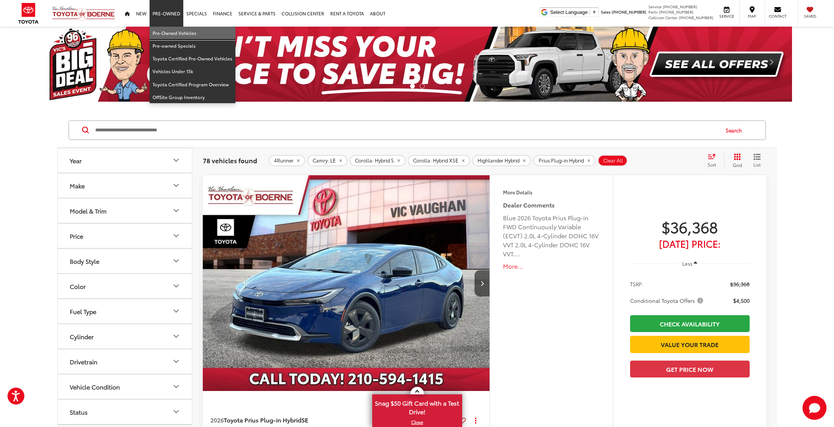
click at [169, 33] on link "Pre-Owned Vehicles" at bounding box center [193, 33] width 86 height 13
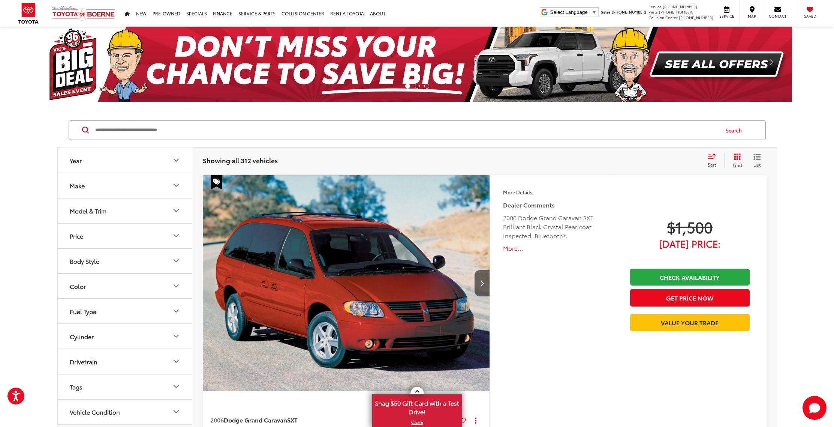
click at [175, 187] on icon "Make" at bounding box center [176, 185] width 9 height 9
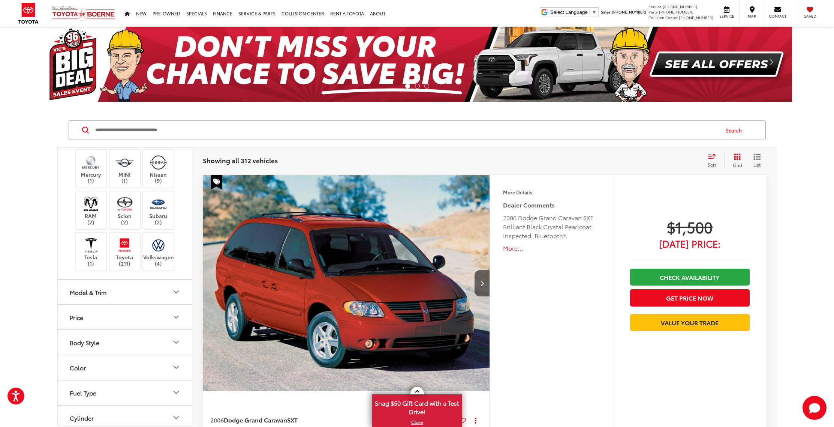
scroll to position [229, 0]
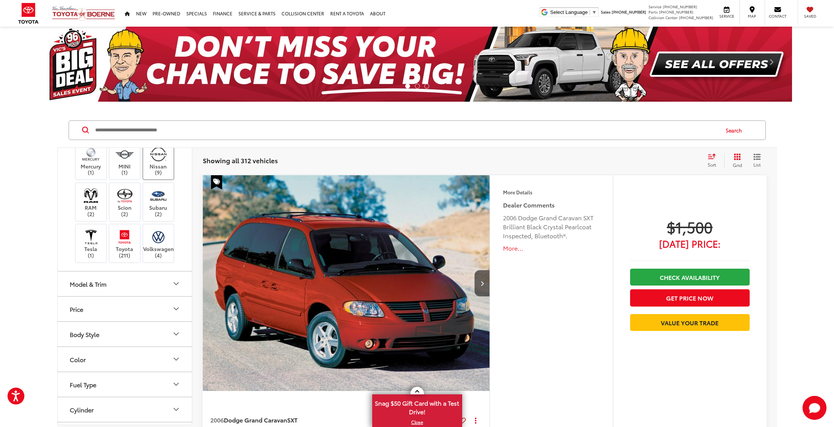
click at [157, 175] on label "Nissan (9)" at bounding box center [158, 160] width 30 height 30
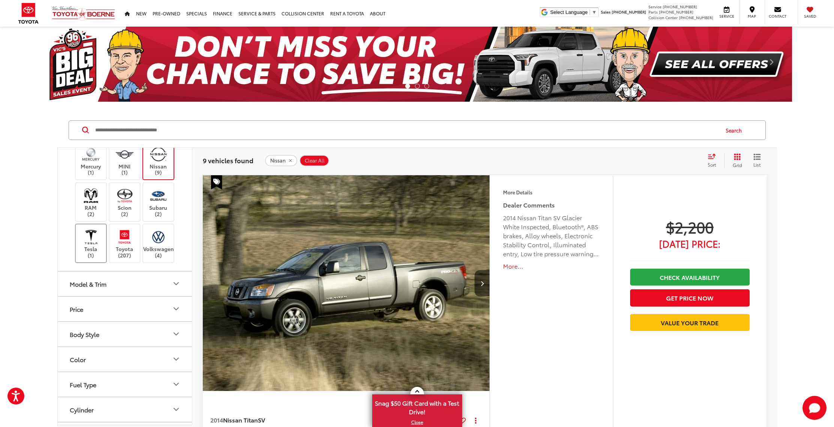
click at [93, 246] on img at bounding box center [91, 237] width 21 height 18
click at [124, 246] on img at bounding box center [124, 237] width 21 height 18
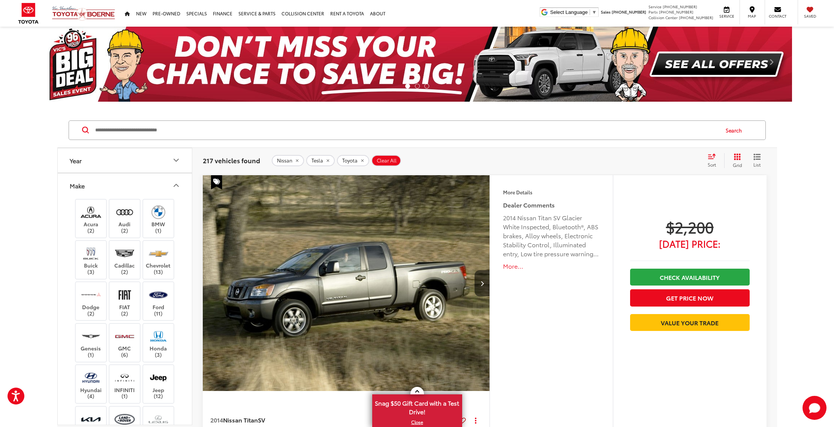
click at [176, 185] on icon "Make" at bounding box center [176, 185] width 9 height 9
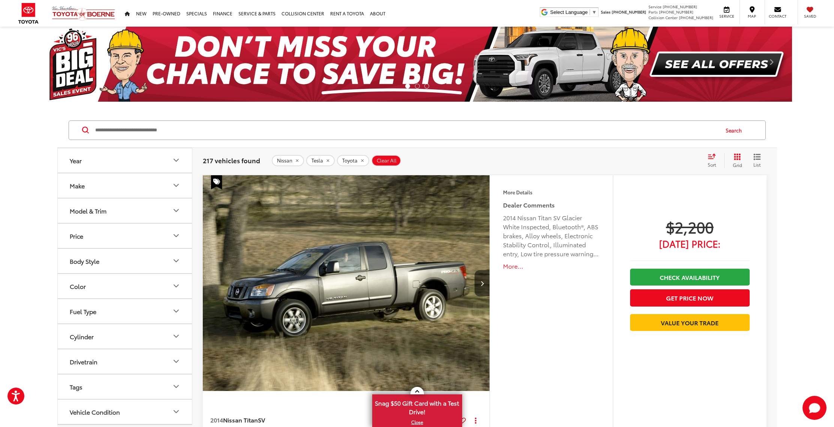
click at [175, 211] on icon "Model & Trim" at bounding box center [176, 210] width 4 height 2
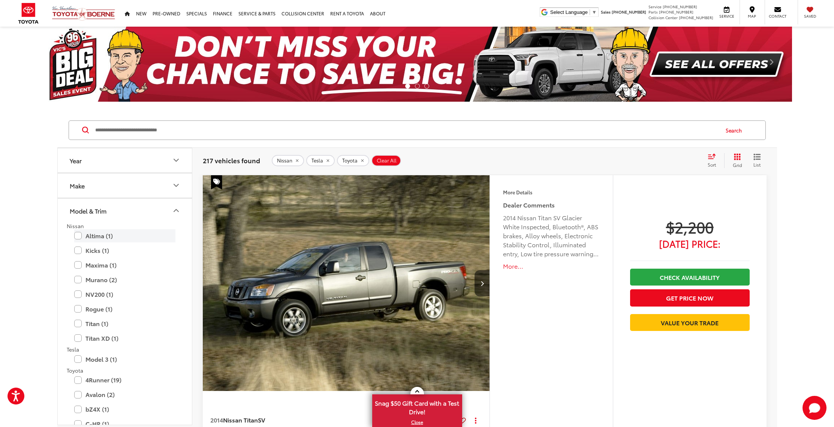
click at [80, 236] on label "Altima (1)" at bounding box center [124, 235] width 101 height 13
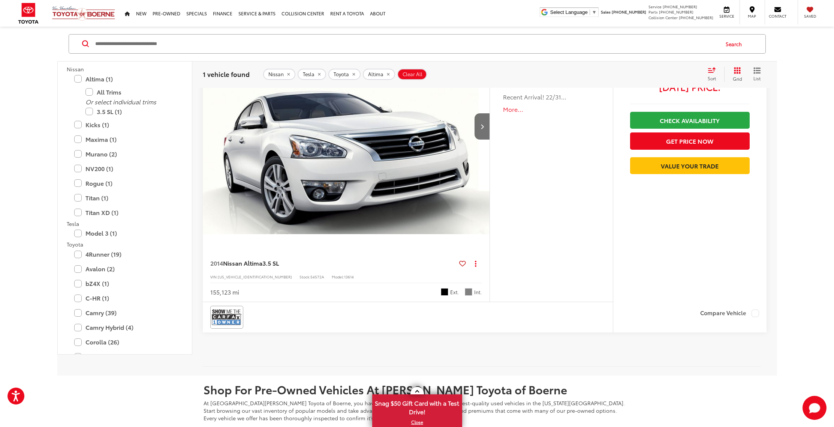
scroll to position [178, 0]
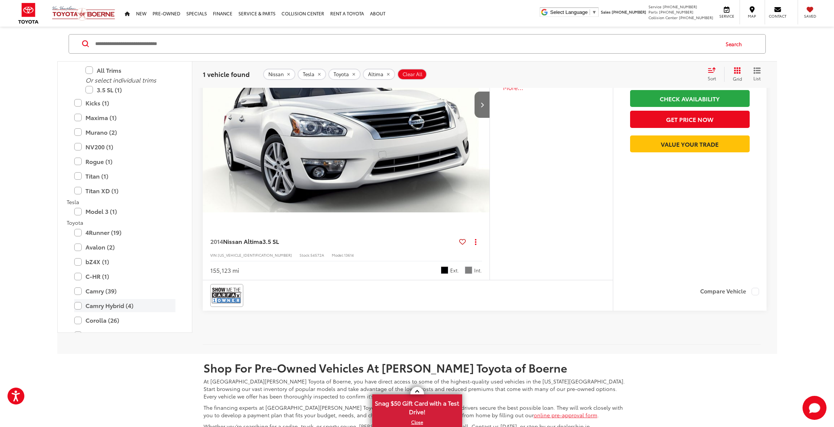
click at [78, 306] on label "Camry Hybrid (4)" at bounding box center [124, 305] width 101 height 13
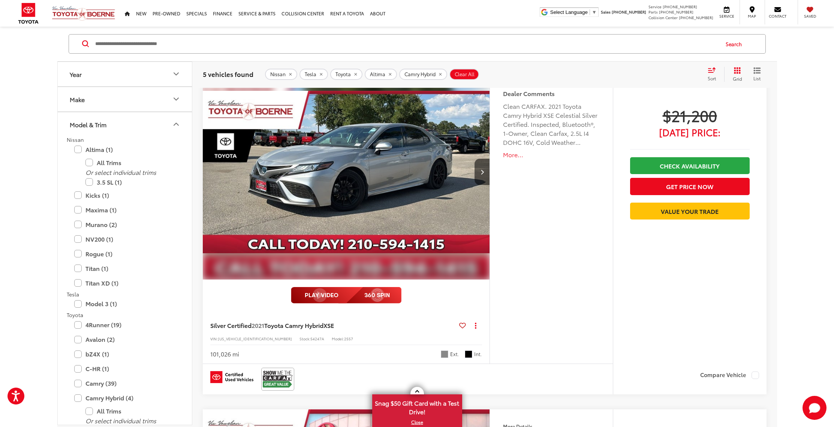
scroll to position [786, 0]
